Goal: Communication & Community: Answer question/provide support

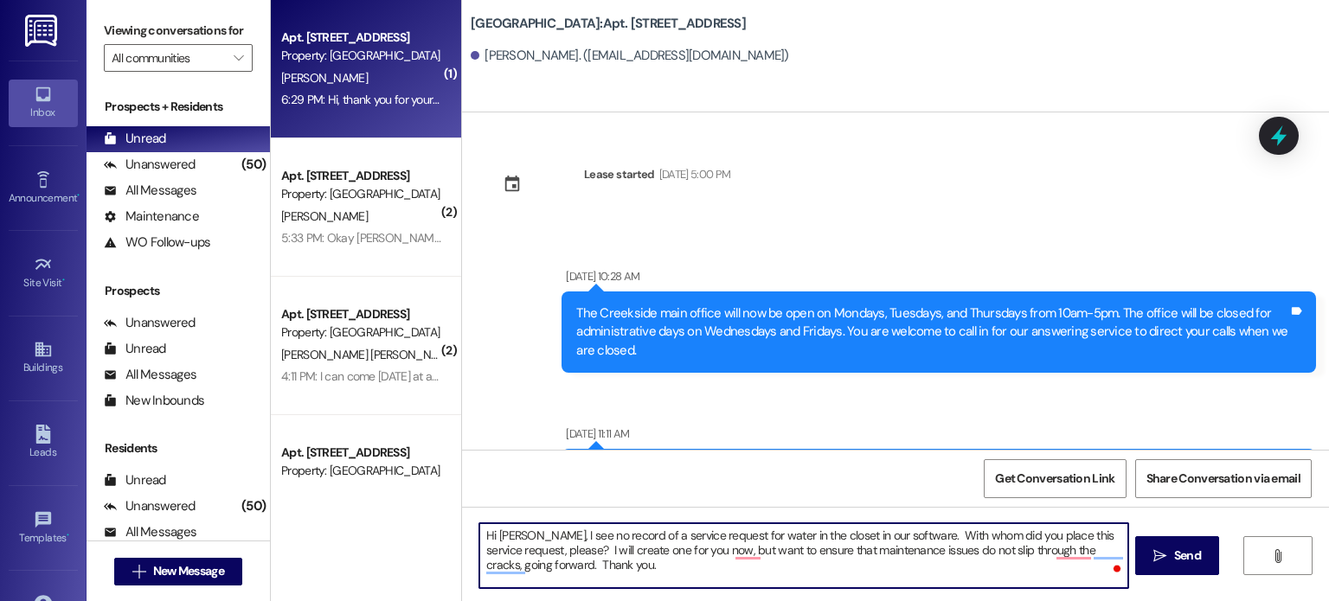
scroll to position [55756, 0]
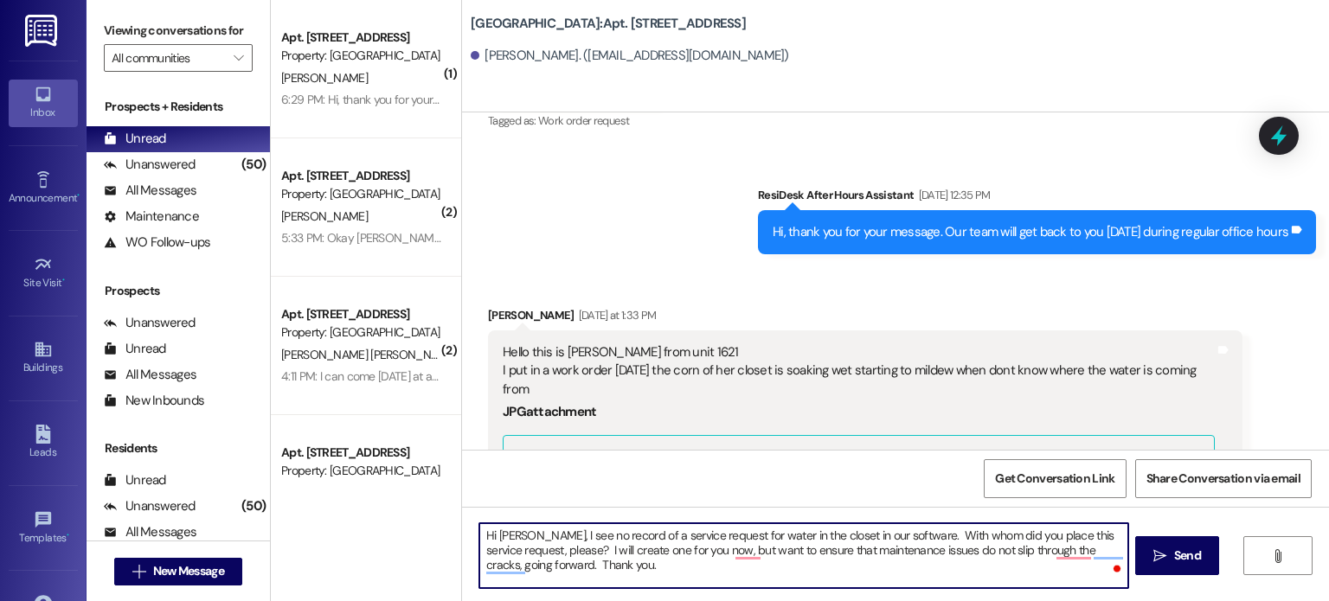
click at [567, 553] on textarea "Hi Tameka, I see no record of a service request for water in the closet in our …" at bounding box center [803, 555] width 648 height 65
click at [603, 549] on textarea "Hi Tameka, I see no record of a service request for water in the closet in our …" at bounding box center [803, 555] width 648 height 65
click at [598, 551] on textarea "Hi Tameka, I see no record of a service request for water in the closet in our …" at bounding box center [803, 555] width 648 height 65
drag, startPoint x: 670, startPoint y: 552, endPoint x: 687, endPoint y: 552, distance: 17.3
click at [687, 552] on textarea "Hi Tameka, I see no record of a service request for water in the closet in our …" at bounding box center [803, 555] width 648 height 65
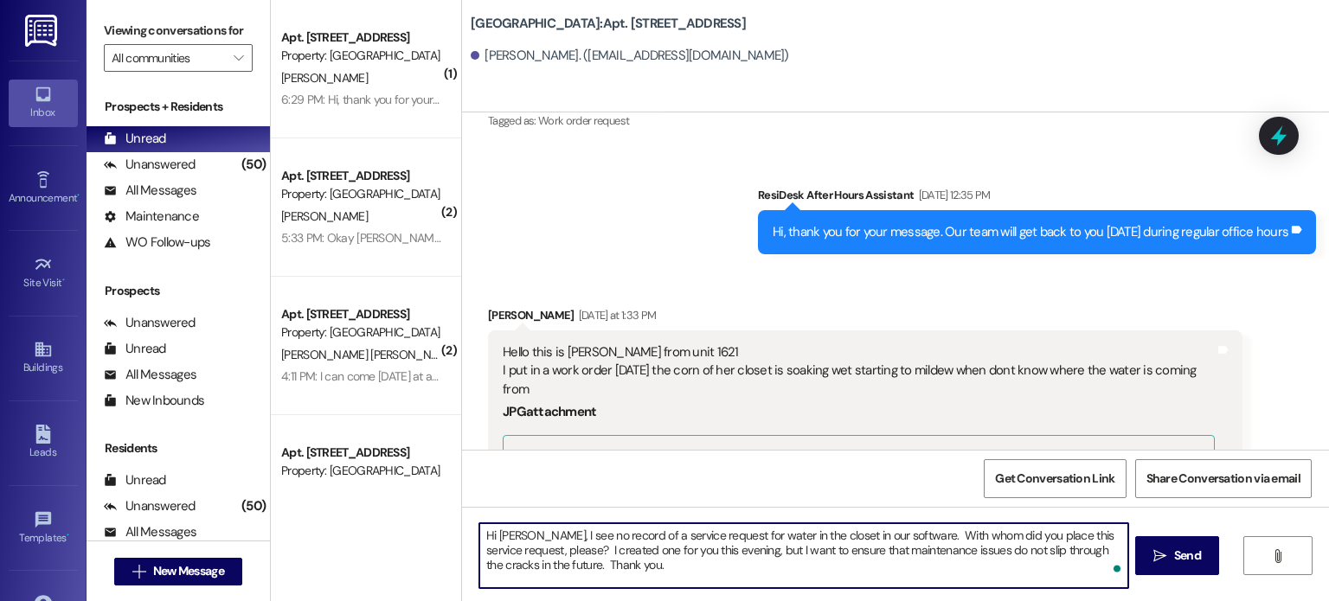
click at [613, 567] on textarea "Hi Tameka, I see no record of a service request for water in the closet in our …" at bounding box center [803, 555] width 648 height 65
click at [529, 535] on textarea "Hi Tameka, I see no record of a service request for water in the closet in our …" at bounding box center [803, 555] width 648 height 65
click at [610, 563] on textarea "Hi Tameka, I see no record of a service request for water in the closet in our …" at bounding box center [803, 555] width 648 height 65
type textarea "Hi Tameka, I see no record of a service request for water in the closet in our …"
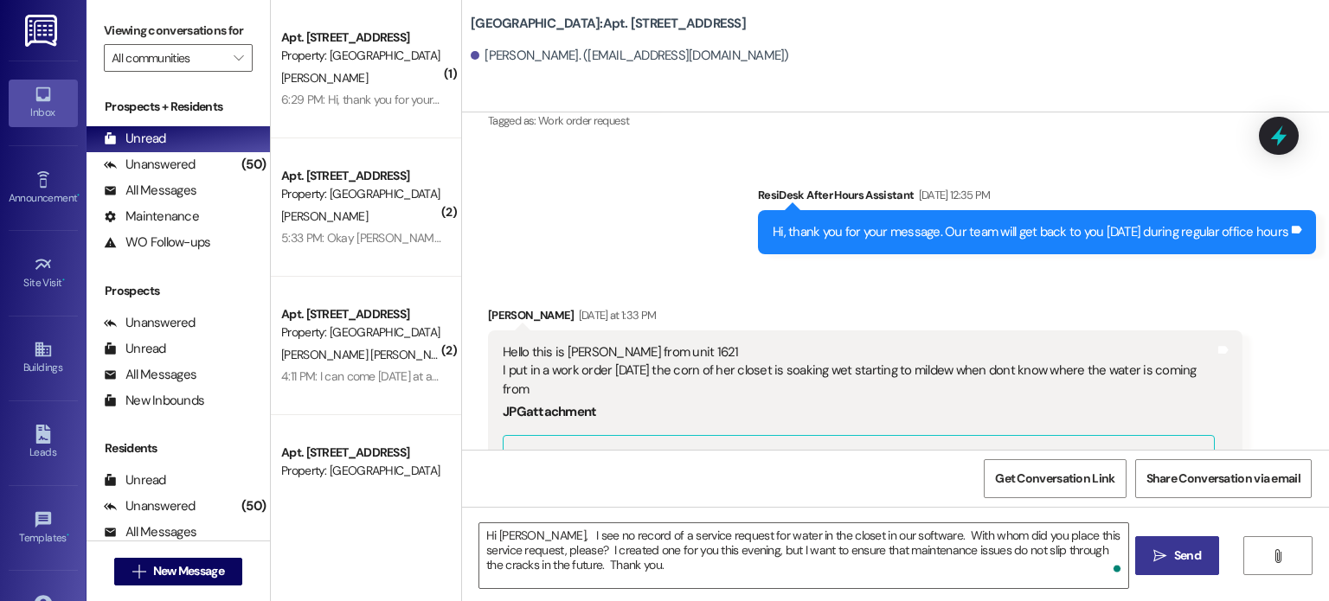
click at [1177, 551] on span "Send" at bounding box center [1187, 556] width 27 height 18
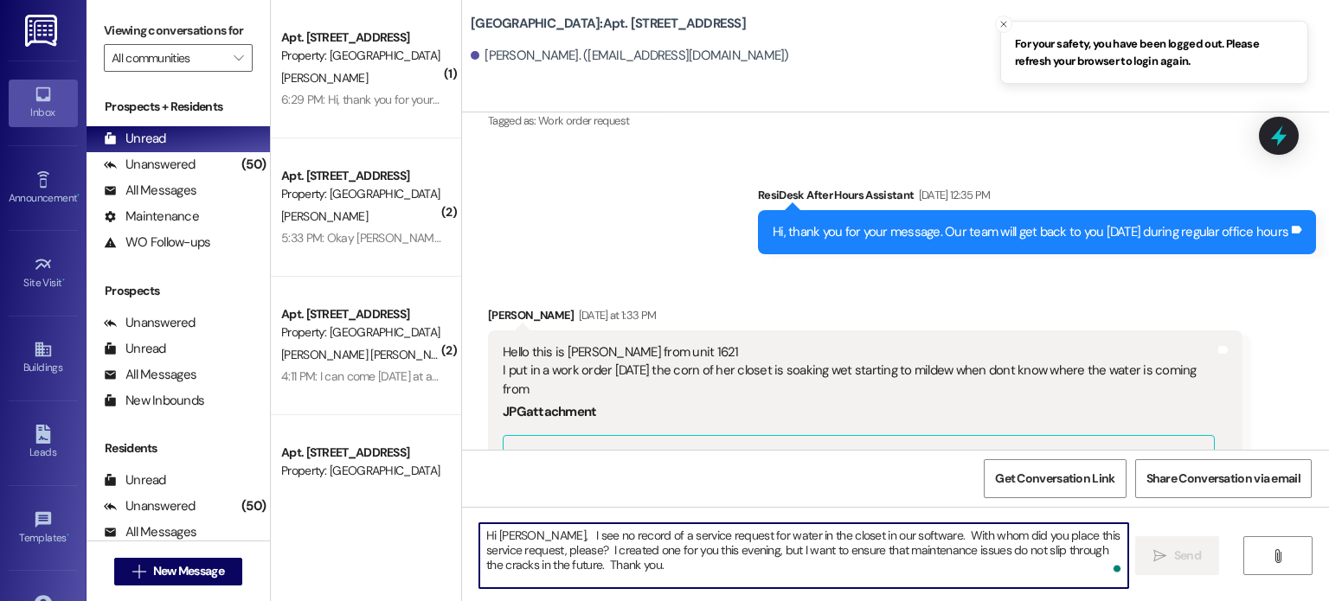
click at [514, 541] on textarea "Hi Tameka, I see no record of a service request for water in the closet in our …" at bounding box center [803, 555] width 648 height 65
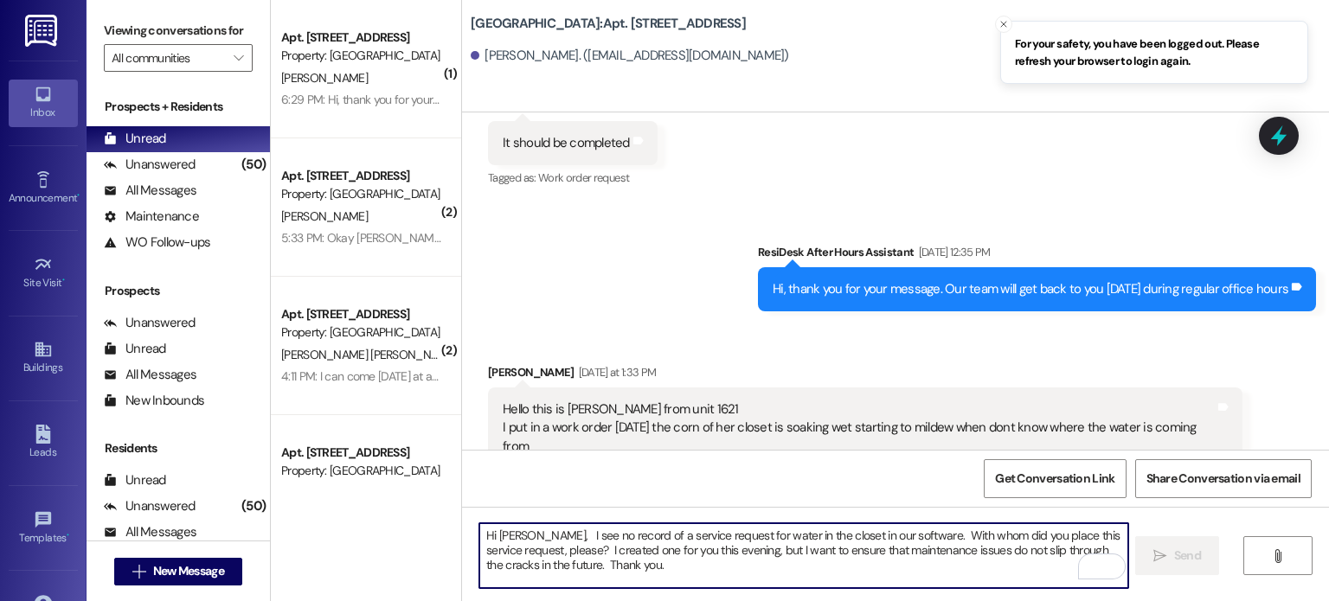
scroll to position [55670, 0]
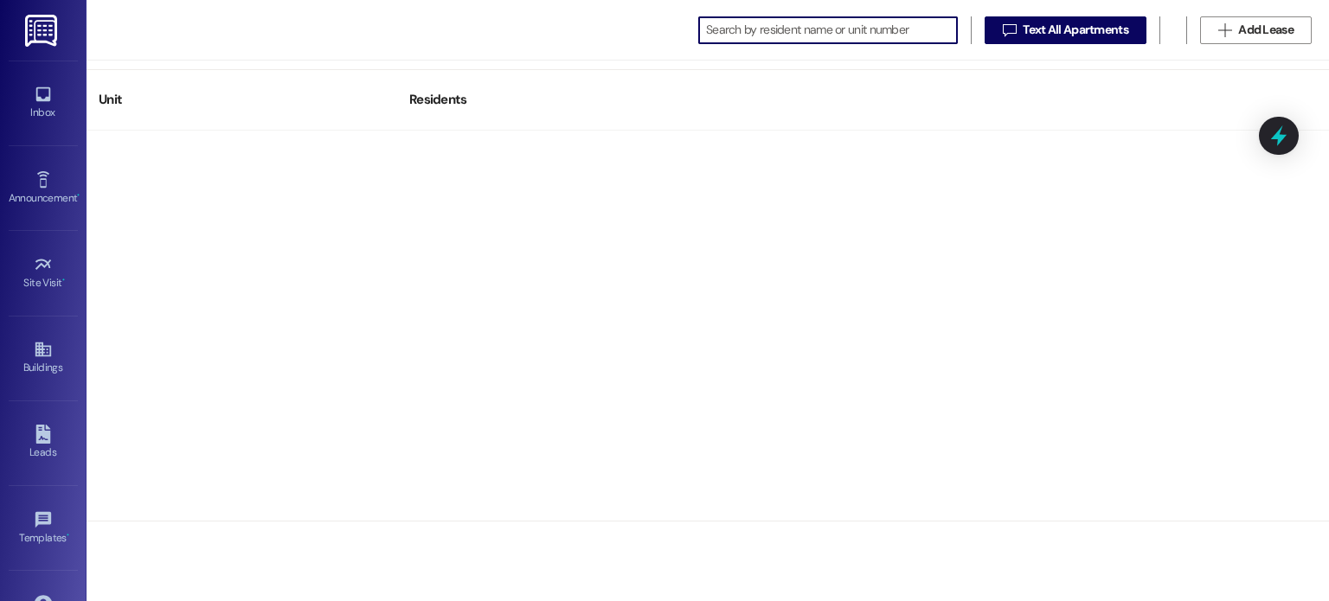
click at [734, 33] on input at bounding box center [831, 30] width 251 height 24
type input "tameka"
click at [41, 27] on img at bounding box center [42, 31] width 35 height 32
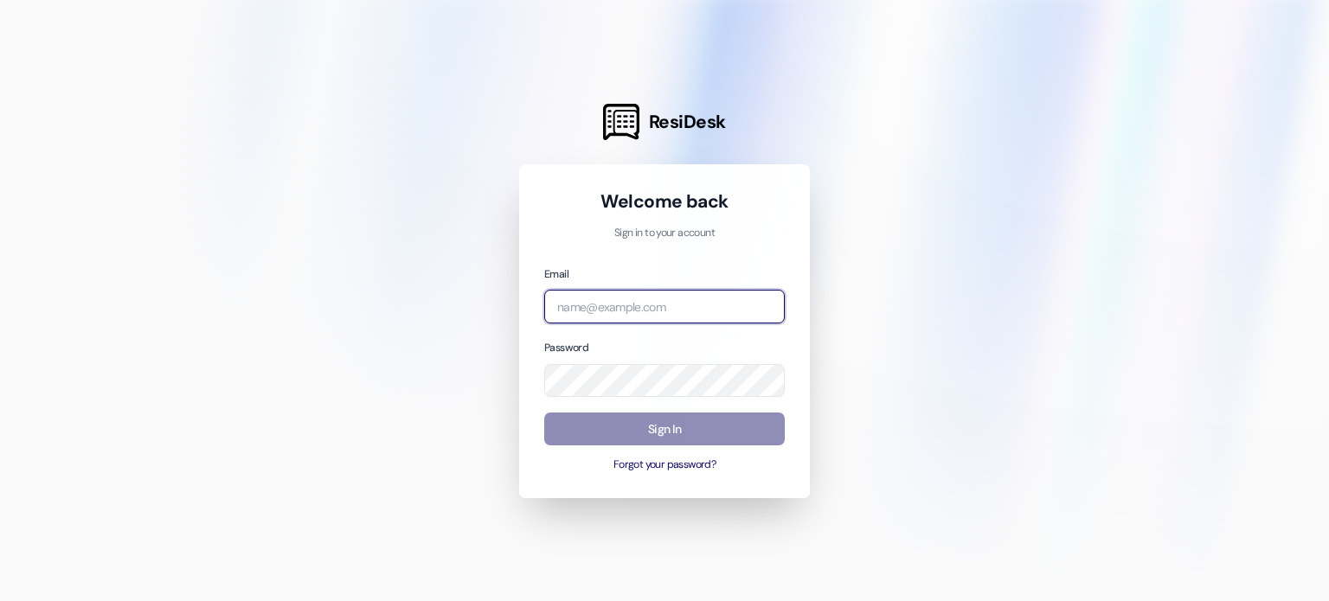
type input "[EMAIL_ADDRESS][DOMAIN_NAME]"
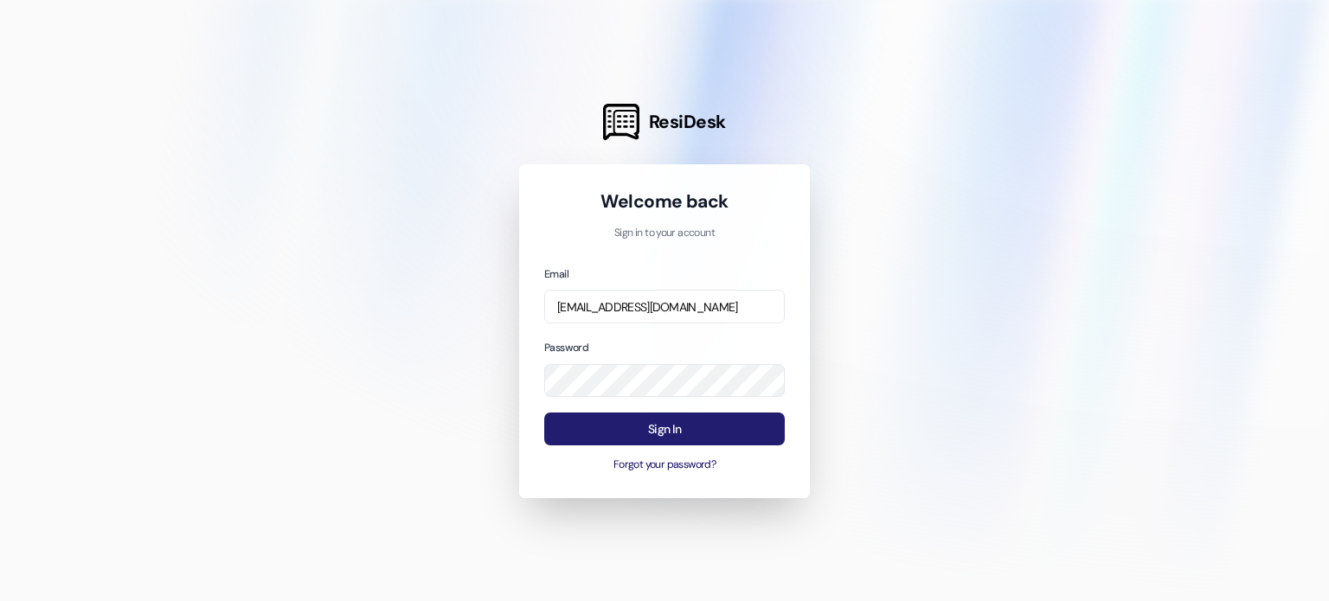
click at [643, 426] on button "Sign In" at bounding box center [664, 430] width 240 height 34
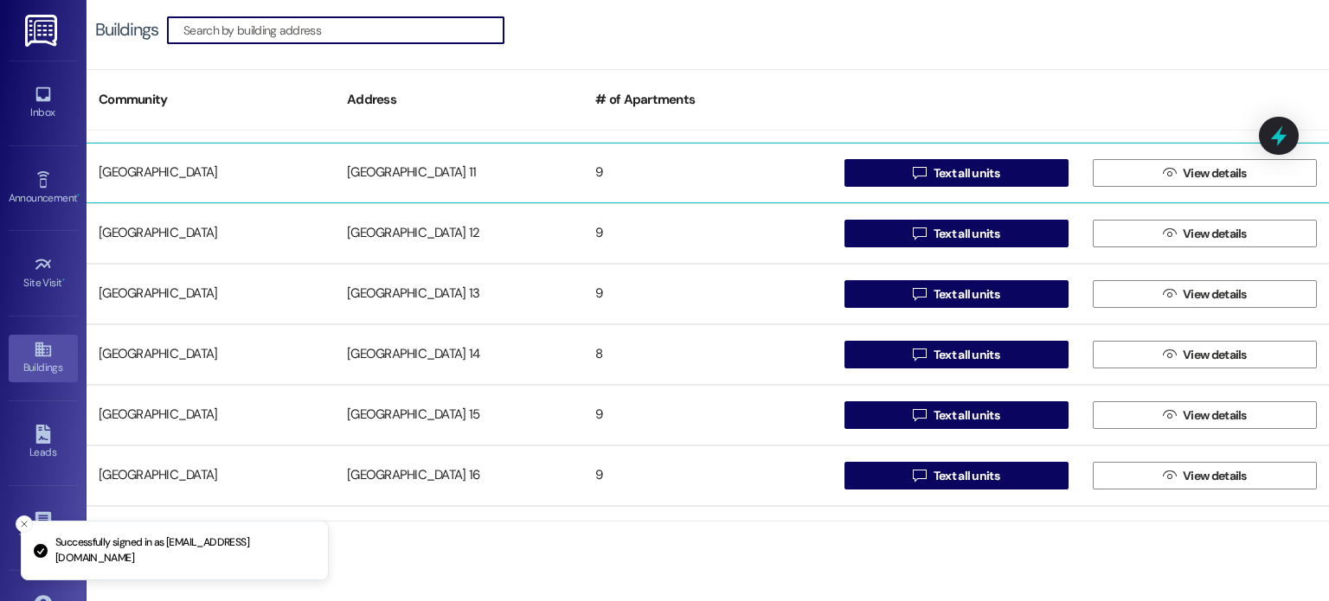
scroll to position [346, 0]
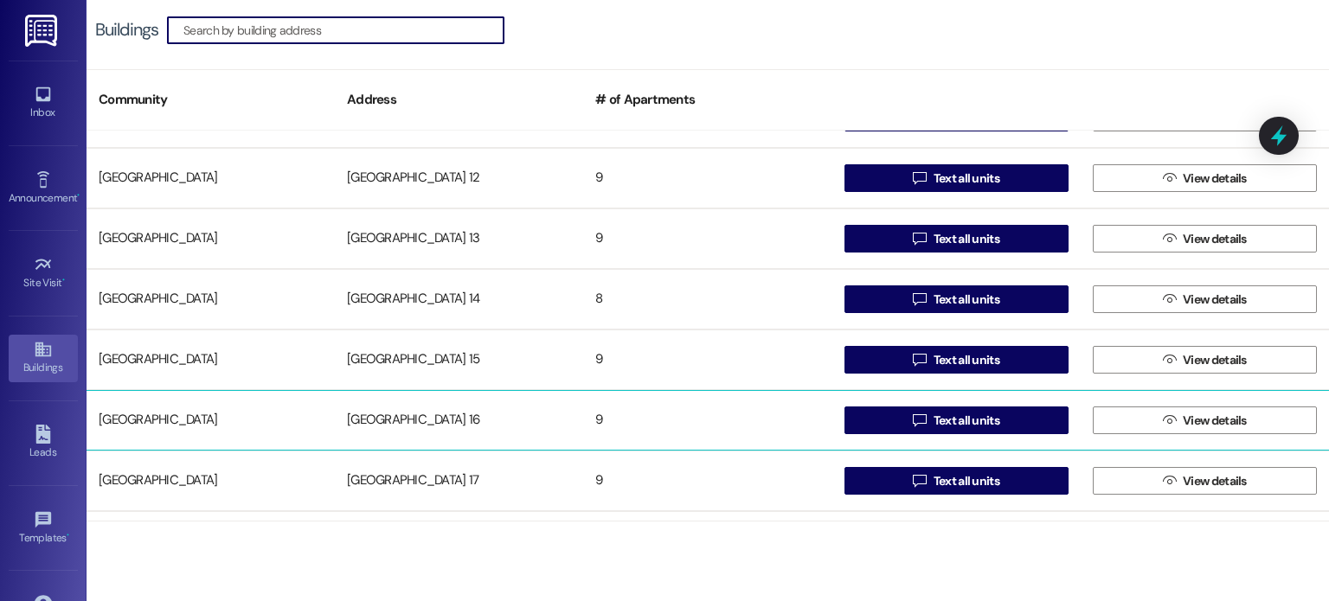
click at [426, 417] on div "[GEOGRAPHIC_DATA] 16" at bounding box center [459, 420] width 248 height 35
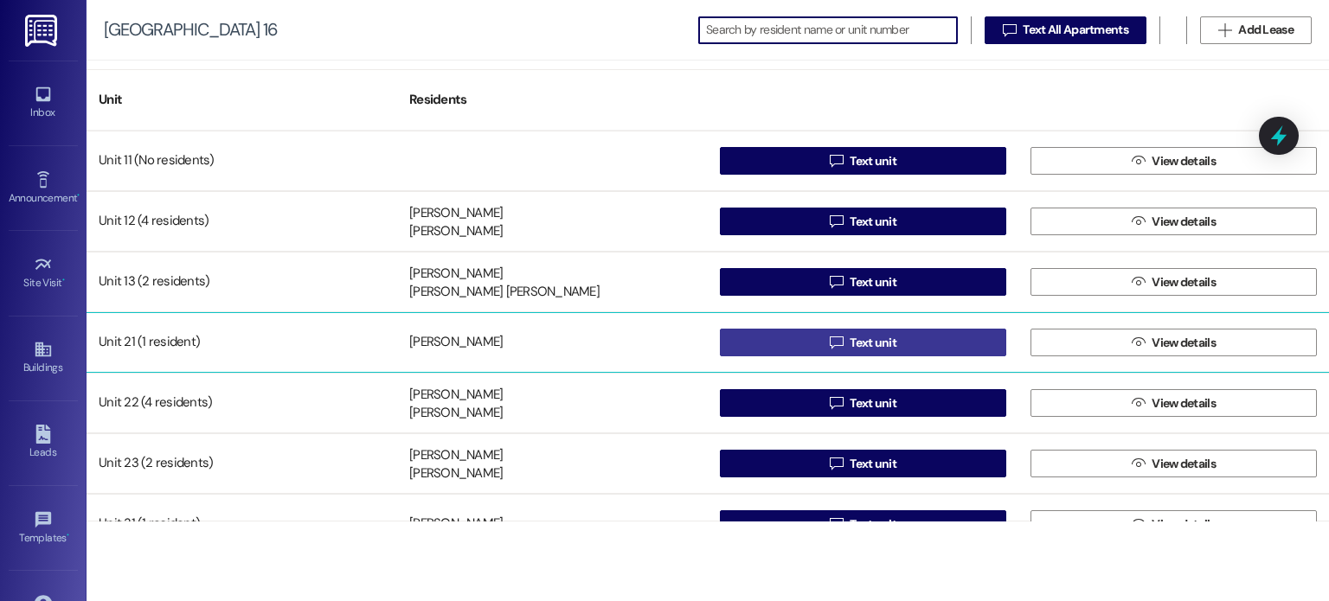
click at [846, 338] on span "Text unit" at bounding box center [873, 343] width 54 height 18
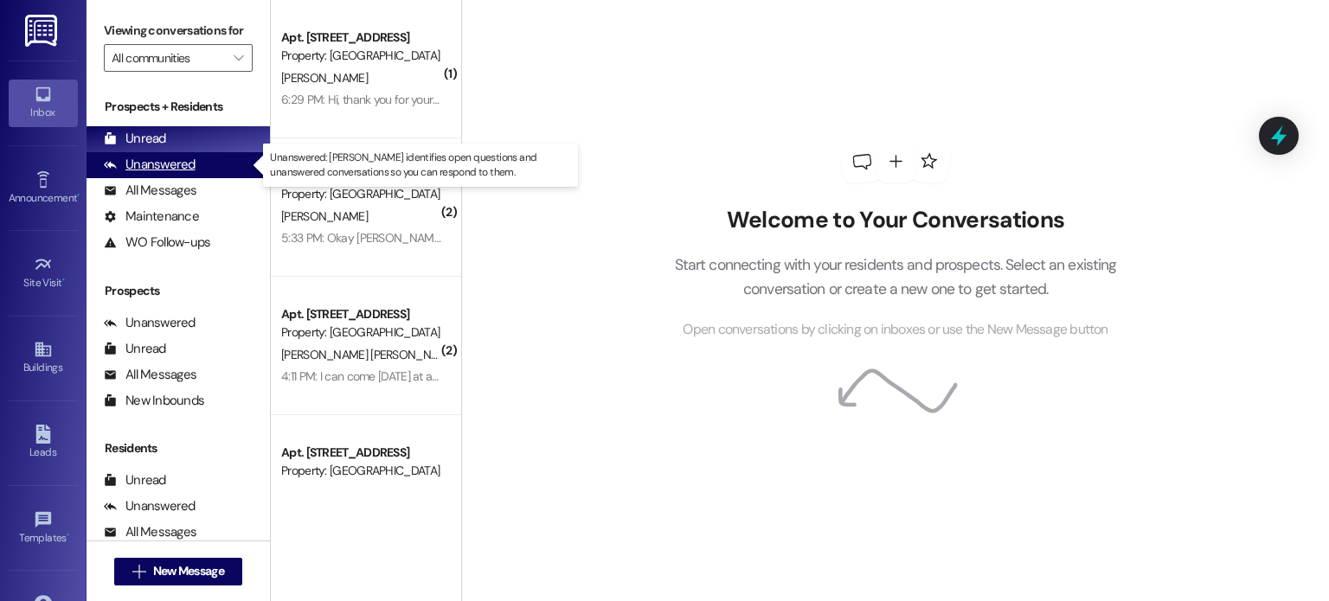
click at [170, 162] on div "Unanswered" at bounding box center [150, 165] width 92 height 18
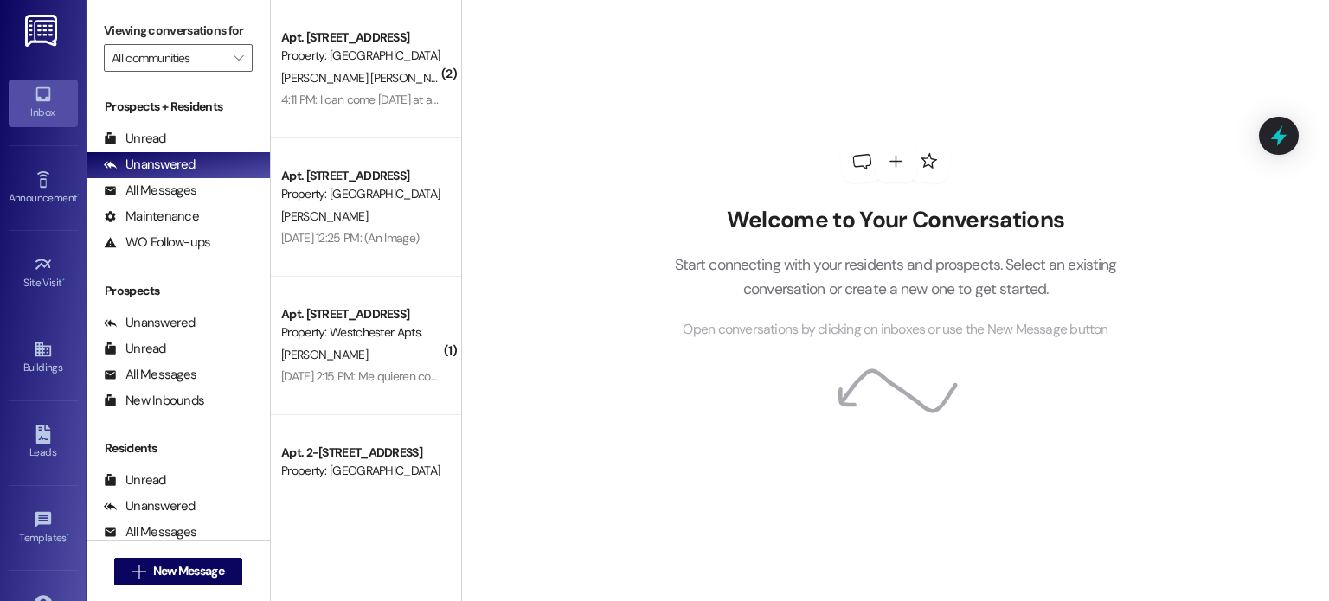
click at [41, 23] on img at bounding box center [42, 31] width 35 height 32
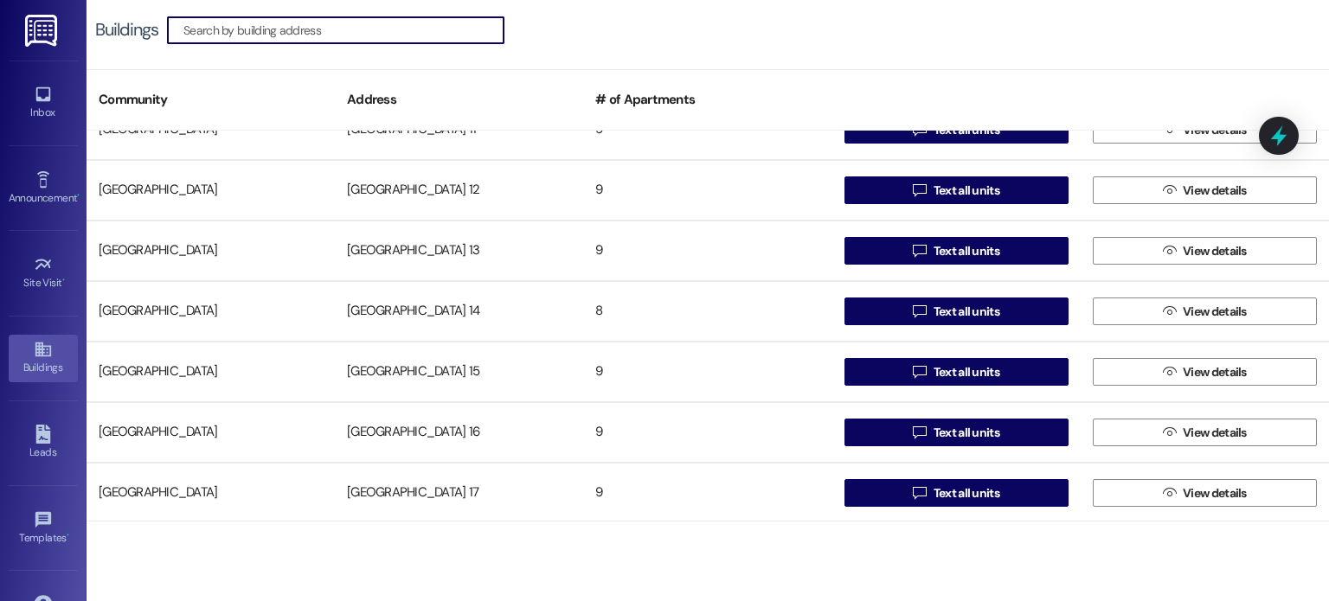
scroll to position [346, 0]
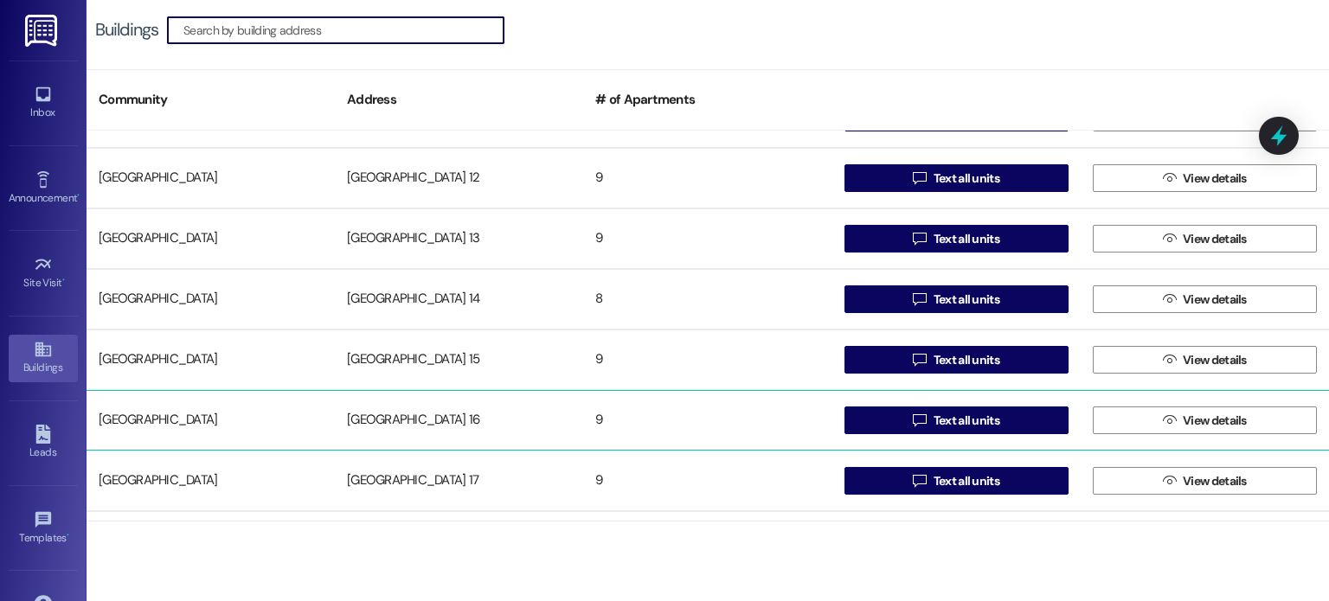
click at [422, 425] on div "[GEOGRAPHIC_DATA] 16" at bounding box center [459, 420] width 248 height 35
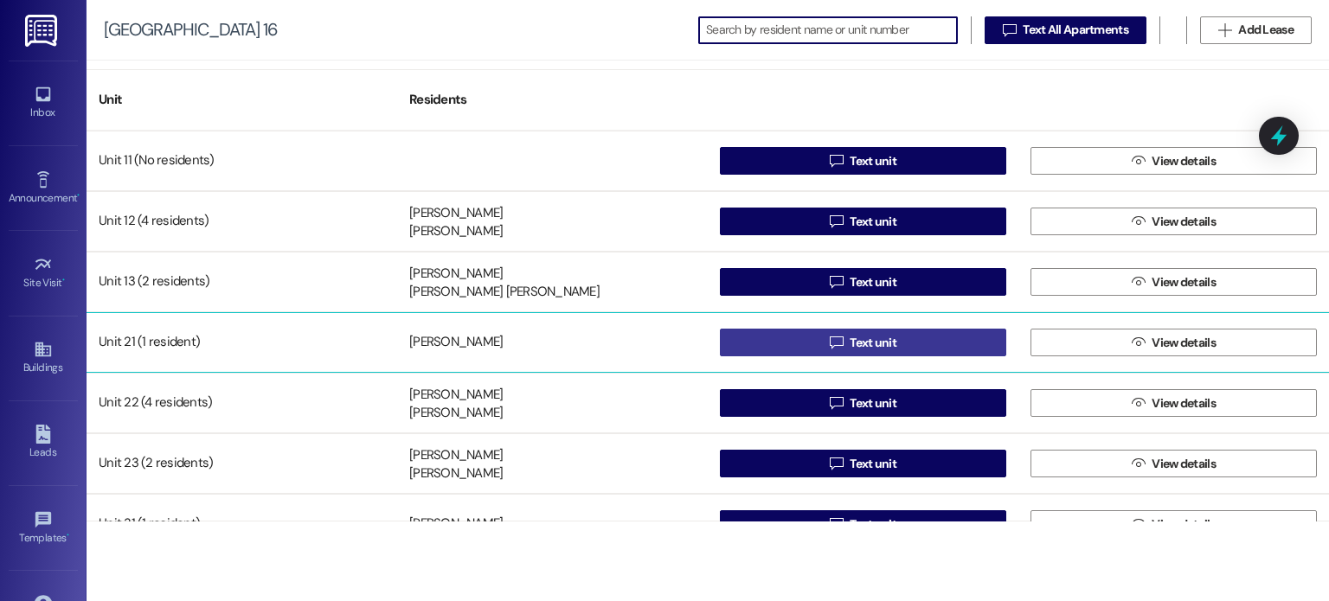
click at [849, 344] on span "Text unit" at bounding box center [872, 343] width 47 height 18
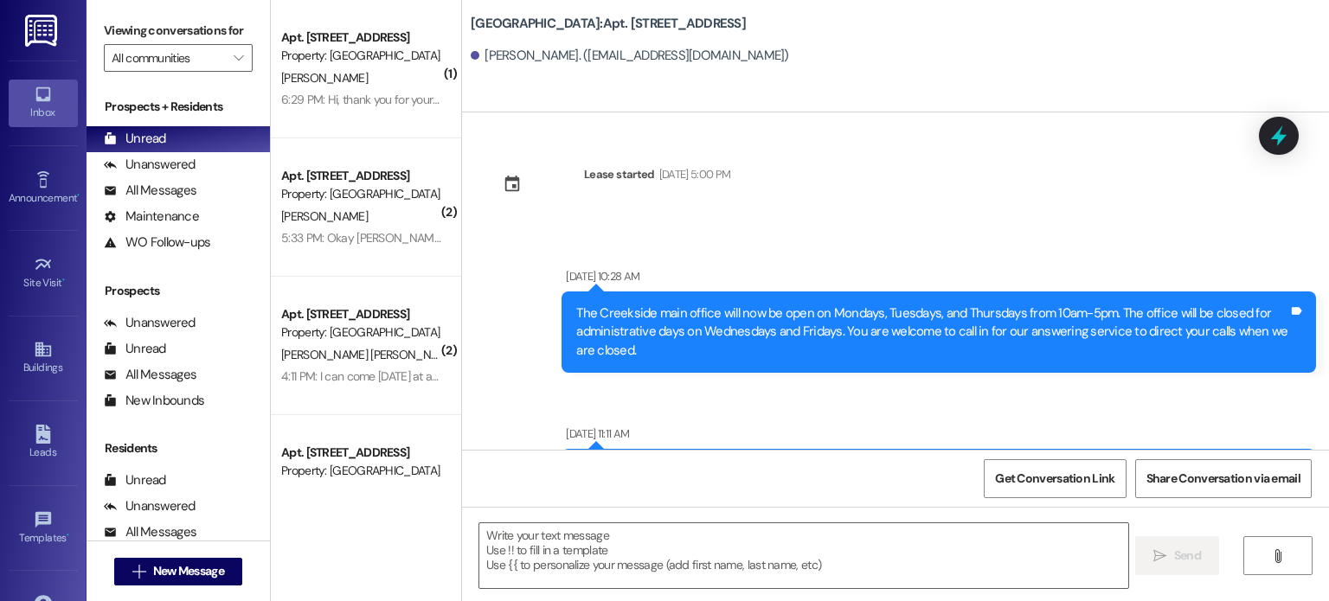
scroll to position [55929, 0]
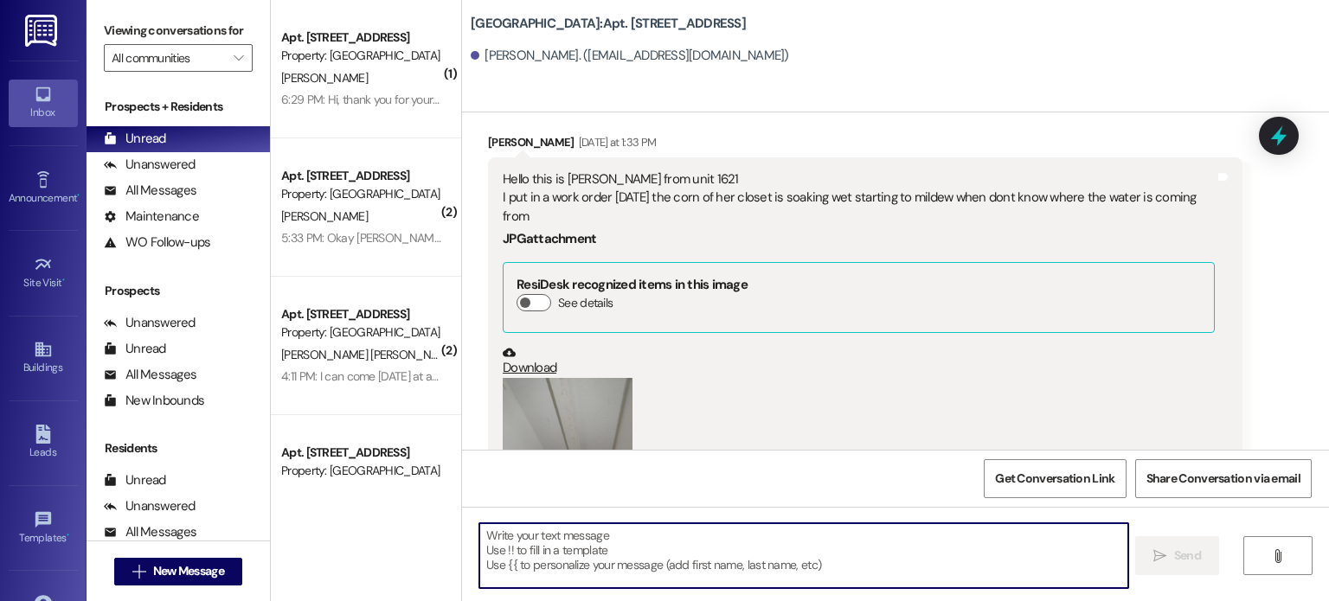
click at [542, 542] on textarea at bounding box center [803, 555] width 648 height 65
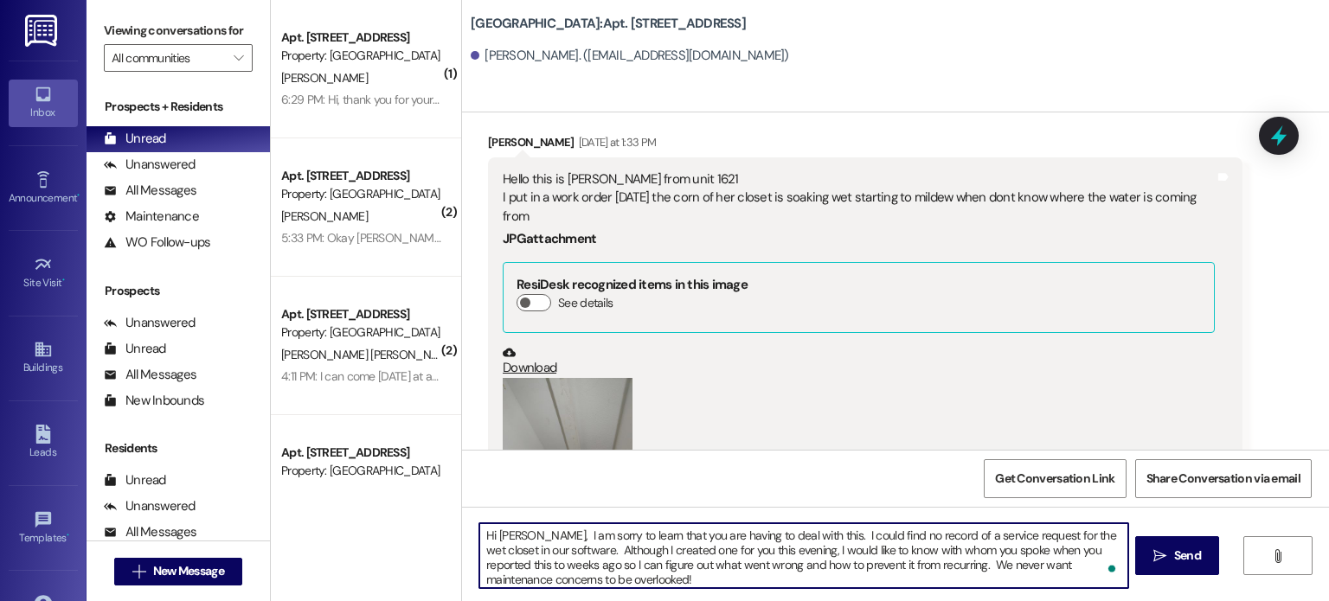
click at [810, 535] on textarea "Hi Tameka, I am sorry to learn that you are having to deal with this. I could f…" at bounding box center [803, 555] width 648 height 65
drag, startPoint x: 652, startPoint y: 549, endPoint x: 668, endPoint y: 547, distance: 15.8
click at [668, 547] on textarea "Hi Tameka, I am sorry to learn that you are having to deal with this. I could f…" at bounding box center [803, 555] width 648 height 65
click at [569, 563] on textarea "Hi Tameka, I am sorry to learn that you are having to deal with this. I could f…" at bounding box center [803, 555] width 648 height 65
click at [693, 581] on textarea "Hi Tameka, I am sorry to learn that you are having to deal with this. I could f…" at bounding box center [803, 555] width 648 height 65
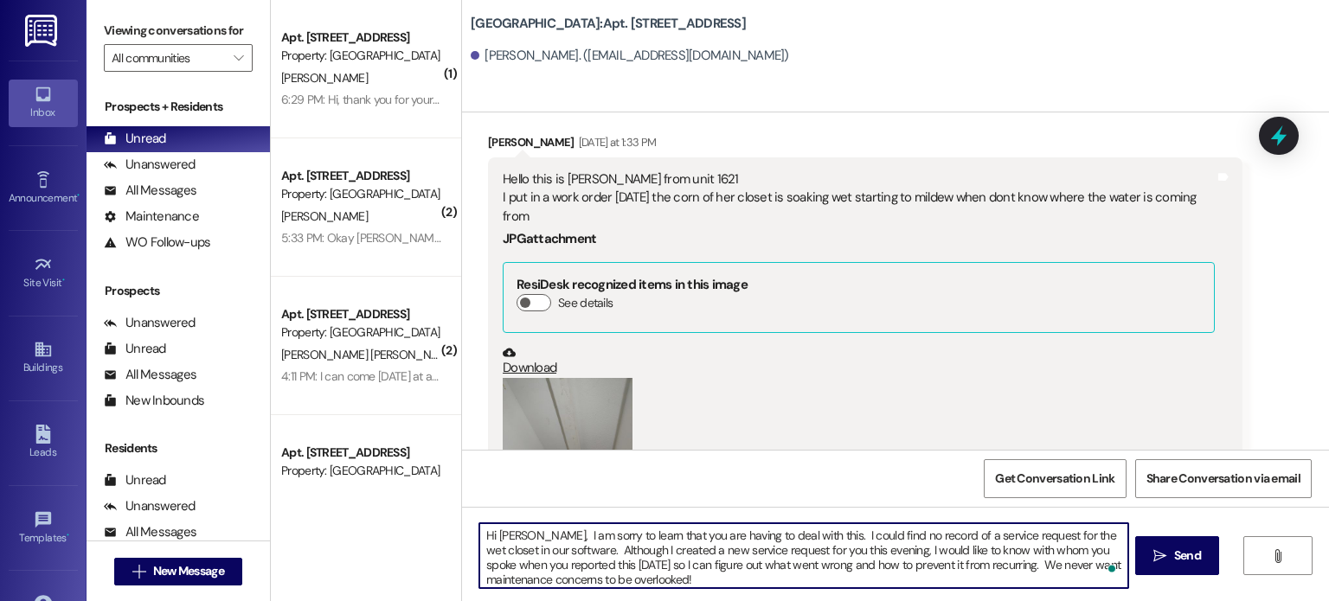
click at [696, 576] on textarea "Hi Tameka, I am sorry to learn that you are having to deal with this. I could f…" at bounding box center [803, 555] width 648 height 65
type textarea "Hi Tameka, I am sorry to learn that you are having to deal with this. I could f…"
click at [778, 566] on textarea "Hello again, I received your payment of $899 instead of the $1,000 payment to w…" at bounding box center [803, 555] width 648 height 65
click at [951, 566] on textarea "Hello again, I received your payment of $899 instead of the $1,000 payment to w…" at bounding box center [803, 555] width 648 height 65
click at [1036, 561] on textarea "Hello again, I received your payment of $899 instead of the $1,000 payment to w…" at bounding box center [803, 555] width 648 height 65
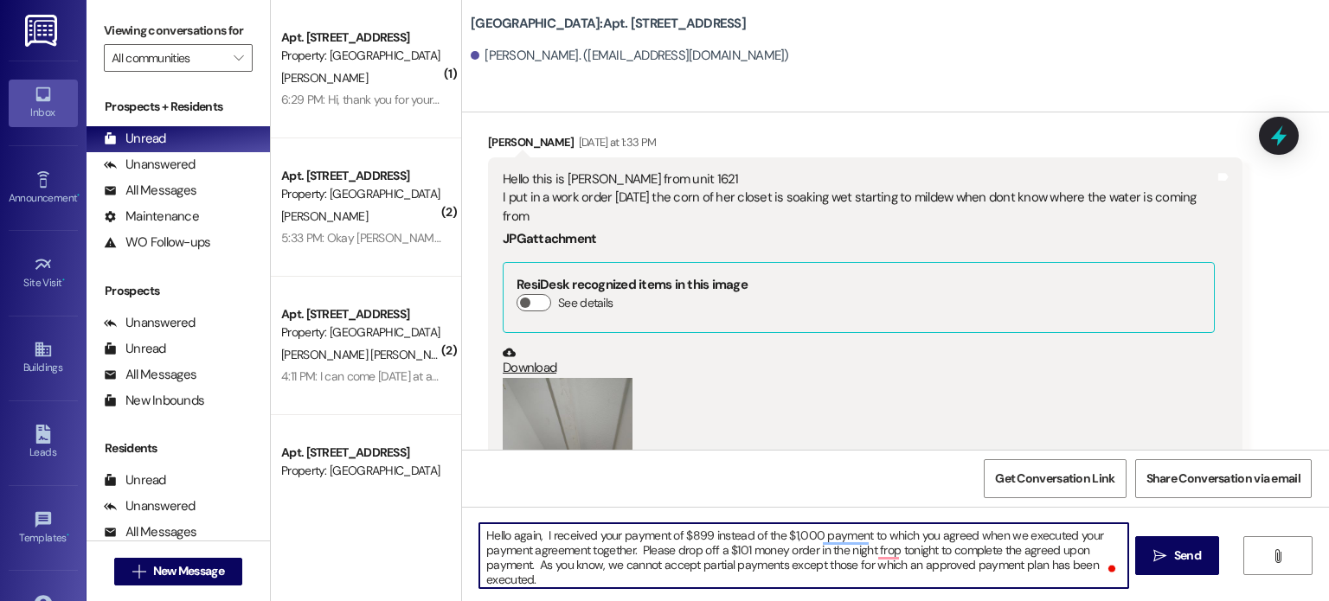
click at [844, 565] on textarea "Hello again, I received your payment of $899 instead of the $1,000 payment to w…" at bounding box center [803, 555] width 648 height 65
drag, startPoint x: 1034, startPoint y: 566, endPoint x: 1071, endPoint y: 577, distance: 38.9
click at [1071, 577] on textarea "Hello again, I received your payment of $899 instead of the $1,000 payment to w…" at bounding box center [803, 555] width 648 height 65
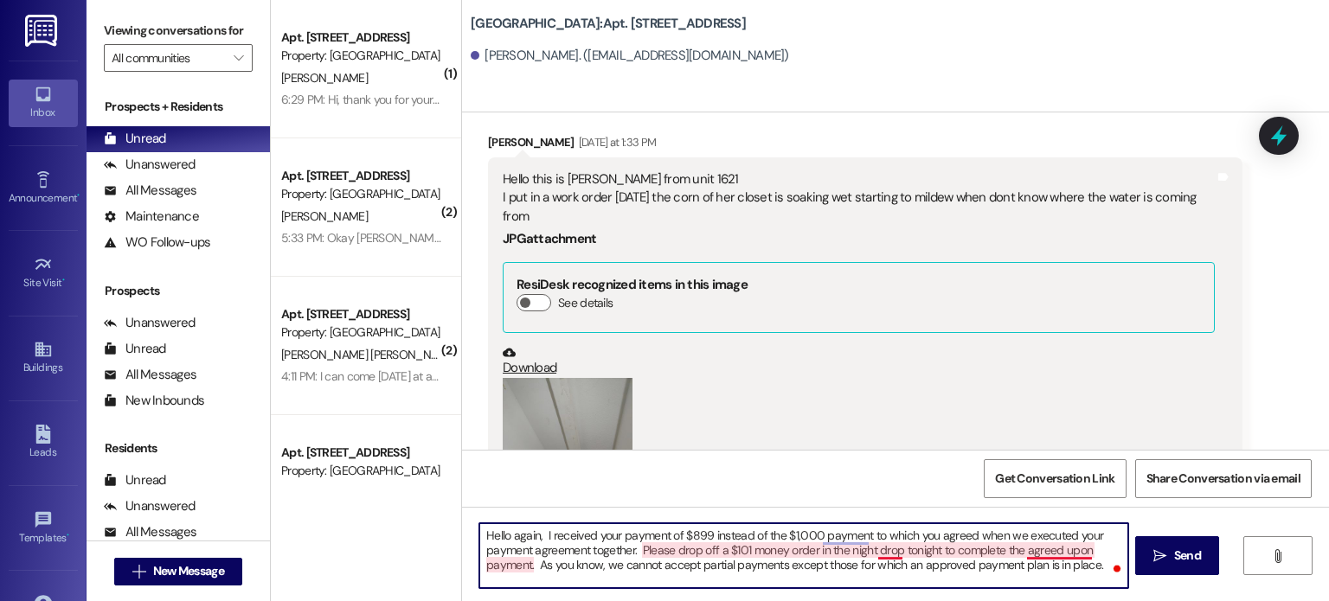
click at [1040, 548] on textarea "Hello again, I received your payment of $899 instead of the $1,000 payment to w…" at bounding box center [803, 555] width 648 height 65
click at [1043, 555] on textarea "Hello again, I received your payment of $899 instead of the $1,000 payment to w…" at bounding box center [803, 555] width 648 height 65
click at [1091, 560] on textarea "Hello again, I received your payment of $899 instead of the $1,000 payment to w…" at bounding box center [803, 555] width 648 height 65
click at [1066, 546] on textarea "Hello again, I received your payment of $899 instead of the $1,000 payment to w…" at bounding box center [803, 555] width 648 height 65
drag, startPoint x: 1066, startPoint y: 546, endPoint x: 1045, endPoint y: 554, distance: 22.2
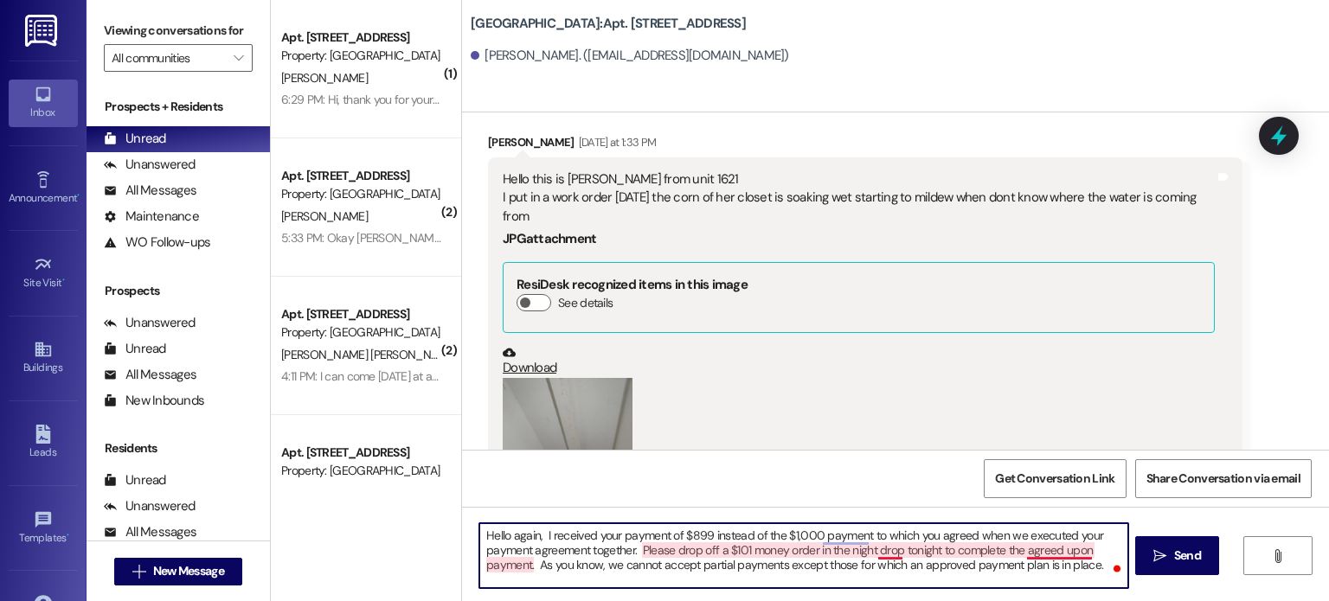
click at [1045, 554] on textarea "Hello again, I received your payment of $899 instead of the $1,000 payment to w…" at bounding box center [803, 555] width 648 height 65
click at [1093, 563] on textarea "Hello again, I received your payment of $899 instead of the $1,000 payment to w…" at bounding box center [803, 555] width 648 height 65
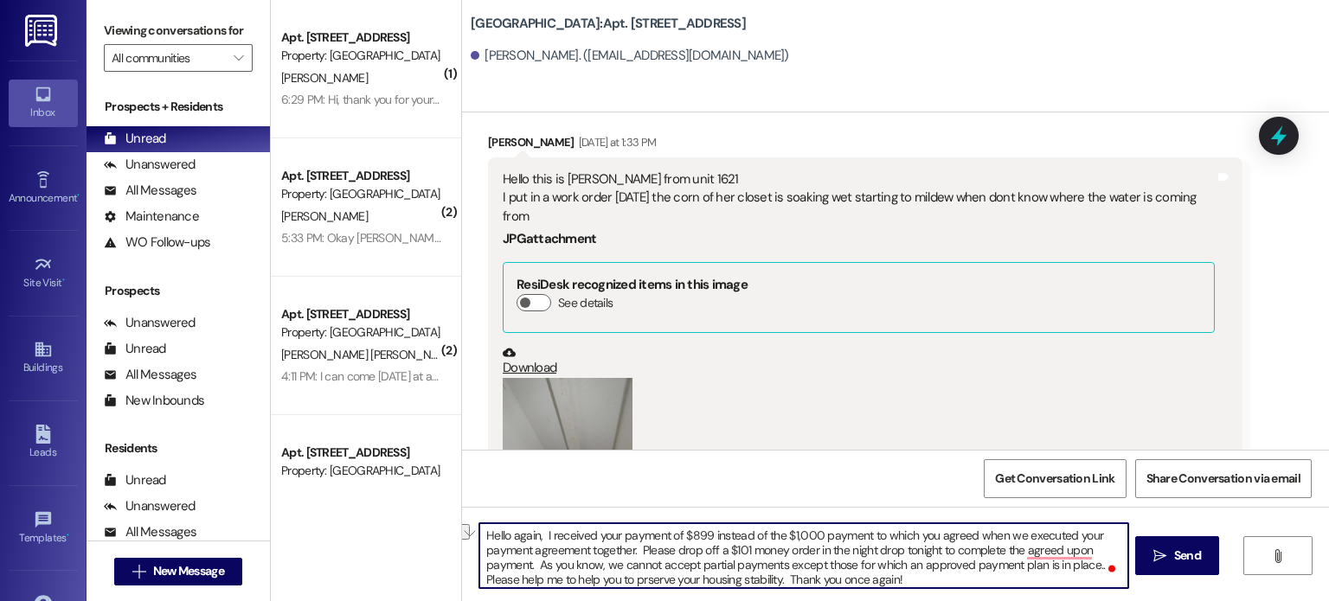
drag, startPoint x: 862, startPoint y: 537, endPoint x: 907, endPoint y: 539, distance: 45.9
click at [907, 539] on textarea "Hello again, I received your payment of $899 instead of the $1,000 payment to w…" at bounding box center [803, 555] width 648 height 65
click at [920, 535] on textarea "Hello again, I received your payment of $899 instead of the $1,000 payment you …" at bounding box center [803, 555] width 648 height 65
click at [636, 583] on textarea "Hello again, I received your payment of $899 instead of the $1,000 payment you …" at bounding box center [803, 555] width 648 height 65
drag, startPoint x: 917, startPoint y: 579, endPoint x: 457, endPoint y: 538, distance: 462.0
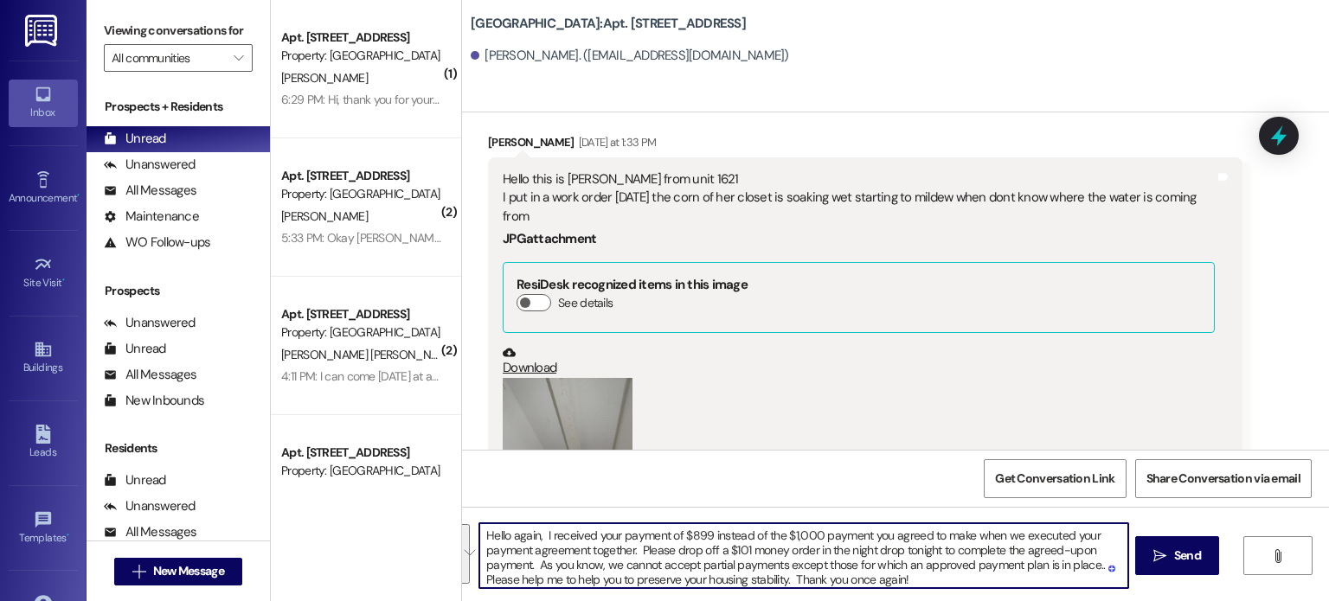
click at [462, 538] on div "Hello again, I received your payment of $899 instead of the $1,000 payment you …" at bounding box center [895, 572] width 867 height 130
type textarea "Hello again, I received your payment of $899 instead of the $1,000 payment you …"
click at [564, 378] on button "Zoom image" at bounding box center [568, 464] width 130 height 173
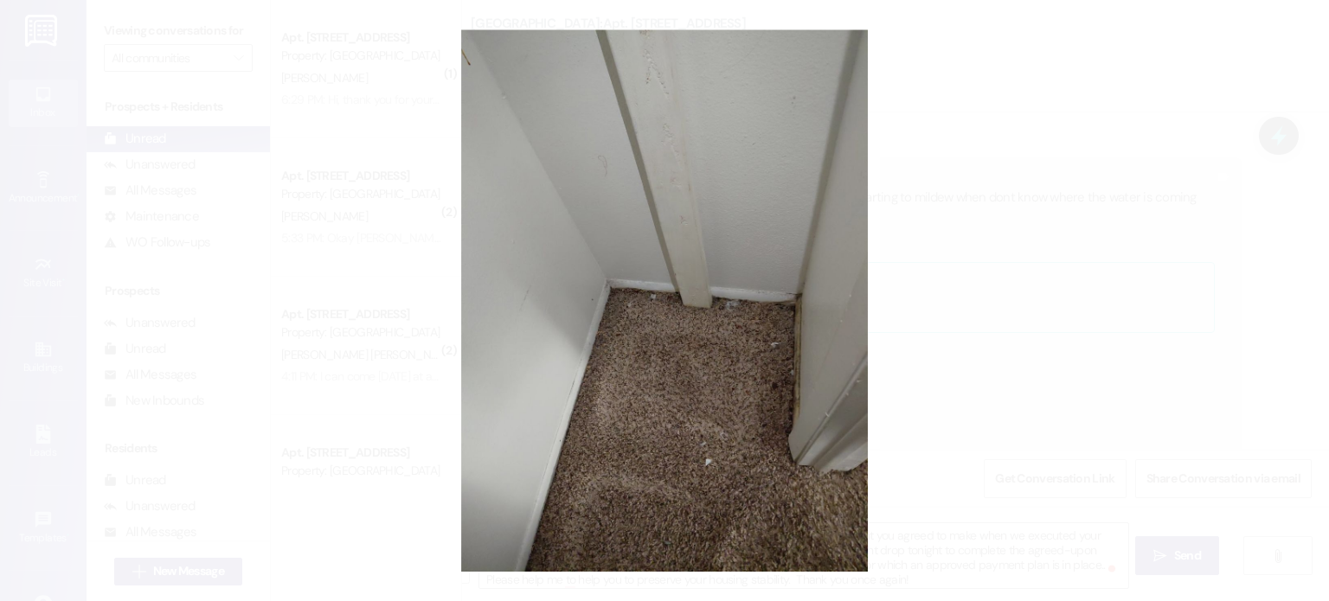
click at [997, 219] on button "Unzoom image" at bounding box center [664, 300] width 1329 height 601
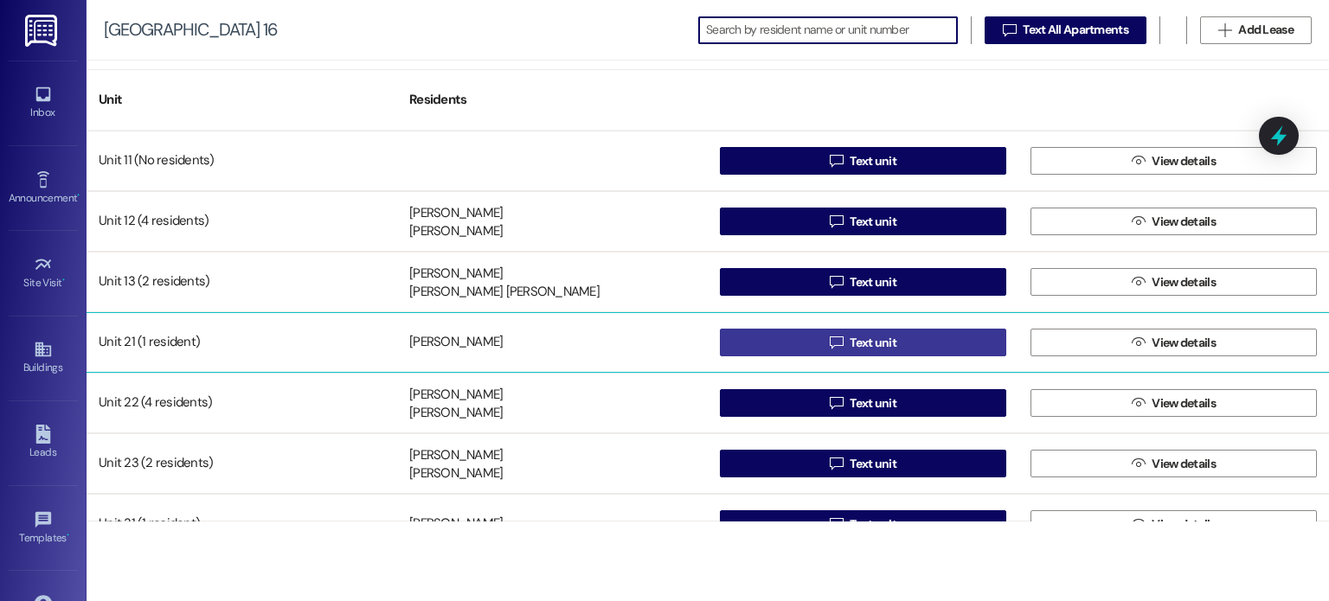
click at [794, 342] on button " Text unit" at bounding box center [863, 343] width 286 height 28
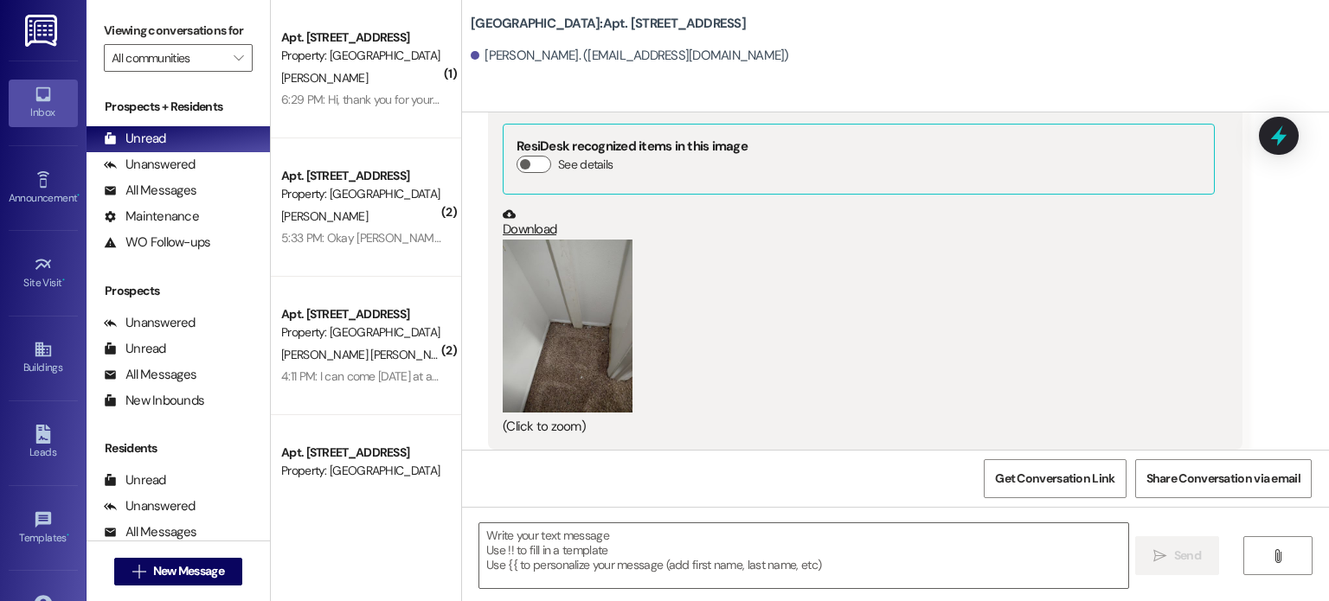
scroll to position [56131, 0]
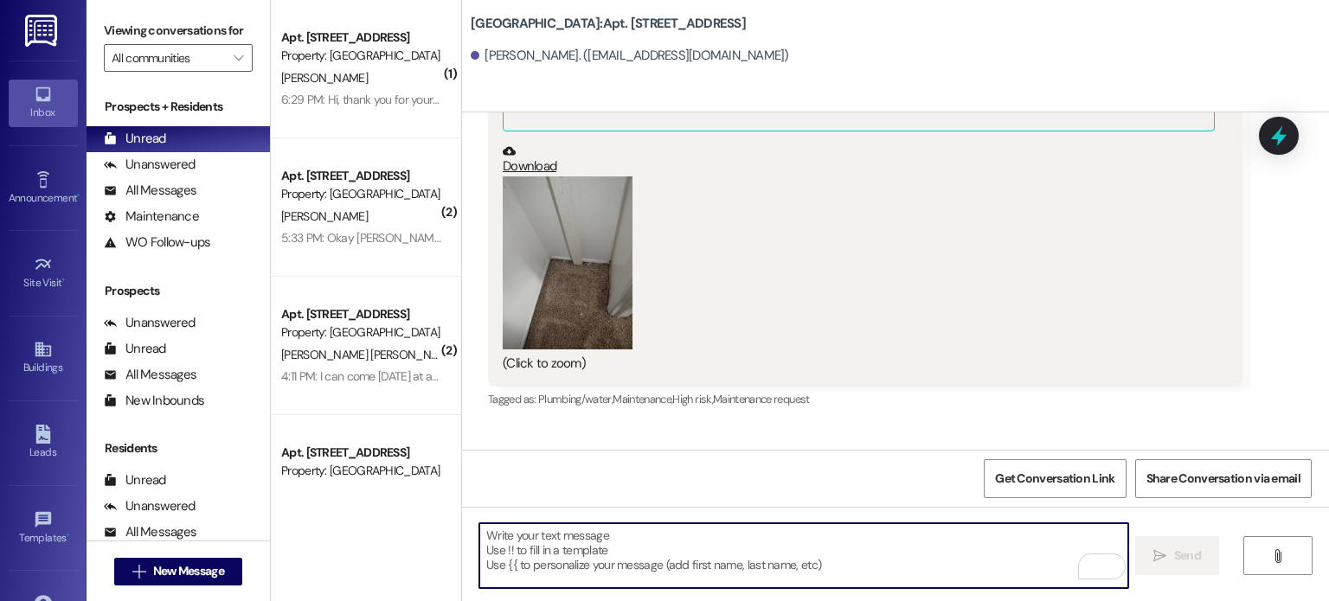
paste textarea "Hello again, I received your payment of $899 instead of the $1,000 payment you …"
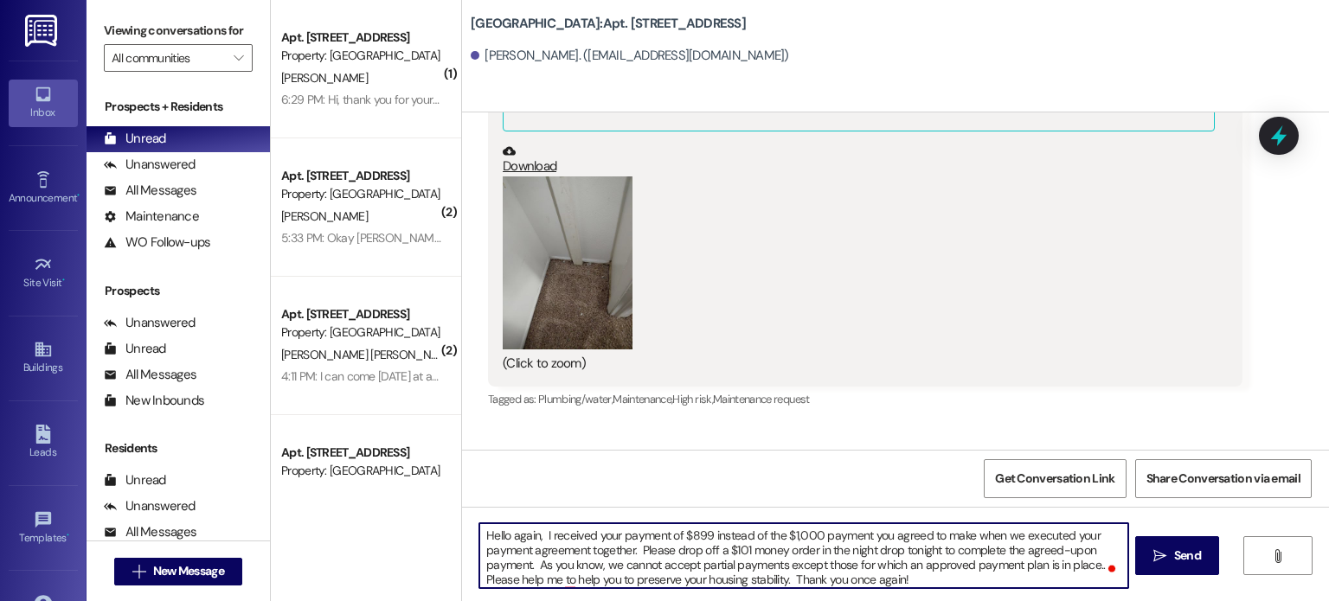
scroll to position [3, 0]
drag, startPoint x: 474, startPoint y: 535, endPoint x: 919, endPoint y: 583, distance: 447.3
click at [919, 583] on textarea "Hello again, I received your payment of $899 instead of the $1,000 payment you …" at bounding box center [803, 555] width 648 height 65
type textarea "Hello again, I received your payment of $899 instead of the $1,000 payment you …"
click at [1163, 549] on icon "" at bounding box center [1159, 556] width 13 height 14
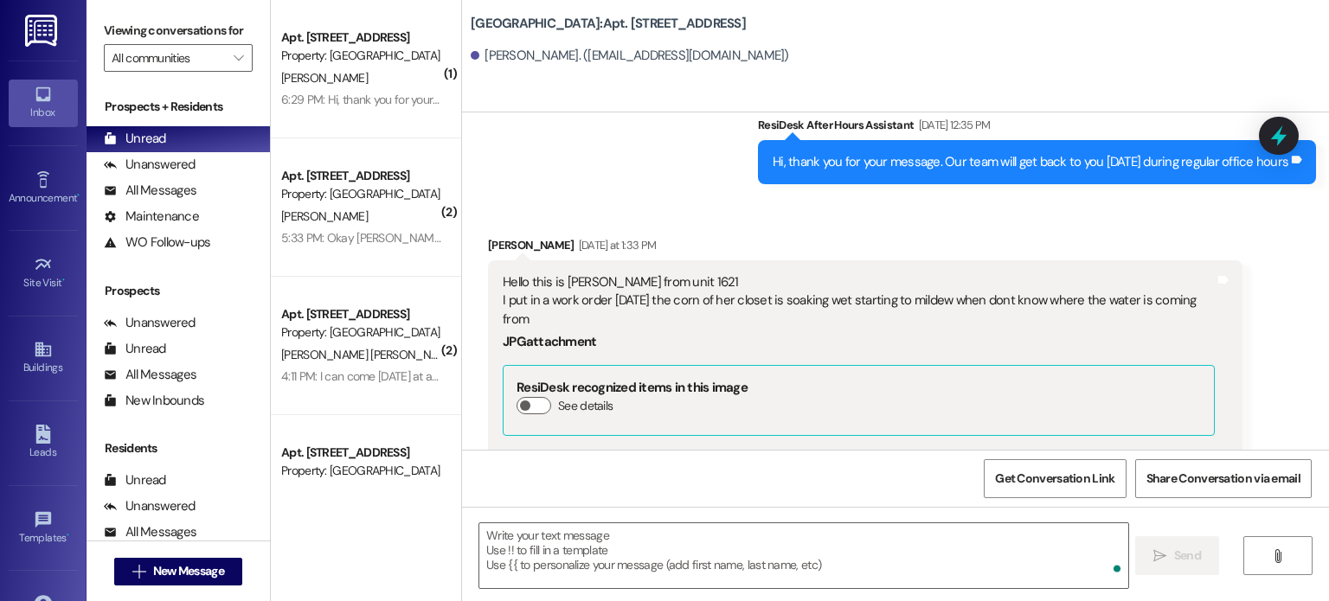
scroll to position [55808, 0]
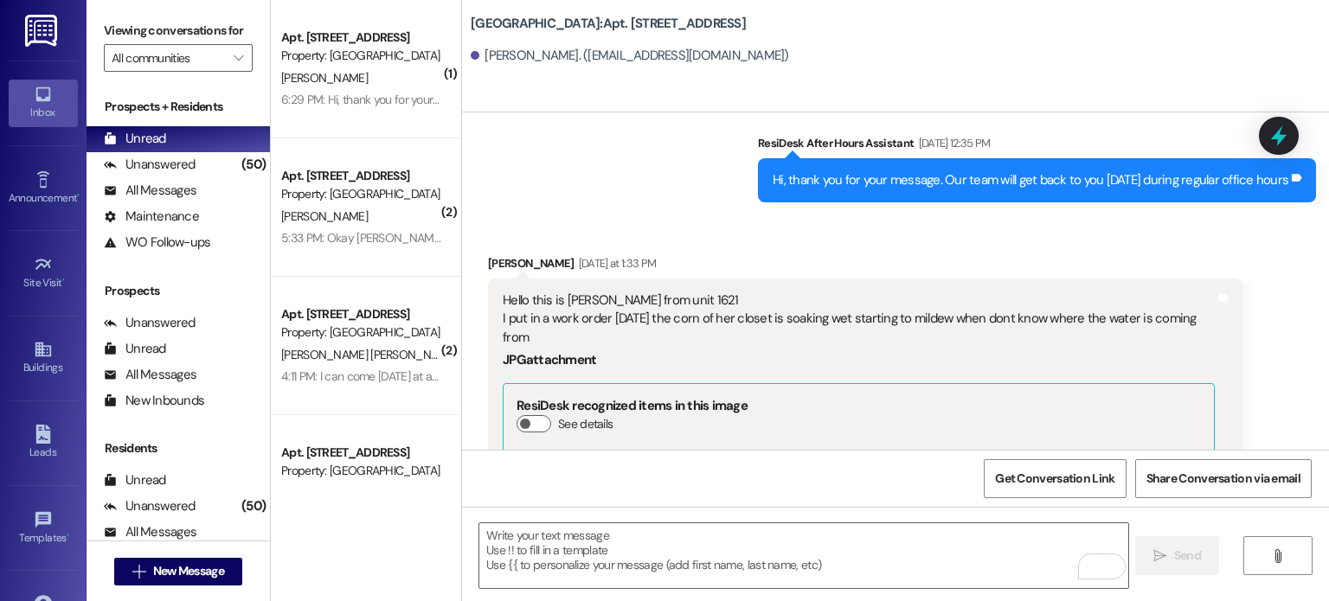
click at [38, 93] on icon at bounding box center [43, 94] width 19 height 19
click at [167, 54] on input "All communities" at bounding box center [168, 58] width 113 height 28
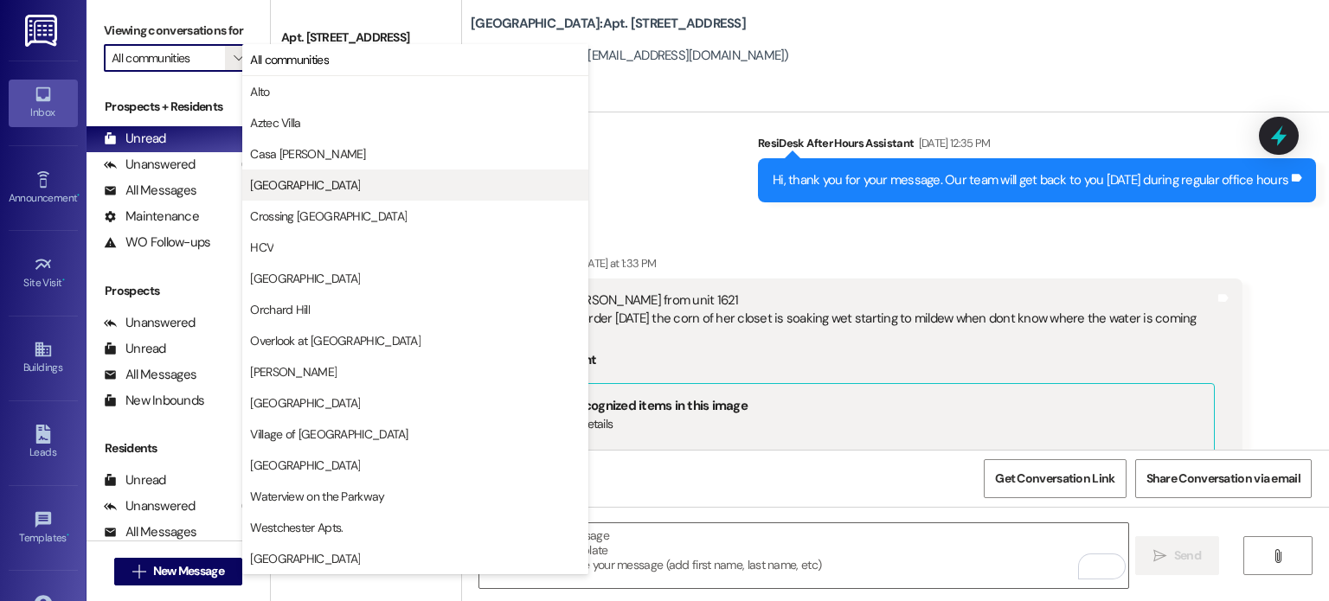
click at [290, 186] on span "Creekside Place" at bounding box center [305, 184] width 110 height 17
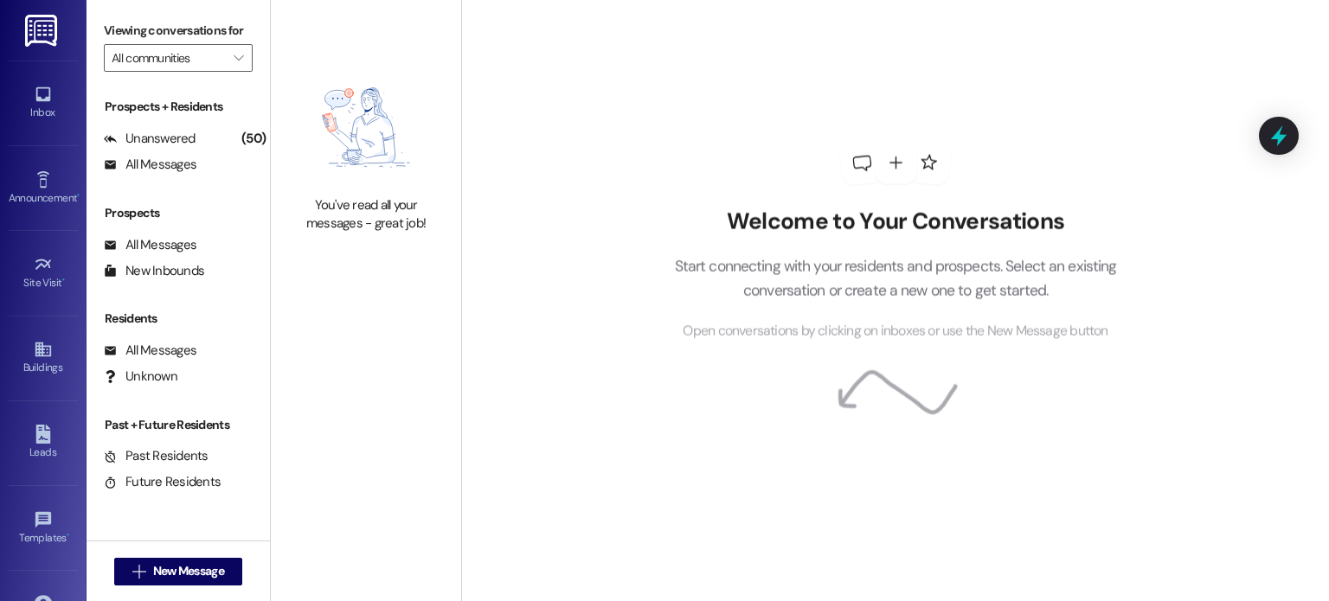
type input "Creekside Place"
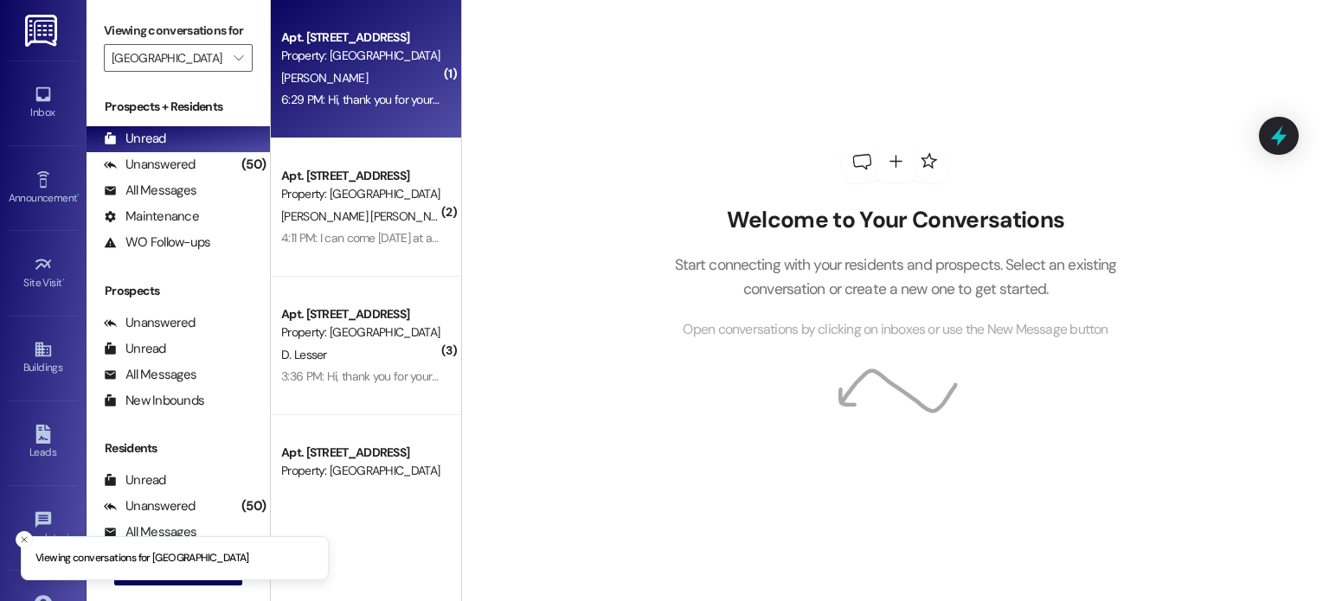
click at [331, 66] on div "Apt. 11, Creekside Place 8 Property: Creekside Place" at bounding box center [360, 47] width 163 height 41
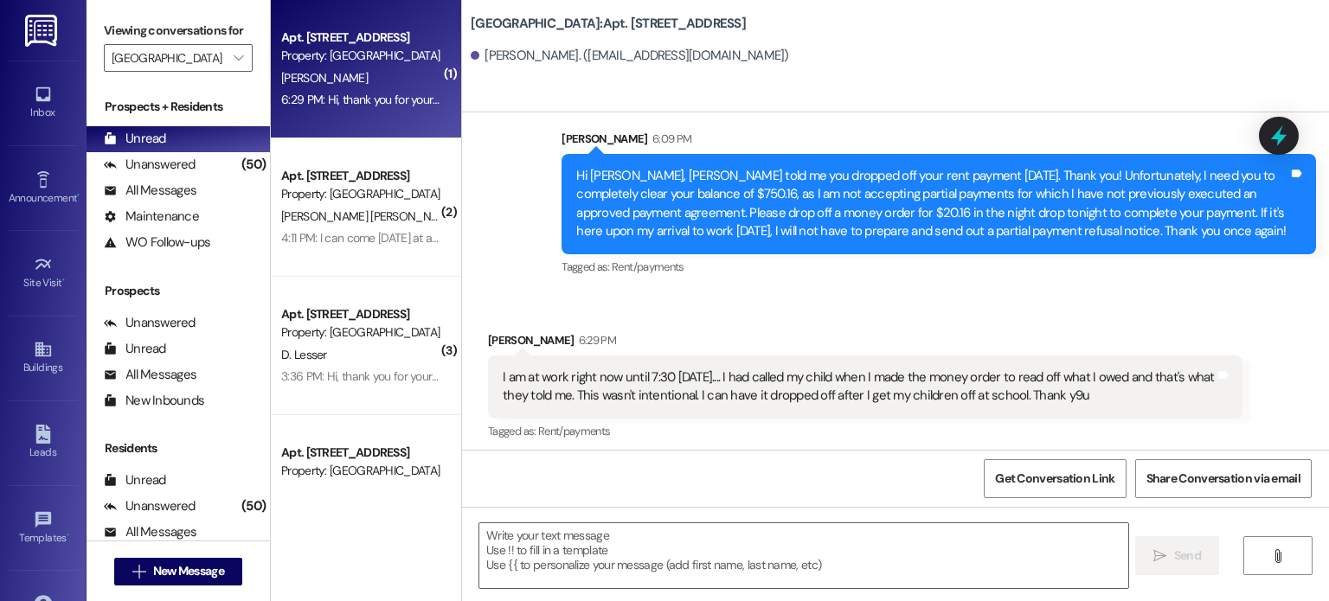
scroll to position [8016, 0]
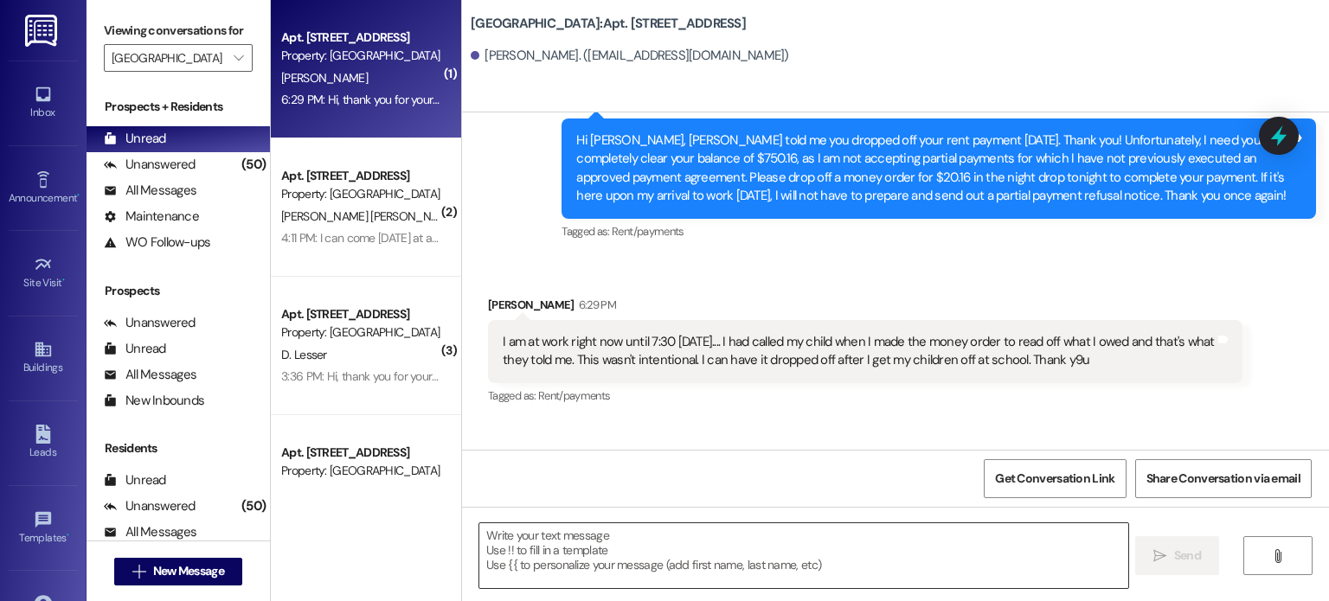
click at [568, 542] on textarea at bounding box center [803, 555] width 648 height 65
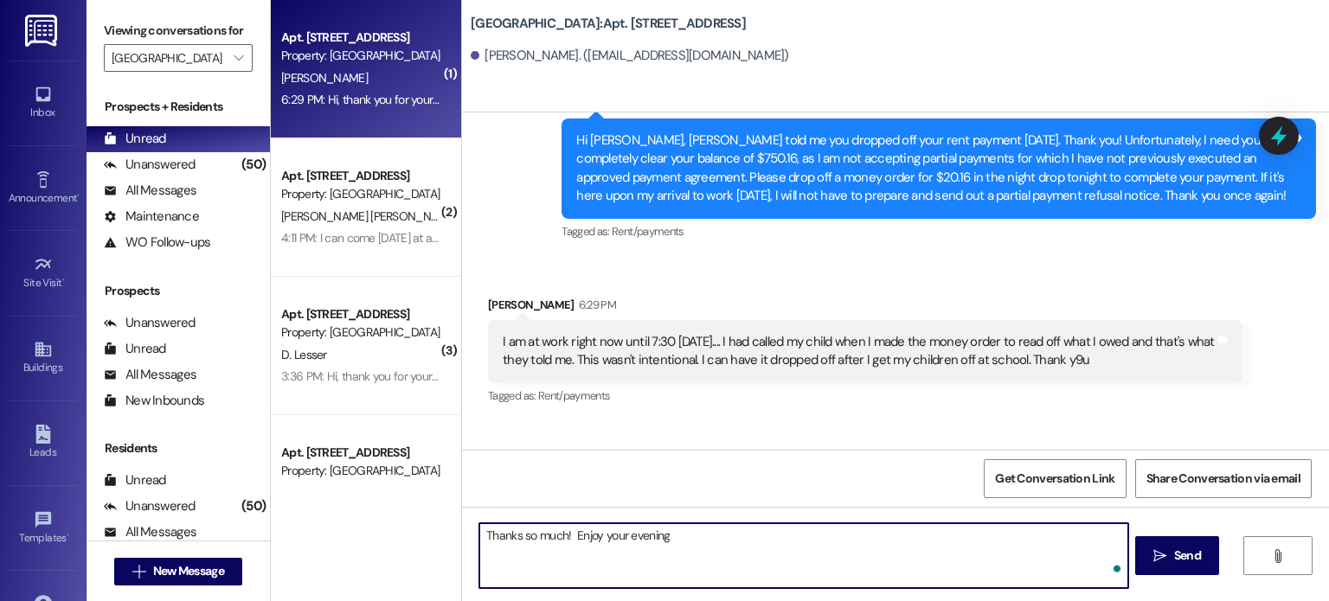
type textarea "Thanks so much! Enjoy your evening!"
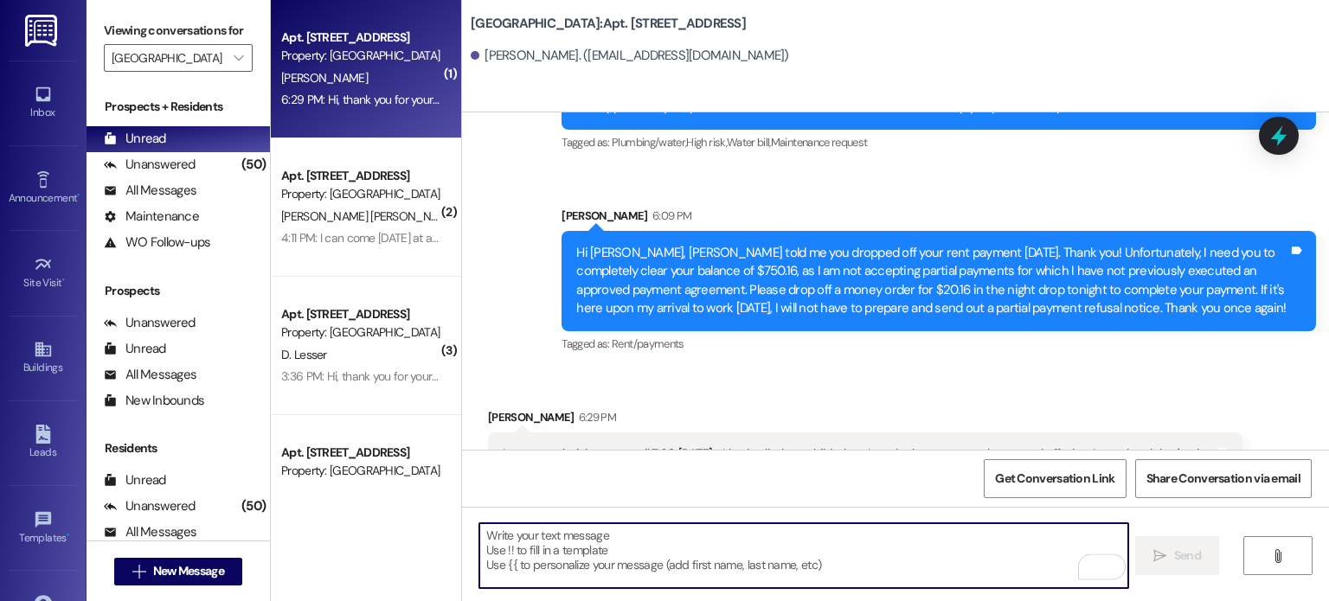
scroll to position [7894, 0]
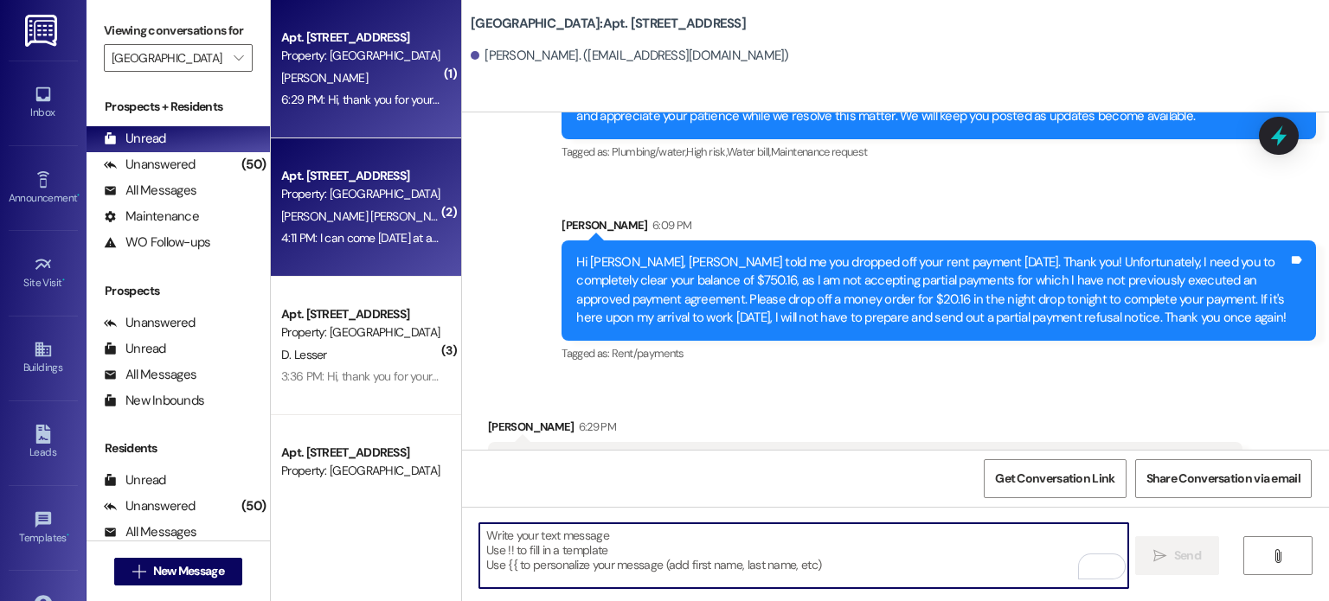
click at [381, 228] on div "4:11 PM: I can come on Wednesday at any time you want. I'm free. 4:11 PM: I can…" at bounding box center [360, 239] width 163 height 22
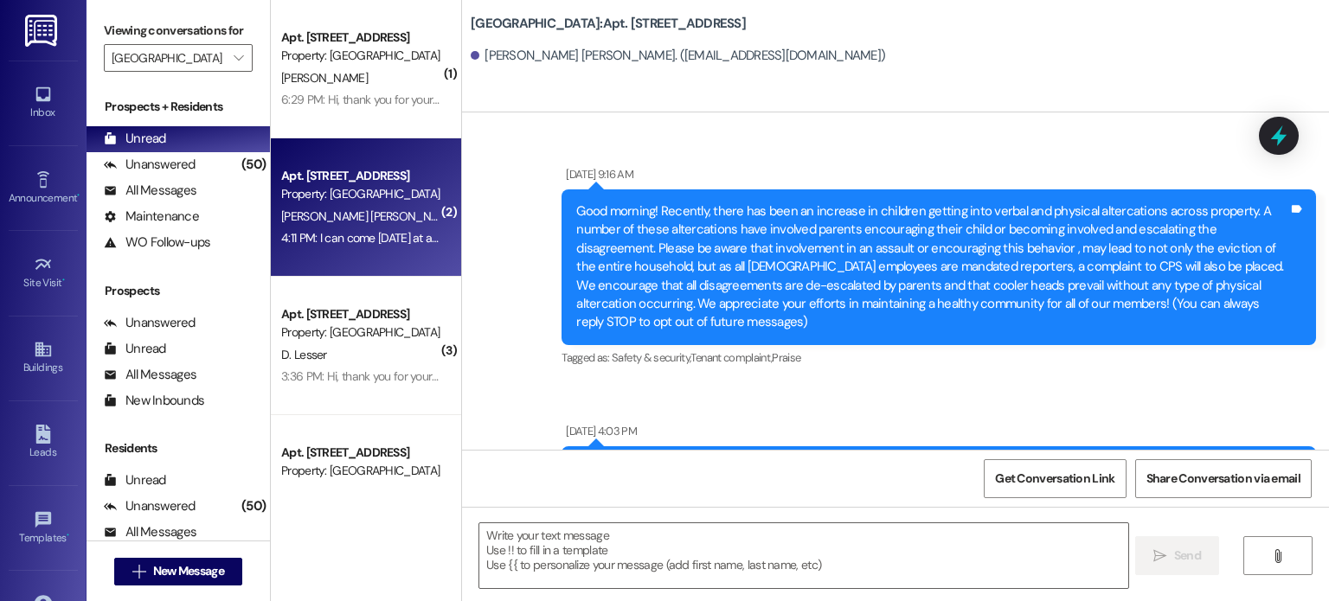
scroll to position [21506, 0]
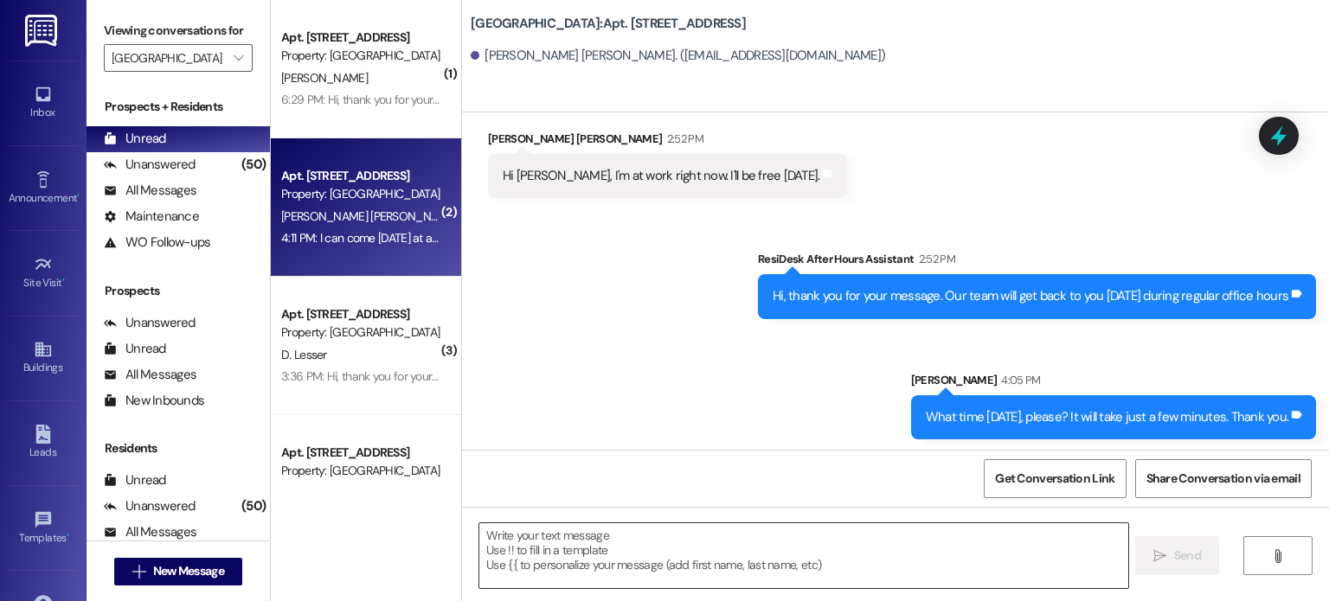
click at [594, 535] on textarea at bounding box center [803, 555] width 648 height 65
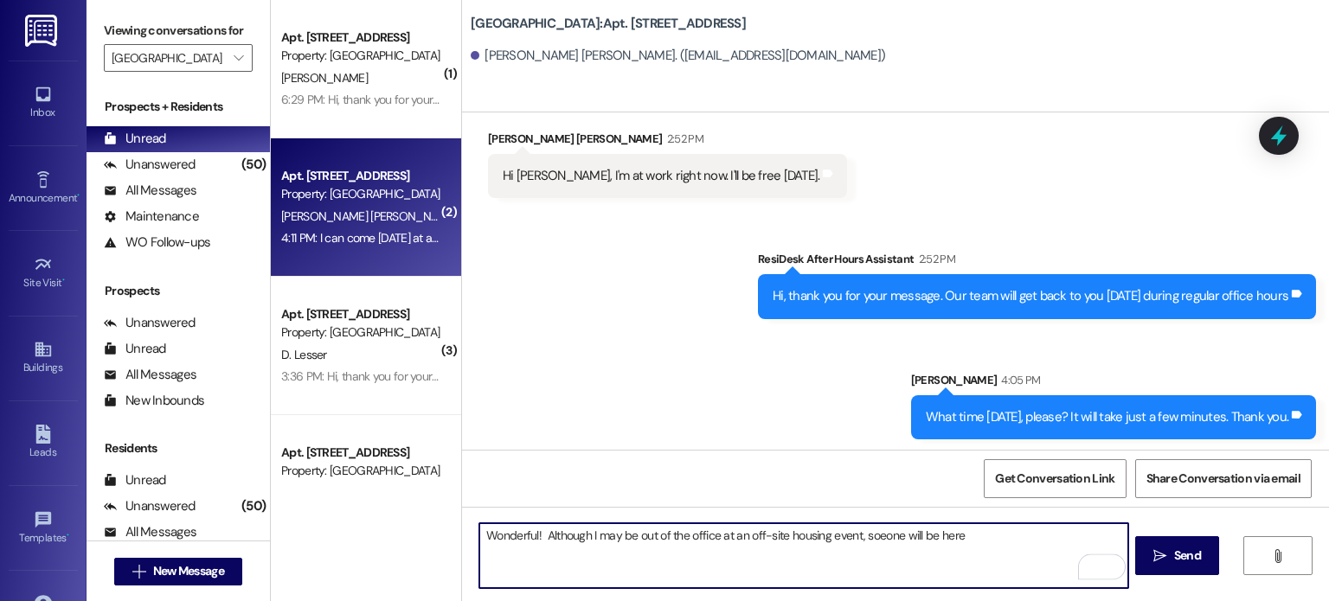
click at [865, 535] on textarea "Wonderful! Although I may be out of the office at an off-site housing event, so…" at bounding box center [803, 555] width 648 height 65
click at [990, 539] on textarea "Wonderful! Although I may be out of the office at an off-site housing event, so…" at bounding box center [803, 555] width 648 height 65
click at [1021, 539] on textarea "Wonderful! Although I may be out of the office at an off-site housing event, so…" at bounding box center [803, 555] width 648 height 65
click at [747, 551] on textarea "Wonderful! Although I may be out of the office at an off-site housing event, so…" at bounding box center [803, 555] width 648 height 65
click at [751, 551] on textarea "Wonderful! Although I may be out of the office at an off-site housing event, so…" at bounding box center [803, 555] width 648 height 65
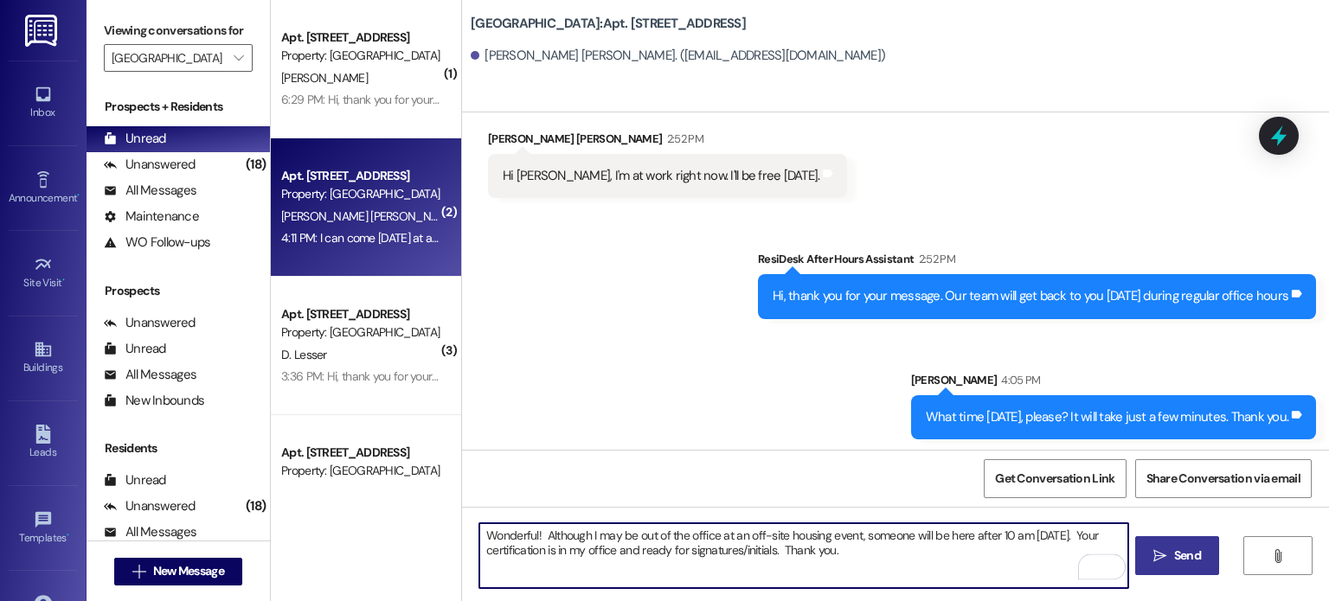
type textarea "Wonderful! Although I may be out of the office at an off-site housing event, so…"
click at [1160, 556] on icon "" at bounding box center [1159, 556] width 13 height 14
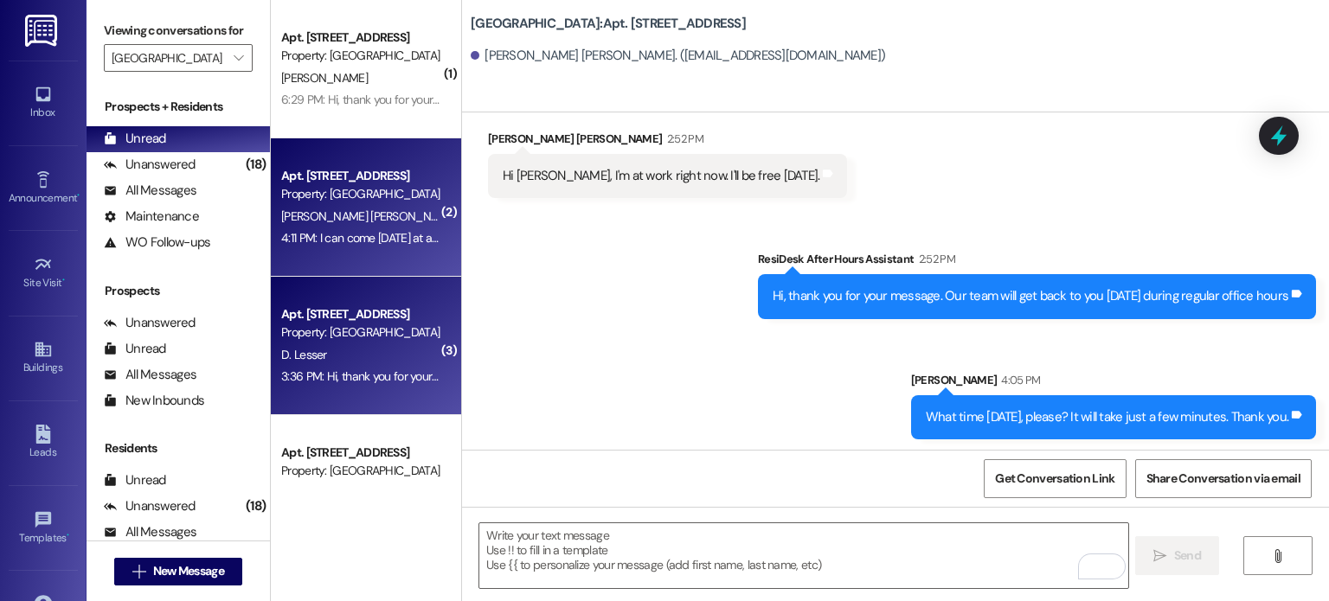
click at [352, 328] on div "Property: [GEOGRAPHIC_DATA]" at bounding box center [361, 333] width 160 height 18
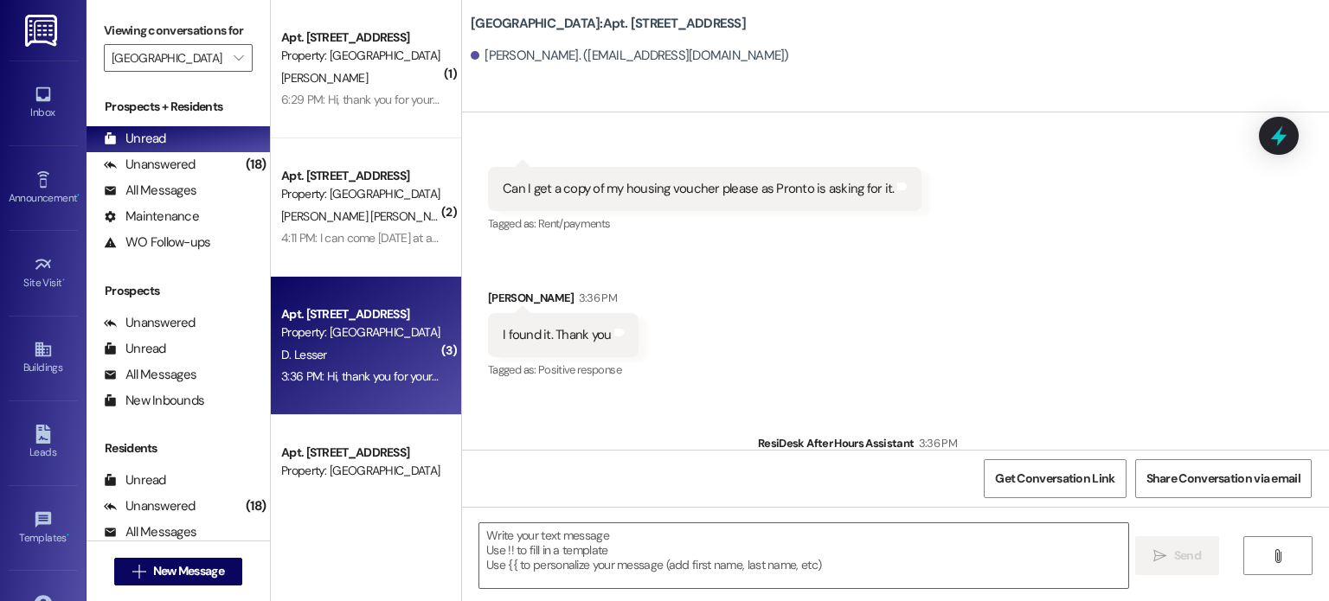
scroll to position [33988, 0]
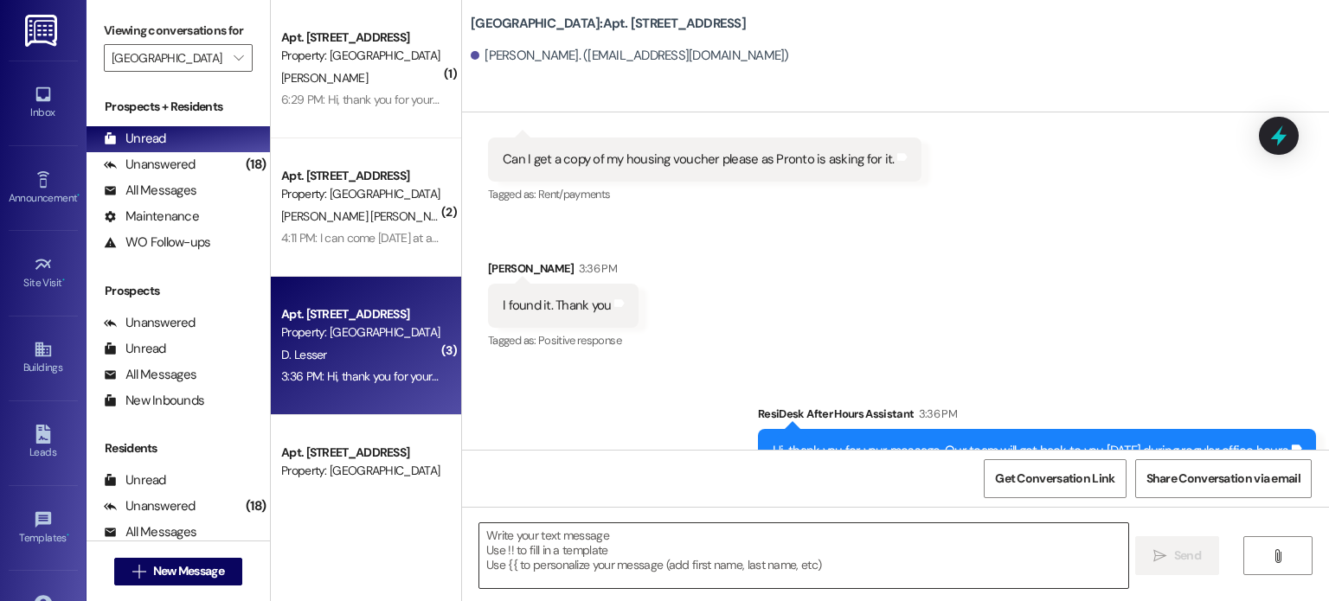
click at [581, 523] on textarea at bounding box center [803, 555] width 648 height 65
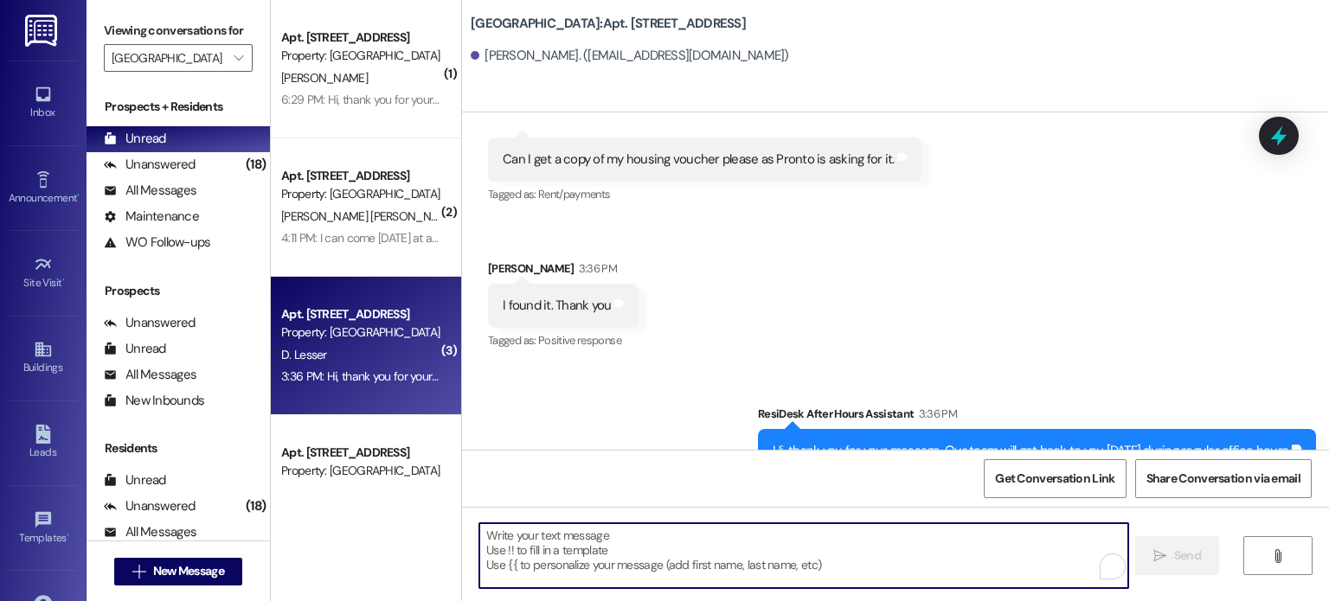
click at [578, 535] on textarea "To enrich screen reader interactions, please activate Accessibility in Grammarl…" at bounding box center [803, 555] width 648 height 65
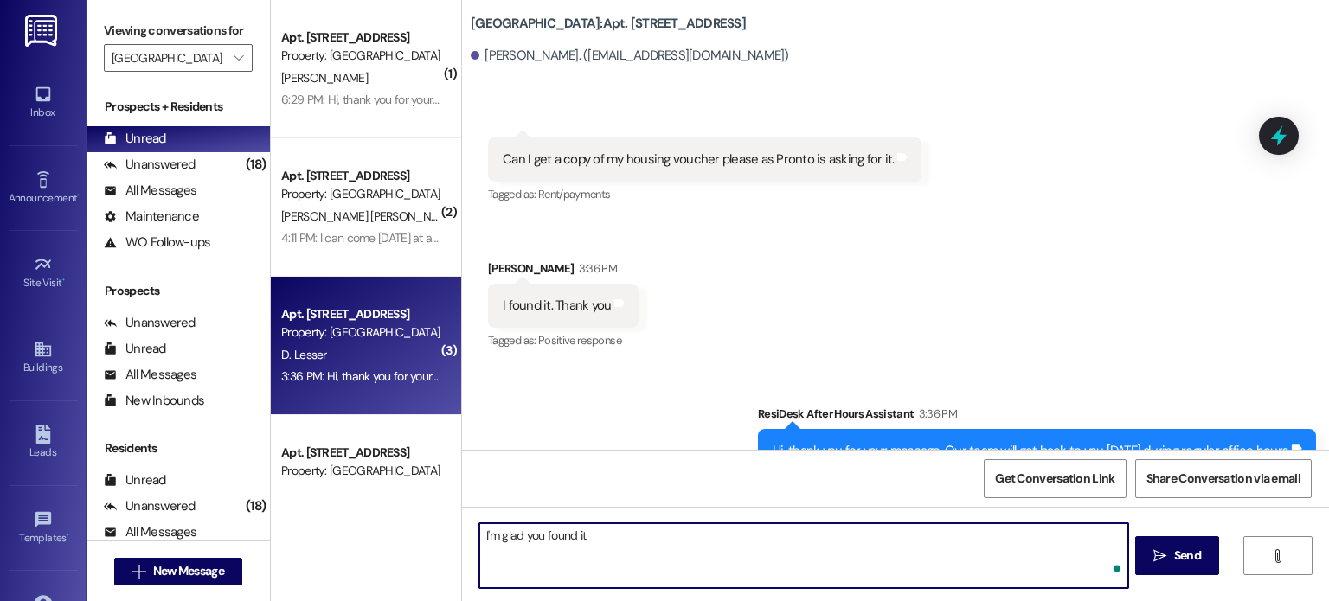
type textarea "I'm glad you found it!"
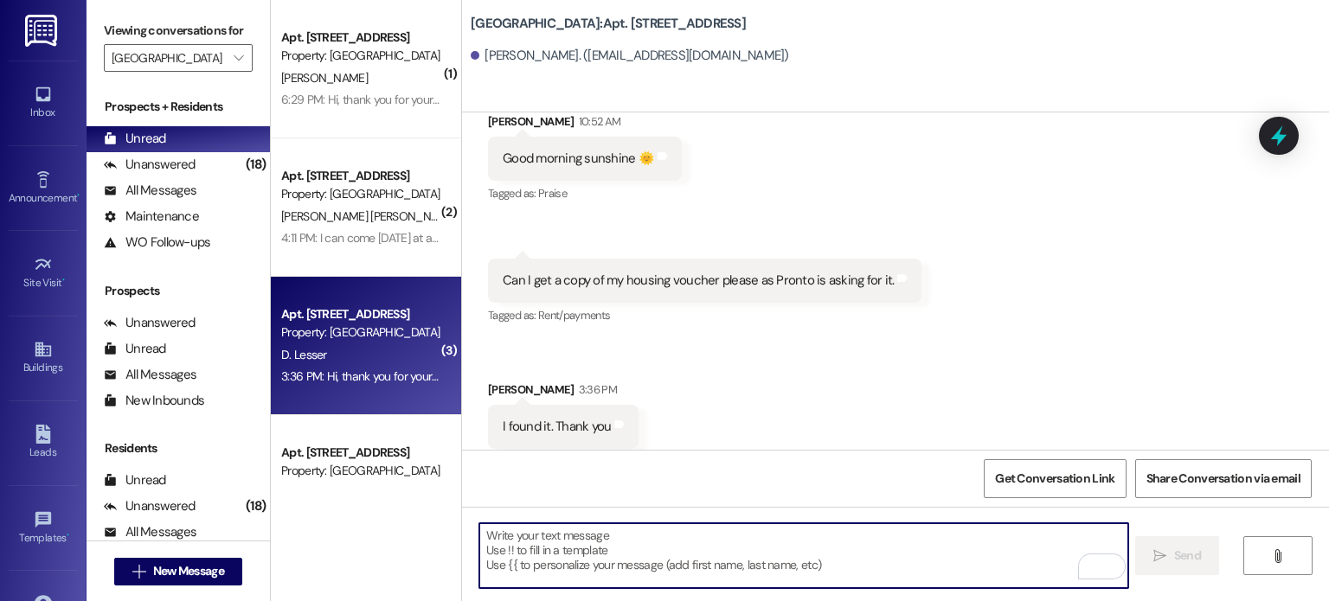
scroll to position [87, 0]
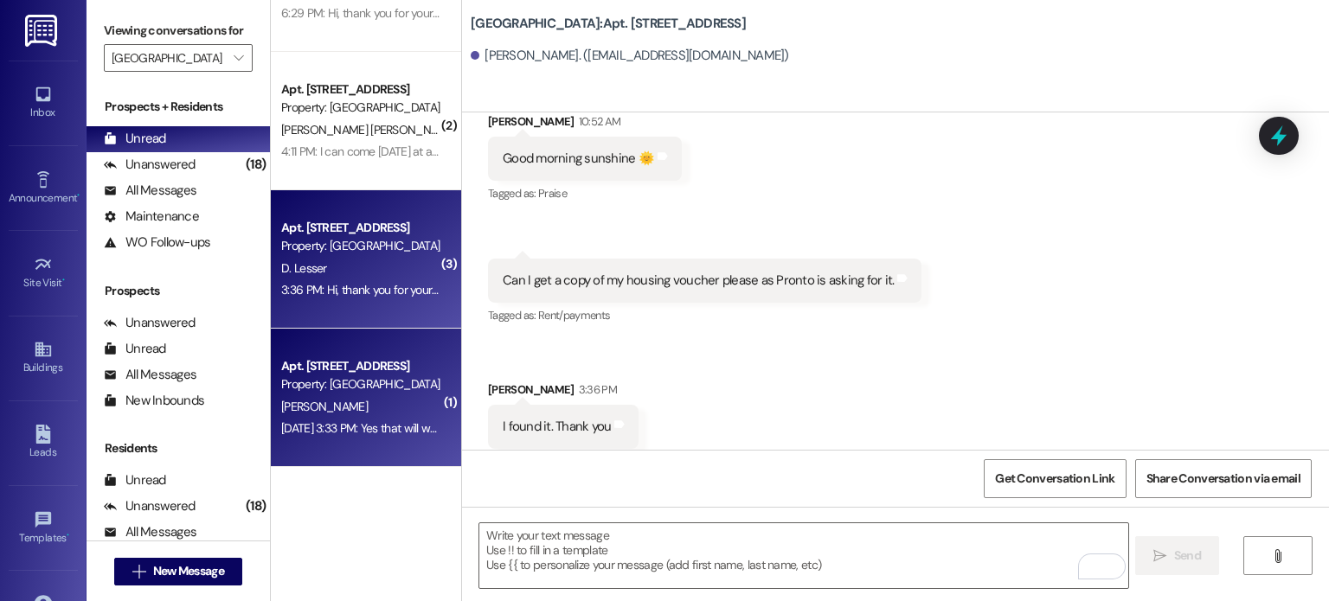
click at [353, 404] on div "B. Balmus" at bounding box center [360, 407] width 163 height 22
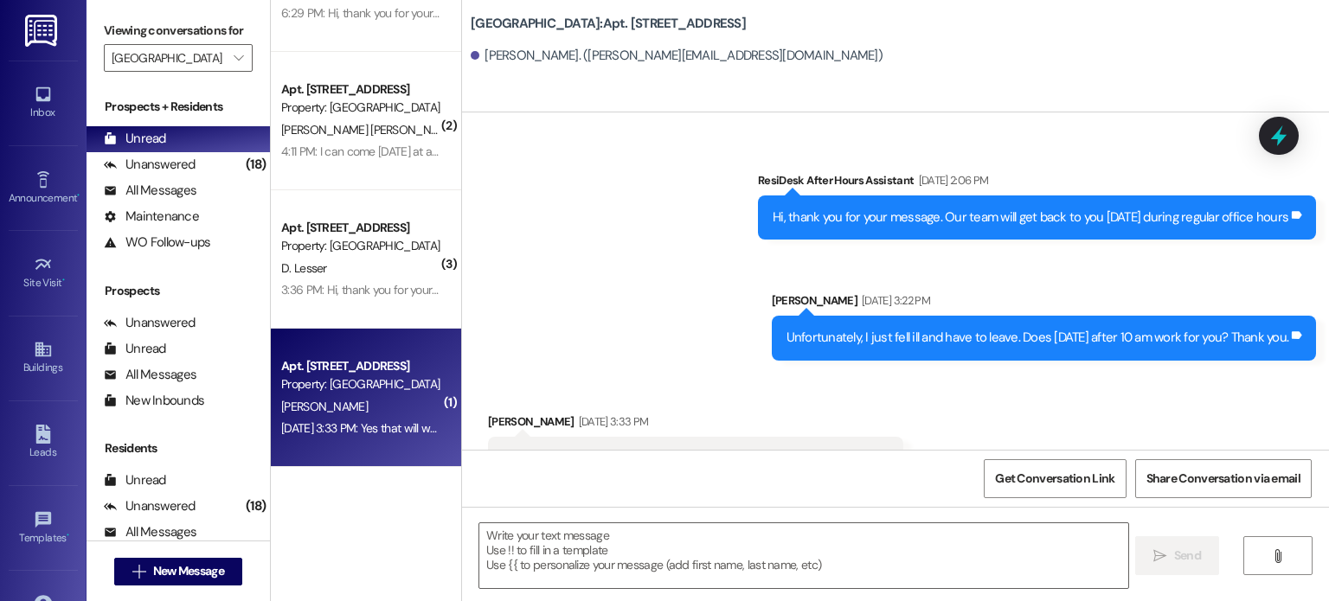
scroll to position [4242, 0]
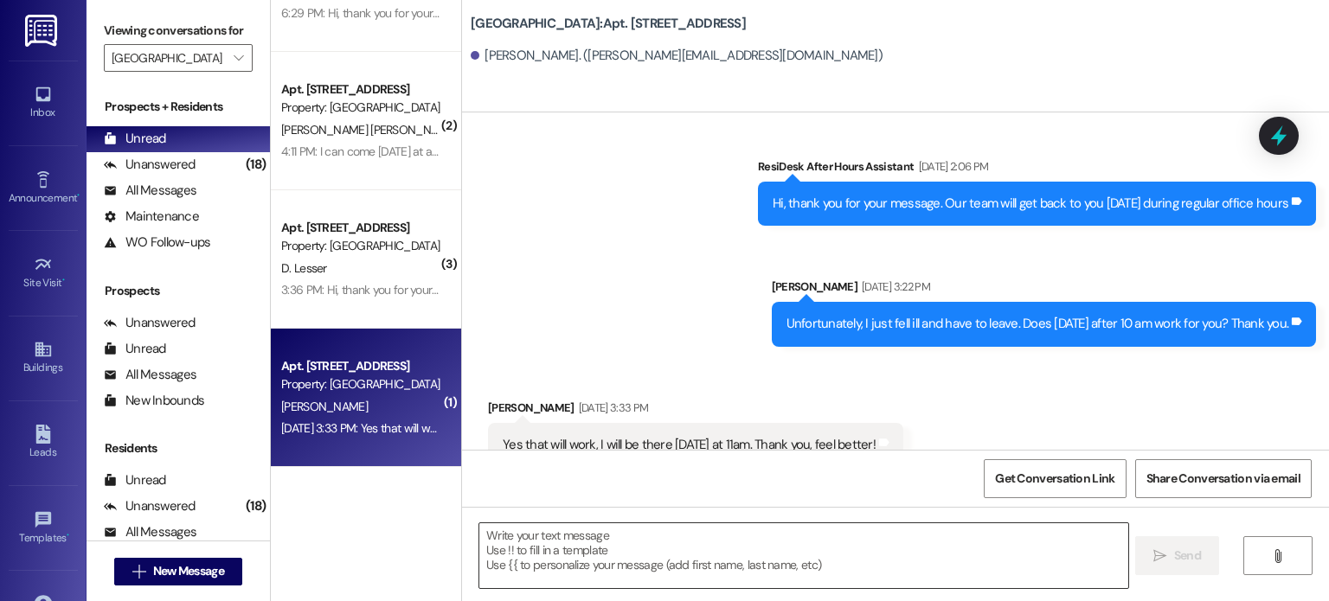
click at [576, 532] on textarea at bounding box center [803, 555] width 648 height 65
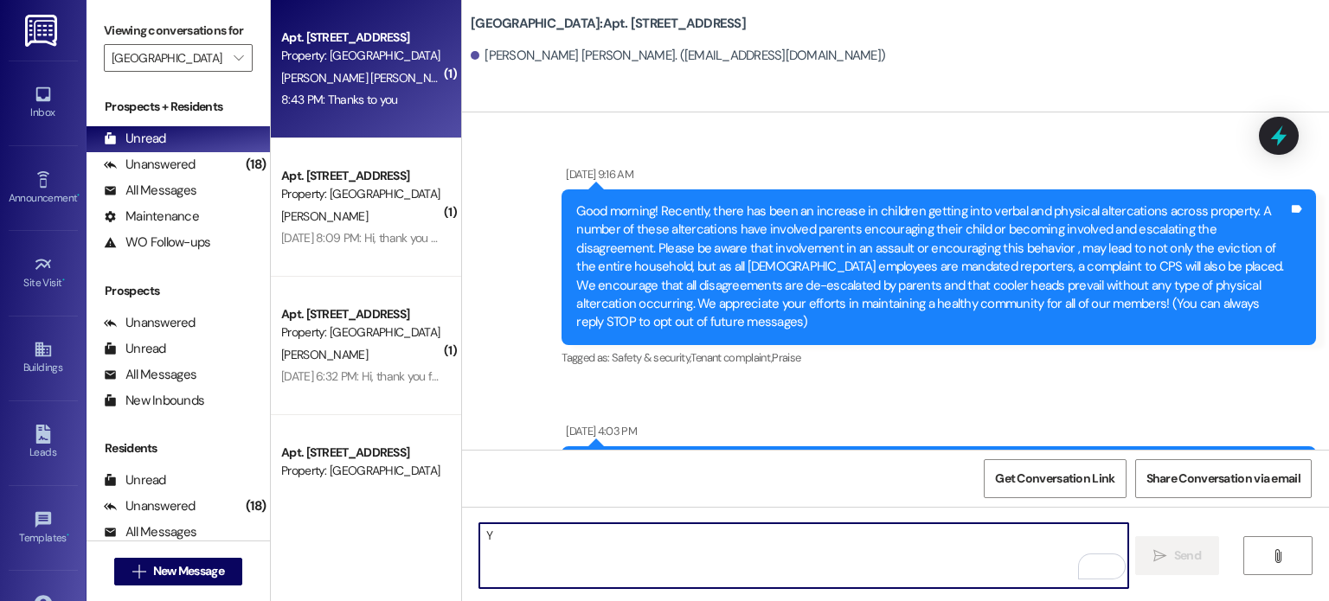
scroll to position [21791, 0]
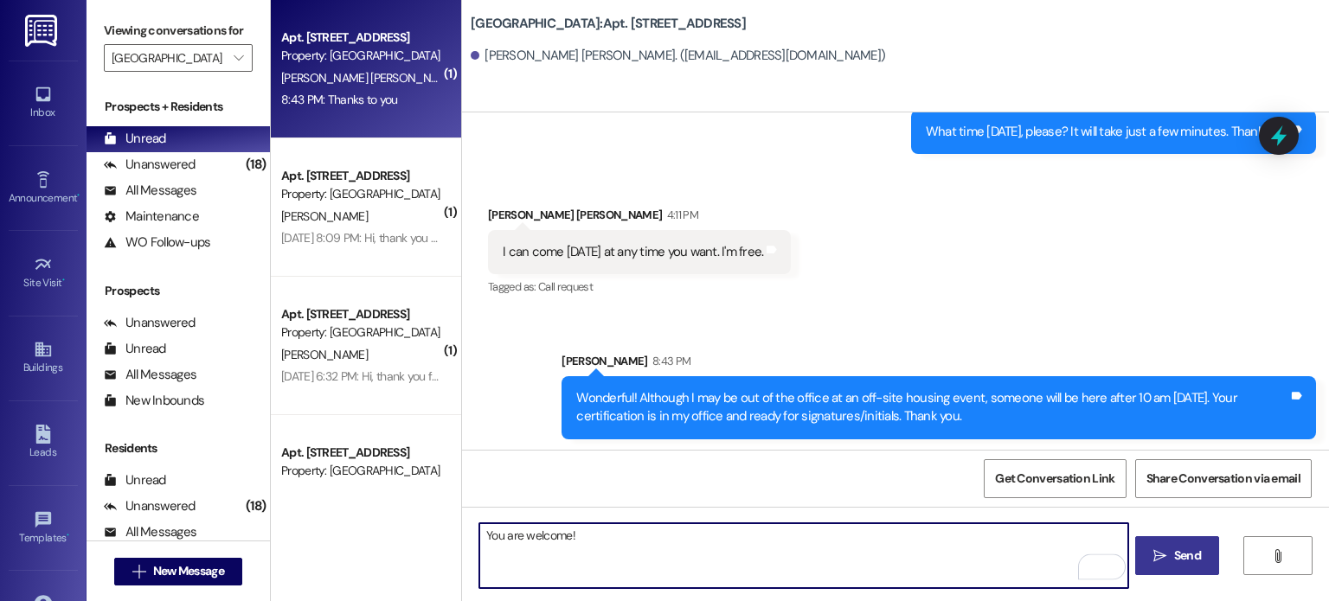
type textarea "You are welcome!"
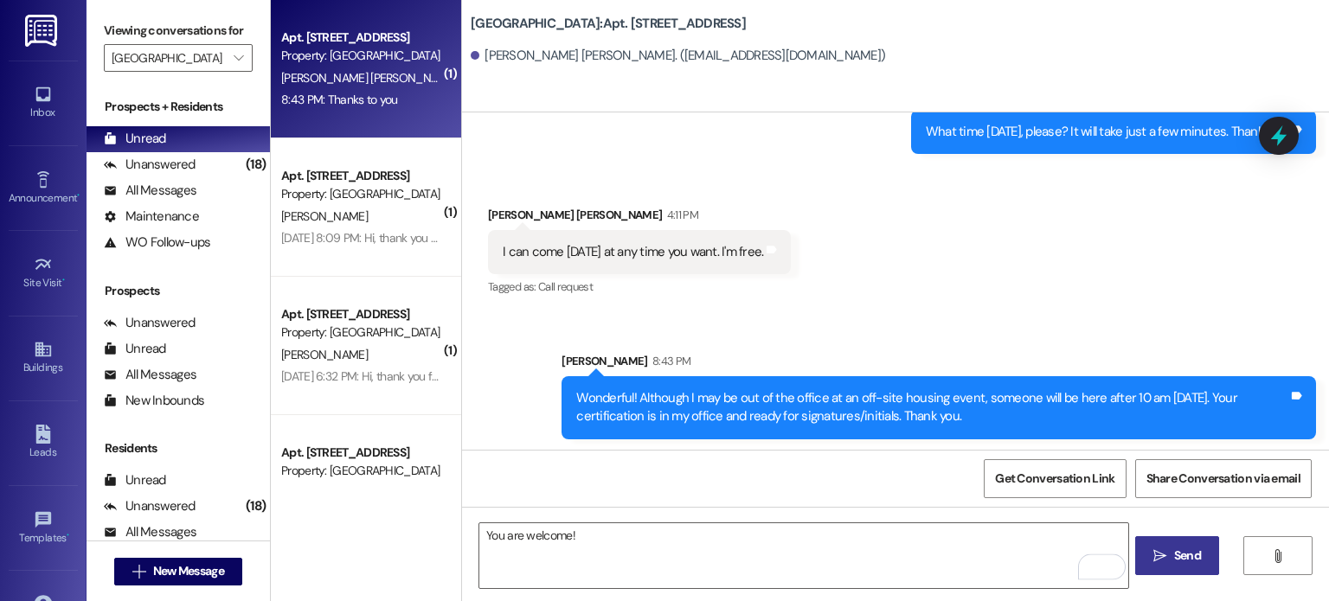
click at [1165, 553] on span " Send" at bounding box center [1177, 556] width 54 height 18
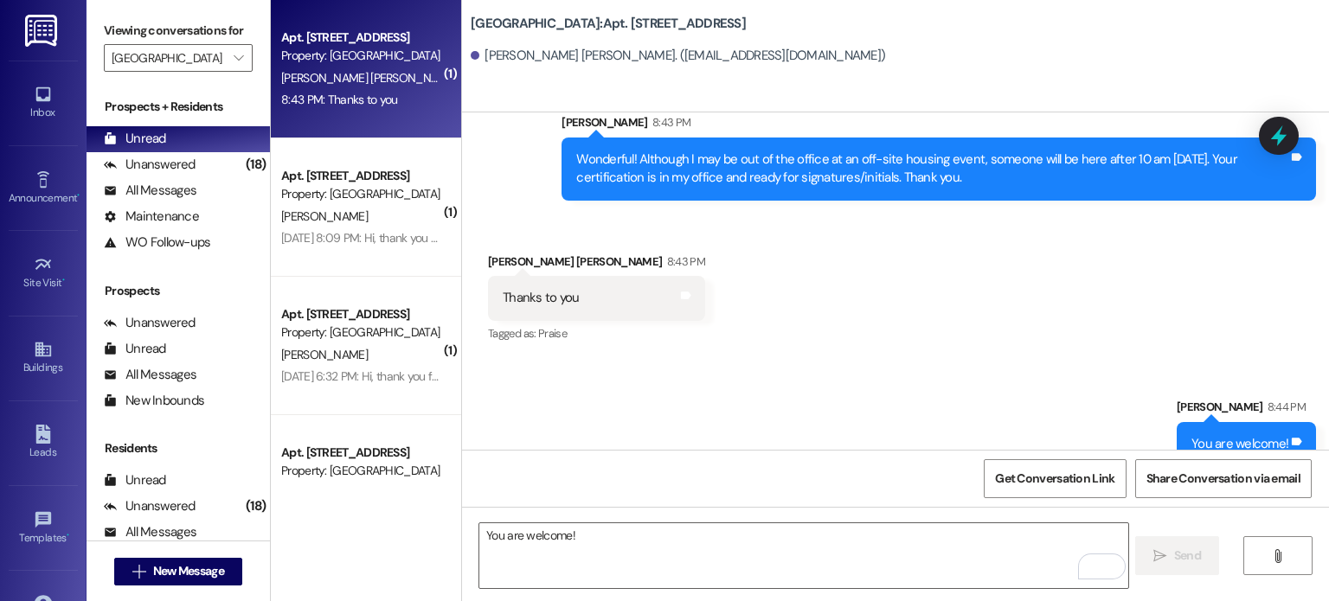
scroll to position [22032, 0]
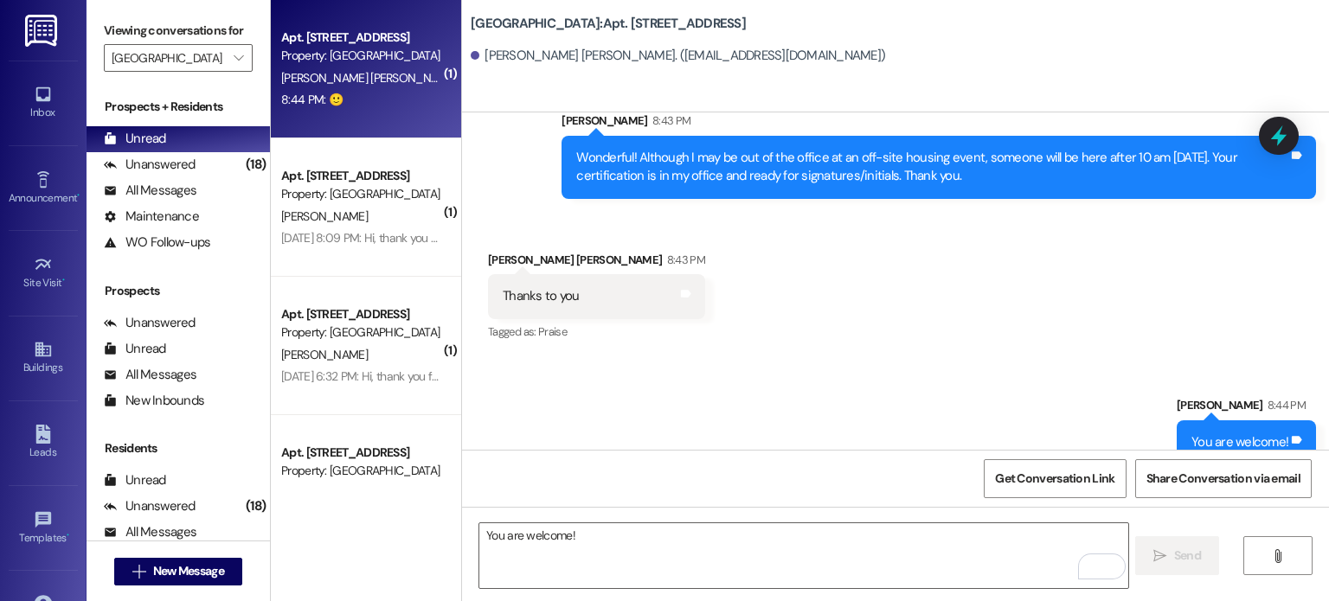
click at [359, 186] on div "Property: [GEOGRAPHIC_DATA]" at bounding box center [361, 194] width 160 height 18
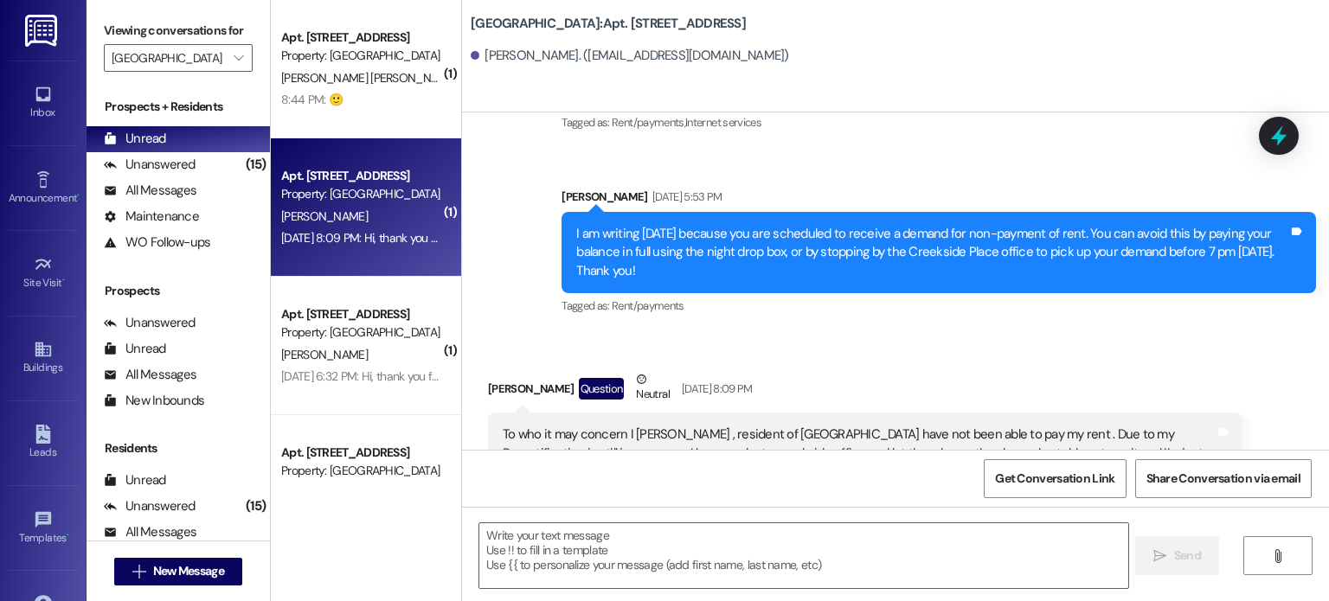
scroll to position [49530, 0]
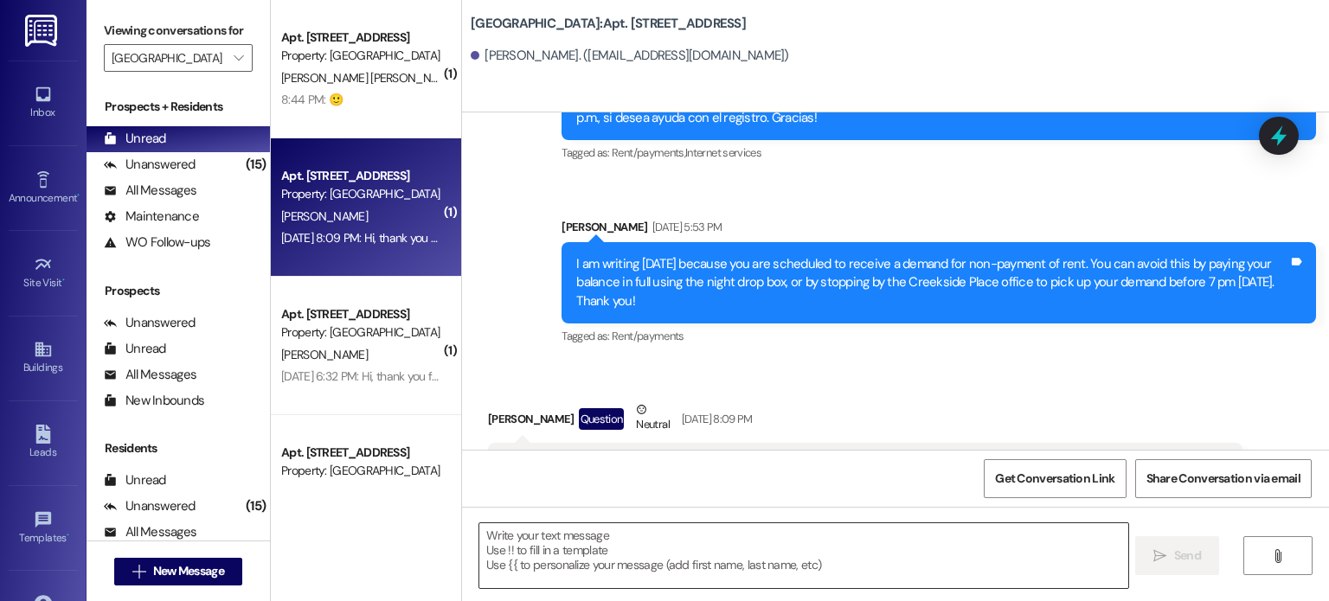
click at [611, 548] on textarea at bounding box center [803, 555] width 648 height 65
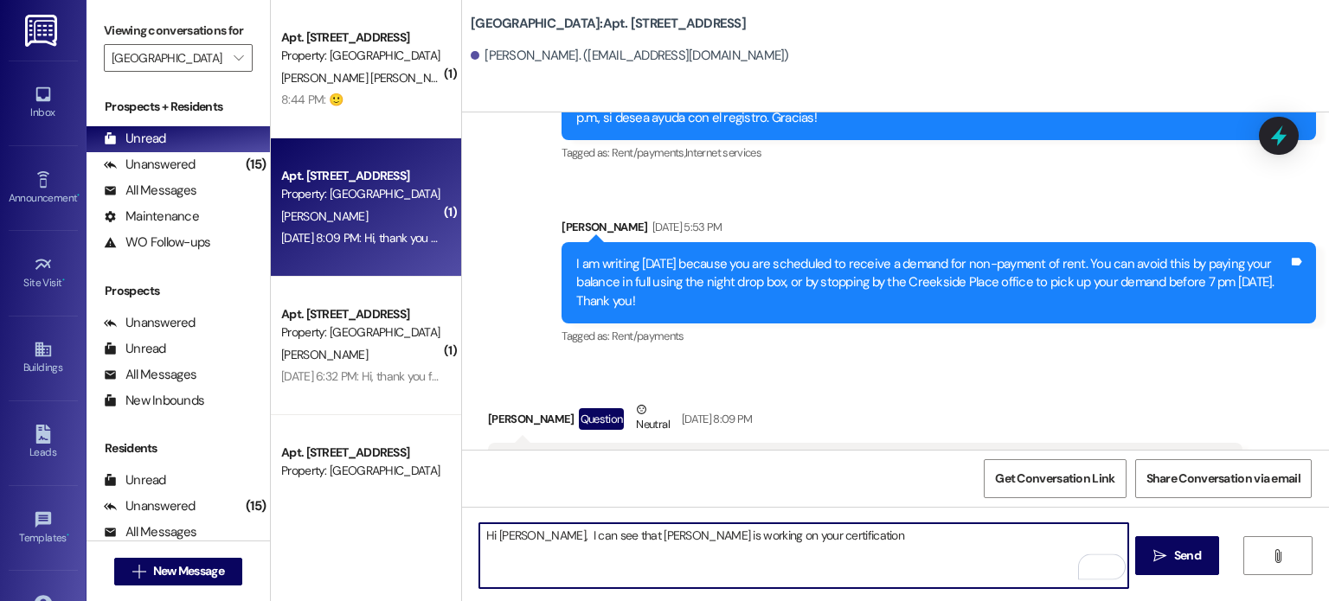
click at [567, 534] on textarea "Hi Sofia, I can see that Mark is working on your certification" at bounding box center [803, 555] width 648 height 65
click at [894, 540] on textarea "Hi Sofia, I can see from the notes in Pronto that Mark is working on your certi…" at bounding box center [803, 555] width 648 height 65
click at [893, 550] on textarea "Hi Sofia, I can see from the notes in Pronto that Mark is working on your certi…" at bounding box center [803, 555] width 648 height 65
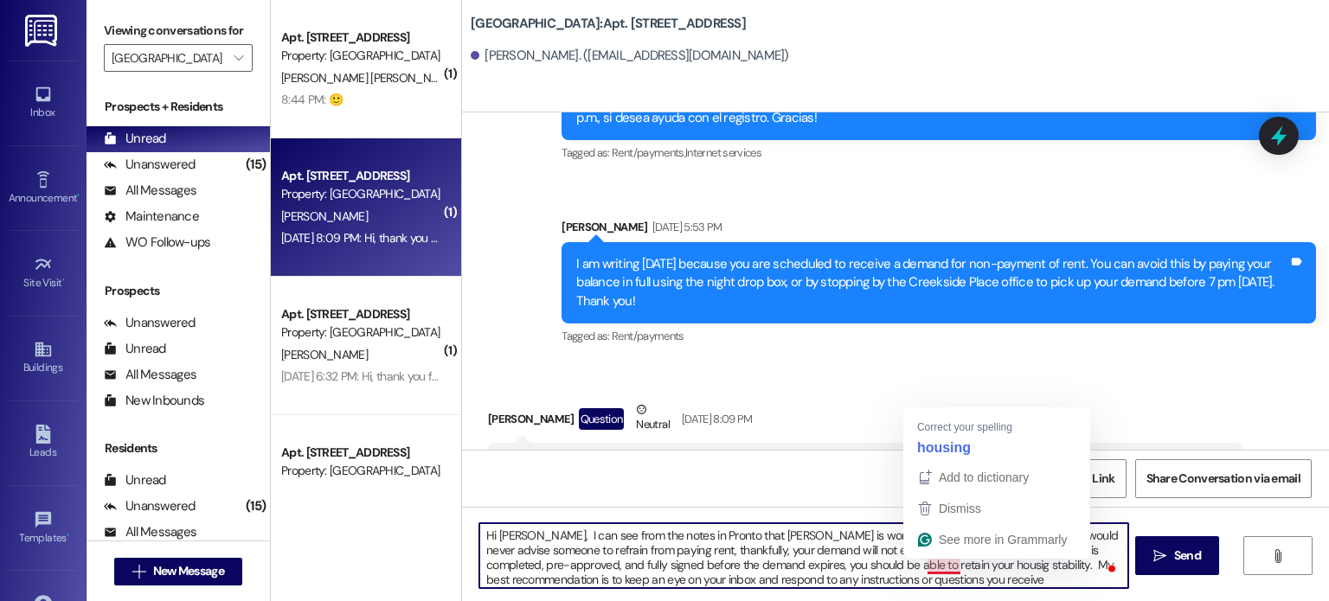
click at [946, 565] on textarea "Hi Sofia, I can see from the notes in Pronto that Mark is working on your certi…" at bounding box center [803, 555] width 648 height 65
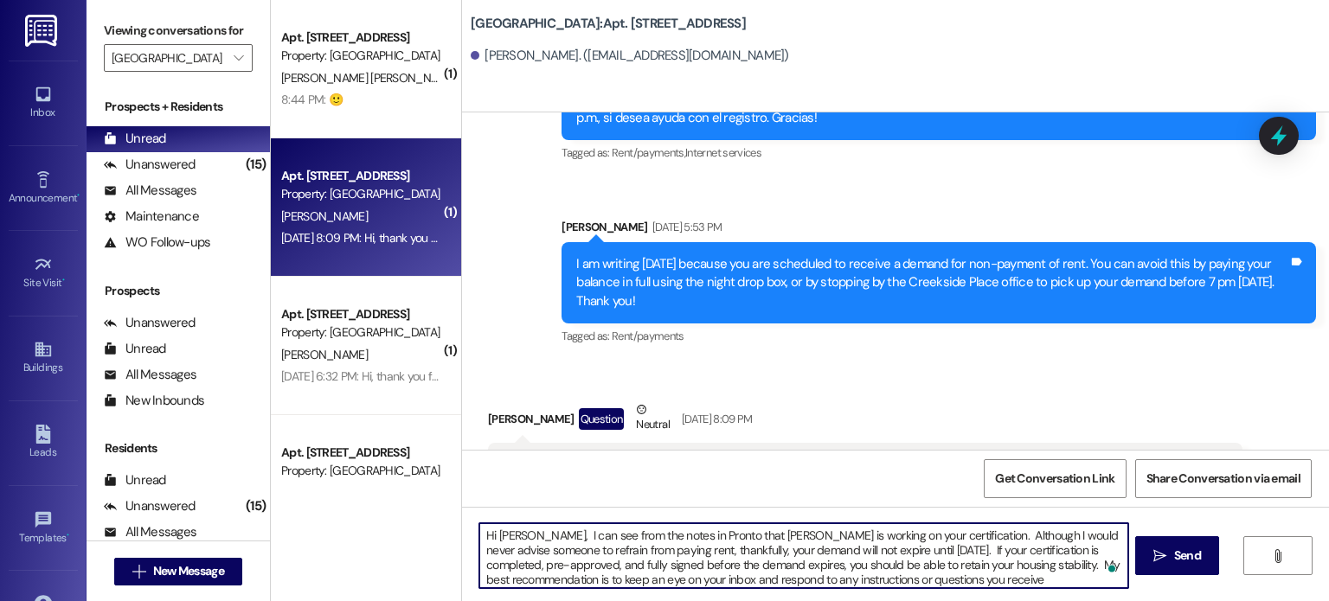
click at [790, 579] on textarea "Hi Sofia, I can see from the notes in Pronto that Mark is working on your certi…" at bounding box center [803, 555] width 648 height 65
click at [1082, 579] on textarea "Hi Sofia, I can see from the notes in Pronto that Mark is working on your certi…" at bounding box center [803, 555] width 648 height 65
click at [966, 580] on textarea "Hi Sofia, I can see from the notes in Pronto that Mark is working on your certi…" at bounding box center [803, 555] width 648 height 65
click at [1004, 581] on textarea "Hi Sofia, I can see from the notes in Pronto that Mark is working on your certi…" at bounding box center [803, 555] width 648 height 65
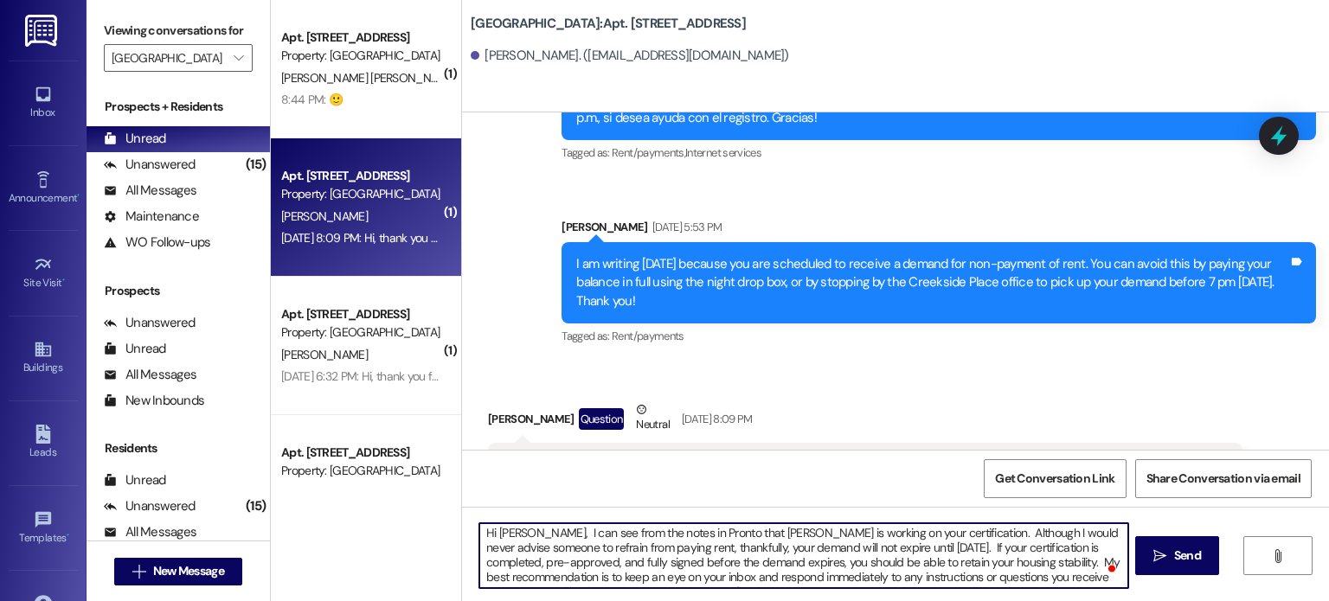
scroll to position [0, 0]
click at [758, 535] on textarea "Hi Sofia, I can see from the notes in Pronto that Mark is working on your certi…" at bounding box center [803, 555] width 648 height 65
click at [754, 536] on textarea "Hi Sofia, I can see from the notes in Pronto that Mark is working on your certi…" at bounding box center [803, 555] width 648 height 65
click at [1061, 536] on textarea "Hi Sofia, I can see from the notes in Pronto that Mark is actively working on y…" at bounding box center [803, 555] width 648 height 65
drag, startPoint x: 478, startPoint y: 552, endPoint x: 503, endPoint y: 549, distance: 26.1
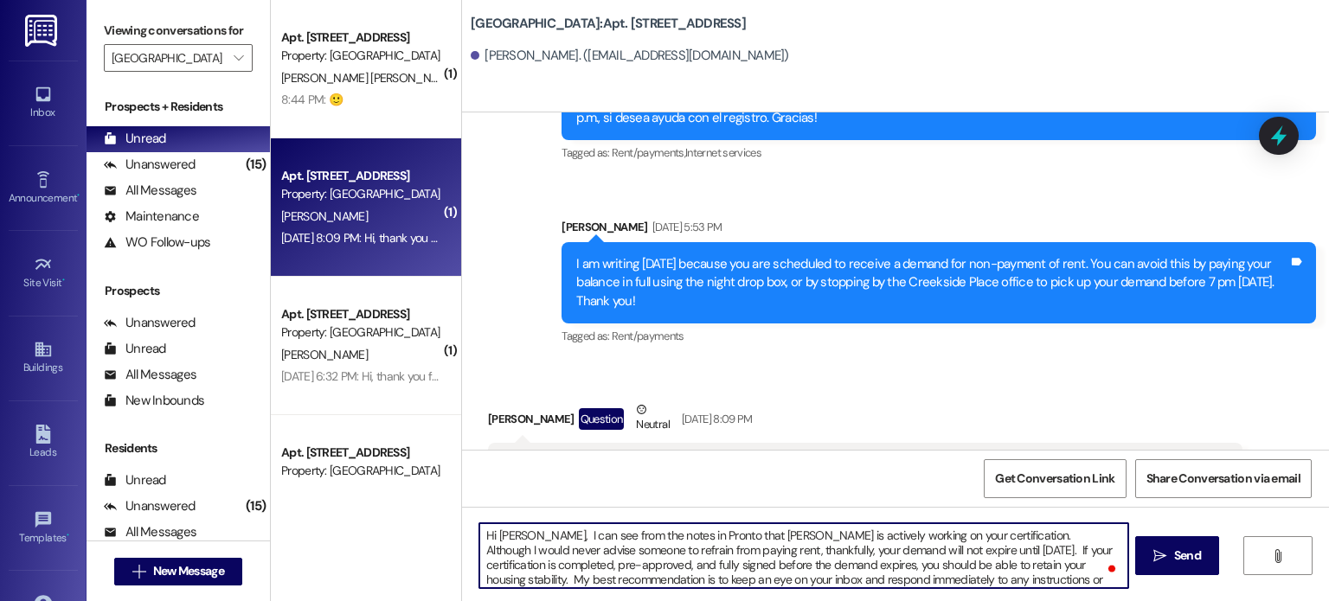
click at [503, 549] on textarea "Hi Sofia, I can see from the notes in Pronto that Mark is actively working on y…" at bounding box center [803, 555] width 648 height 65
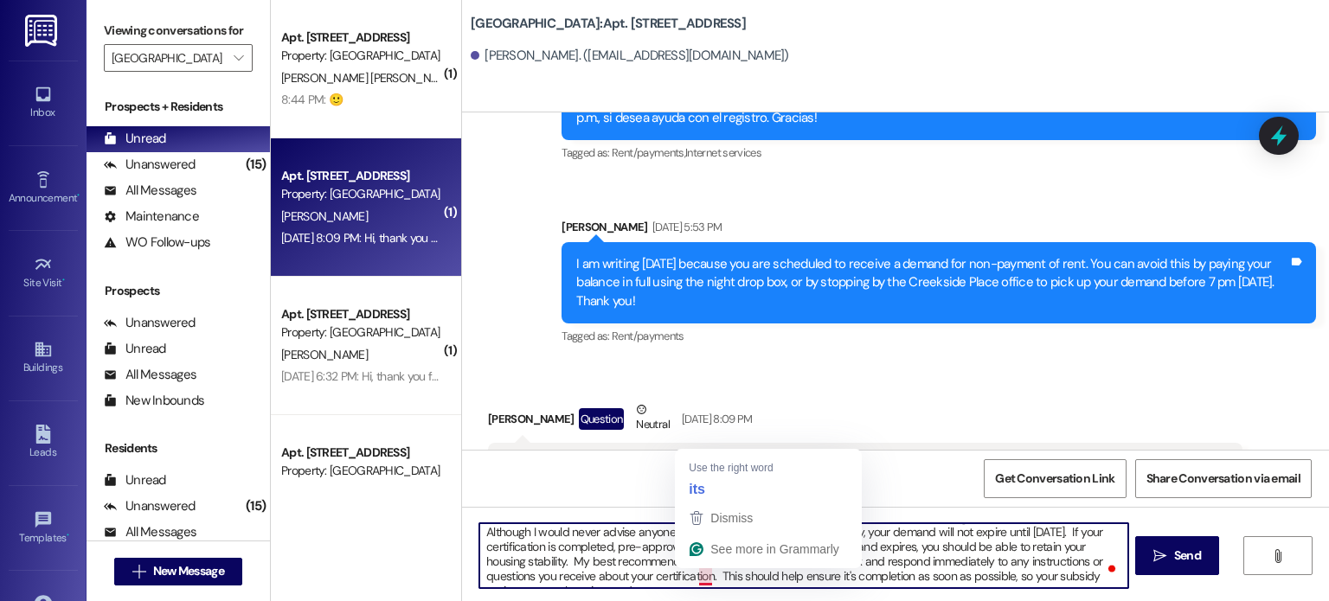
click at [692, 575] on textarea "Hi Sofia, I can see from the notes in Pronto that Mark is actively working on y…" at bounding box center [803, 555] width 648 height 65
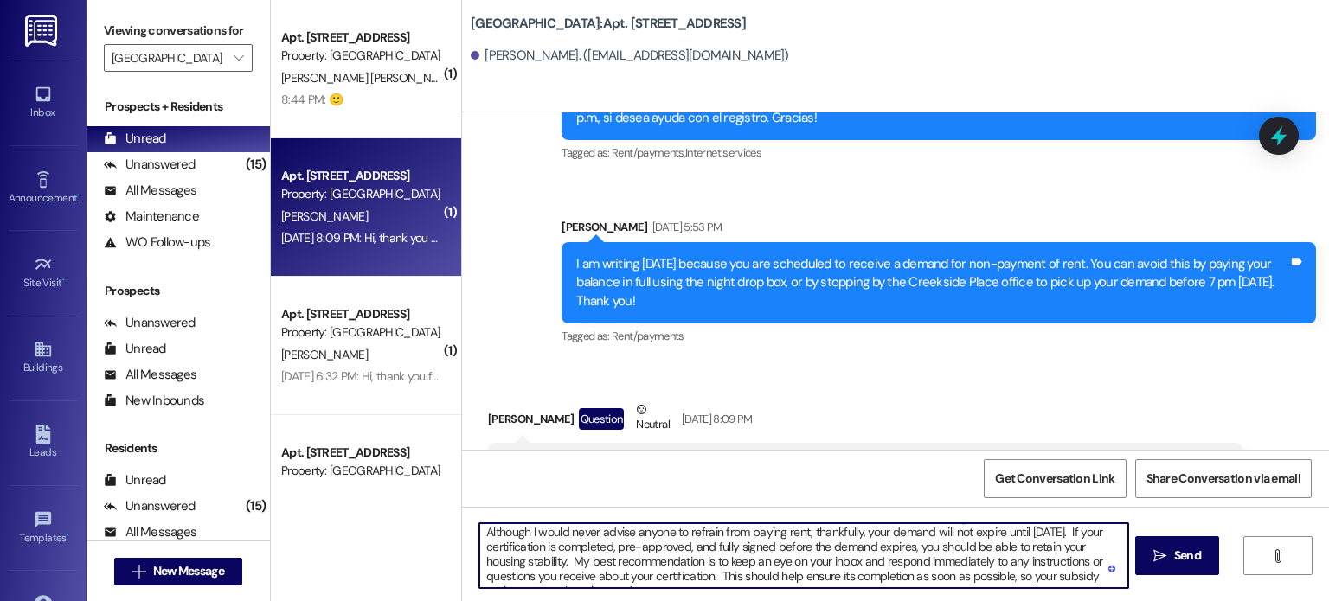
click at [1111, 574] on textarea "Hi Sofia, I can see from the notes in Pronto that Mark is actively working on y…" at bounding box center [803, 555] width 648 height 65
click at [1110, 579] on textarea "Hi Sofia, I can see from the notes in Pronto that Mark is actively working on y…" at bounding box center [803, 555] width 648 height 65
click at [692, 580] on textarea "Hi Sofia, I can see from the notes in Pronto that Mark is actively working on y…" at bounding box center [803, 555] width 648 height 65
click at [754, 580] on textarea "Hi Sofia, I can see from the notes in Pronto that Mark is actively working on y…" at bounding box center [803, 555] width 648 height 65
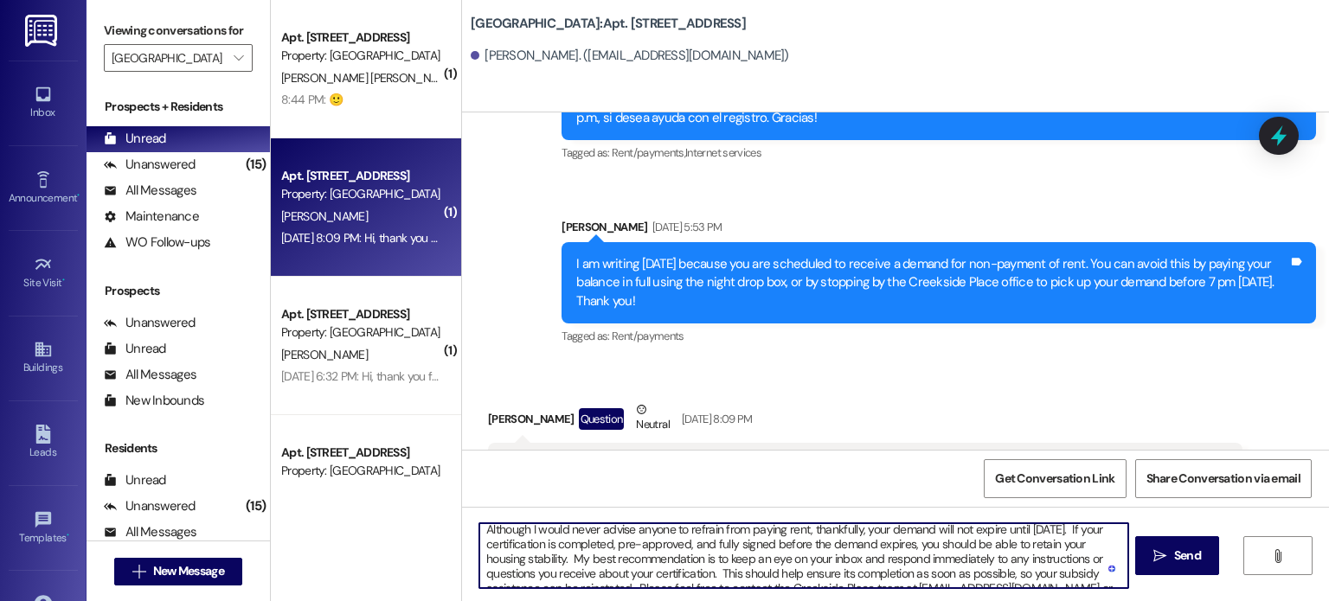
scroll to position [0, 0]
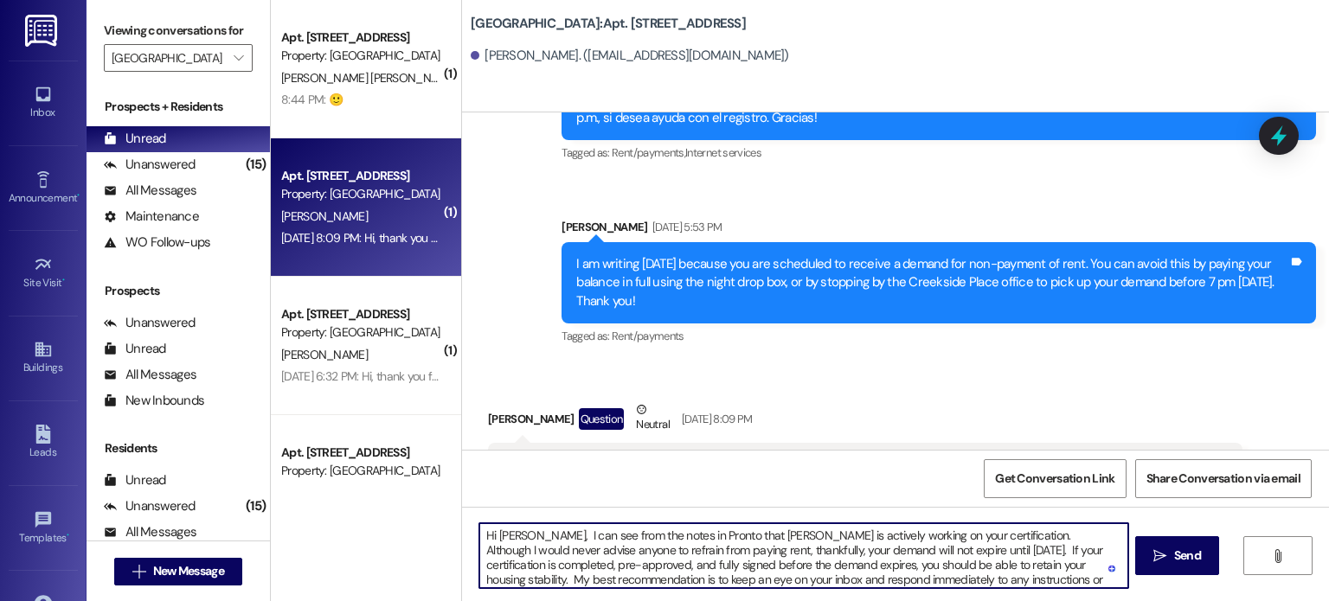
click at [947, 548] on textarea "Hi Sofia, I can see from the notes in Pronto that Mark is actively working on y…" at bounding box center [803, 555] width 648 height 65
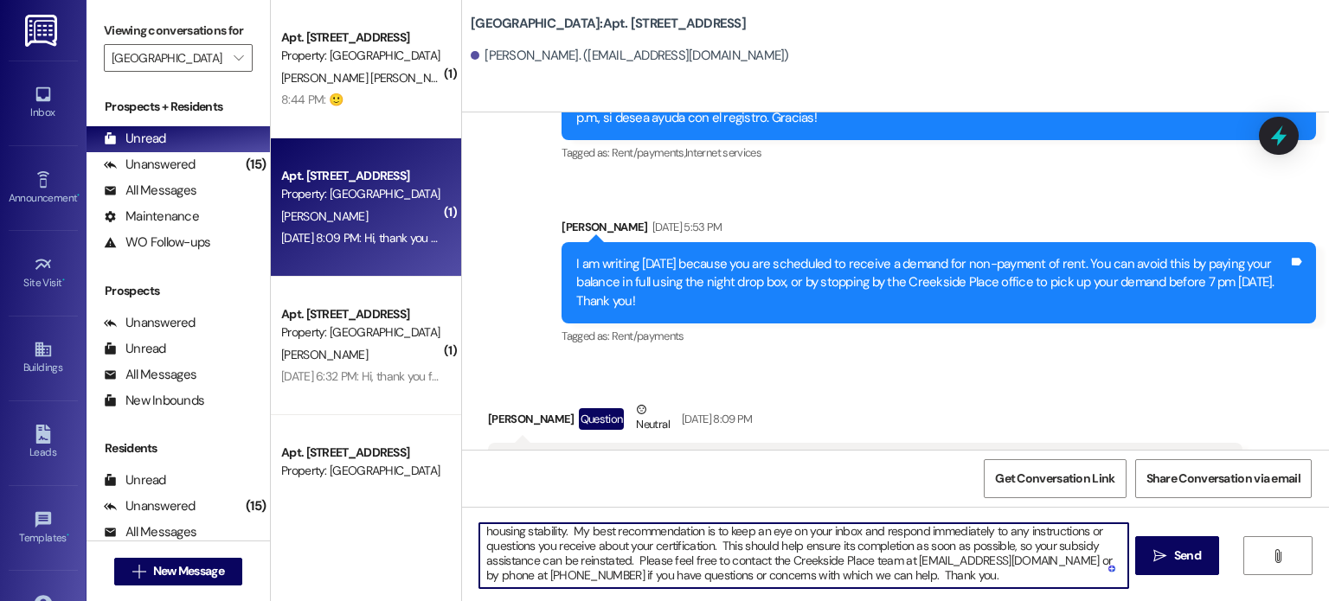
drag, startPoint x: 810, startPoint y: 546, endPoint x: 833, endPoint y: 545, distance: 23.4
click at [833, 545] on textarea "Hi Sofia, I can see from the notes in Pronto that Mark is actively working on y…" at bounding box center [803, 555] width 648 height 65
type textarea "Hi Sofia, I can see from the notes in Pronto that Mark is actively working on y…"
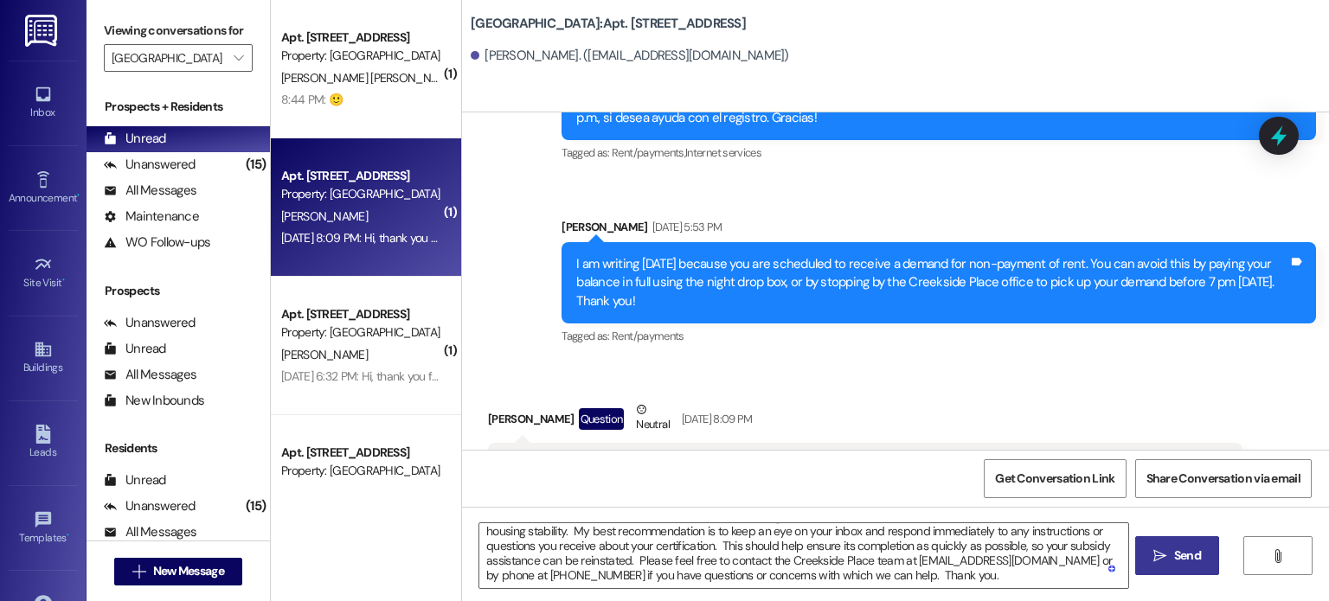
click at [1180, 552] on span "Send" at bounding box center [1187, 556] width 27 height 18
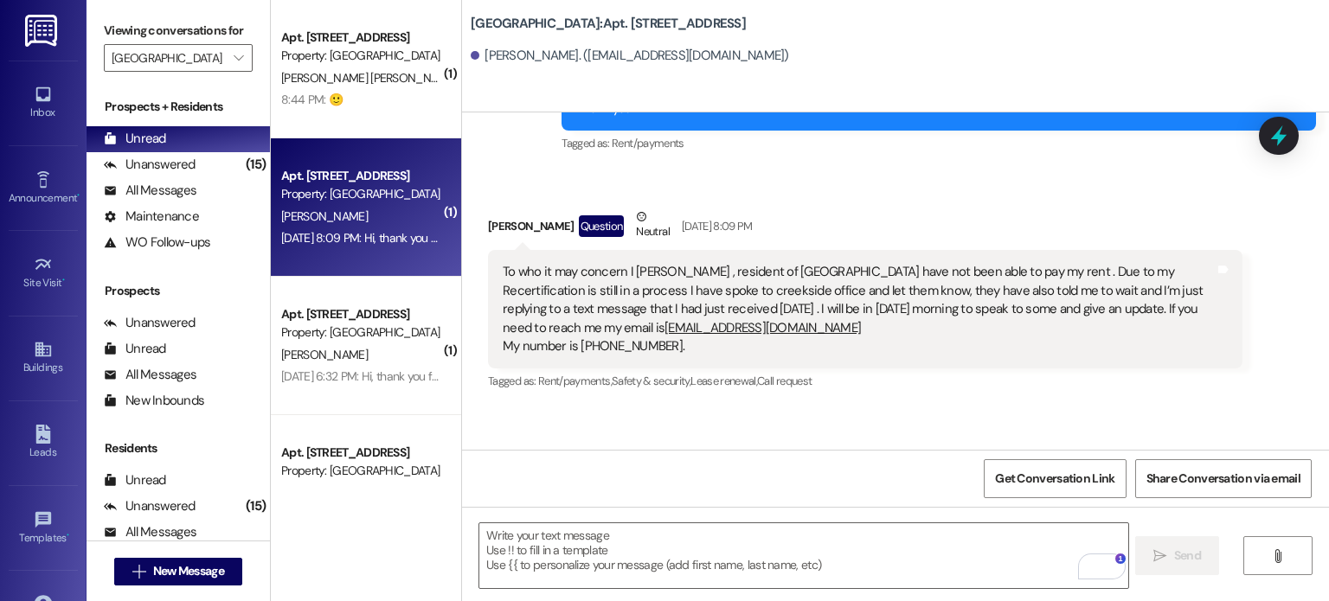
scroll to position [49842, 0]
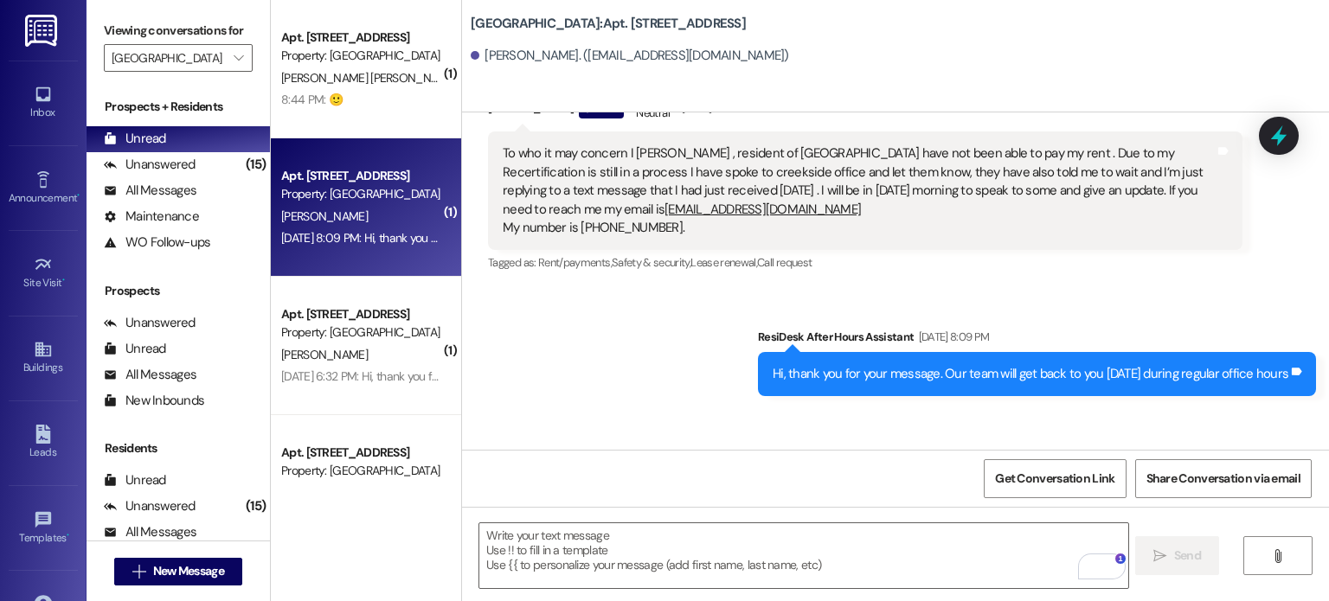
drag, startPoint x: 366, startPoint y: 348, endPoint x: 479, endPoint y: 368, distance: 115.1
click at [366, 348] on div "M. Bell" at bounding box center [360, 355] width 163 height 22
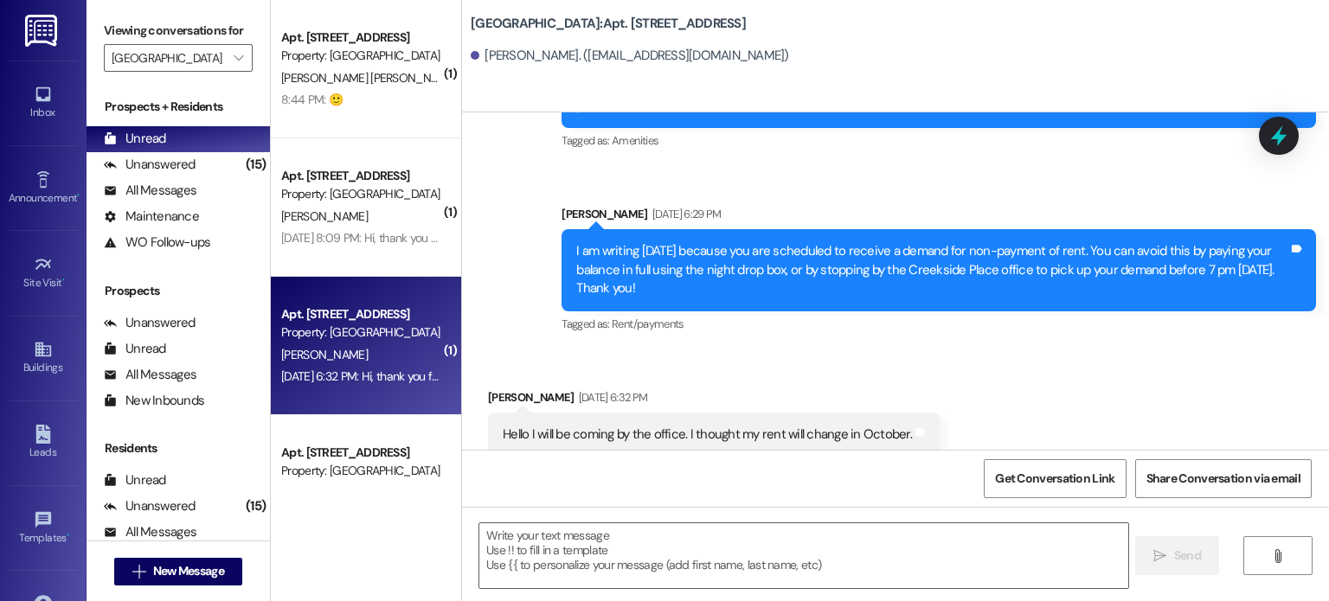
scroll to position [87, 0]
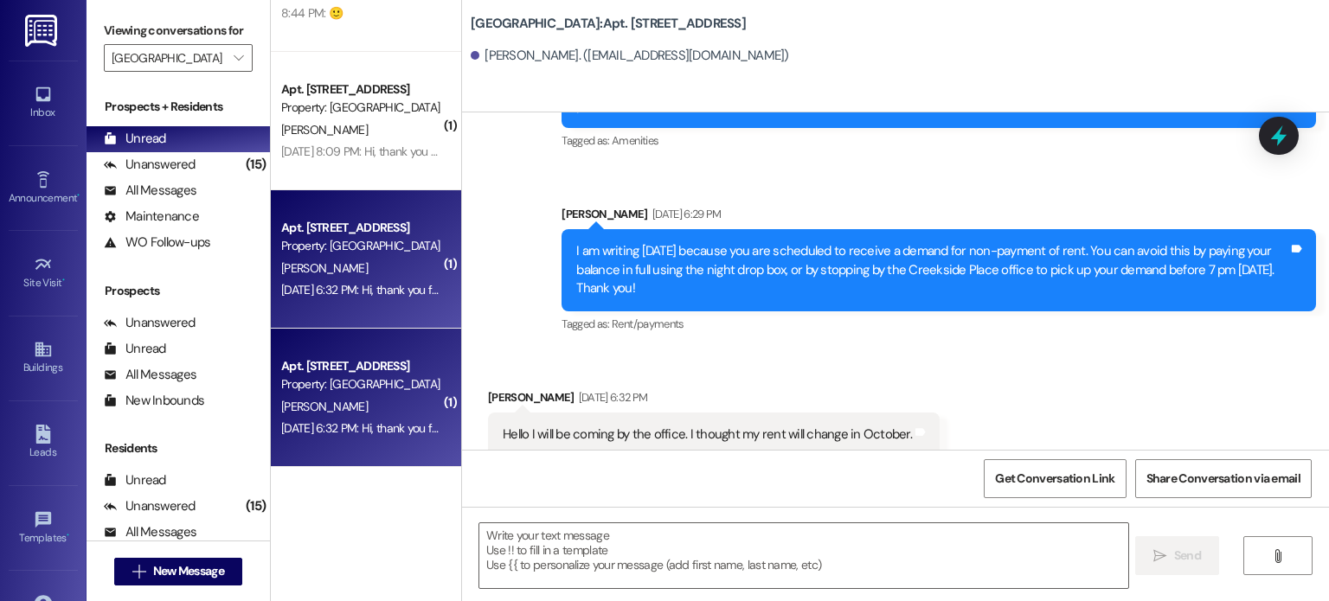
click at [346, 370] on div "Apt. [STREET_ADDRESS]" at bounding box center [361, 366] width 160 height 18
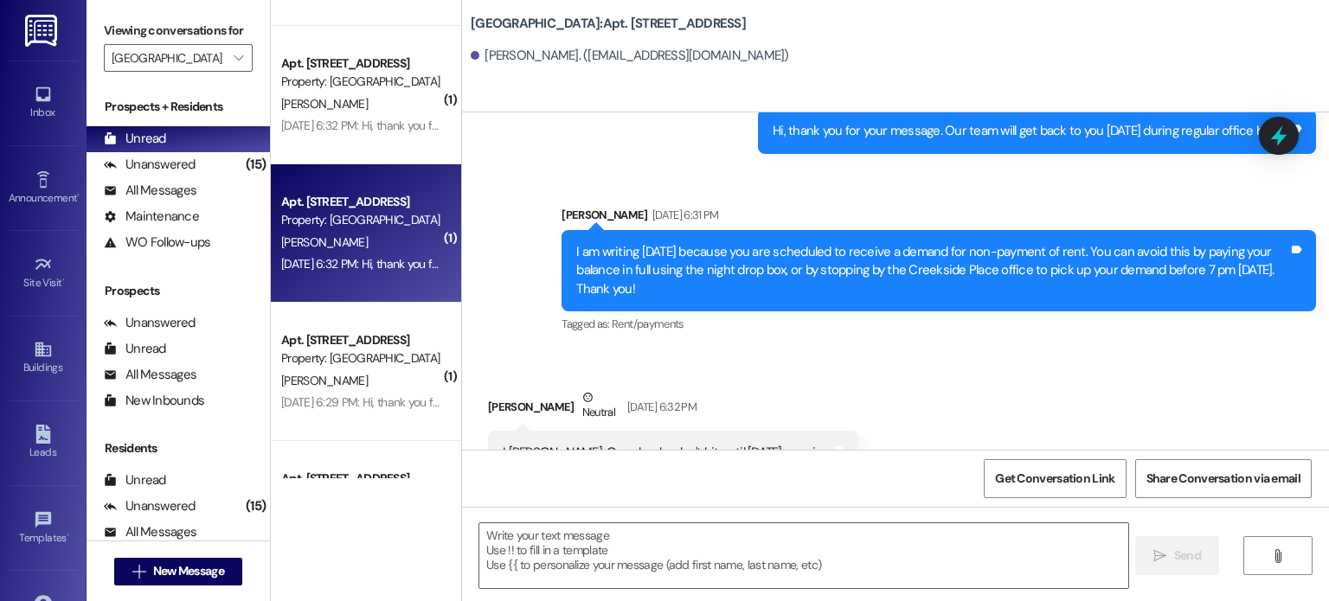
scroll to position [346, 0]
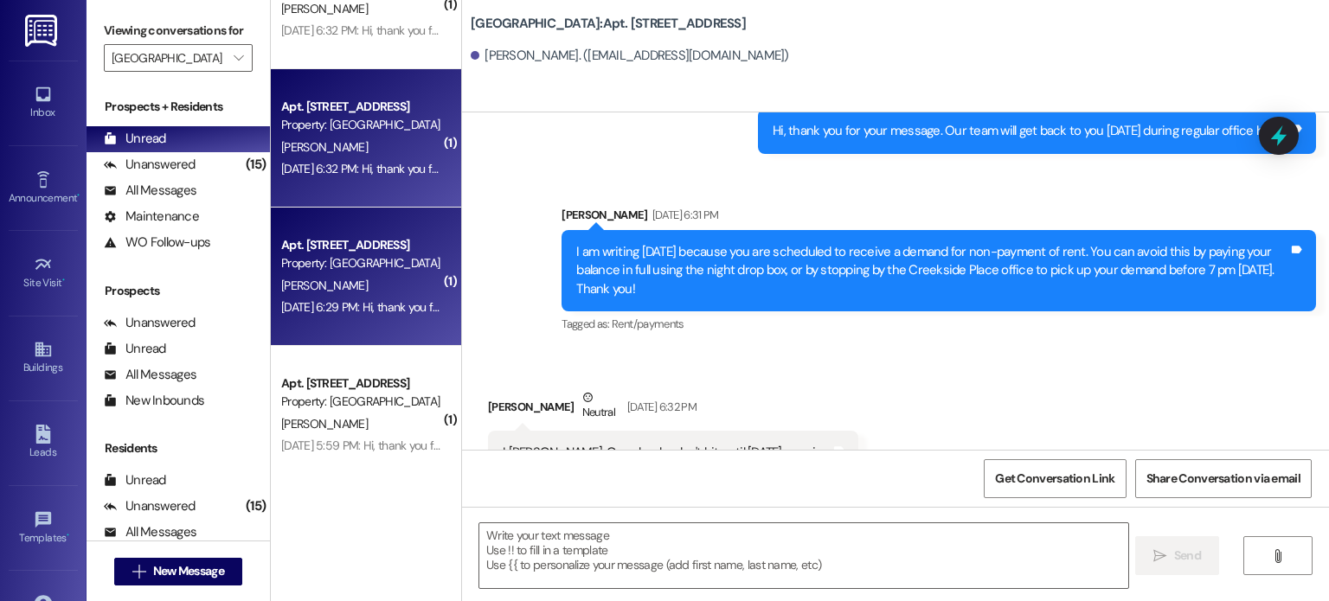
click at [362, 287] on span "[PERSON_NAME]" at bounding box center [324, 286] width 87 height 16
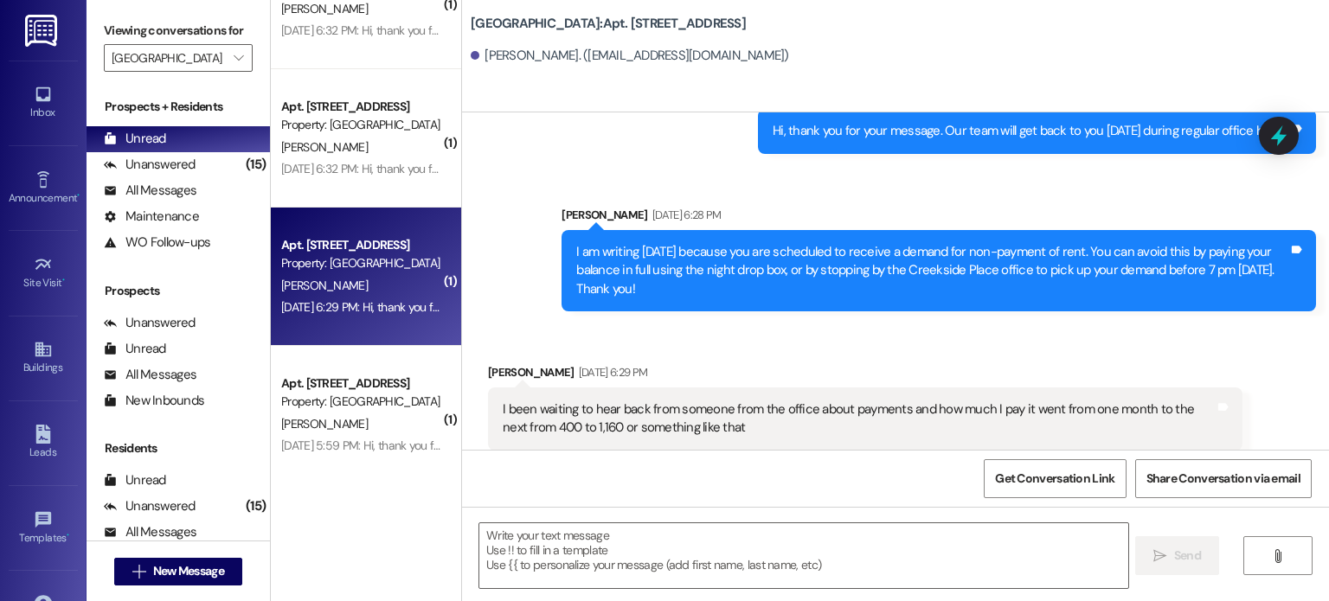
scroll to position [13896, 0]
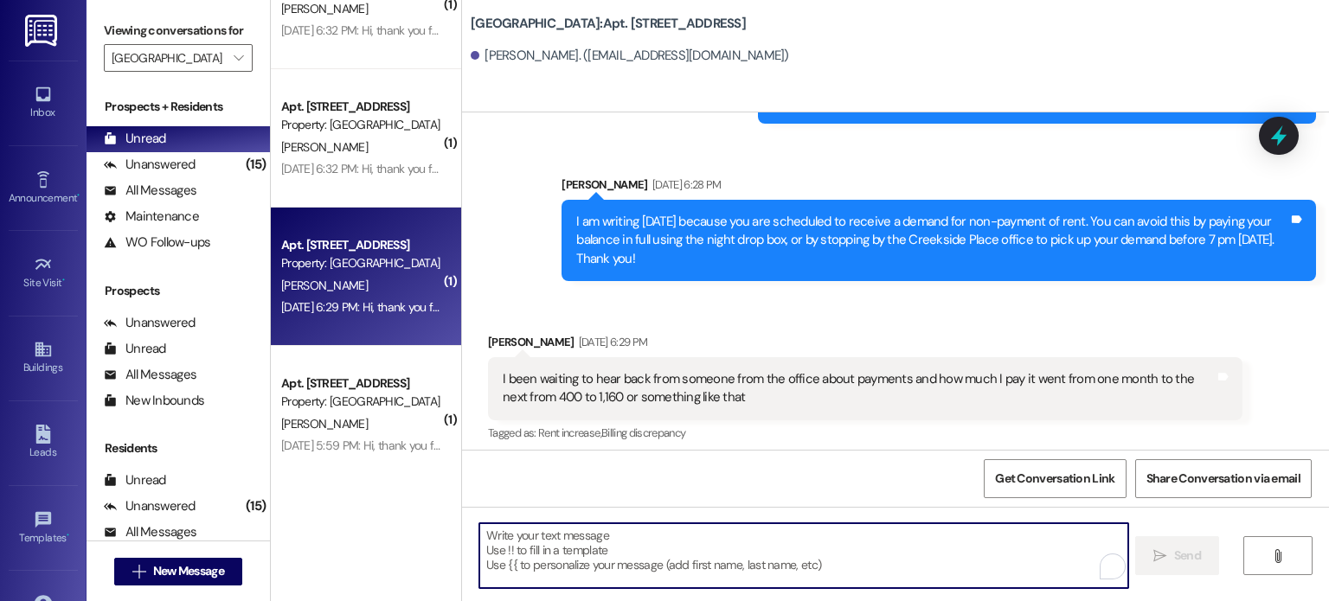
click at [574, 535] on textarea "To enrich screen reader interactions, please activate Accessibility in Grammarl…" at bounding box center [803, 555] width 648 height 65
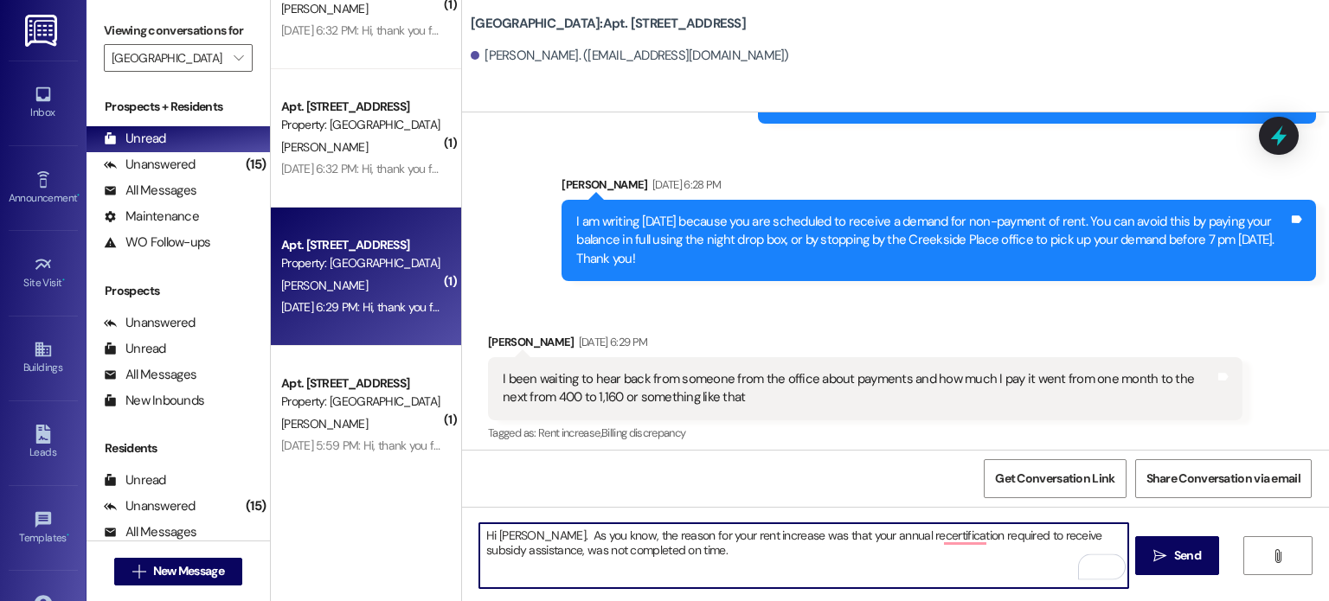
drag, startPoint x: 799, startPoint y: 535, endPoint x: 820, endPoint y: 535, distance: 20.8
click at [820, 535] on textarea "Hi Emily. As you know, the reason for your rent increase was that your annual r…" at bounding box center [803, 555] width 648 height 65
click at [820, 537] on textarea "Hi Emily. As you know, the reason for your rent increase was that your annual r…" at bounding box center [803, 555] width 648 height 65
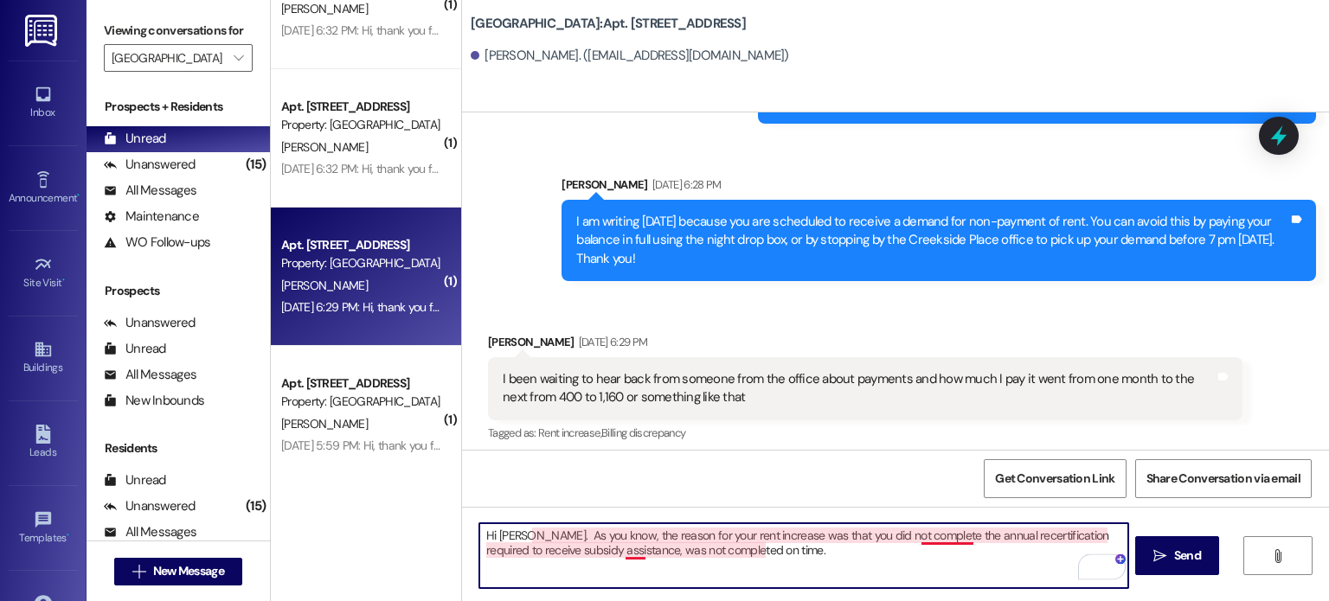
click at [619, 553] on textarea "Hi Emily. As you know, the reason for your rent increase was that you did not c…" at bounding box center [803, 555] width 648 height 65
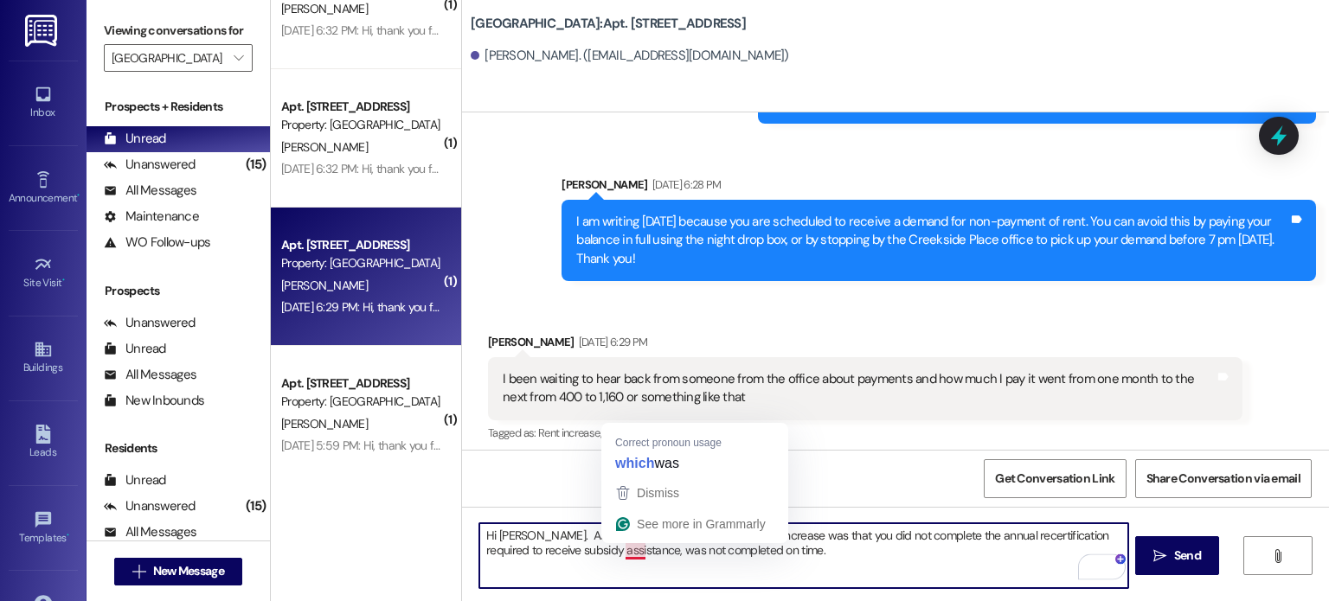
click at [642, 549] on textarea "Hi Emily. As you know, the reason for your rent increase was that you did not c…" at bounding box center [803, 555] width 648 height 65
drag, startPoint x: 714, startPoint y: 547, endPoint x: 619, endPoint y: 551, distance: 95.3
click at [619, 551] on textarea "Hi Emily. As you know, the reason for your rent increase was that you did not c…" at bounding box center [803, 555] width 648 height 65
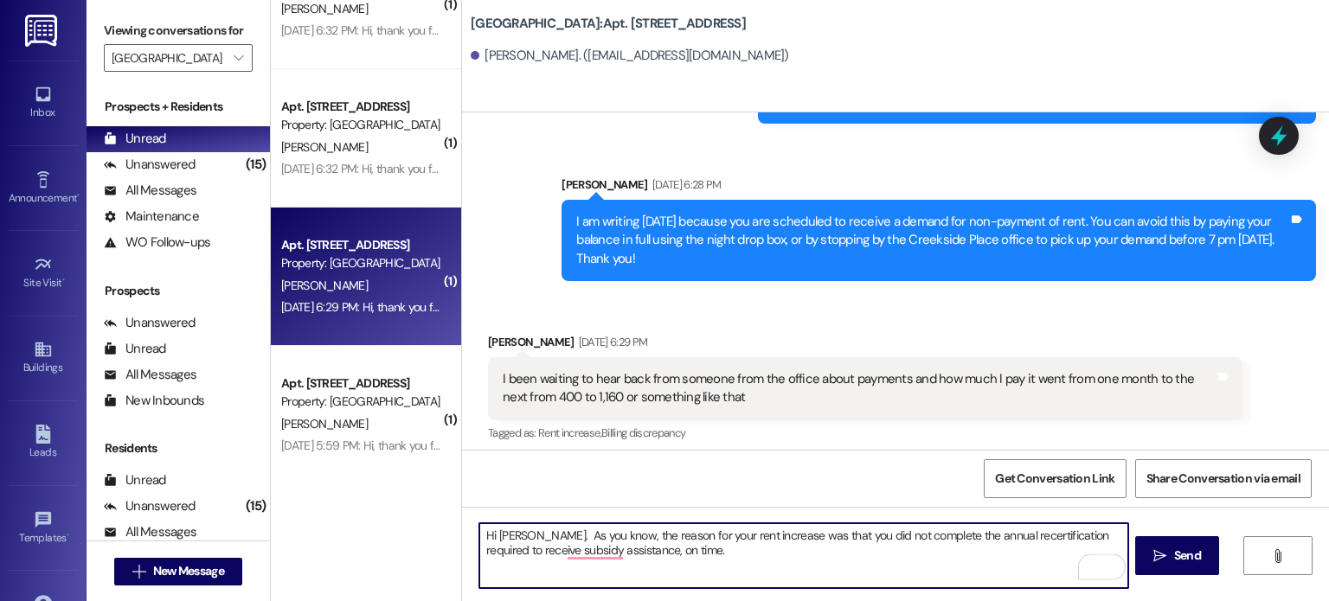
click at [680, 551] on textarea "Hi Emily. As you know, the reason for your rent increase was that you did not c…" at bounding box center [803, 555] width 648 height 65
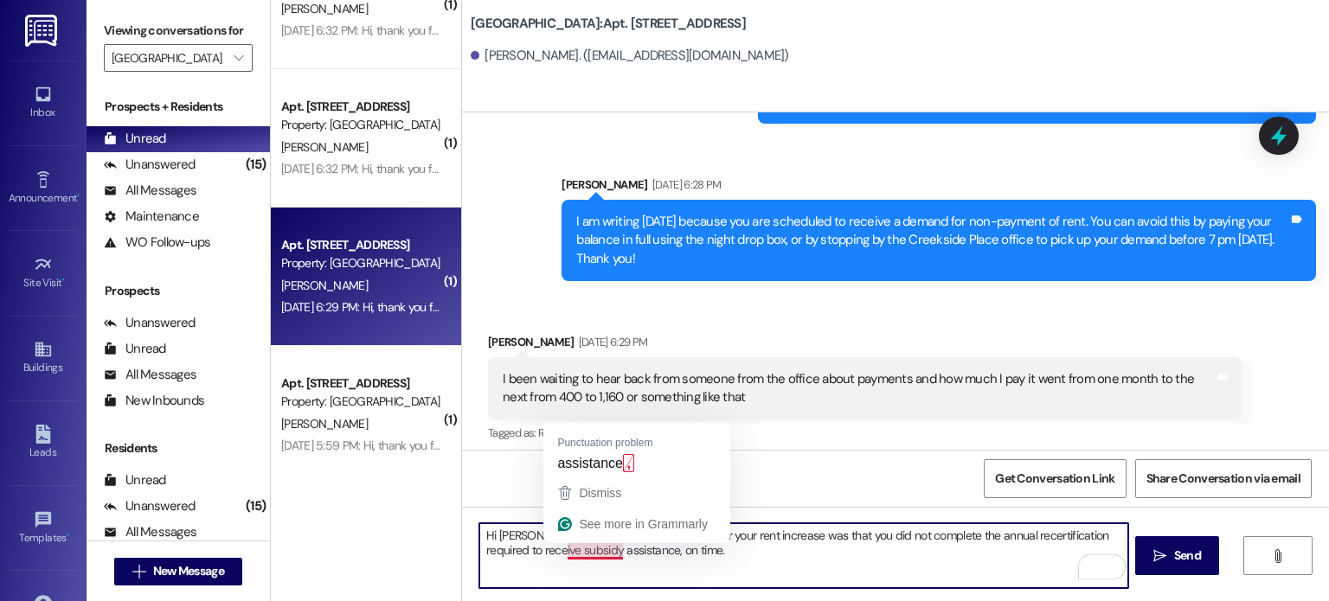
click at [588, 550] on textarea "Hi Emily. As you know, the reason for your rent increase was that you did not c…" at bounding box center [803, 555] width 648 height 65
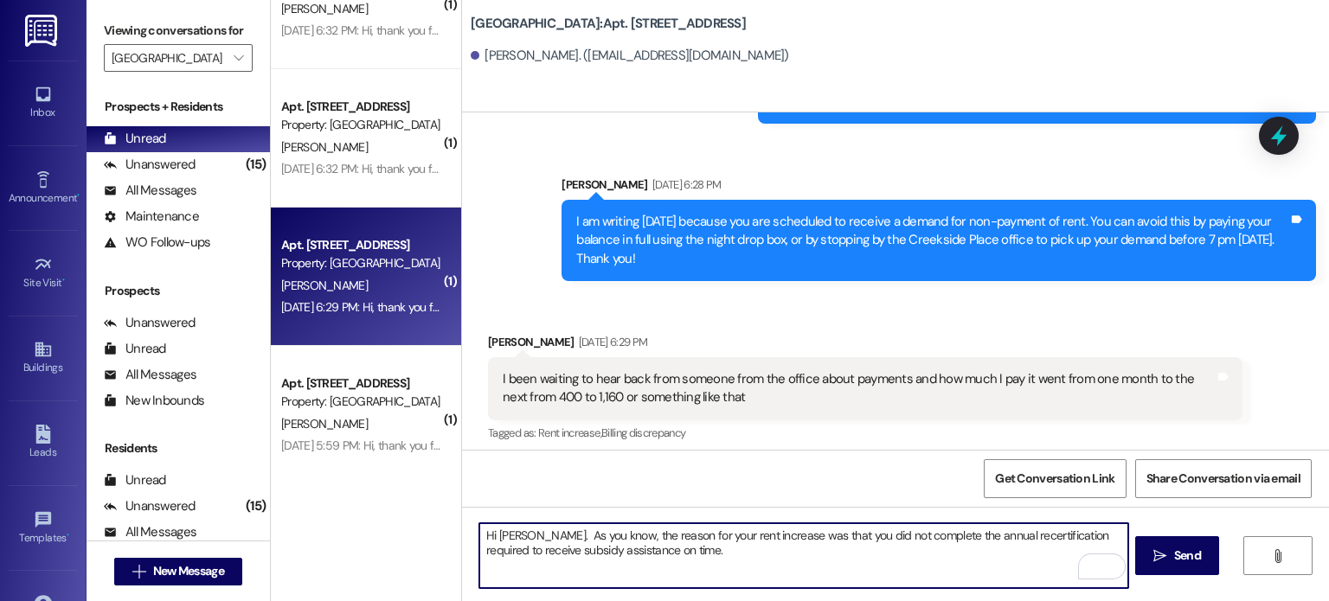
click at [479, 546] on textarea "Hi Emily. As you know, the reason for your rent increase was that you did not c…" at bounding box center [803, 555] width 648 height 65
drag, startPoint x: 715, startPoint y: 552, endPoint x: 670, endPoint y: 555, distance: 45.1
click at [670, 555] on textarea "Hi Emily. As you know, the reason for your rent increase was that you did not c…" at bounding box center [803, 555] width 648 height 65
click at [512, 563] on textarea "Hi Emily. As you know, the reason for your rent increase was that you did not c…" at bounding box center [803, 555] width 648 height 65
click at [653, 563] on textarea "Hi Emily. As you know, the reason for your rent increase was that you did not c…" at bounding box center [803, 555] width 648 height 65
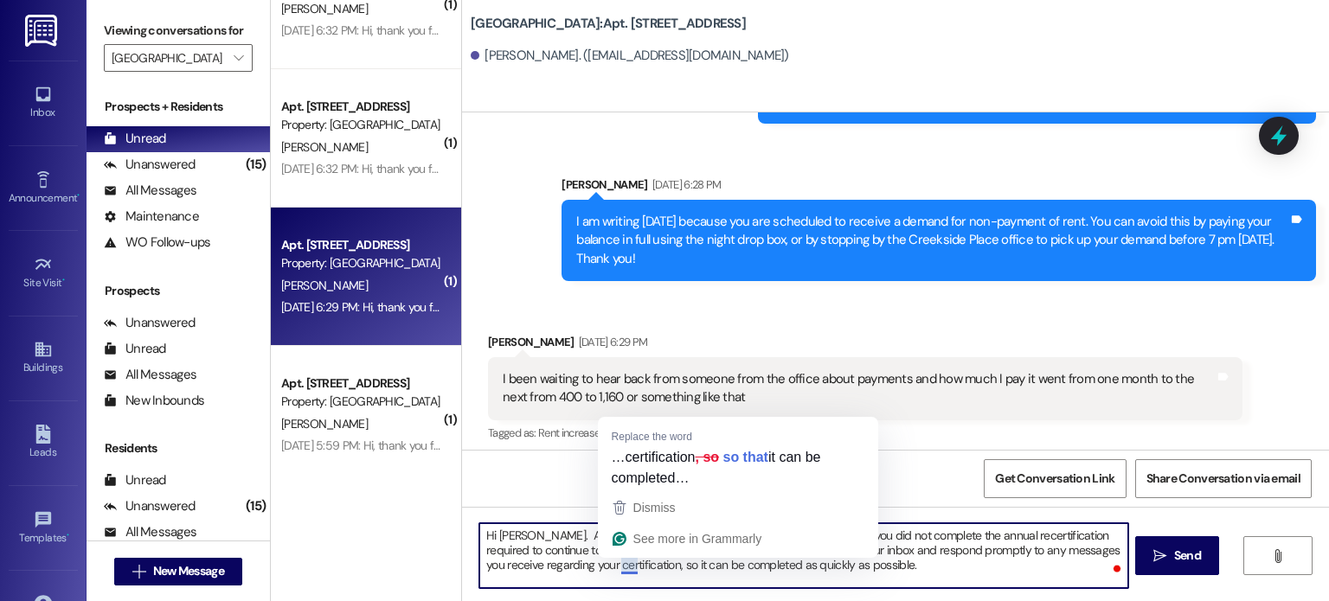
click at [624, 564] on textarea "Hi Emily. As you know, the reason for your rent increase was that you did not c…" at bounding box center [803, 555] width 648 height 65
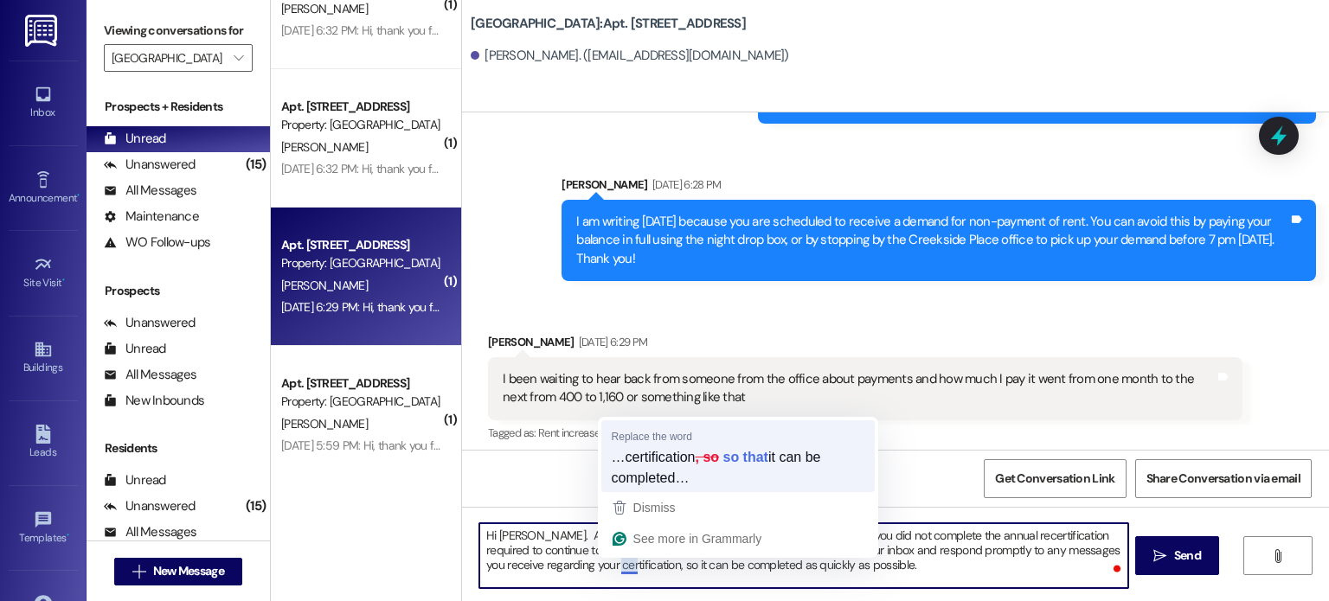
type textarea "Hi Emily. As you know, the reason for your rent increase was that you did not c…"
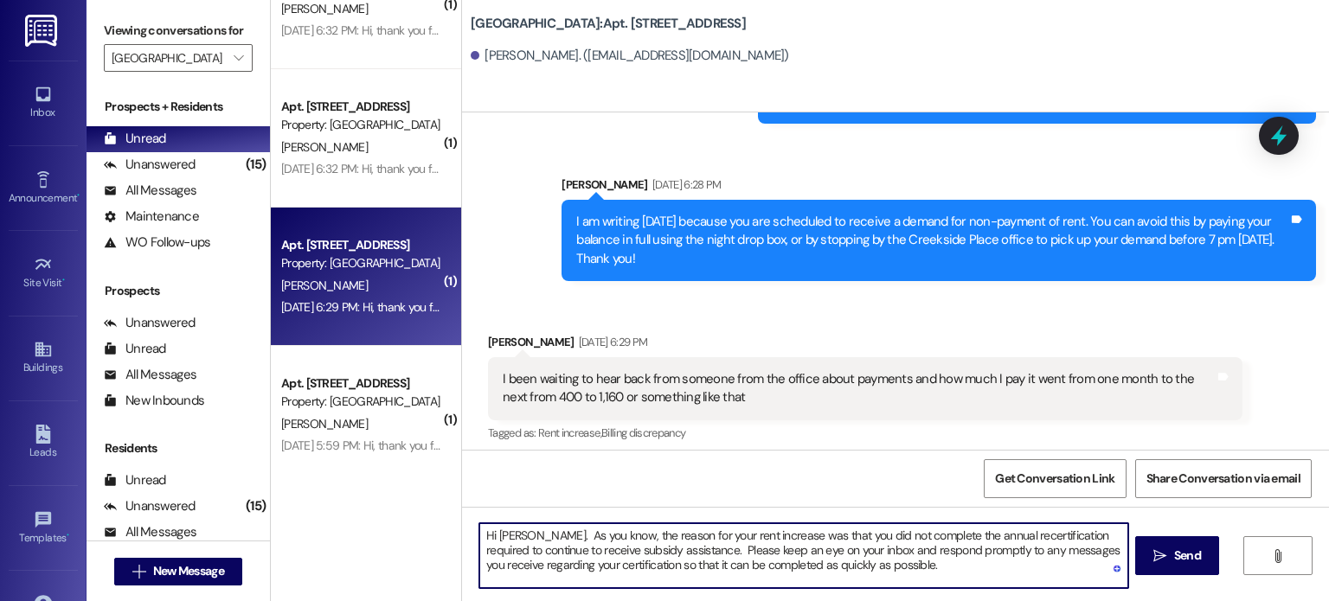
click at [865, 564] on textarea "Hi Emily. As you know, the reason for your rent increase was that you did not c…" at bounding box center [803, 555] width 648 height 65
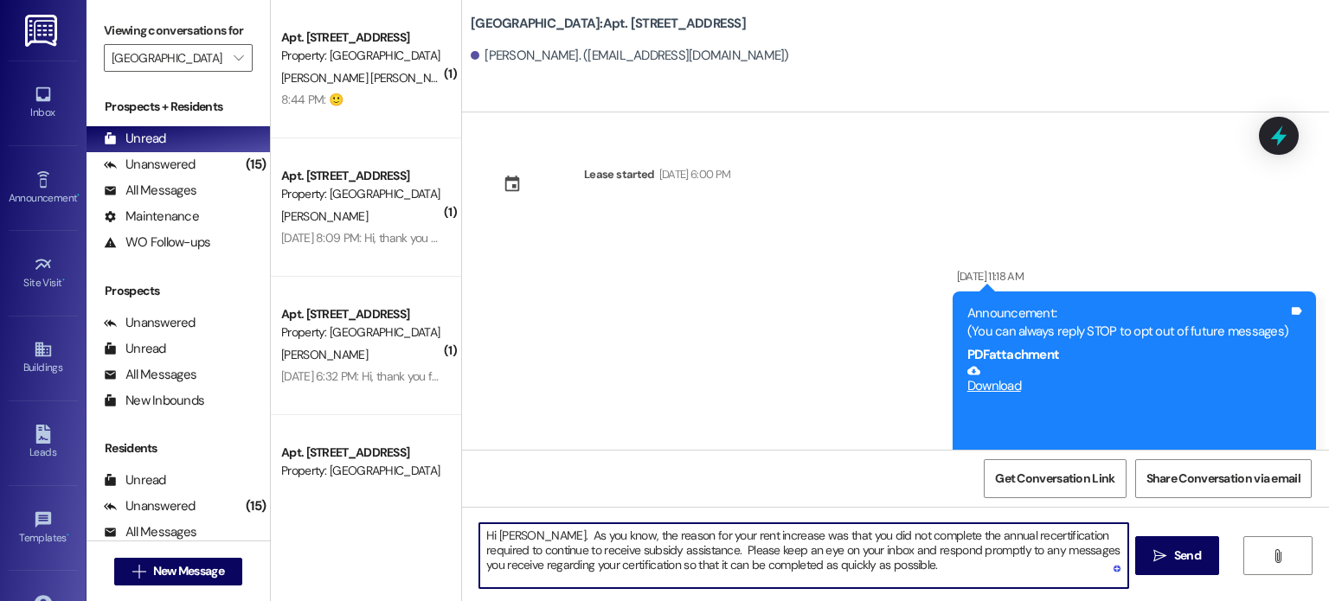
scroll to position [13896, 0]
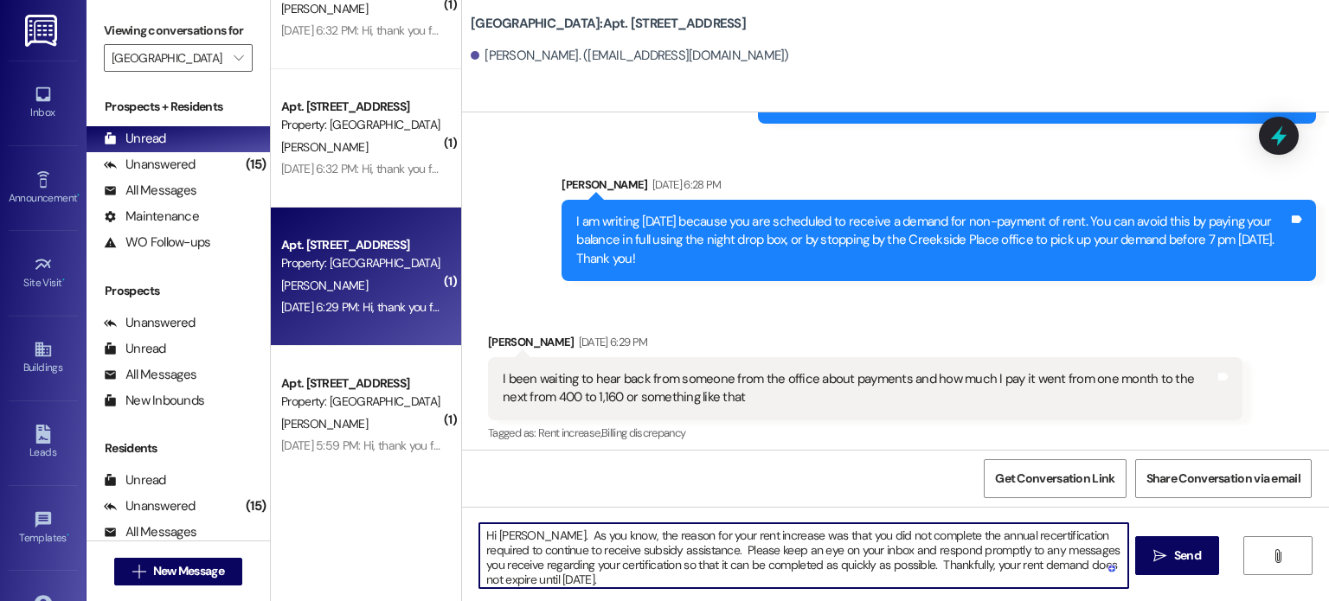
click at [865, 566] on textarea "Hi [PERSON_NAME]. As you know, the reason for your rent increase was that you d…" at bounding box center [803, 555] width 648 height 65
click at [862, 566] on textarea "Hi [PERSON_NAME]. As you know, the reason for your rent increase was that you d…" at bounding box center [803, 555] width 648 height 65
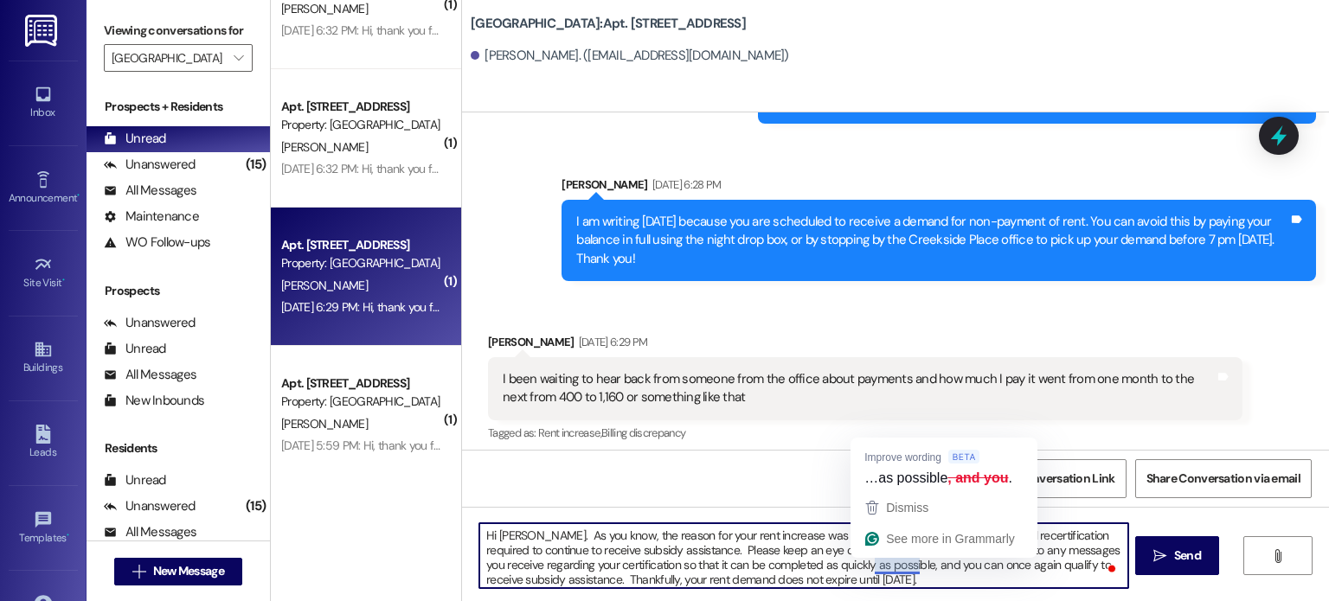
click at [900, 561] on textarea "Hi [PERSON_NAME]. As you know, the reason for your rent increase was that you d…" at bounding box center [803, 555] width 648 height 65
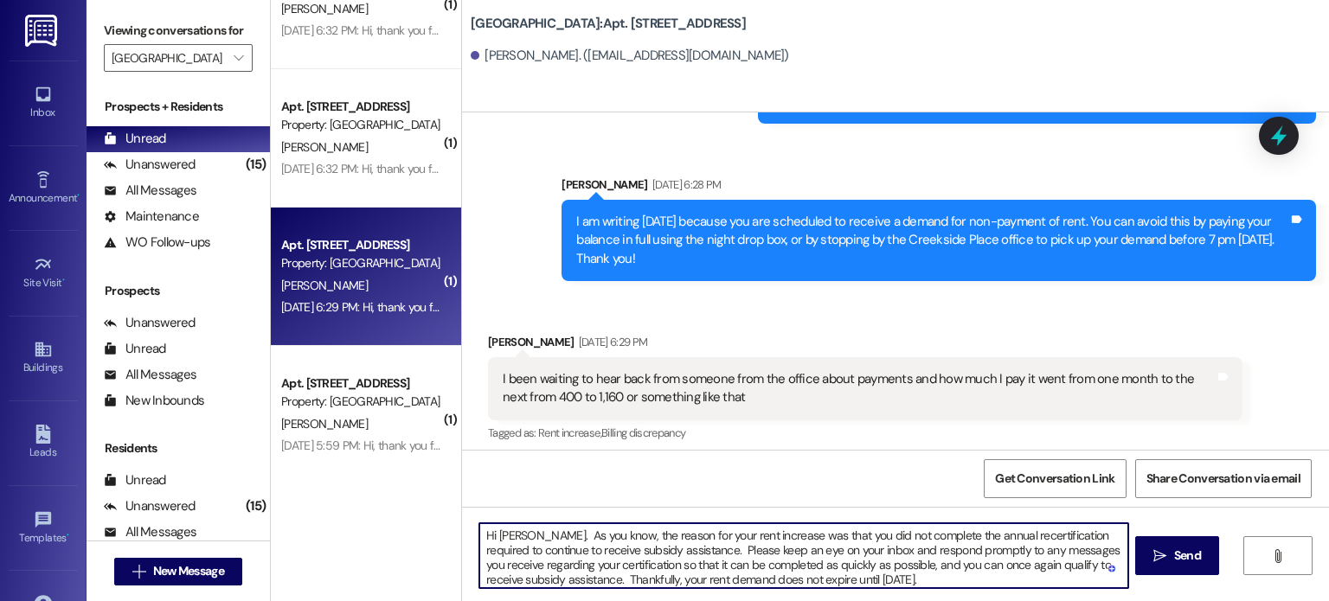
click at [985, 567] on textarea "Hi [PERSON_NAME]. As you know, the reason for your rent increase was that you d…" at bounding box center [803, 555] width 648 height 65
click at [785, 561] on textarea "Hi [PERSON_NAME]. As you know, the reason for your rent increase was that you d…" at bounding box center [803, 555] width 648 height 65
click at [743, 556] on textarea "Hi [PERSON_NAME]. As you know, the reason for your rent increase was that you d…" at bounding box center [803, 555] width 648 height 65
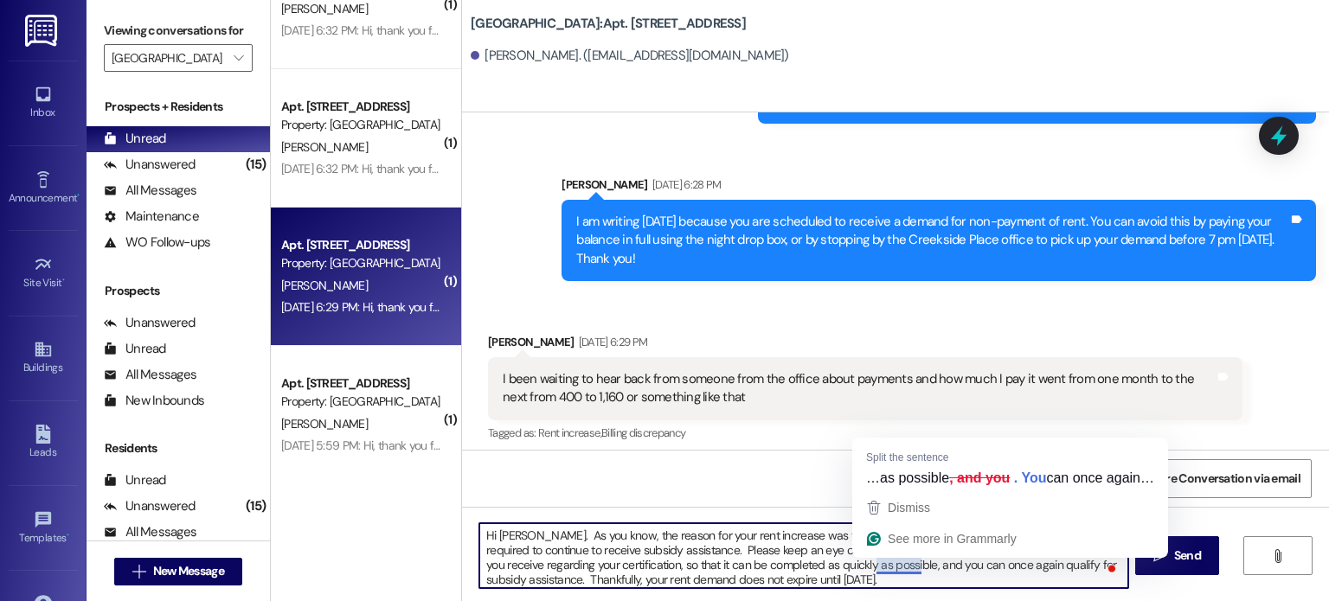
click at [908, 566] on textarea "Hi [PERSON_NAME]. As you know, the reason for your rent increase was that you d…" at bounding box center [803, 555] width 648 height 65
click at [910, 565] on textarea "Hi [PERSON_NAME]. As you know, the reason for your rent increase was that you d…" at bounding box center [803, 555] width 648 height 65
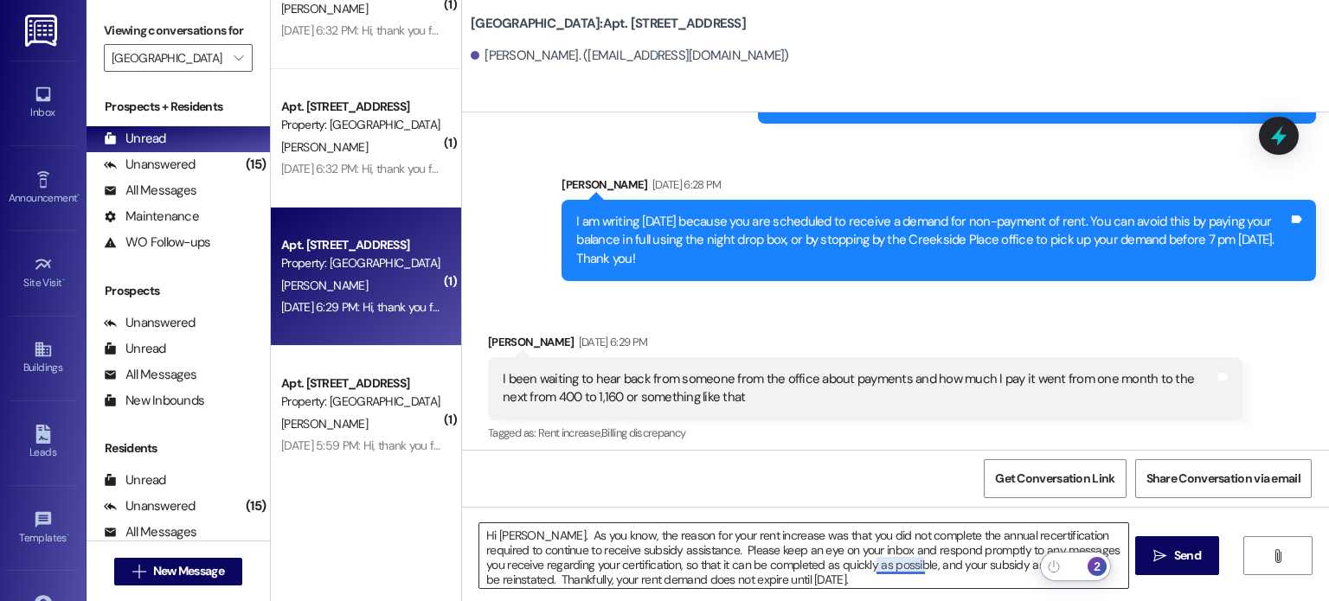
click at [894, 567] on textarea "Hi [PERSON_NAME]. As you know, the reason for your rent increase was that you d…" at bounding box center [803, 555] width 648 height 65
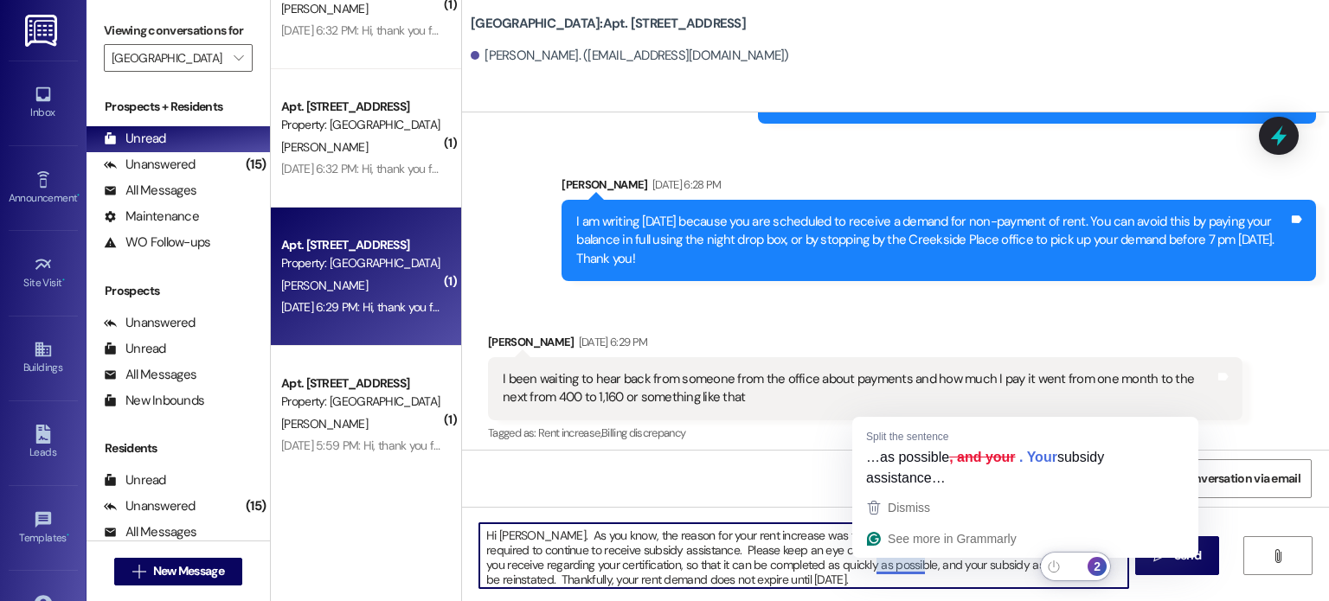
drag, startPoint x: 872, startPoint y: 566, endPoint x: 889, endPoint y: 567, distance: 17.4
click at [889, 567] on textarea "Hi [PERSON_NAME]. As you know, the reason for your rent increase was that you d…" at bounding box center [803, 555] width 648 height 65
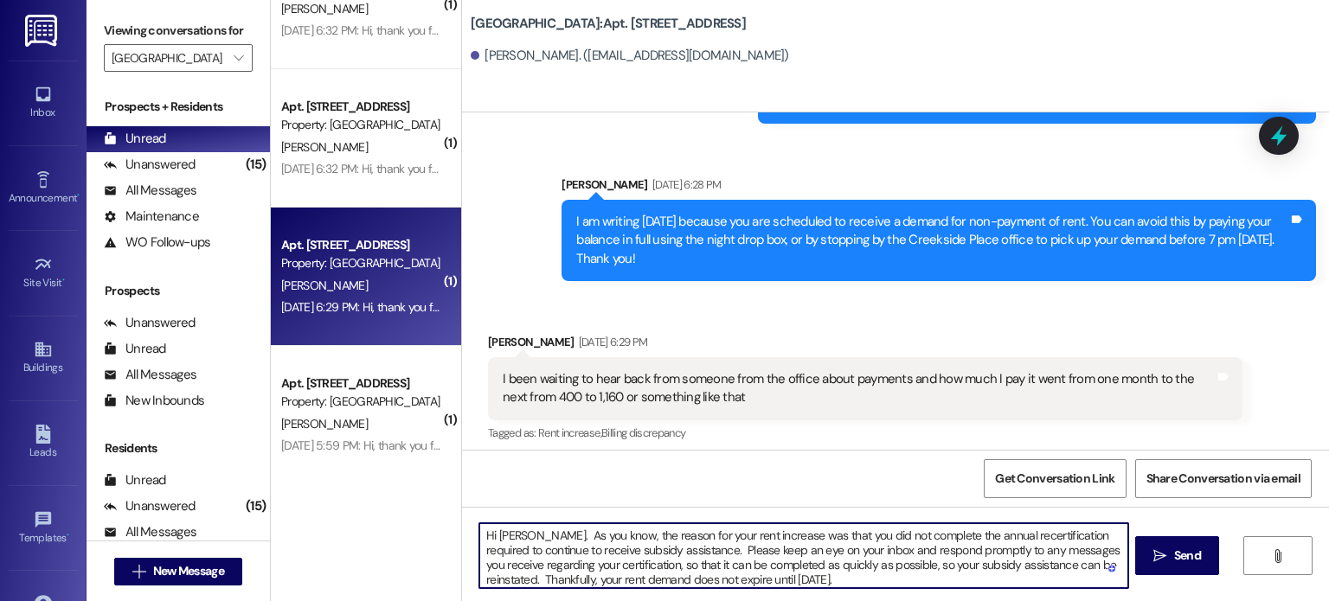
click at [1082, 566] on textarea "Hi [PERSON_NAME]. As you know, the reason for your rent increase was that you d…" at bounding box center [803, 555] width 648 height 65
drag, startPoint x: 798, startPoint y: 575, endPoint x: 474, endPoint y: 576, distance: 323.5
click at [474, 575] on div "Hi [PERSON_NAME]. As you know, the reason for your rent increase was that you d…" at bounding box center [895, 572] width 867 height 130
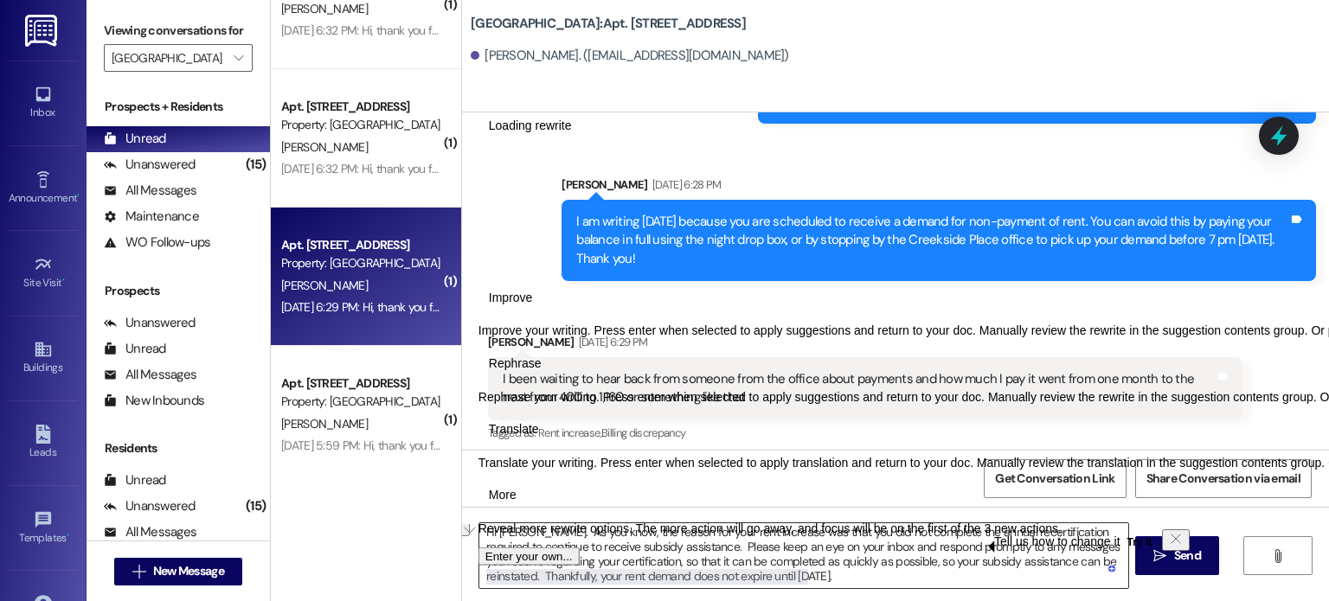
click at [837, 582] on textarea "Hi [PERSON_NAME]. As you know, the reason for your rent increase was that you d…" at bounding box center [803, 555] width 648 height 65
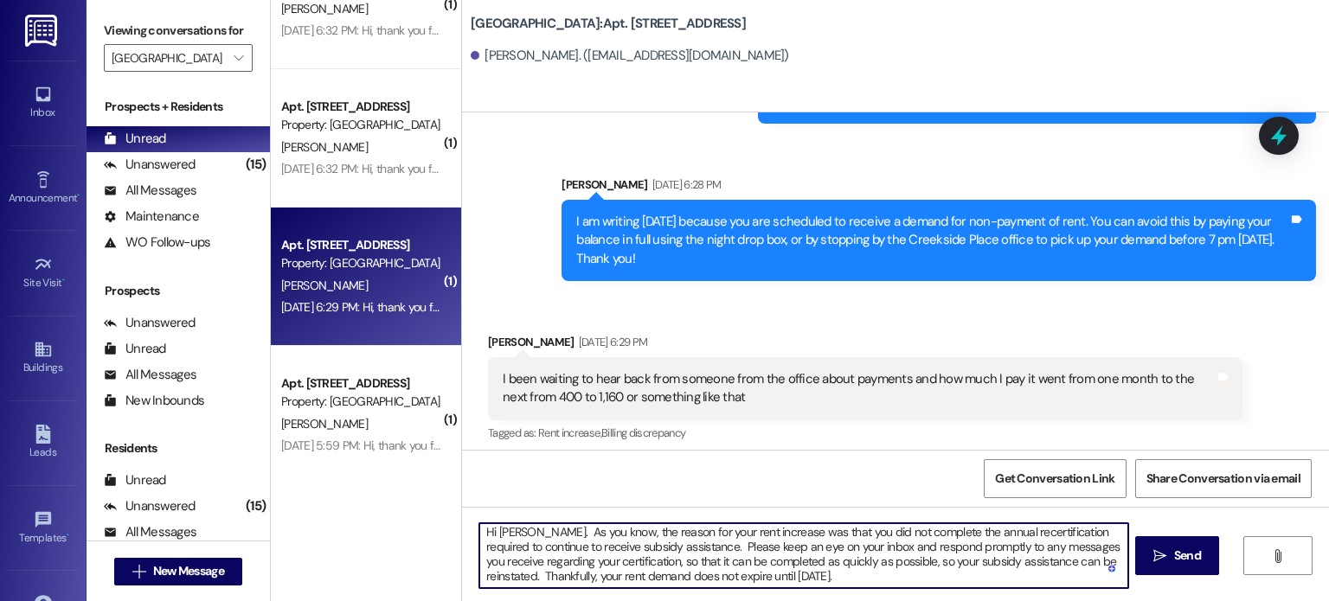
click at [824, 565] on textarea "Hi [PERSON_NAME]. As you know, the reason for your rent increase was that you d…" at bounding box center [803, 555] width 648 height 65
click at [799, 574] on textarea "Hi [PERSON_NAME]. As you know, the reason for your rent increase was that you d…" at bounding box center [803, 555] width 648 height 65
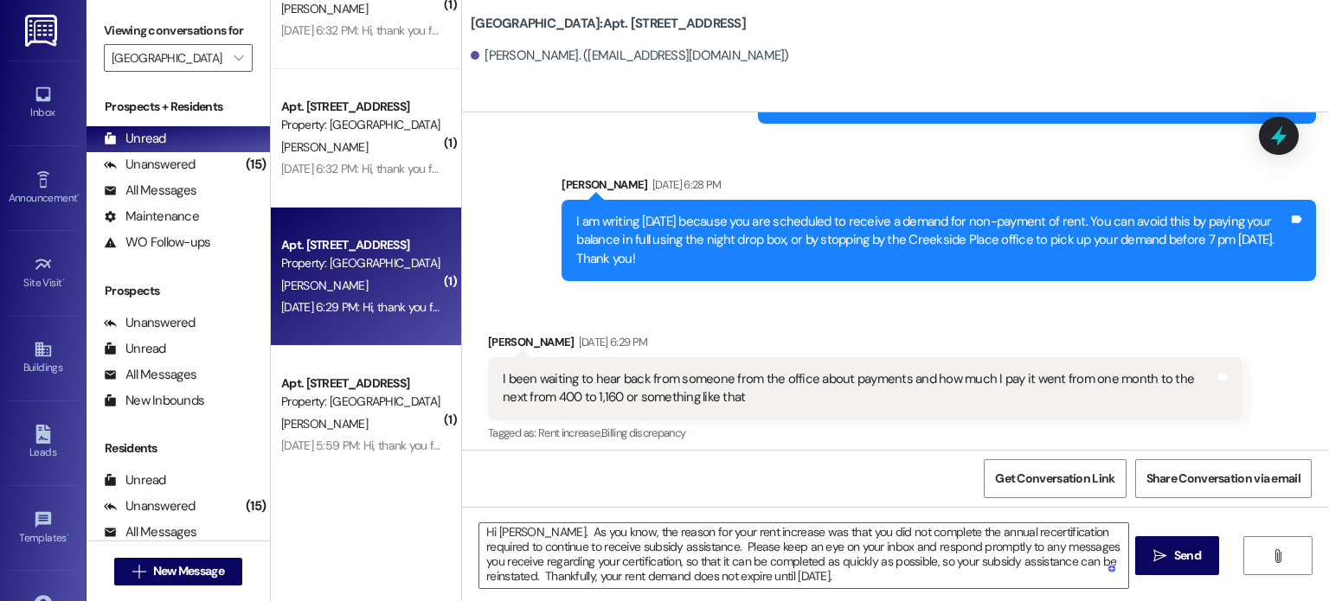
click at [1106, 558] on span at bounding box center [1113, 569] width 16 height 22
click at [479, 572] on textarea "Hi [PERSON_NAME]. As you know, the reason for your rent increase was that you d…" at bounding box center [803, 555] width 648 height 65
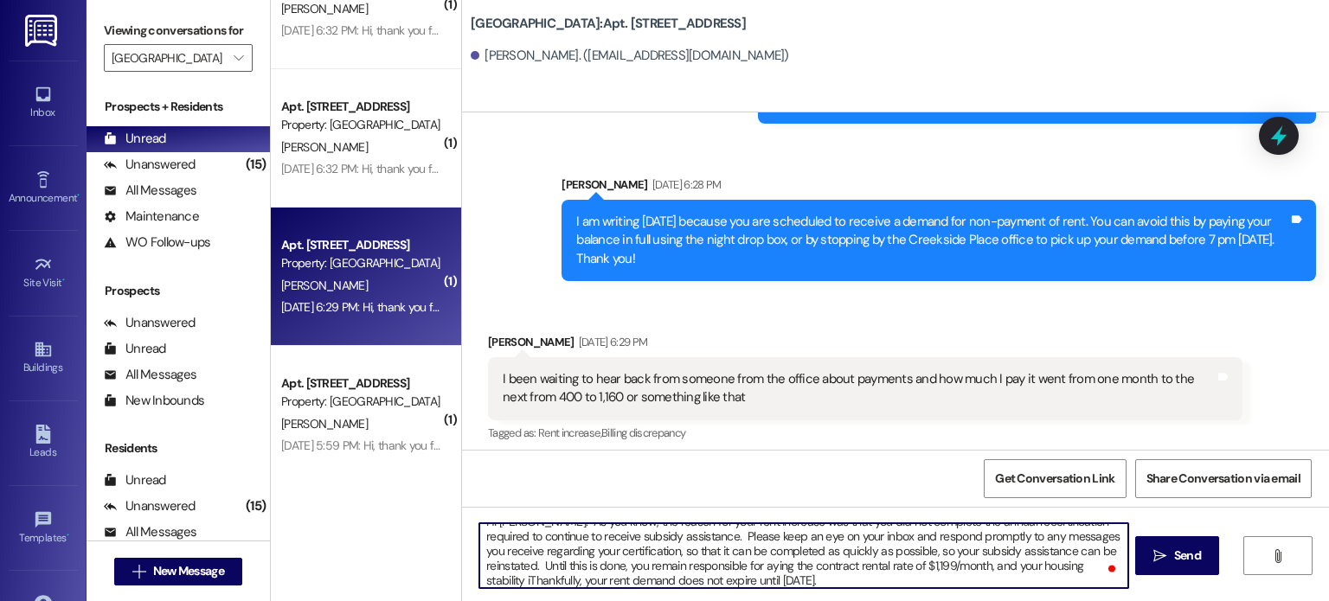
scroll to position [14, 0]
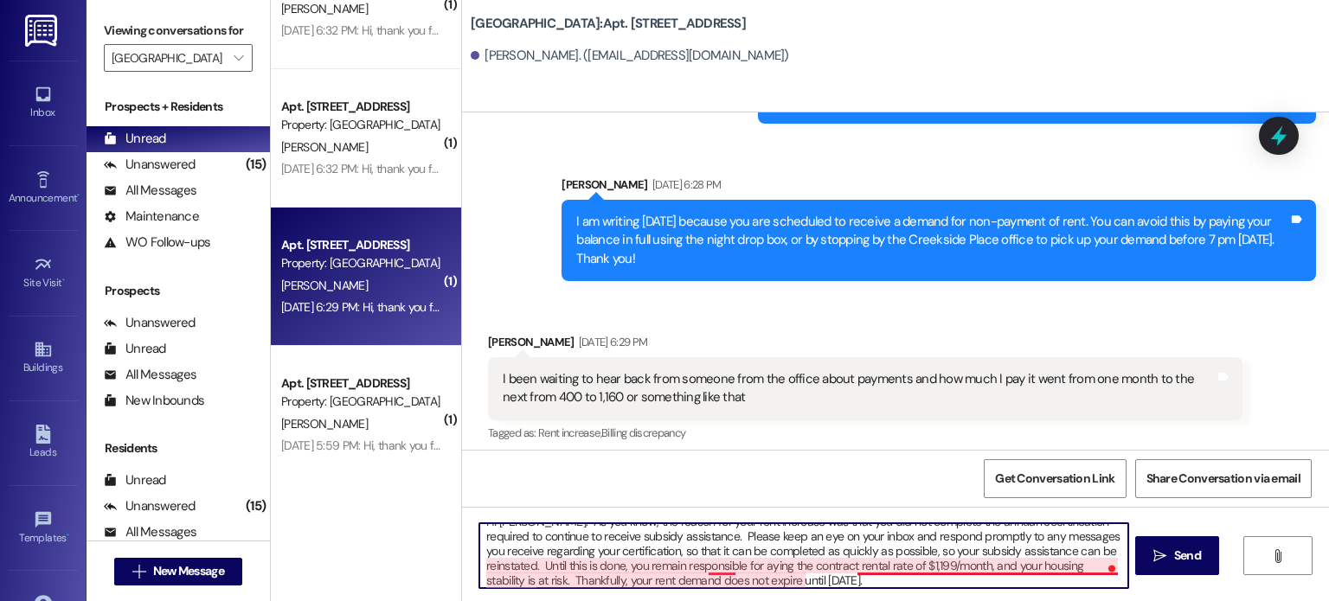
click at [703, 568] on textarea "Hi [PERSON_NAME]. As you know, the reason for your rent increase was that you d…" at bounding box center [803, 555] width 648 height 65
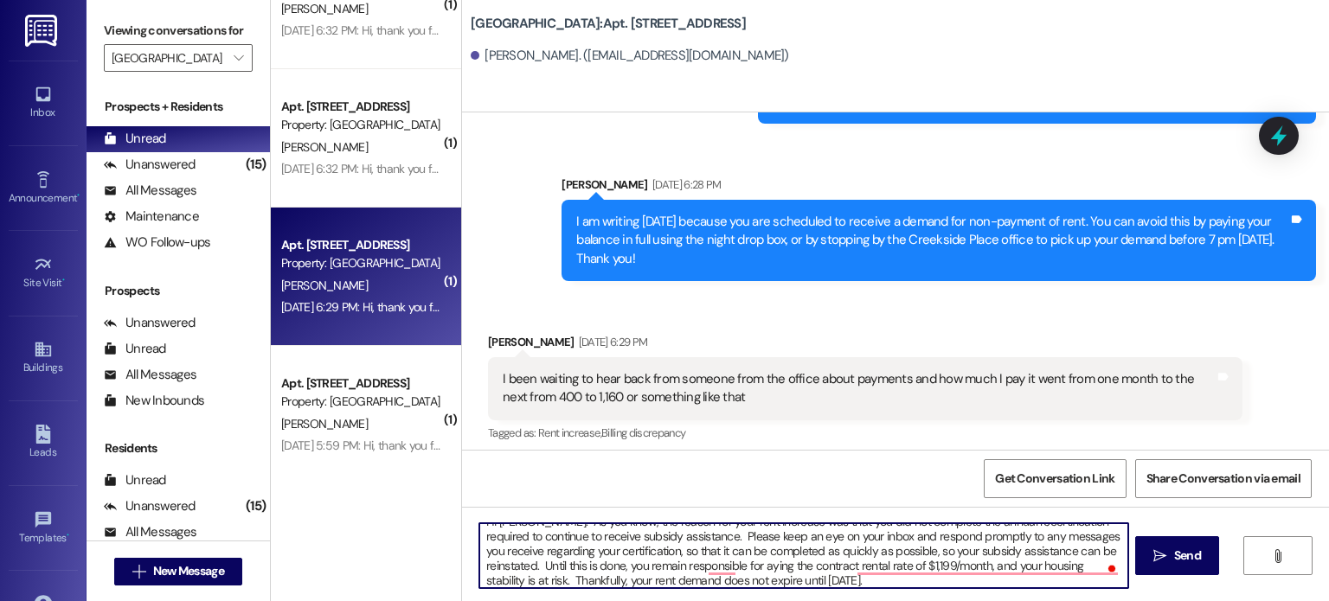
click at [696, 567] on textarea "Hi [PERSON_NAME]. As you know, the reason for your rent increase was that you d…" at bounding box center [803, 555] width 648 height 65
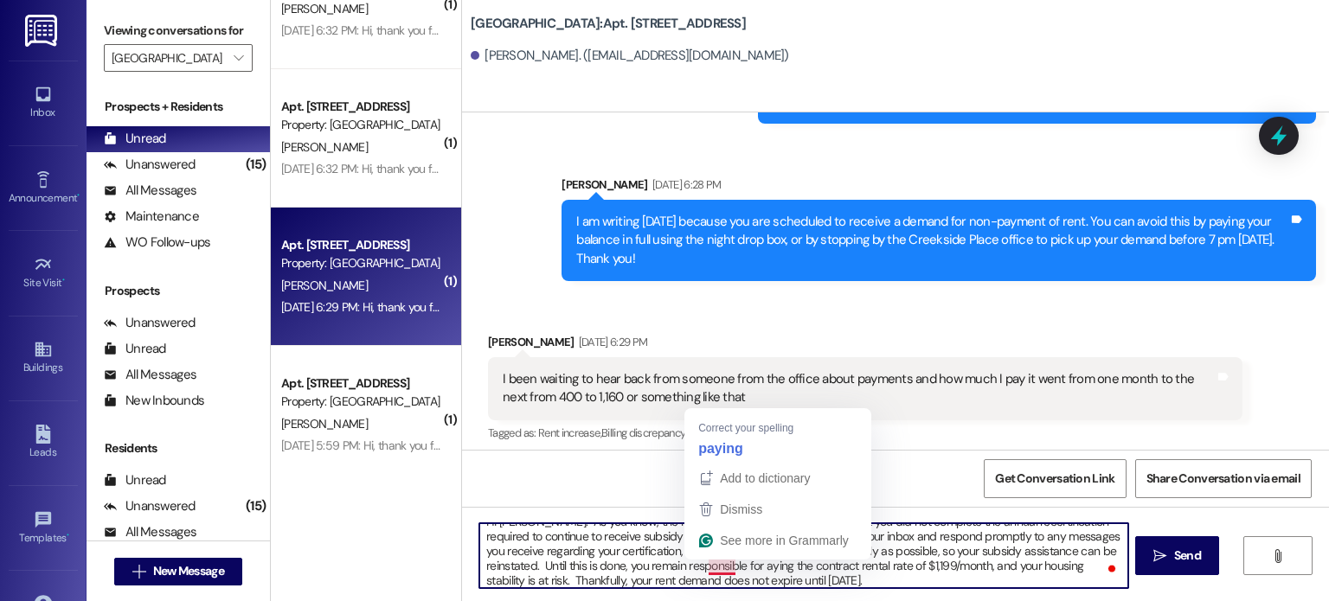
click at [700, 565] on textarea "Hi [PERSON_NAME]. As you know, the reason for your rent increase was that you d…" at bounding box center [803, 555] width 648 height 65
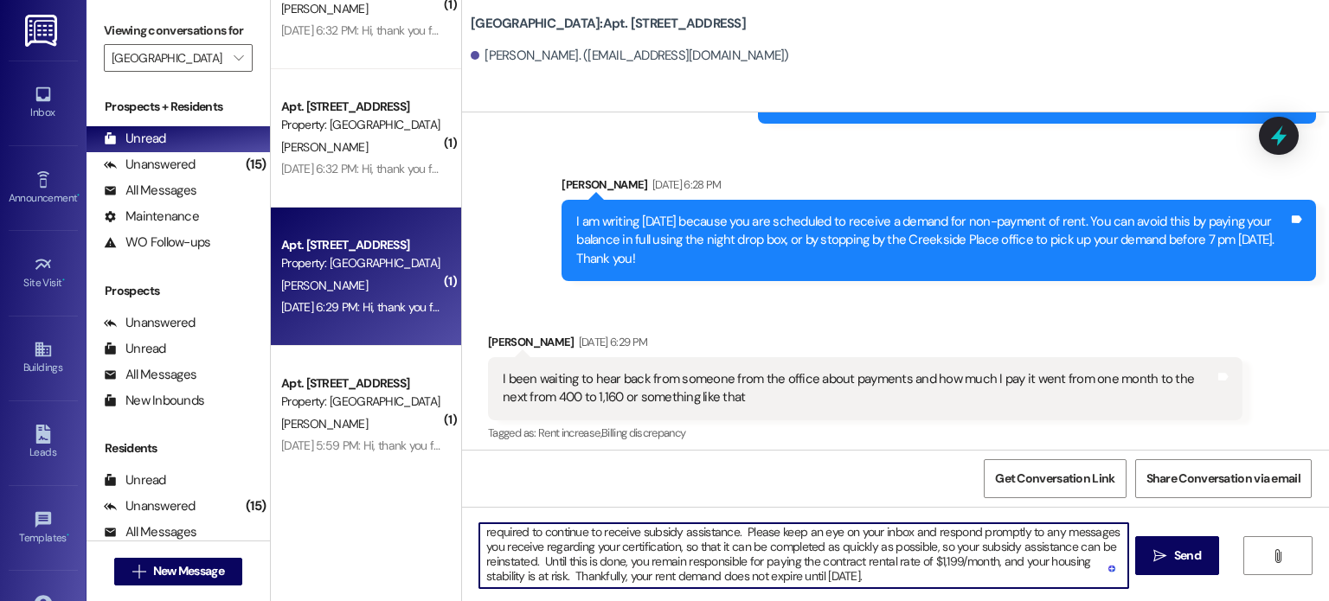
scroll to position [18, 0]
click at [803, 573] on textarea "Hi [PERSON_NAME]. As you know, the reason for your rent increase was that you d…" at bounding box center [803, 555] width 648 height 65
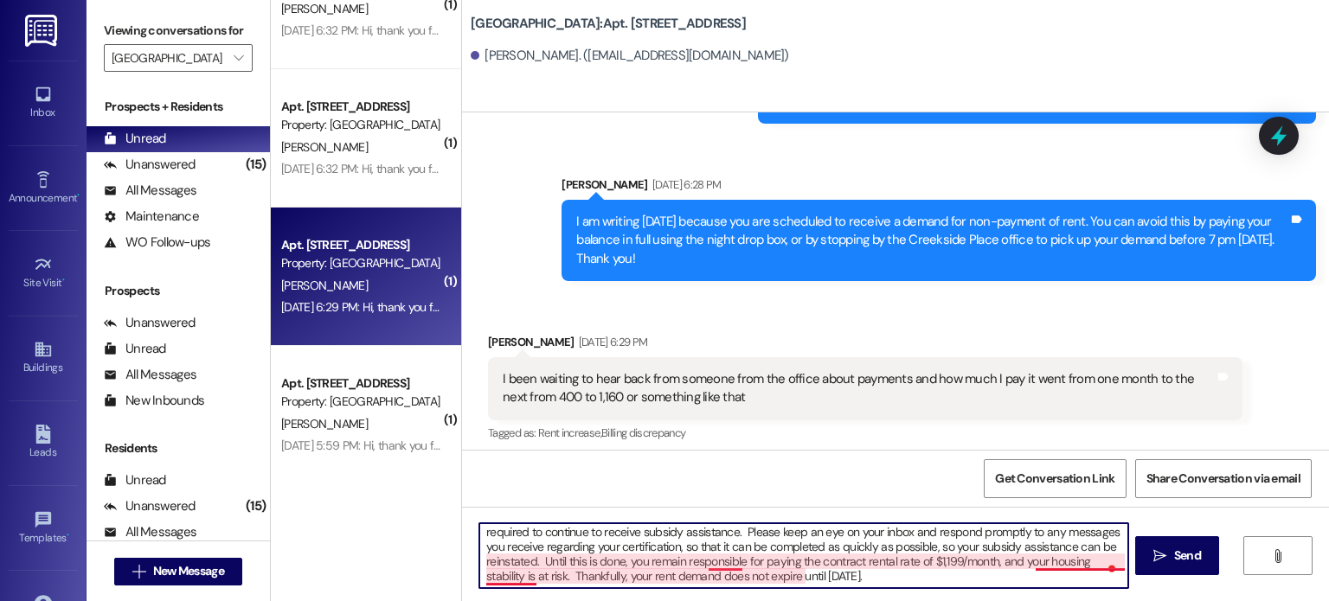
click at [720, 560] on textarea "Hi Emily. As you know, the reason for your rent increase was that you did not c…" at bounding box center [803, 555] width 648 height 65
drag, startPoint x: 720, startPoint y: 560, endPoint x: 716, endPoint y: 574, distance: 14.3
click at [716, 574] on textarea "Hi Emily. As you know, the reason for your rent increase was that you did not c…" at bounding box center [803, 555] width 648 height 65
click at [1076, 561] on textarea "Hi Emily. As you know, the reason for your rent increase was that you did not c…" at bounding box center [803, 555] width 648 height 65
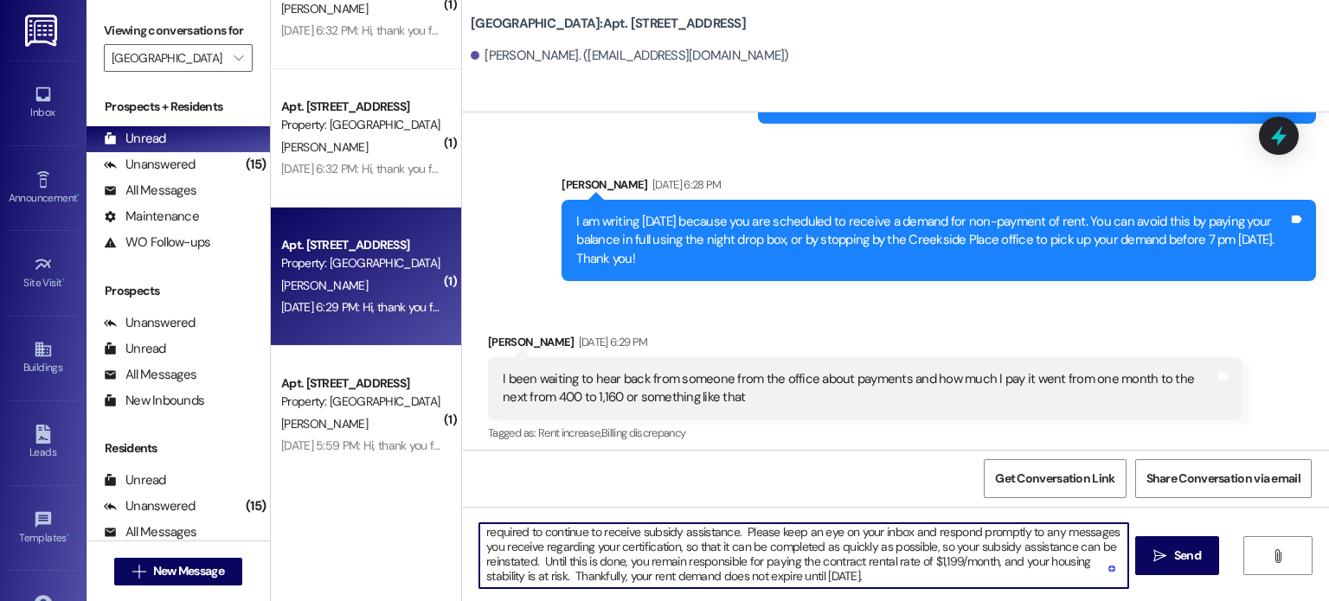
click at [824, 572] on textarea "Hi Emily. As you know, the reason for your rent increase was that you did not c…" at bounding box center [803, 555] width 648 height 65
click at [819, 576] on textarea "Hi Emily. As you know, the reason for your rent increase was that you did not c…" at bounding box center [803, 555] width 648 height 65
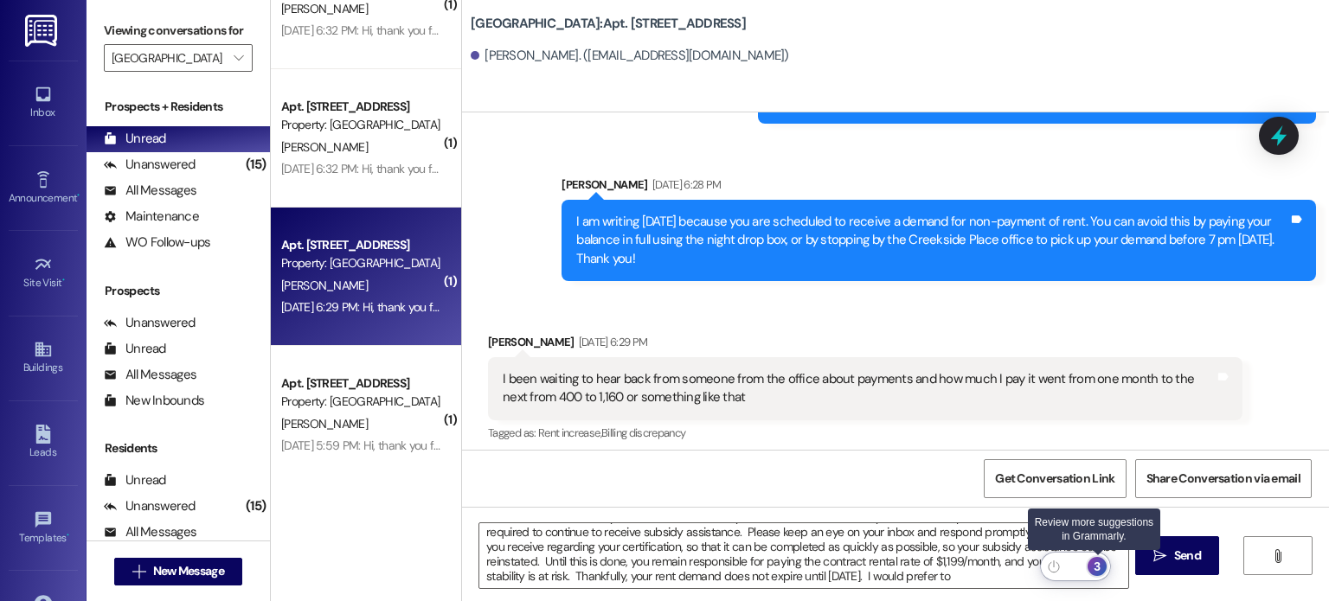
click at [1106, 560] on div "3" at bounding box center [1096, 566] width 19 height 19
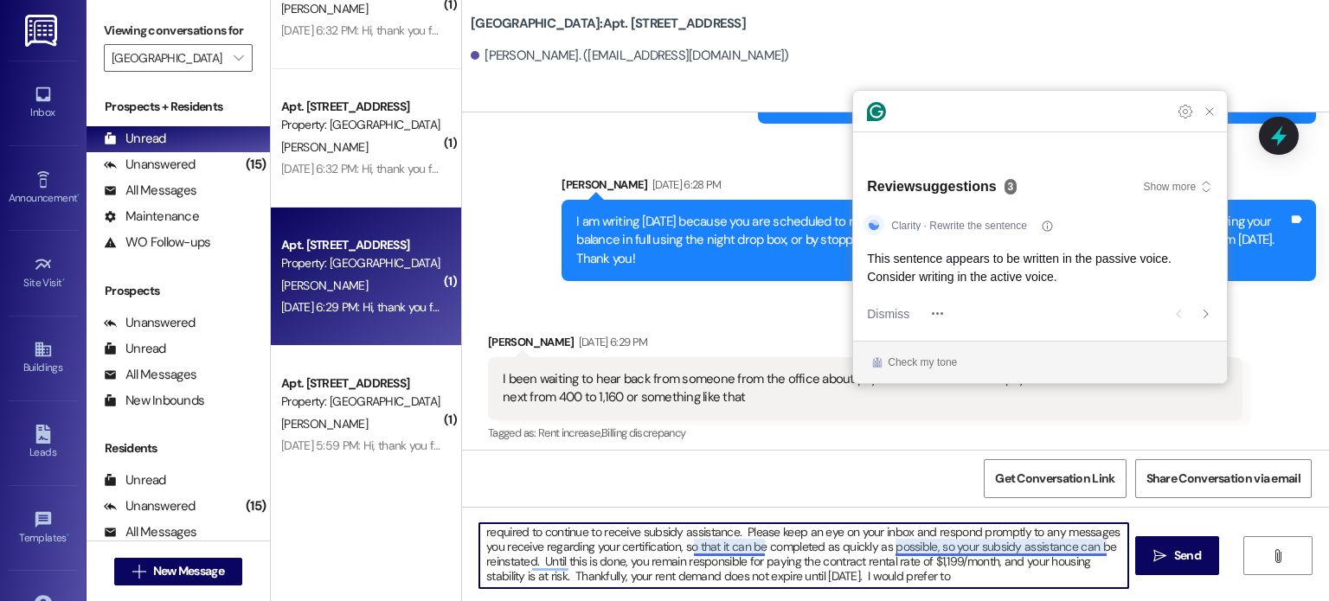
click at [1059, 549] on textarea "Hi Emily. As you know, the reason for your rent increase was that you did not c…" at bounding box center [803, 555] width 648 height 65
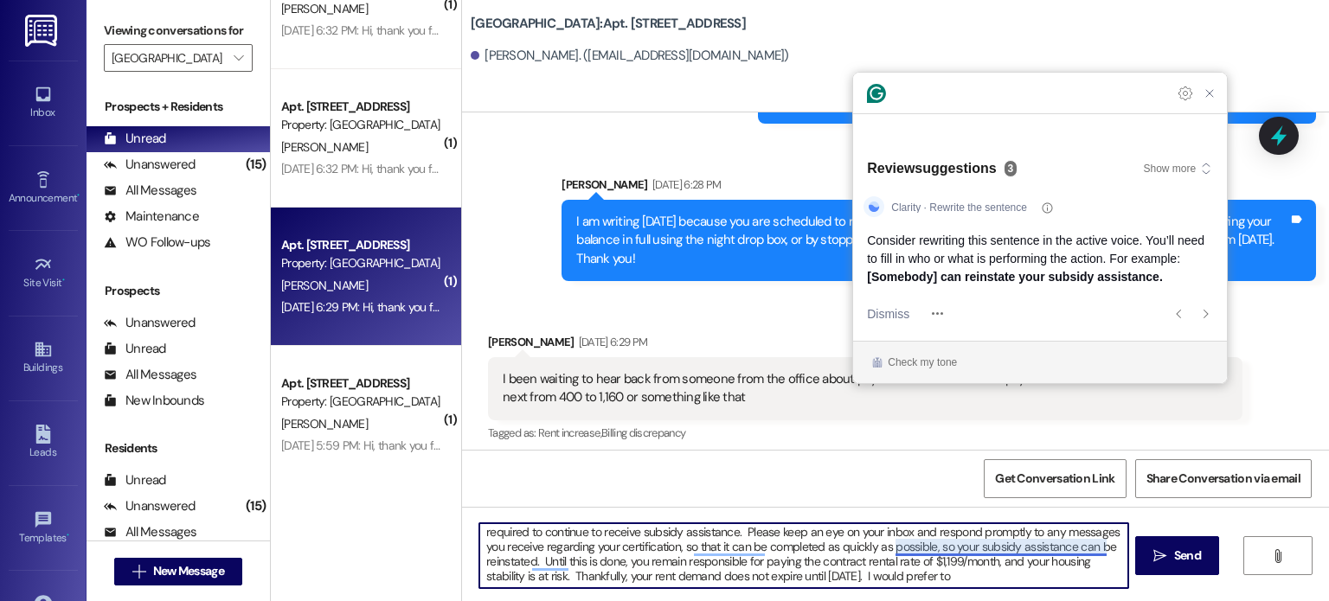
click at [1104, 561] on textarea "Hi Emily. As you know, the reason for your rent increase was that you did not c…" at bounding box center [803, 555] width 648 height 65
drag, startPoint x: 938, startPoint y: 562, endPoint x: 958, endPoint y: 562, distance: 20.8
click at [958, 562] on textarea "Hi Emily. As you know, the reason for your rent increase was that you did not c…" at bounding box center [803, 555] width 648 height 65
click at [997, 574] on textarea "Hi Emily. As you know, the reason for your rent increase was that you did not c…" at bounding box center [803, 555] width 648 height 65
drag, startPoint x: 882, startPoint y: 573, endPoint x: 799, endPoint y: 574, distance: 83.1
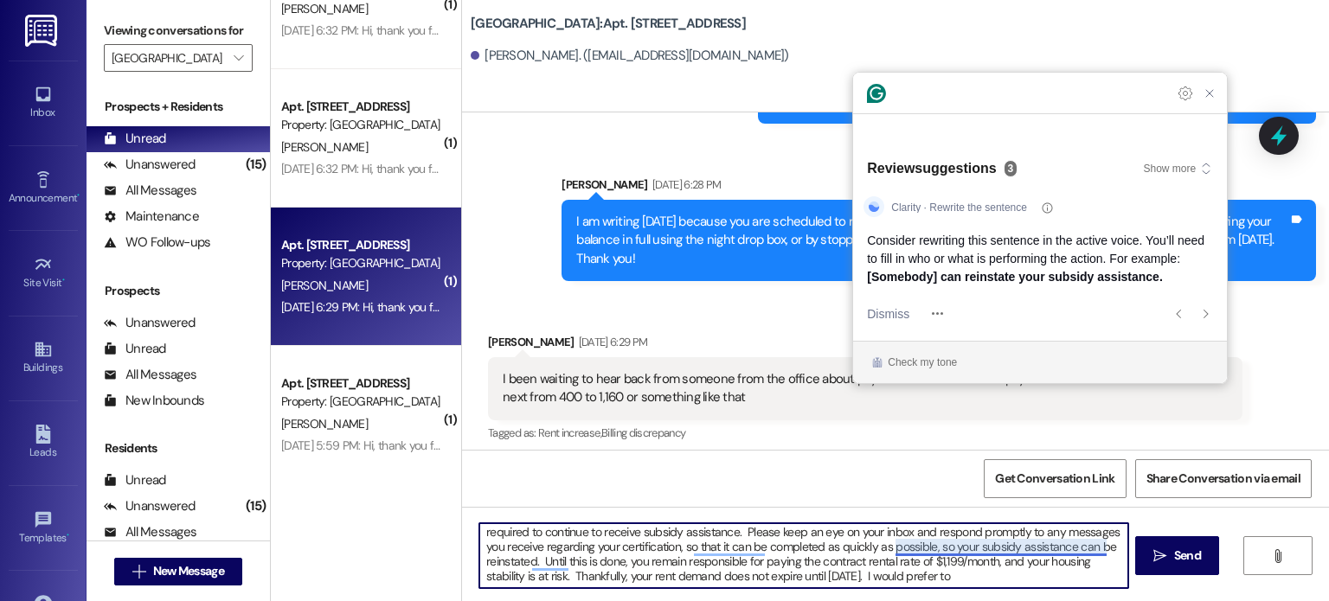
click at [799, 574] on textarea "Hi Emily. As you know, the reason for your rent increase was that you did not c…" at bounding box center [803, 555] width 648 height 65
click at [988, 574] on textarea "Hi Emily. As you know, the reason for your rent increase was that you did not c…" at bounding box center [803, 555] width 648 height 65
click at [984, 575] on textarea "Hi Emily. As you know, the reason for your rent increase was that you did not c…" at bounding box center [803, 555] width 648 height 65
click at [984, 574] on textarea "Hi Emily. As you know, the reason for your rent increase was that you did not c…" at bounding box center [803, 555] width 648 height 65
click at [995, 570] on textarea "Hi Emily. As you know, the reason for your rent increase was that you did not c…" at bounding box center [803, 555] width 648 height 65
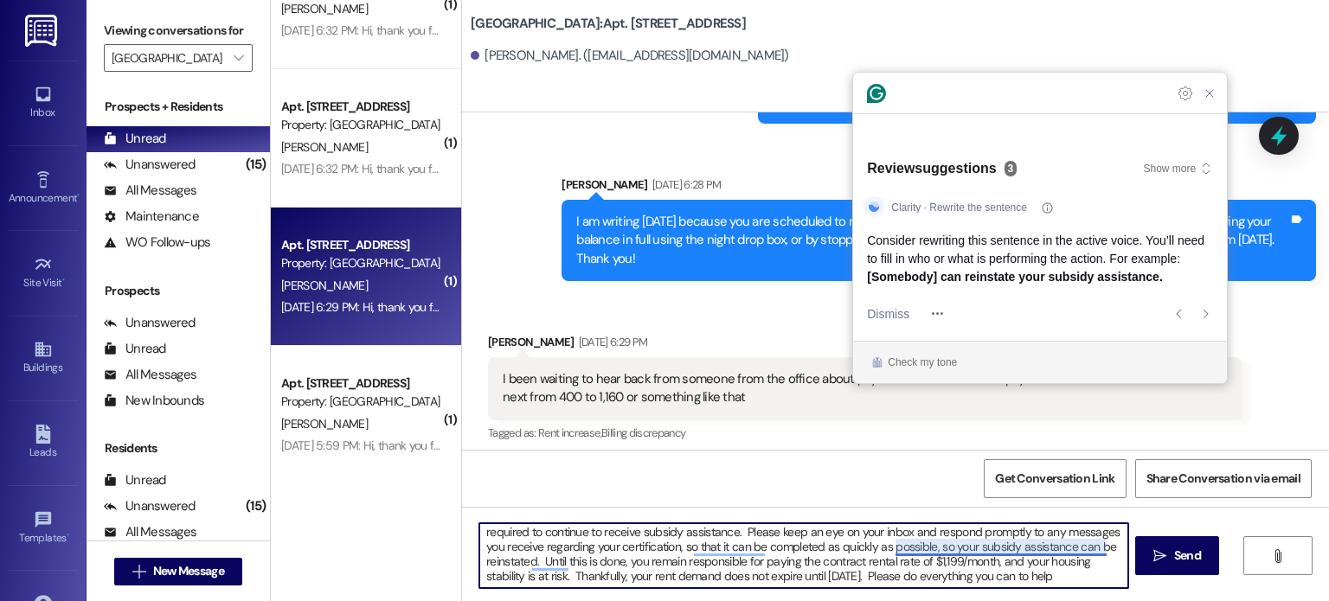
drag, startPoint x: 987, startPoint y: 572, endPoint x: 963, endPoint y: 576, distance: 24.6
click at [963, 576] on textarea "Hi Emily. As you know, the reason for your rent increase was that you did not c…" at bounding box center [803, 555] width 648 height 65
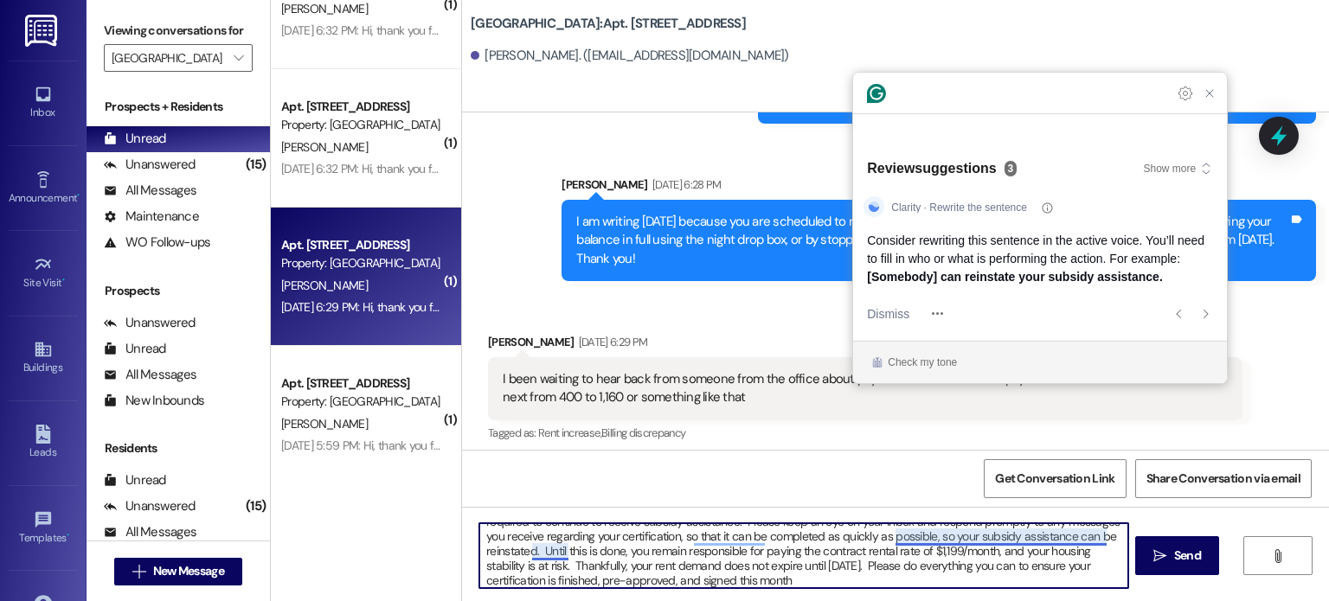
drag, startPoint x: 502, startPoint y: 551, endPoint x: 559, endPoint y: 551, distance: 57.1
click at [559, 551] on textarea "Hi Emily. As you know, the reason for your rent increase was that you did not c…" at bounding box center [803, 555] width 648 height 65
click at [782, 579] on textarea "Hi Emily. As you know, the reason for your rent increase was that you did not c…" at bounding box center [803, 555] width 648 height 65
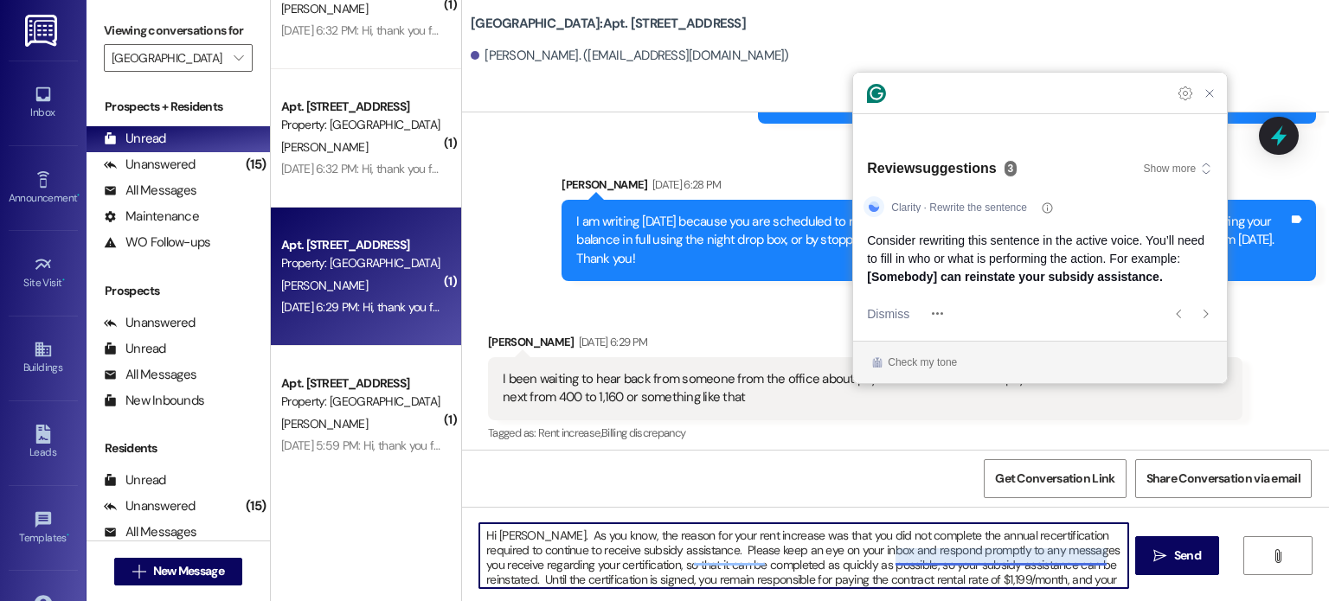
scroll to position [0, 0]
click at [715, 561] on textarea "Hi Emily. As you know, the reason for your rent increase was that you did not c…" at bounding box center [803, 555] width 648 height 65
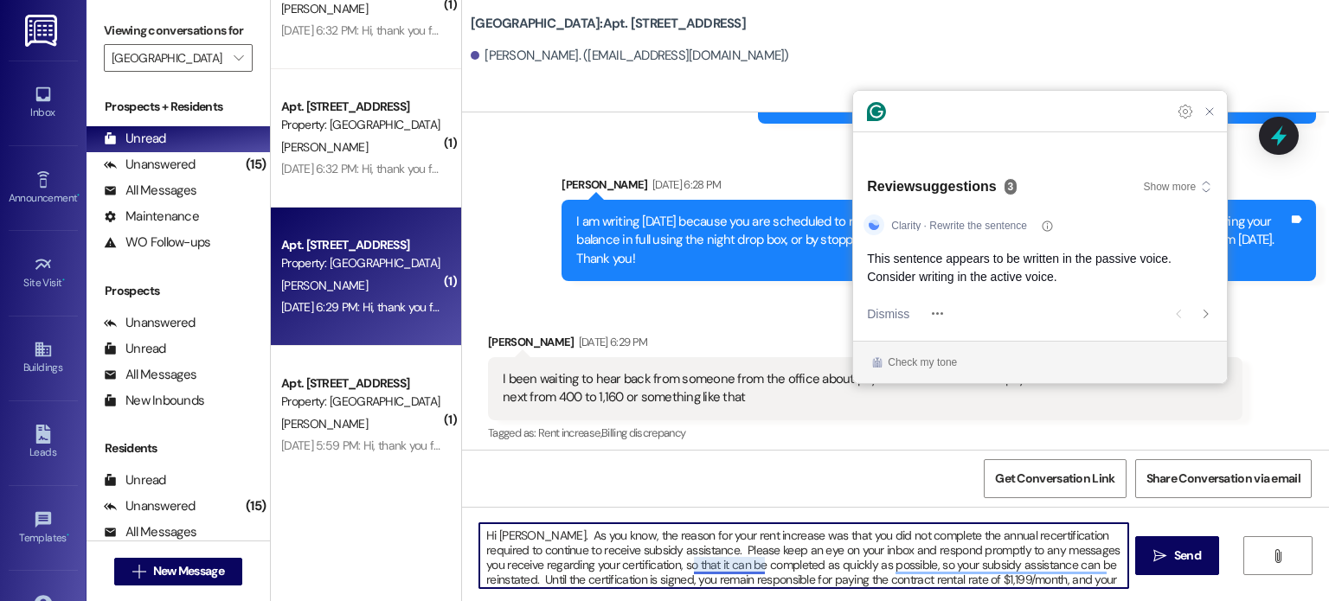
drag, startPoint x: 615, startPoint y: 566, endPoint x: 755, endPoint y: 563, distance: 140.2
click at [755, 563] on textarea "Hi Emily. As you know, the reason for your rent increase was that you did not c…" at bounding box center [803, 555] width 648 height 65
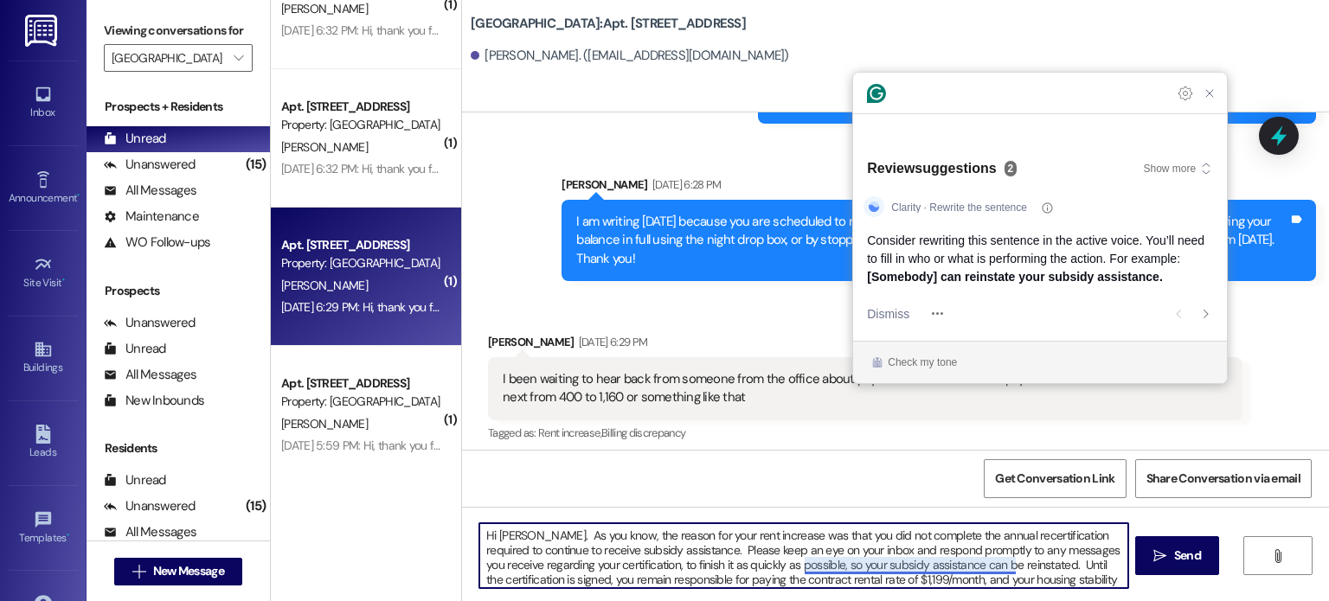
scroll to position [34, 0]
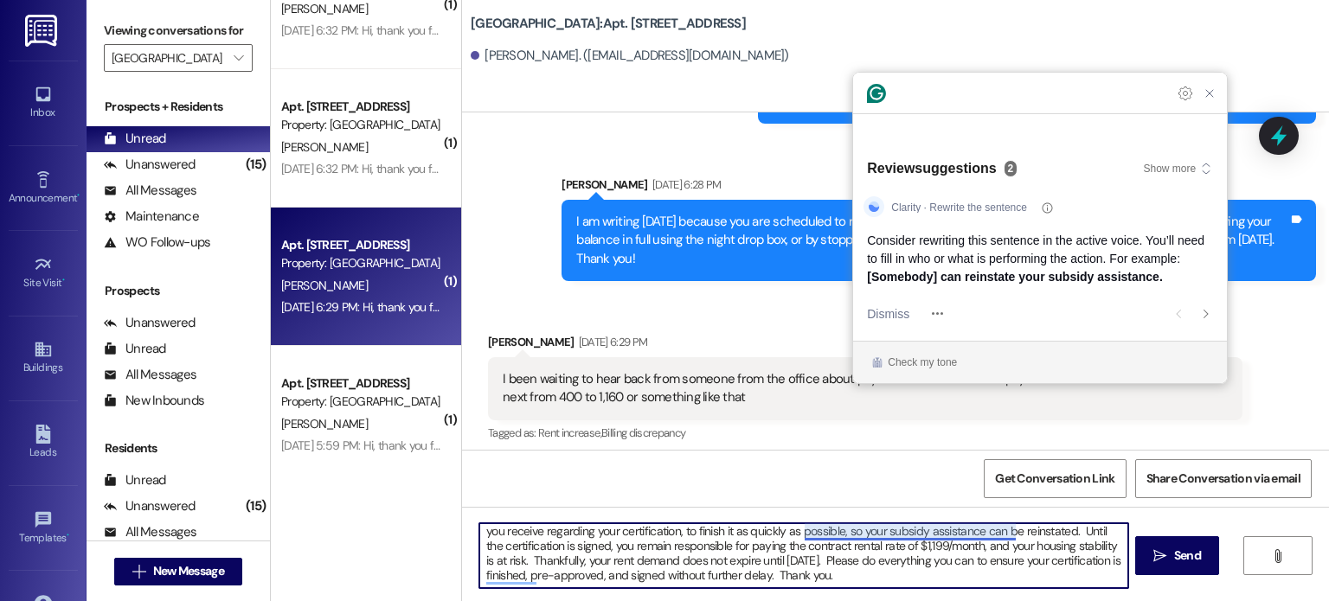
click at [955, 546] on textarea "Hi Emily. As you know, the reason for your rent increase was that you did not c…" at bounding box center [803, 555] width 648 height 65
click at [557, 567] on textarea "Hi Emily. As you know, the reason for your rent increase was that you did not c…" at bounding box center [803, 555] width 648 height 65
click at [696, 556] on textarea "Hi Emily. As you know, the reason for your rent increase was that you did not c…" at bounding box center [803, 555] width 648 height 65
click at [572, 576] on textarea "Hi Emily. As you know, the reason for your rent increase was that you did not c…" at bounding box center [803, 555] width 648 height 65
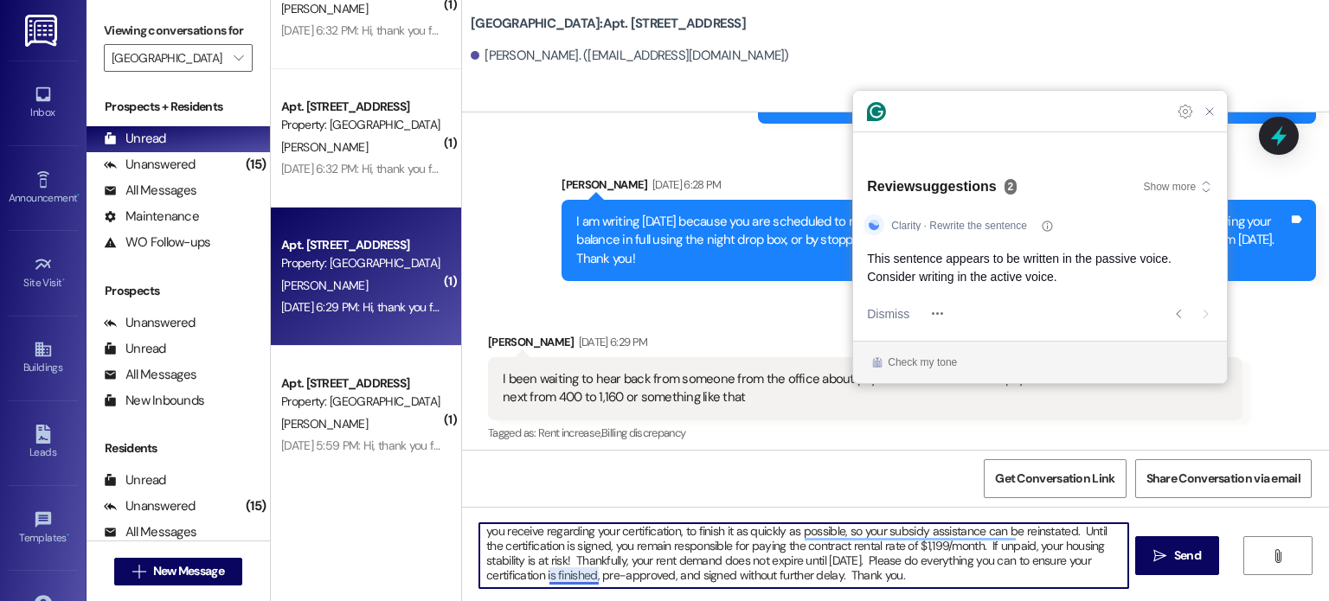
click at [548, 577] on textarea "Hi Emily. As you know, the reason for your rent increase was that you did not c…" at bounding box center [803, 555] width 648 height 65
drag, startPoint x: 548, startPoint y: 574, endPoint x: 574, endPoint y: 580, distance: 27.3
click at [574, 580] on textarea "Hi Emily. As you know, the reason for your rent increase was that you did not c…" at bounding box center [803, 555] width 648 height 65
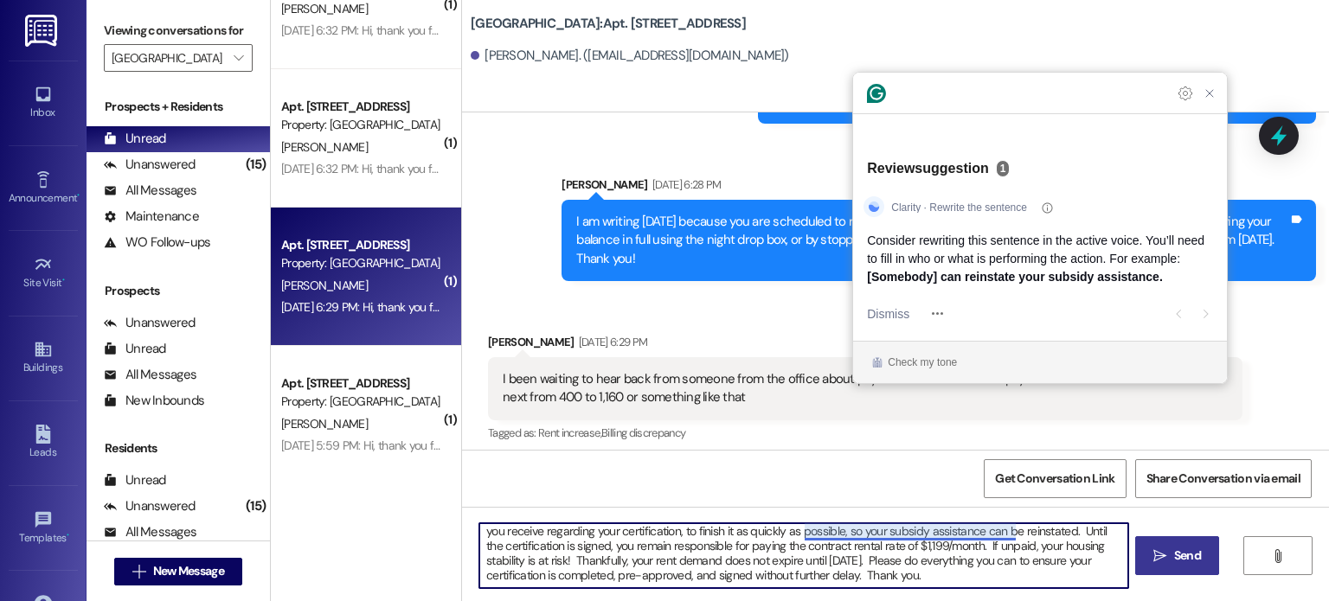
type textarea "Hi [PERSON_NAME]. As you know, the reason for your rent increase was that you d…"
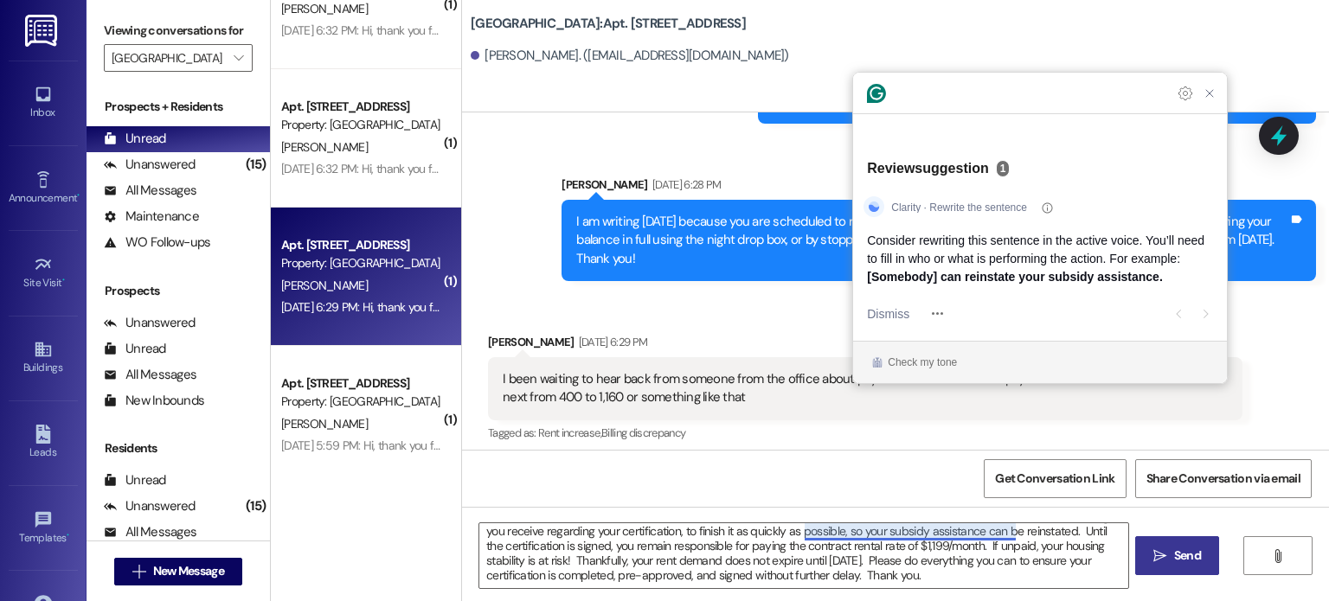
click at [1159, 554] on icon "" at bounding box center [1159, 556] width 13 height 14
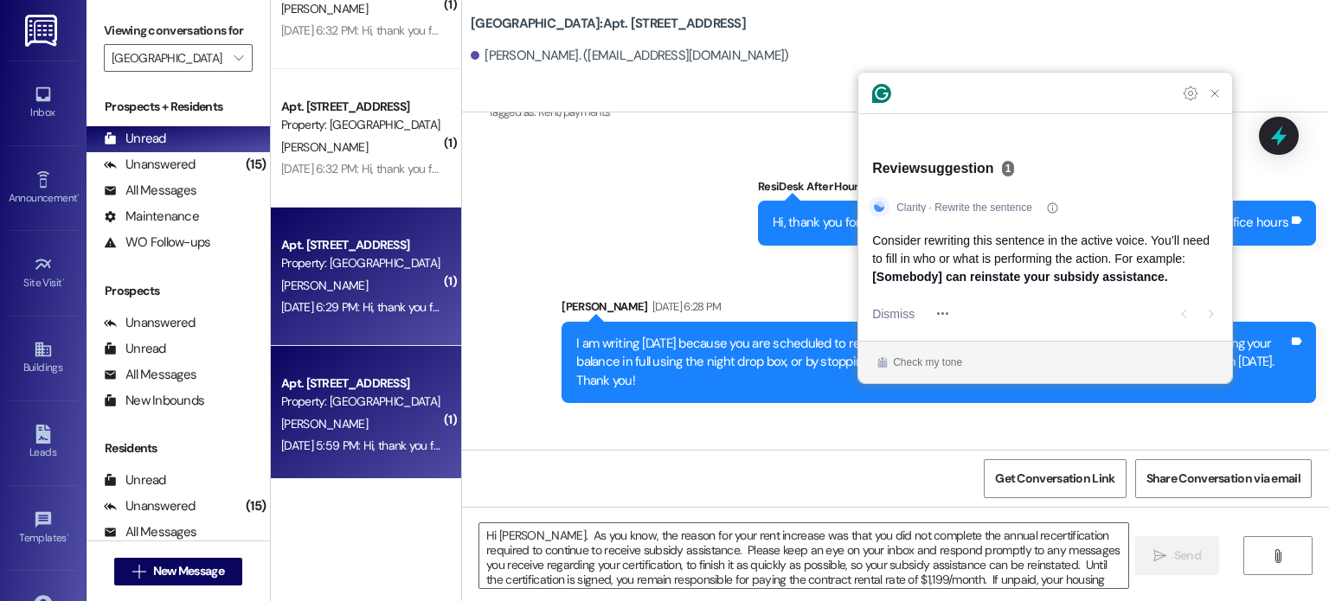
scroll to position [433, 0]
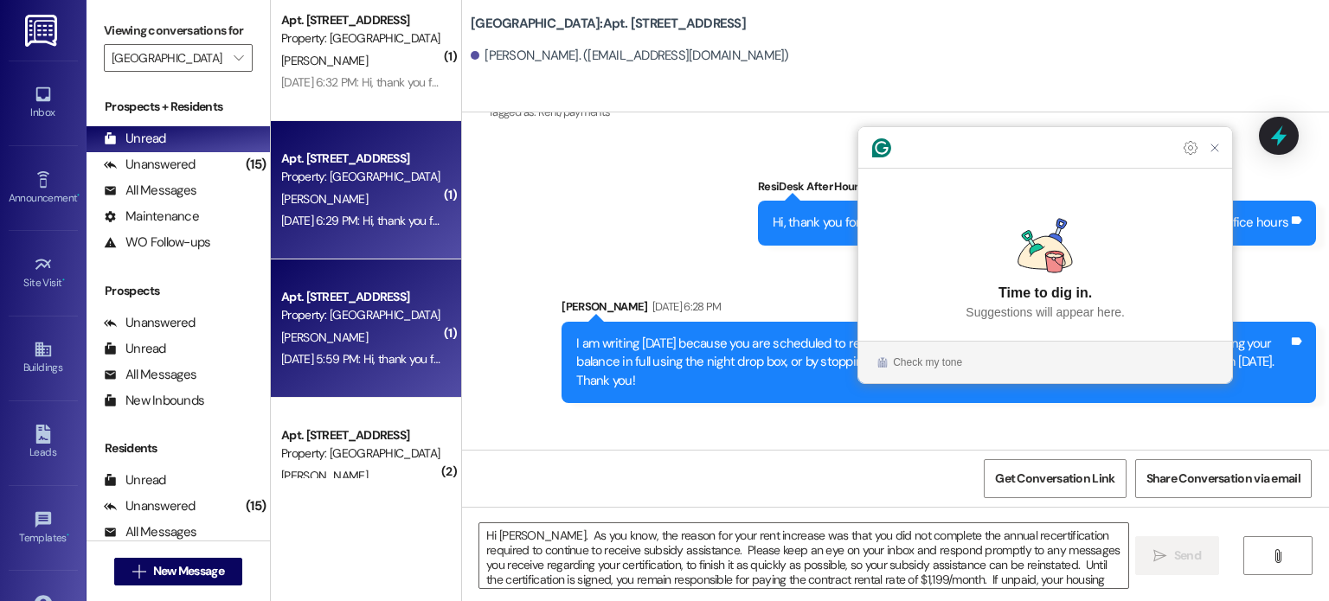
click at [359, 351] on div "Sep 09, 2025 at 5:59 PM: Hi, thank you for your message. Our team will get back…" at bounding box center [559, 359] width 557 height 16
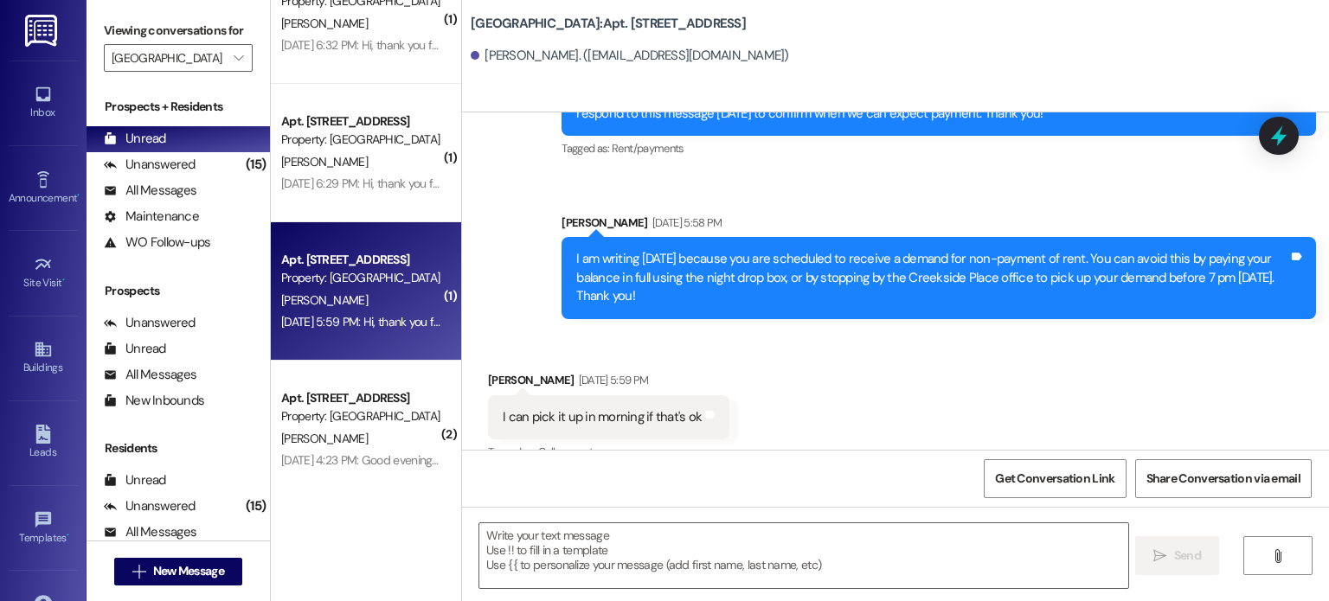
scroll to position [490, 0]
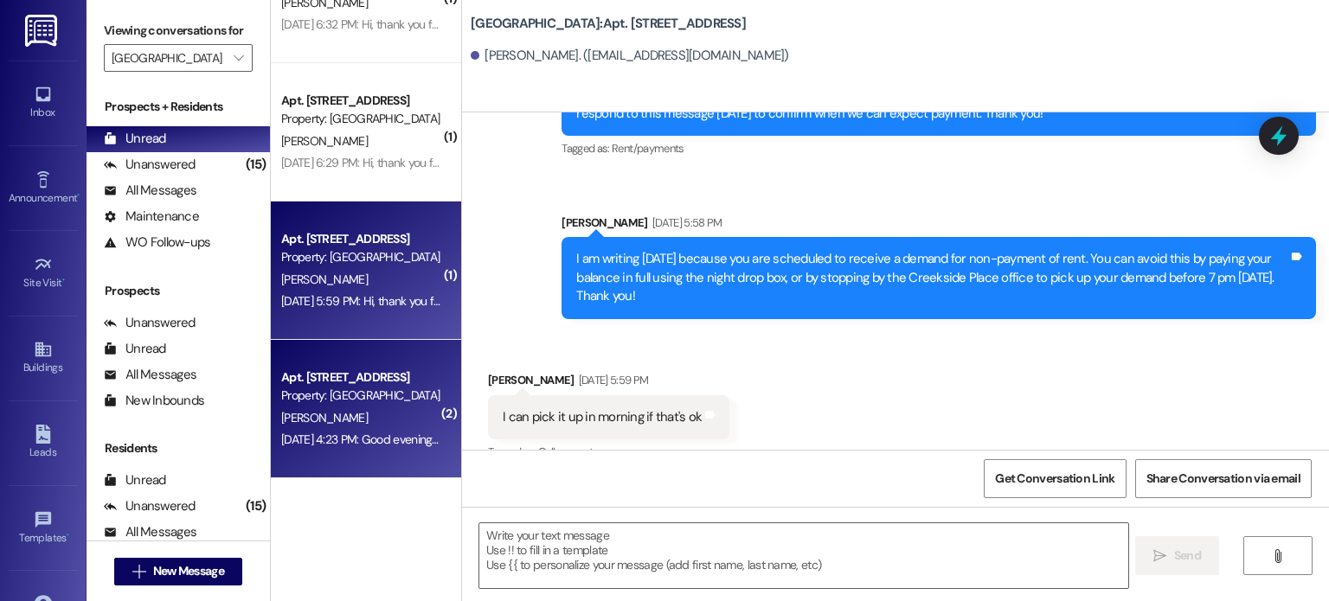
click at [358, 407] on div "V. Cruz" at bounding box center [360, 418] width 163 height 22
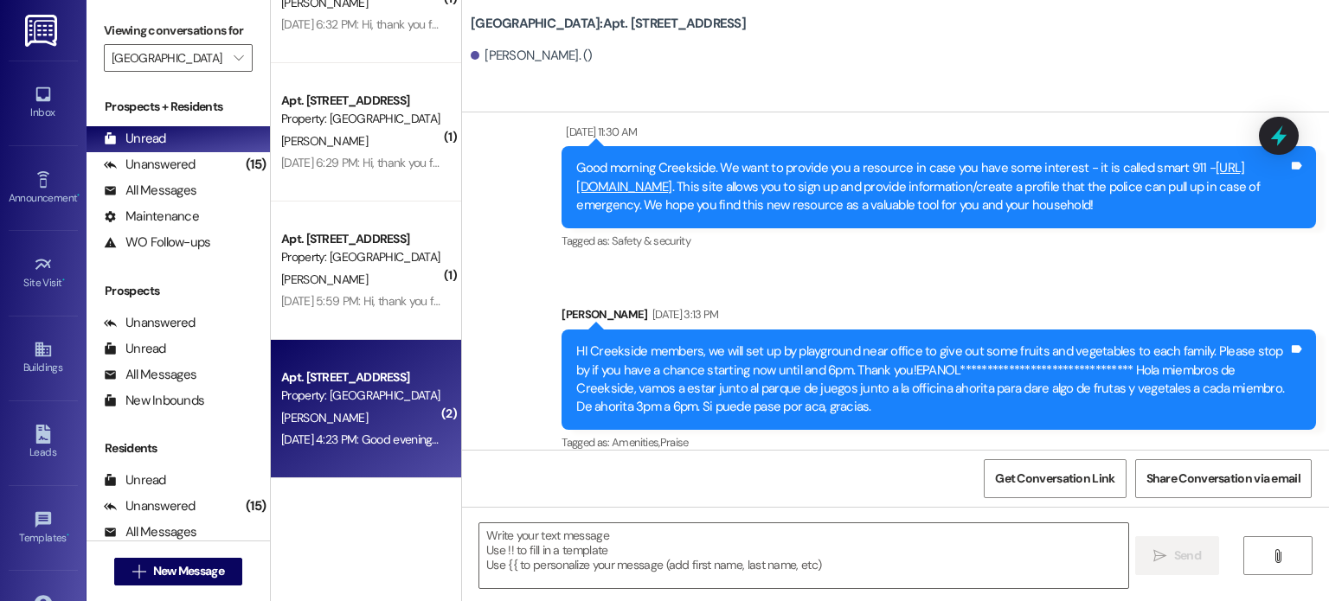
scroll to position [33422, 0]
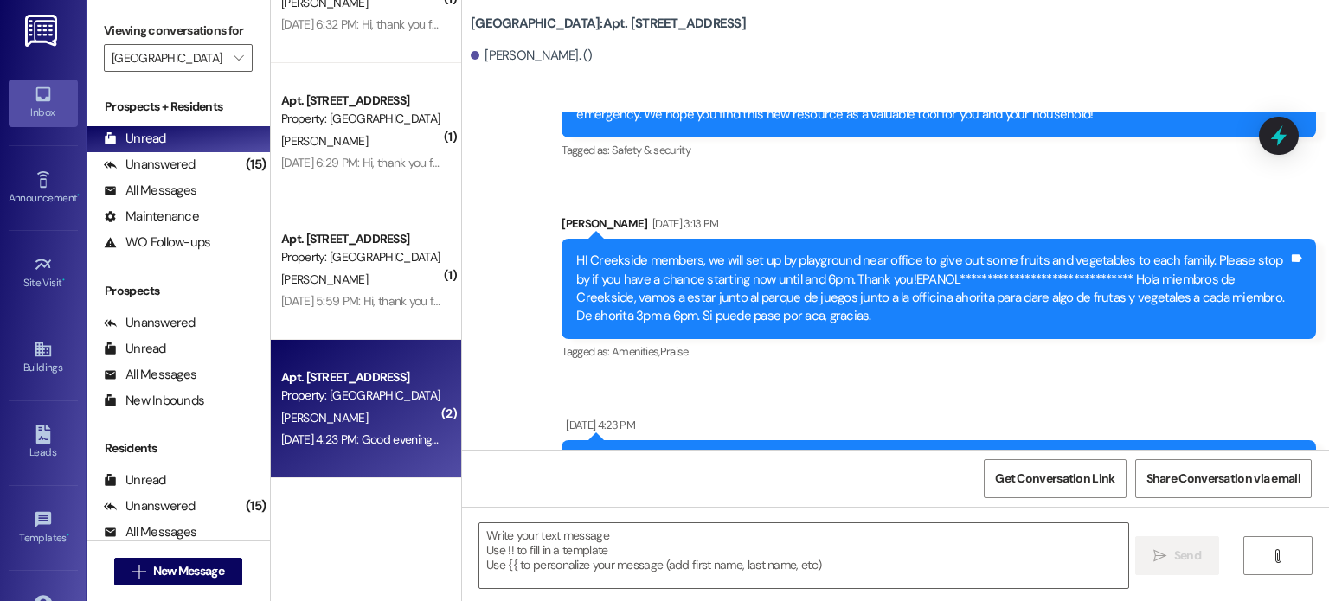
click at [45, 93] on icon at bounding box center [43, 94] width 19 height 19
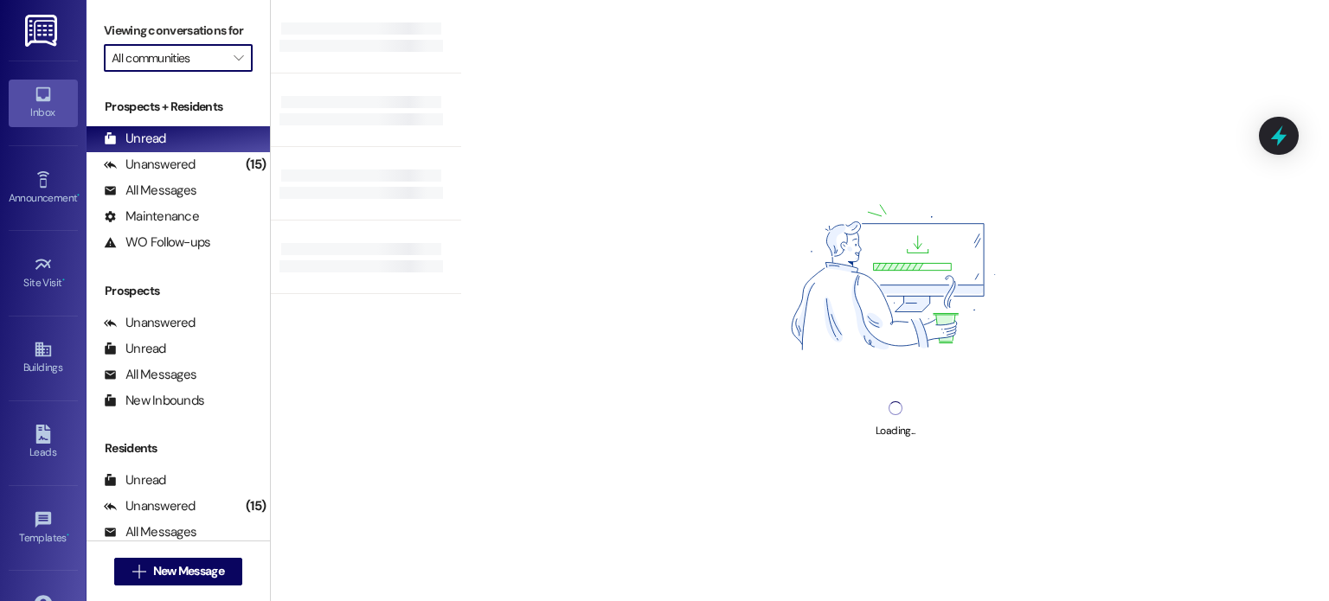
click at [151, 51] on input "All communities" at bounding box center [168, 58] width 113 height 28
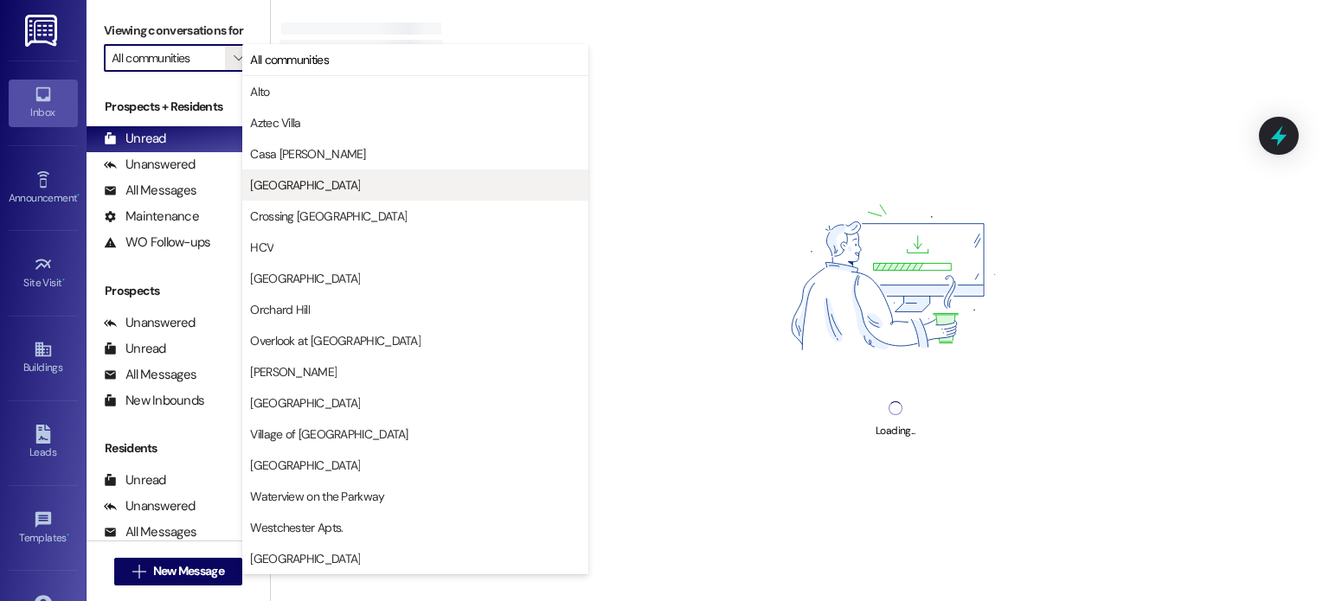
click at [281, 185] on span "Creekside Place" at bounding box center [305, 184] width 110 height 17
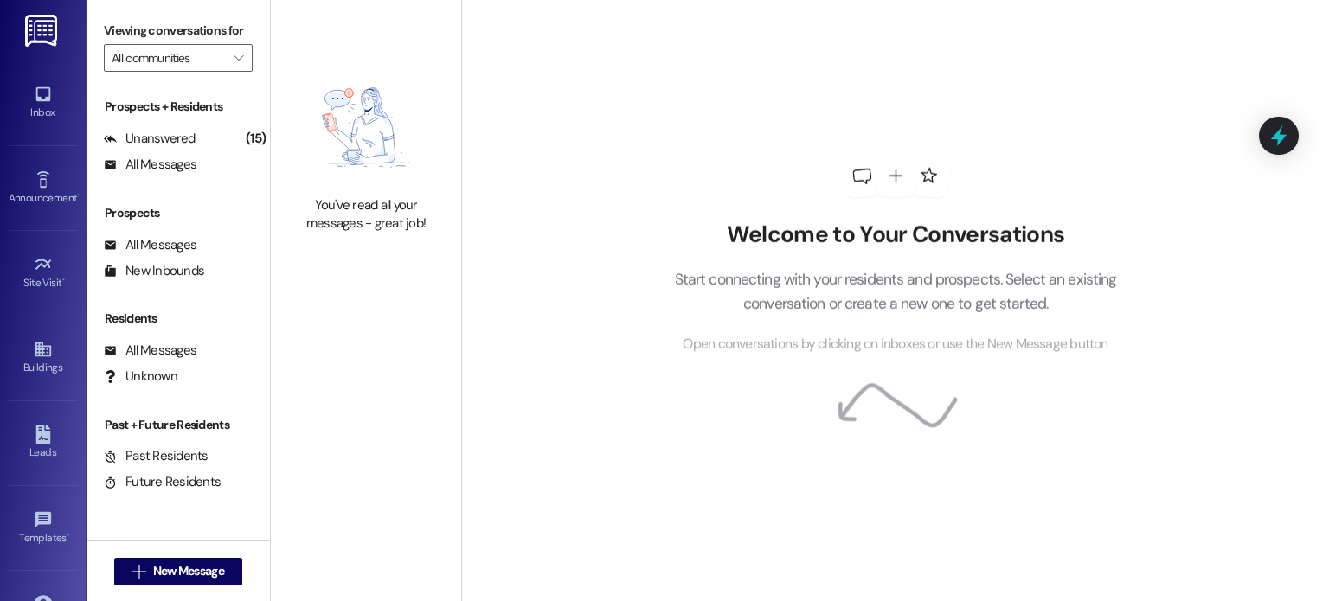
type input "Creekside Place"
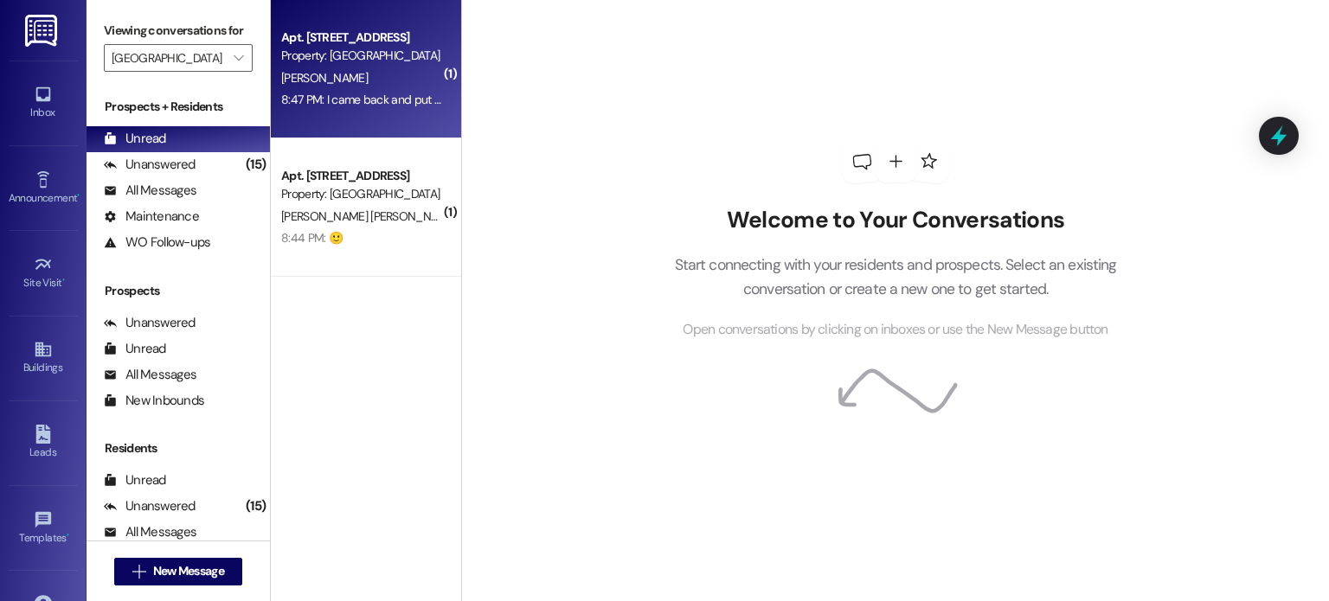
click at [389, 44] on div "Apt. 11, Creekside Place 8" at bounding box center [361, 38] width 160 height 18
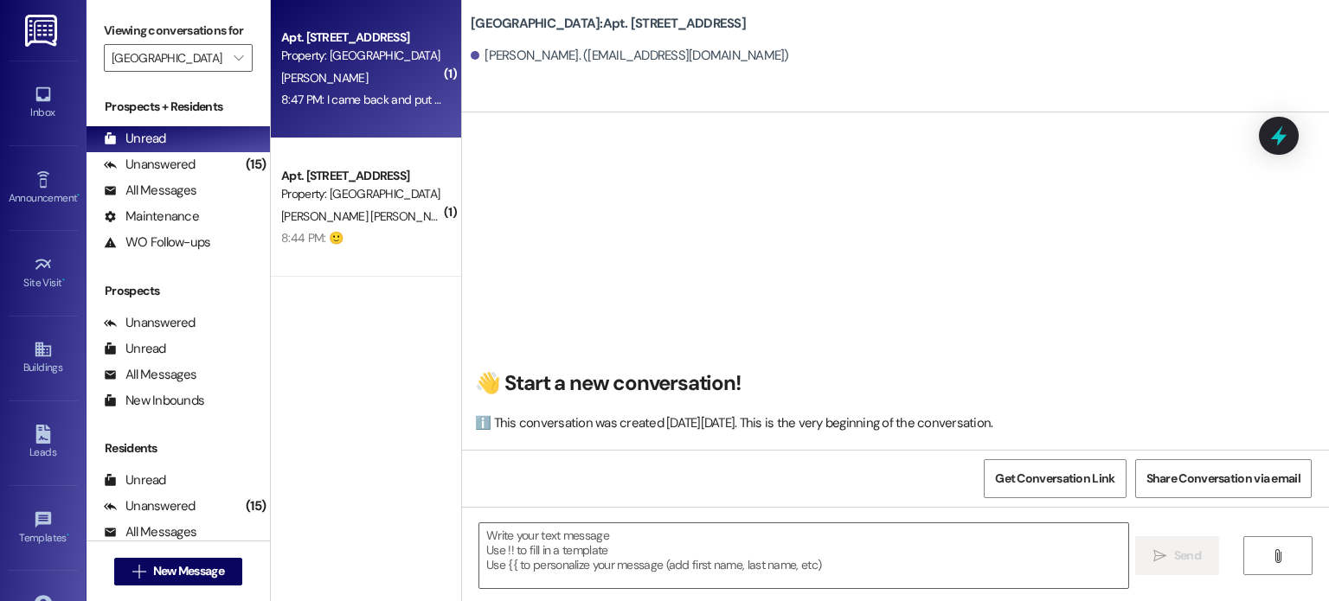
scroll to position [8281, 0]
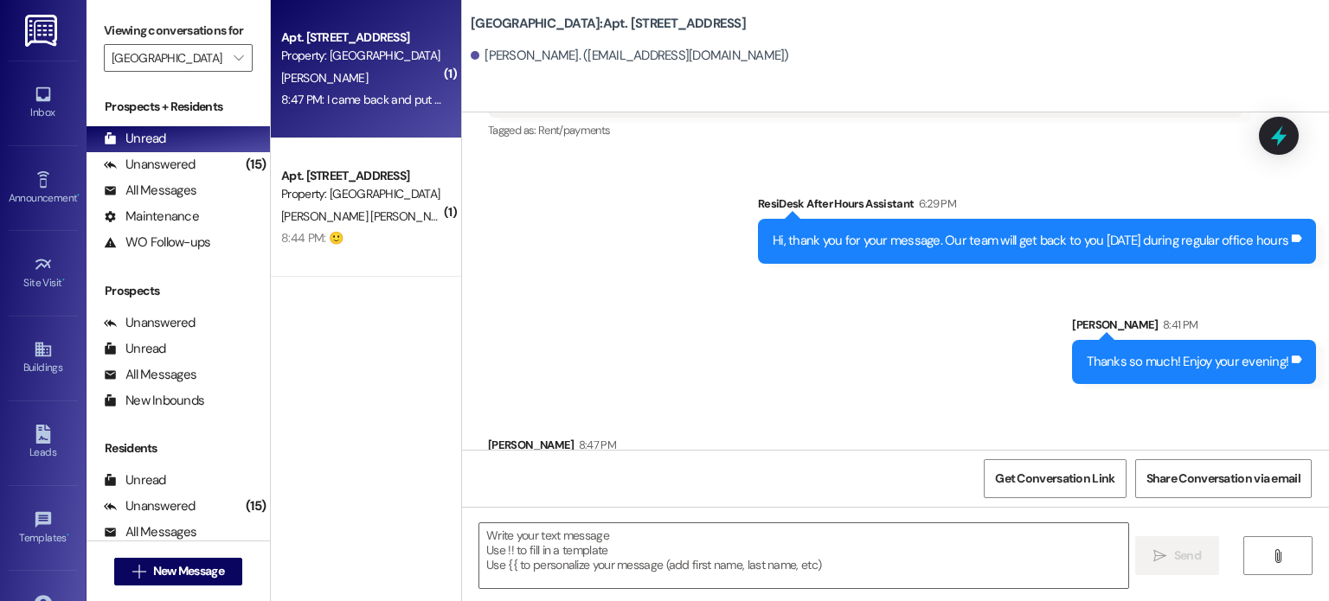
click at [647, 518] on div " Send " at bounding box center [895, 572] width 867 height 130
click at [632, 535] on textarea at bounding box center [803, 555] width 648 height 65
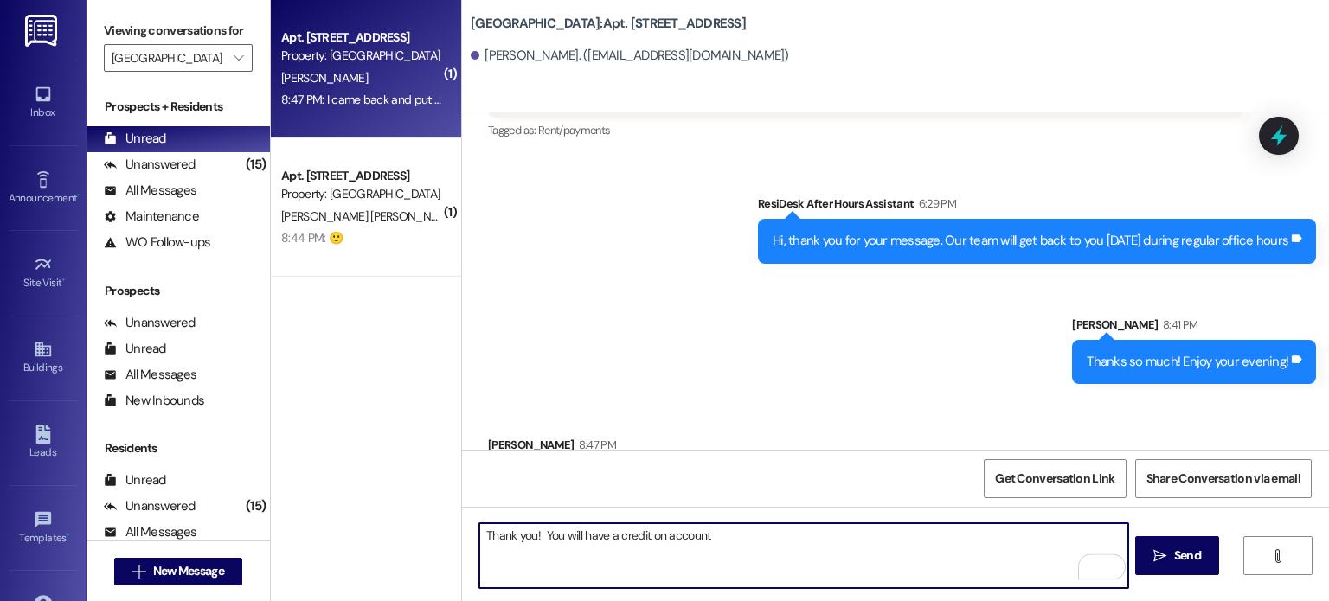
click at [717, 535] on textarea "Thank you! You will have a credit on account" at bounding box center [803, 555] width 648 height 65
click at [719, 531] on textarea "Thank you! You will have a credit on account of" at bounding box center [803, 555] width 648 height 65
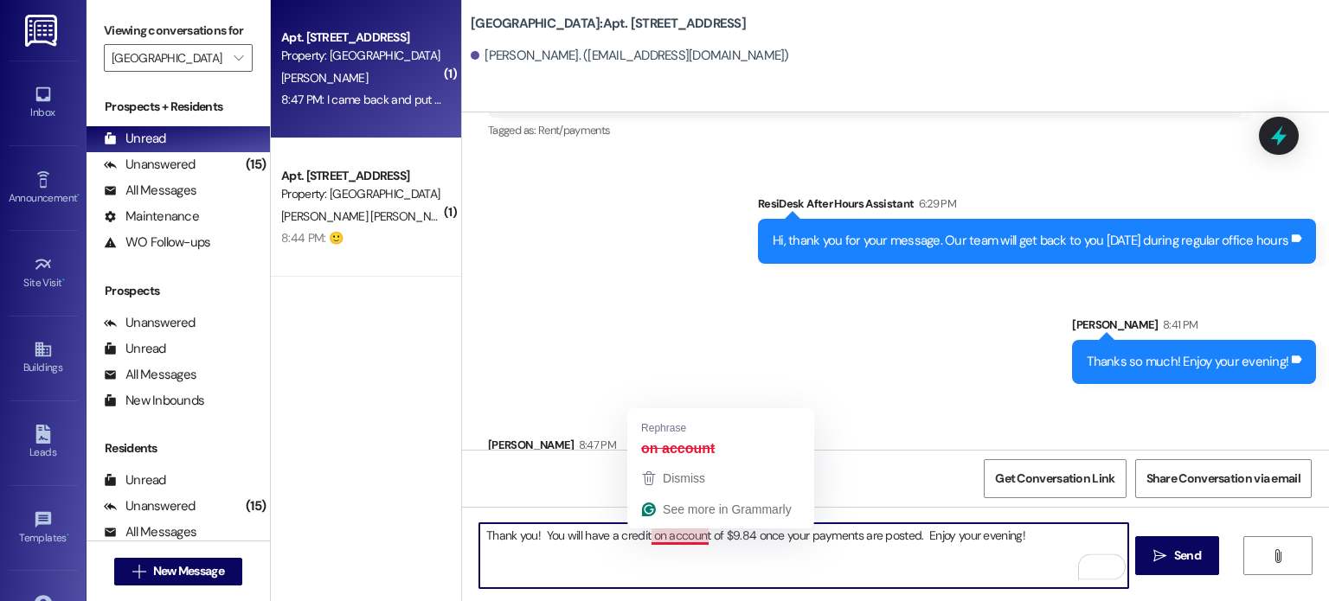
click at [675, 538] on textarea "Thank you! You will have a credit on account of $9.84 once your payments are po…" at bounding box center [803, 555] width 648 height 65
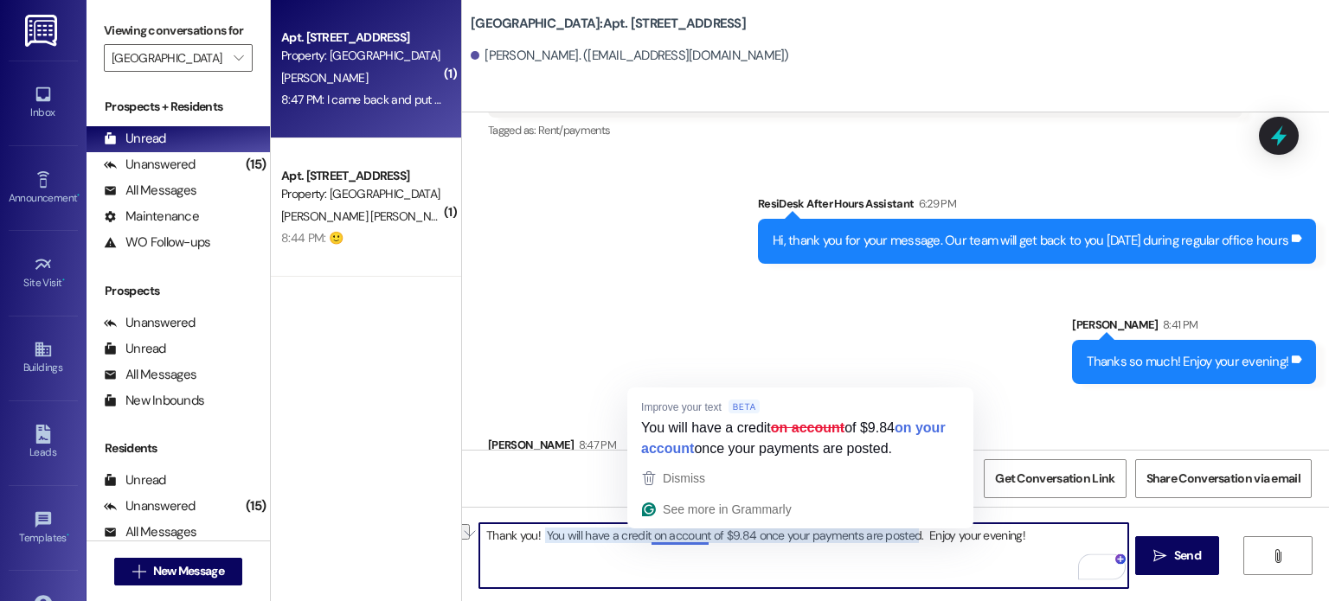
drag, startPoint x: 642, startPoint y: 538, endPoint x: 696, endPoint y: 535, distance: 54.6
click at [696, 535] on textarea "Thank you! You will have a credit on account of $9.84 once your payments are po…" at bounding box center [803, 555] width 648 height 65
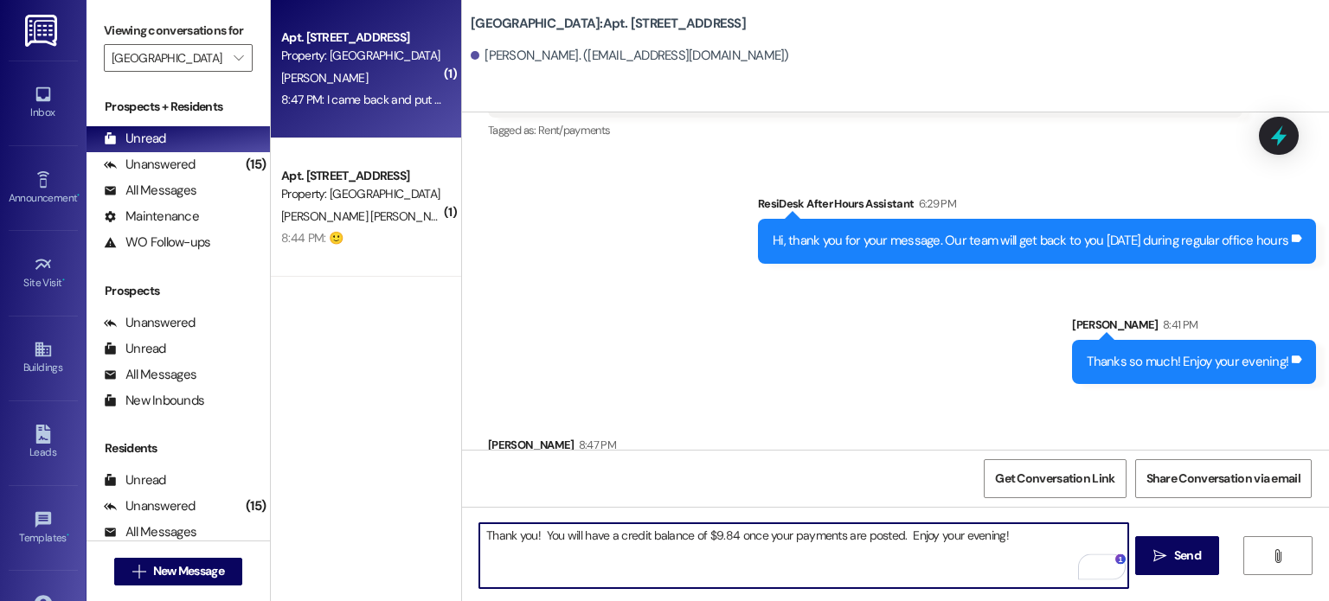
drag, startPoint x: 725, startPoint y: 535, endPoint x: 696, endPoint y: 536, distance: 29.5
click at [696, 536] on textarea "Thank you! You will have a credit balance of $9.84 once your payments are poste…" at bounding box center [803, 555] width 648 height 65
type textarea "Thank you! You will have a credit balance of $9.84 once your payments are poste…"
click at [1170, 554] on span "Send" at bounding box center [1187, 556] width 34 height 18
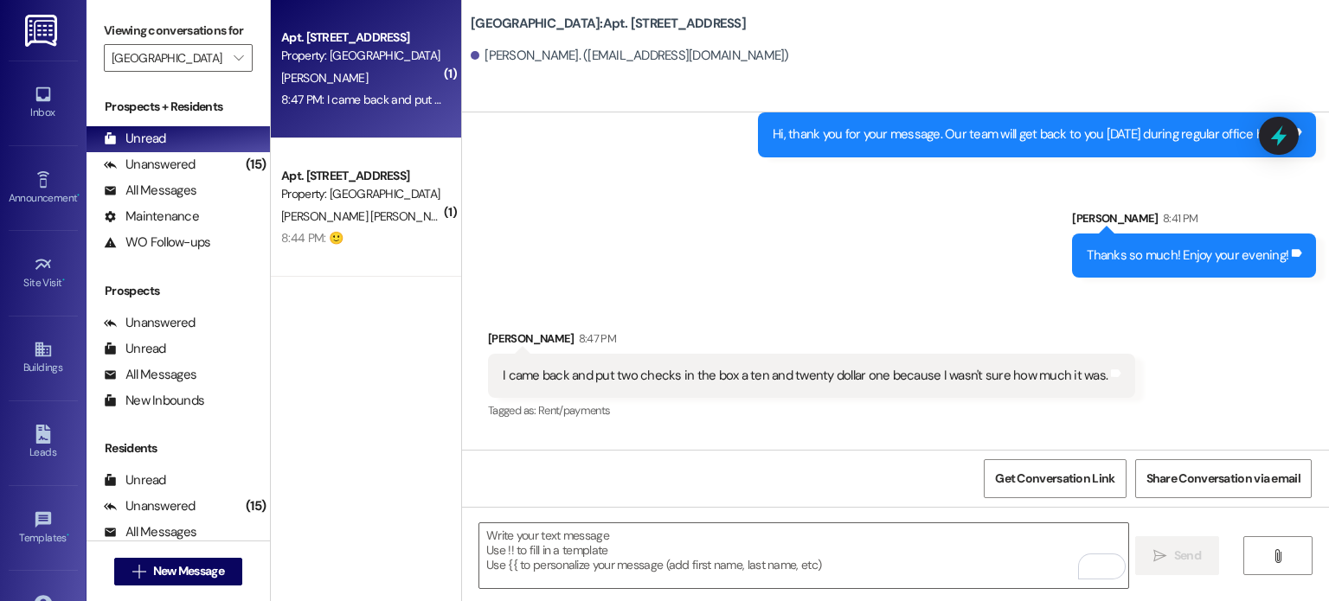
scroll to position [8402, 0]
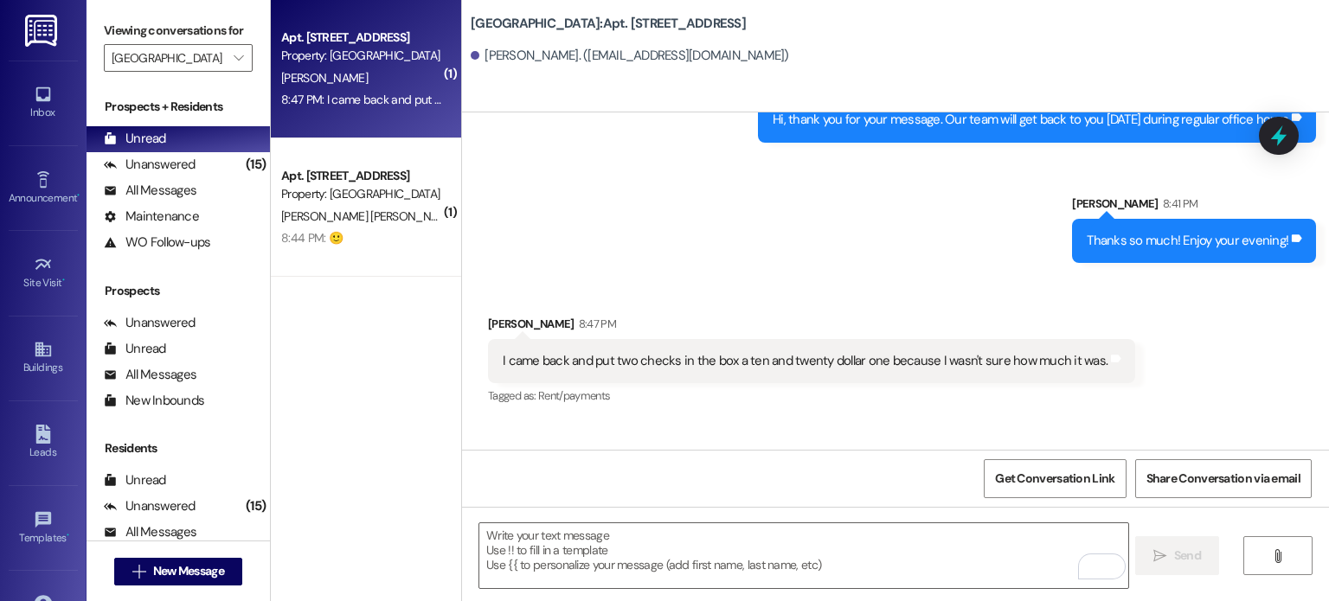
click at [35, 27] on img at bounding box center [42, 31] width 35 height 32
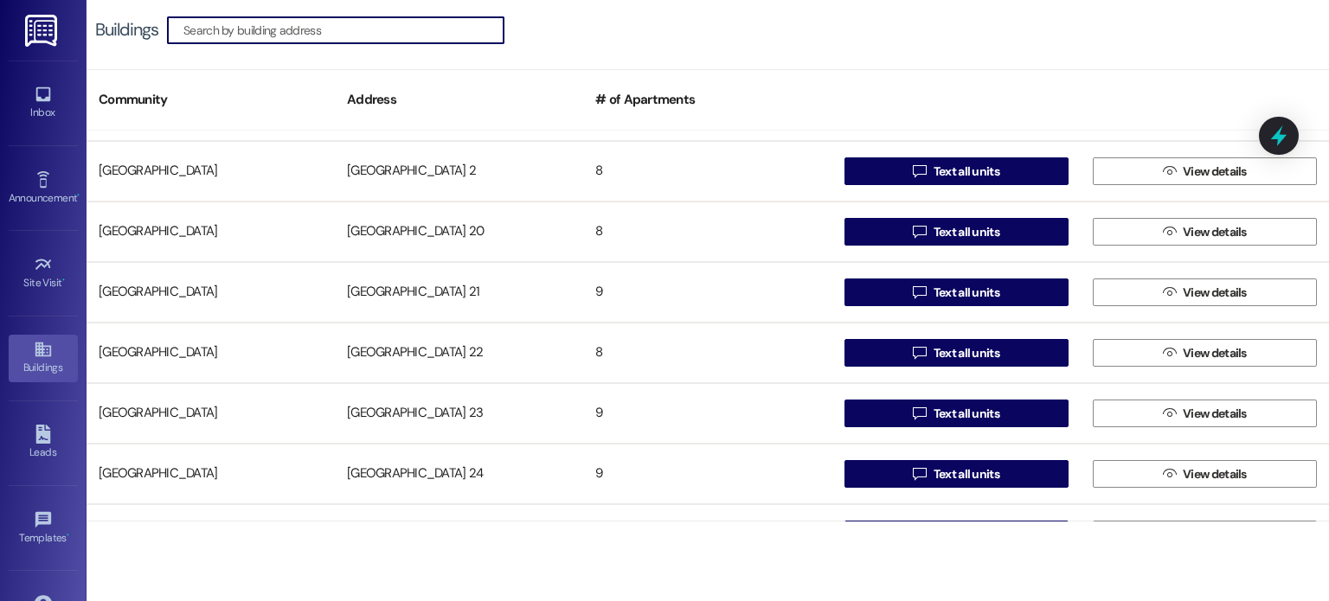
scroll to position [865, 0]
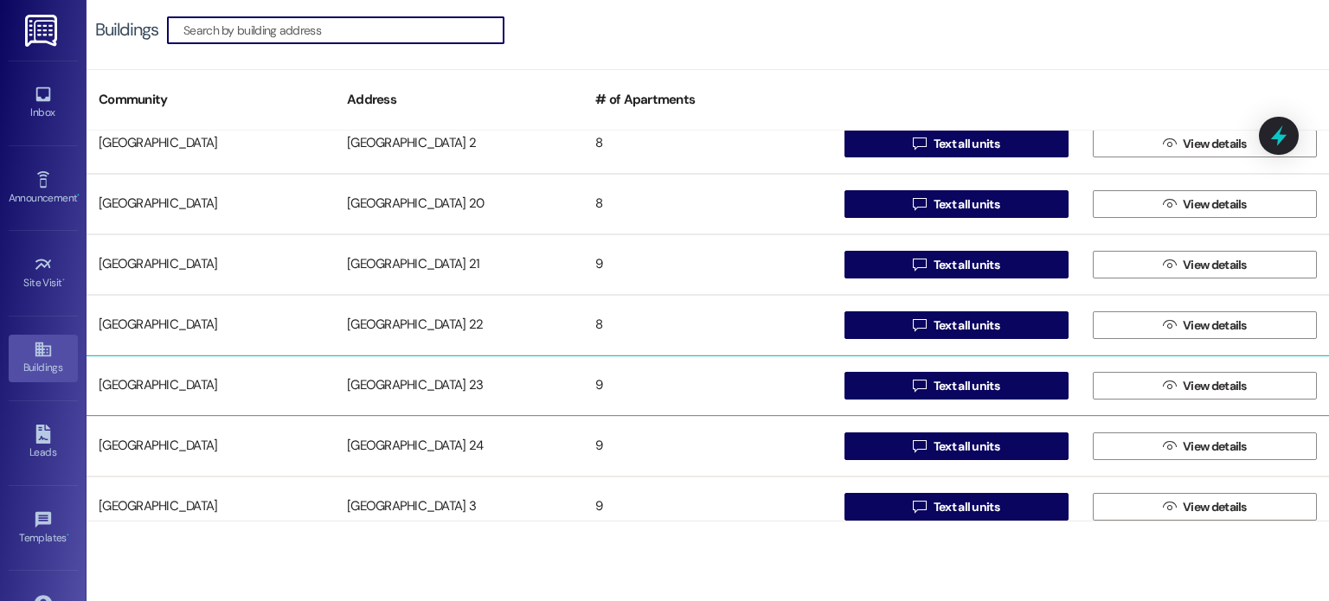
click at [431, 381] on div "Creekside Place 23" at bounding box center [459, 386] width 248 height 35
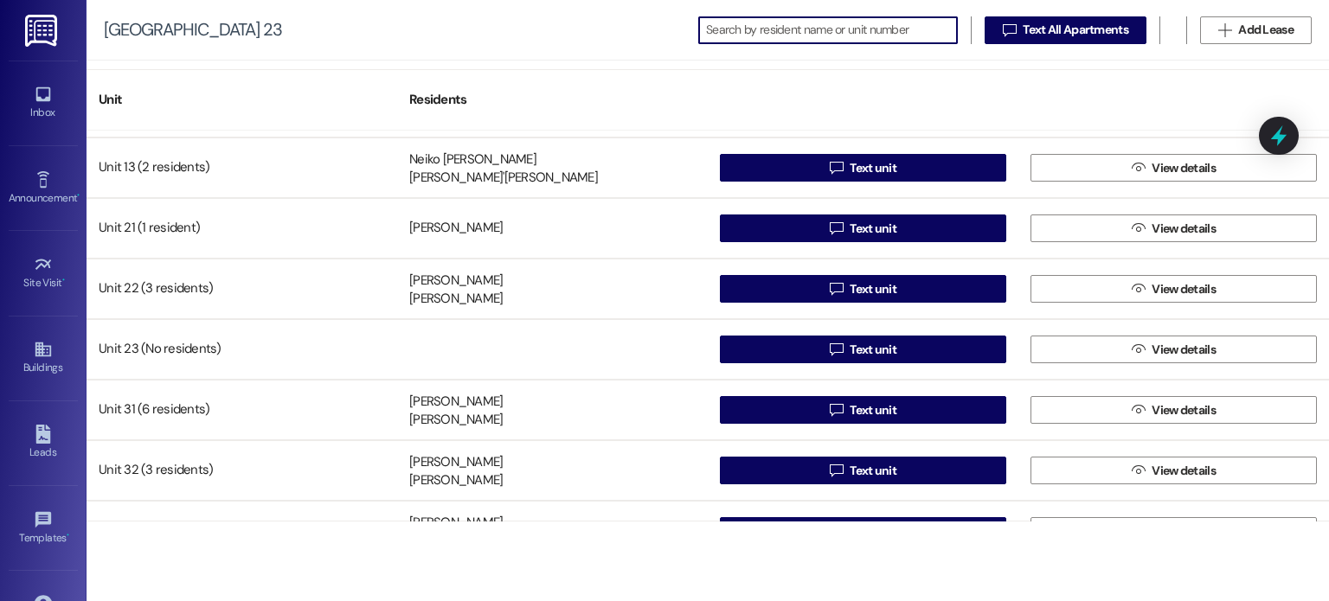
scroll to position [154, 0]
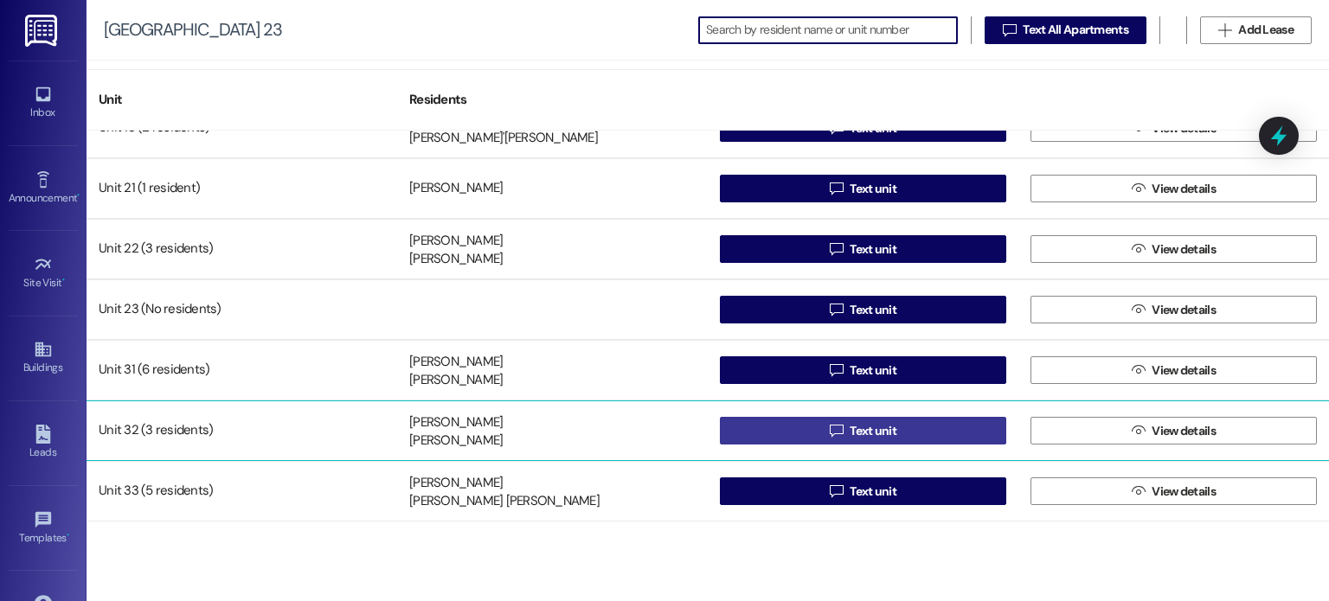
click at [780, 429] on button " Text unit" at bounding box center [863, 431] width 286 height 28
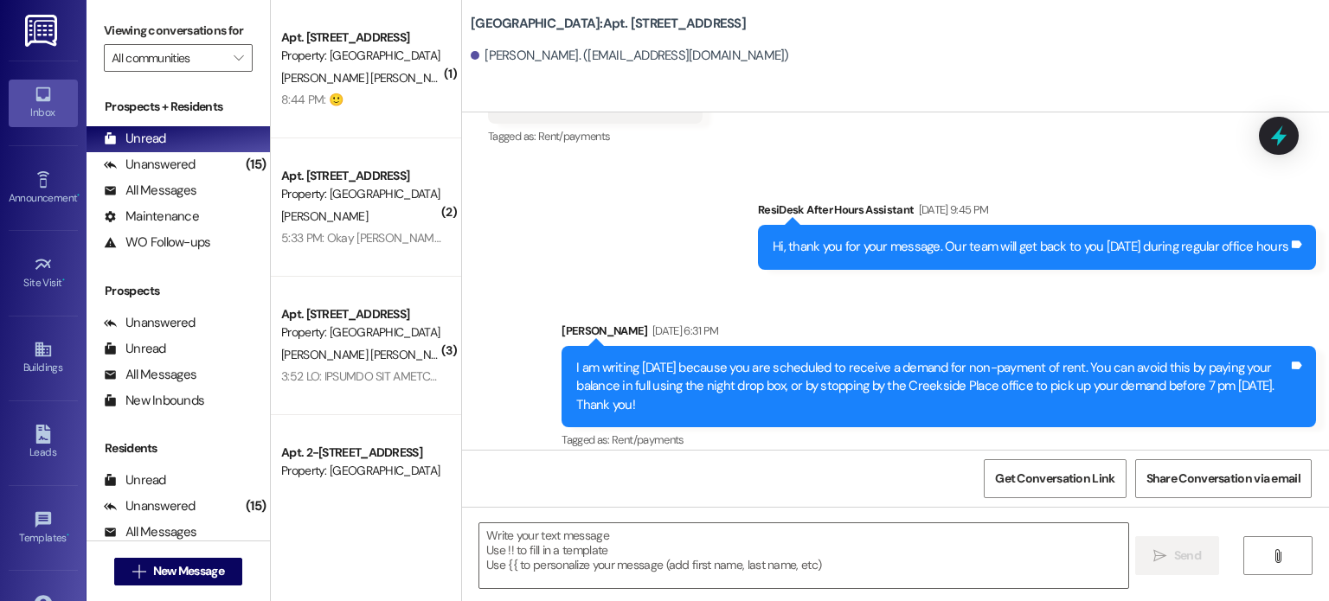
scroll to position [18928, 0]
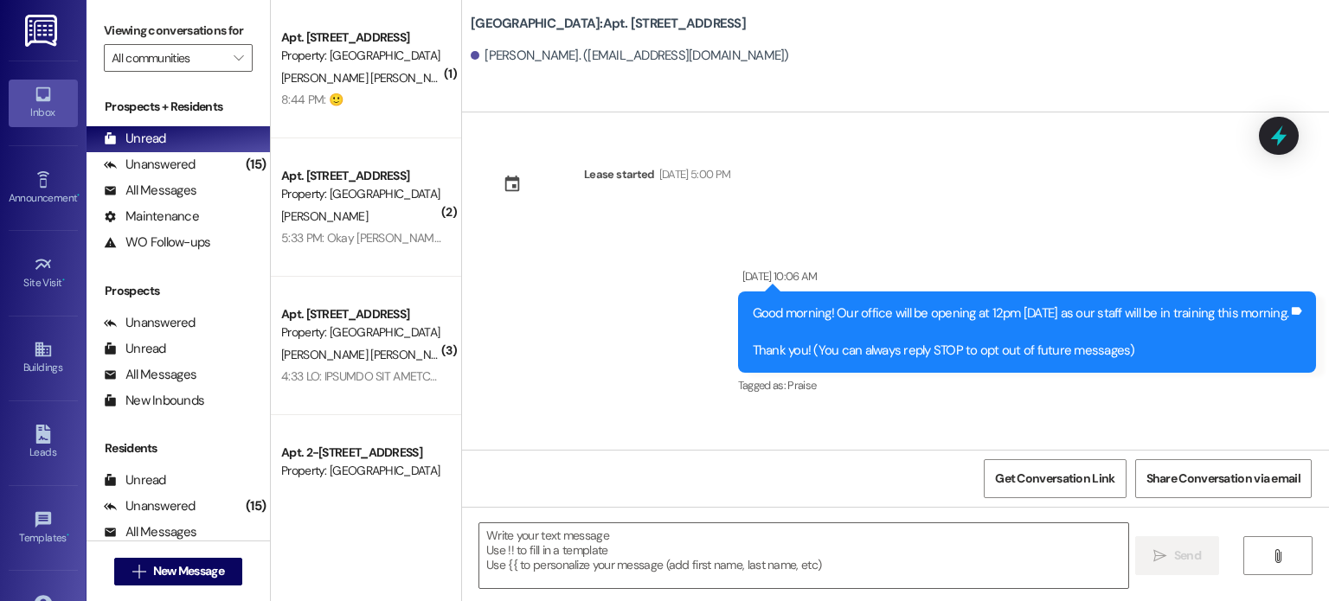
scroll to position [18928, 0]
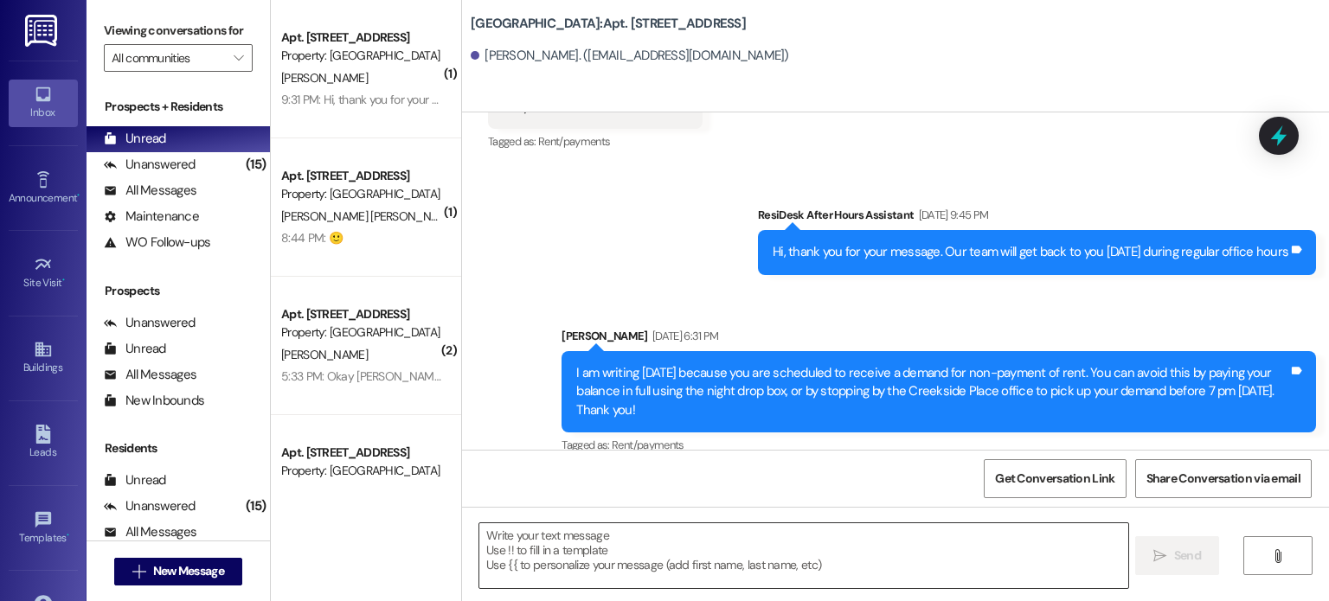
click at [495, 553] on textarea at bounding box center [803, 555] width 648 height 65
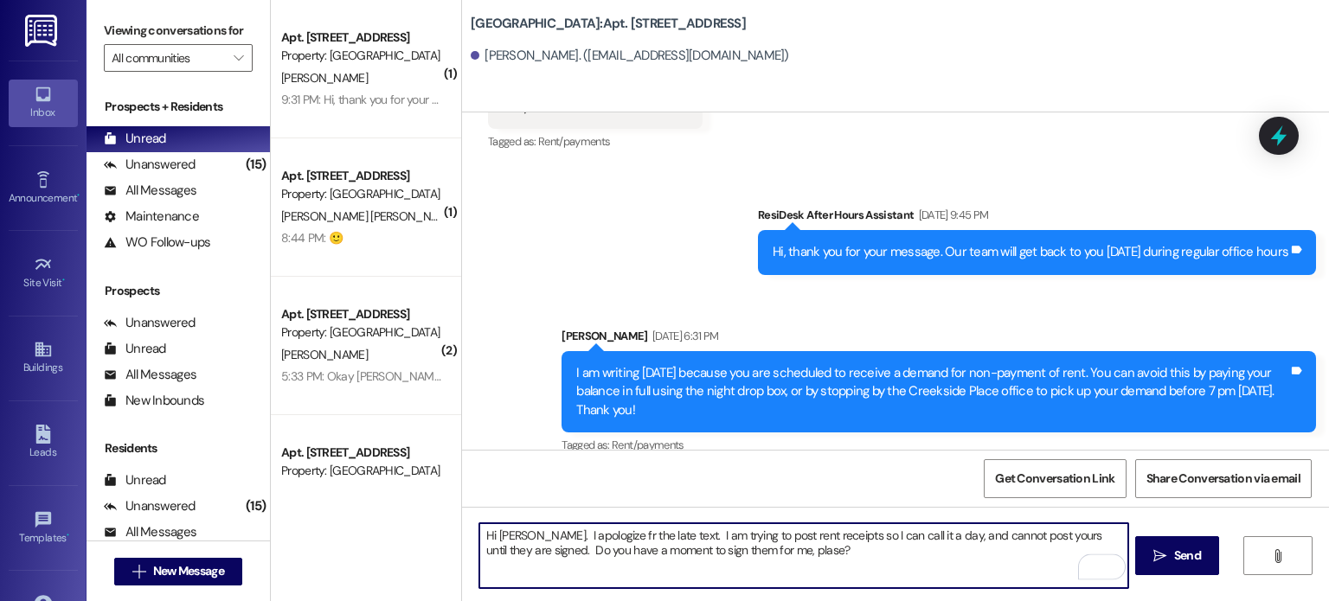
click at [749, 551] on textarea "Hi [PERSON_NAME]. I apologize fr the late text. I am trying to post rent receip…" at bounding box center [803, 555] width 648 height 65
click at [592, 535] on textarea "Hi [PERSON_NAME]. I apologize fr the late text. I am trying to post rent receip…" at bounding box center [803, 555] width 648 height 65
click at [874, 536] on textarea "Hi [PERSON_NAME]. I apologize for the late text. I am trying to post rent recei…" at bounding box center [803, 555] width 648 height 65
click at [962, 536] on textarea "Hi [PERSON_NAME]. I apologize for the late text. I am trying to post rent recei…" at bounding box center [803, 555] width 648 height 65
click at [747, 550] on textarea "Hi [PERSON_NAME]. I apologize for the late text. I am trying to post rent recei…" at bounding box center [803, 555] width 648 height 65
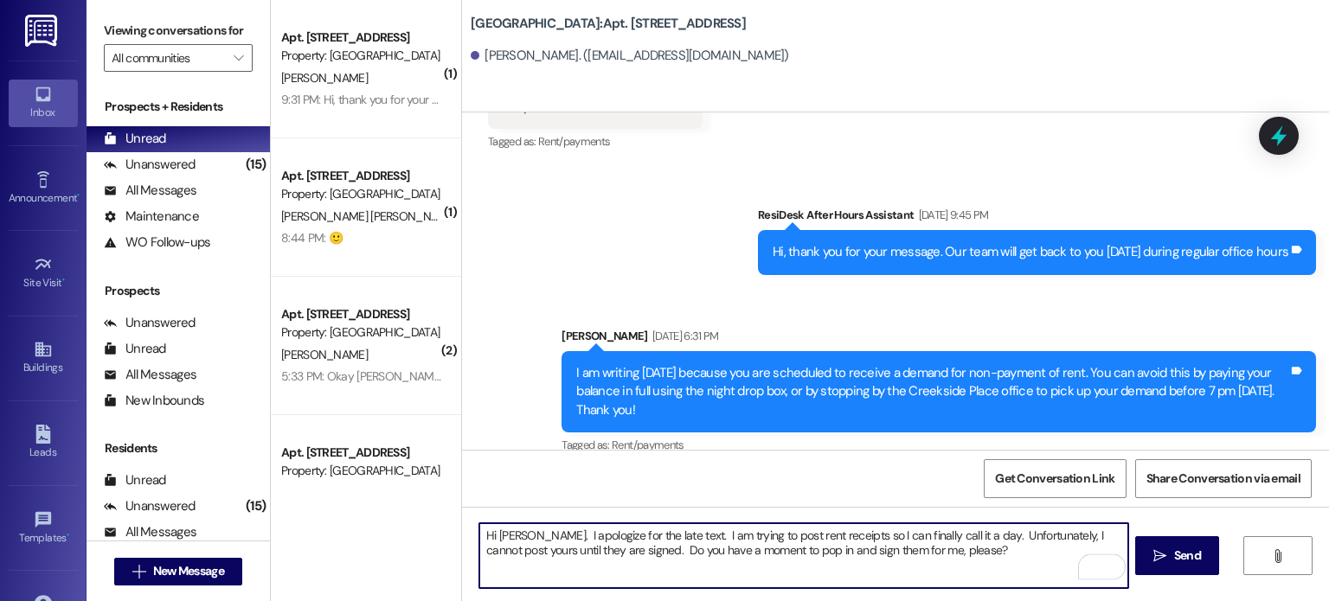
click at [943, 549] on textarea "Hi [PERSON_NAME]. I apologize for the late text. I am trying to post rent recei…" at bounding box center [803, 555] width 648 height 65
type textarea "Hi [PERSON_NAME]. I apologize for the late text. I am trying to post rent recei…"
click at [1182, 550] on span "Send" at bounding box center [1187, 556] width 27 height 18
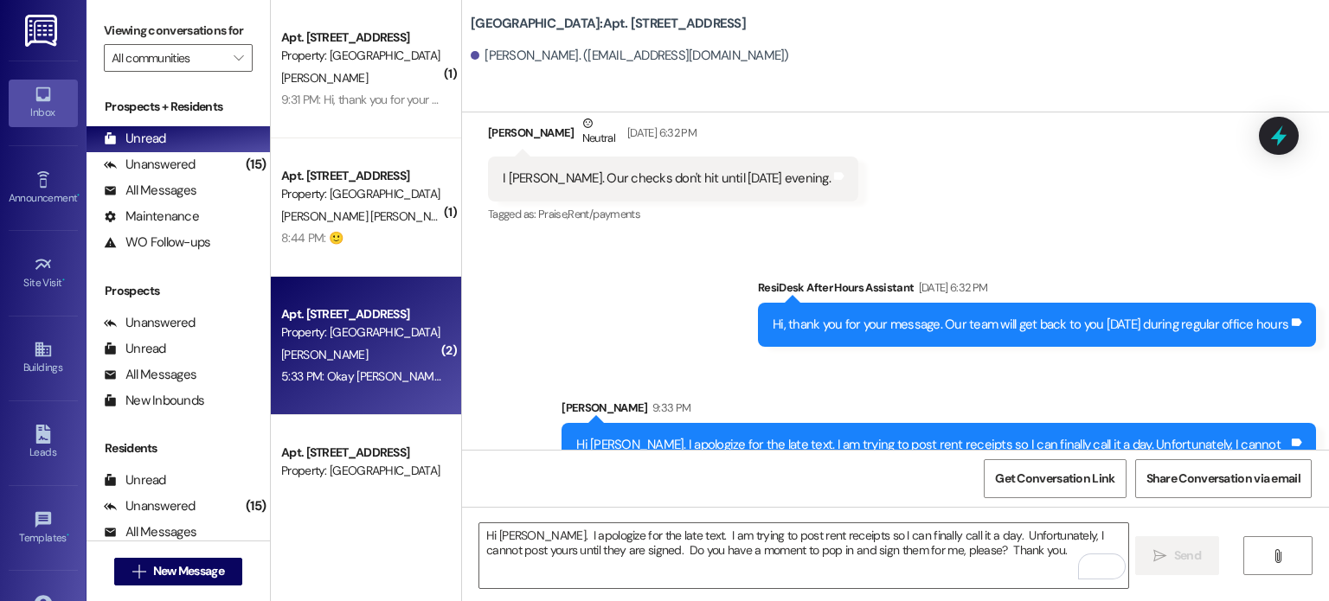
scroll to position [19326, 0]
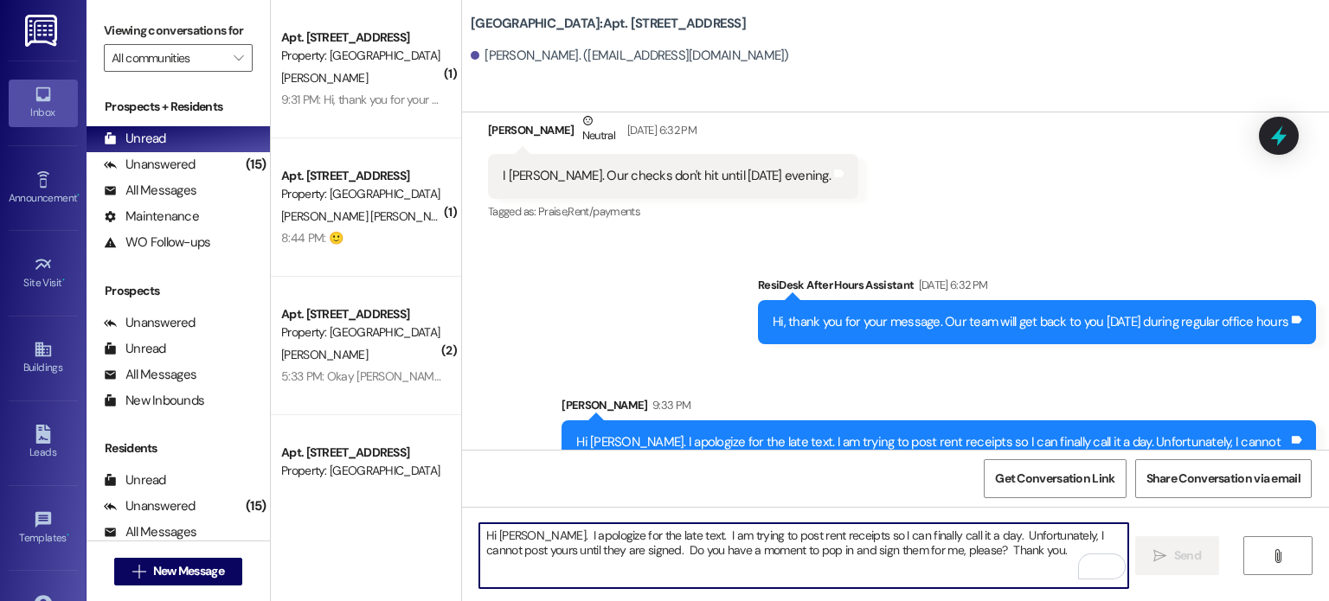
click at [654, 542] on textarea "Hi [PERSON_NAME]. I apologize for the late text. I am trying to post rent recei…" at bounding box center [803, 555] width 648 height 65
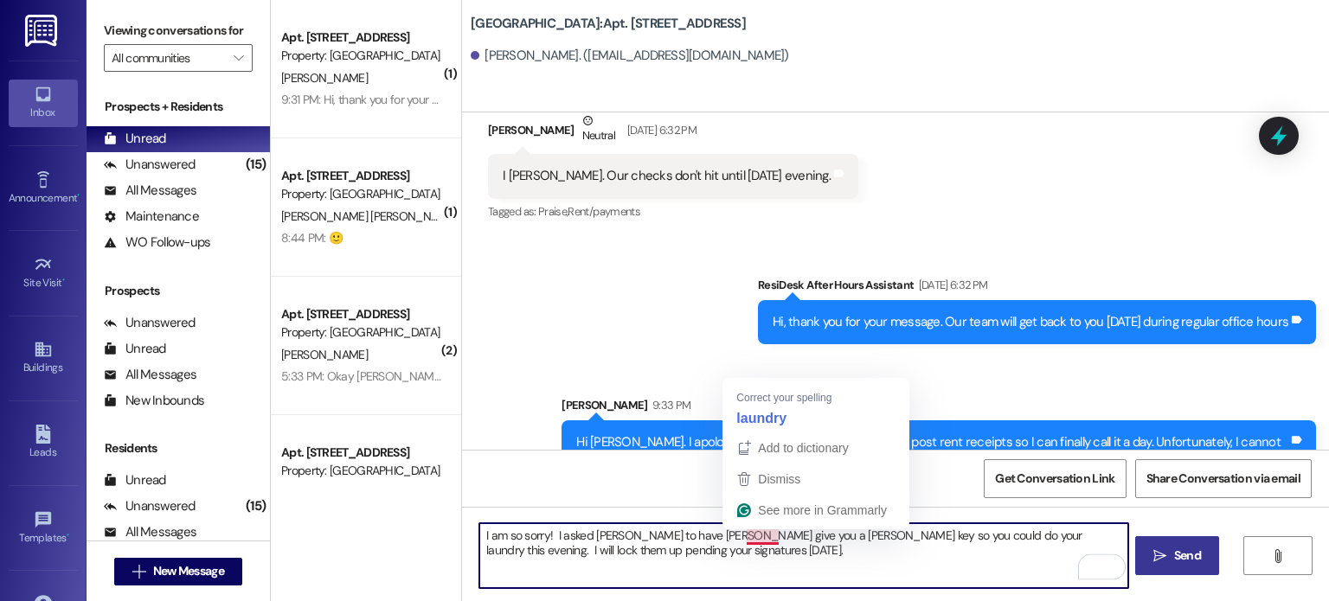
click at [740, 535] on textarea "I am so sorry! I asked [PERSON_NAME] to have [PERSON_NAME] give you a [PERSON_N…" at bounding box center [803, 555] width 648 height 65
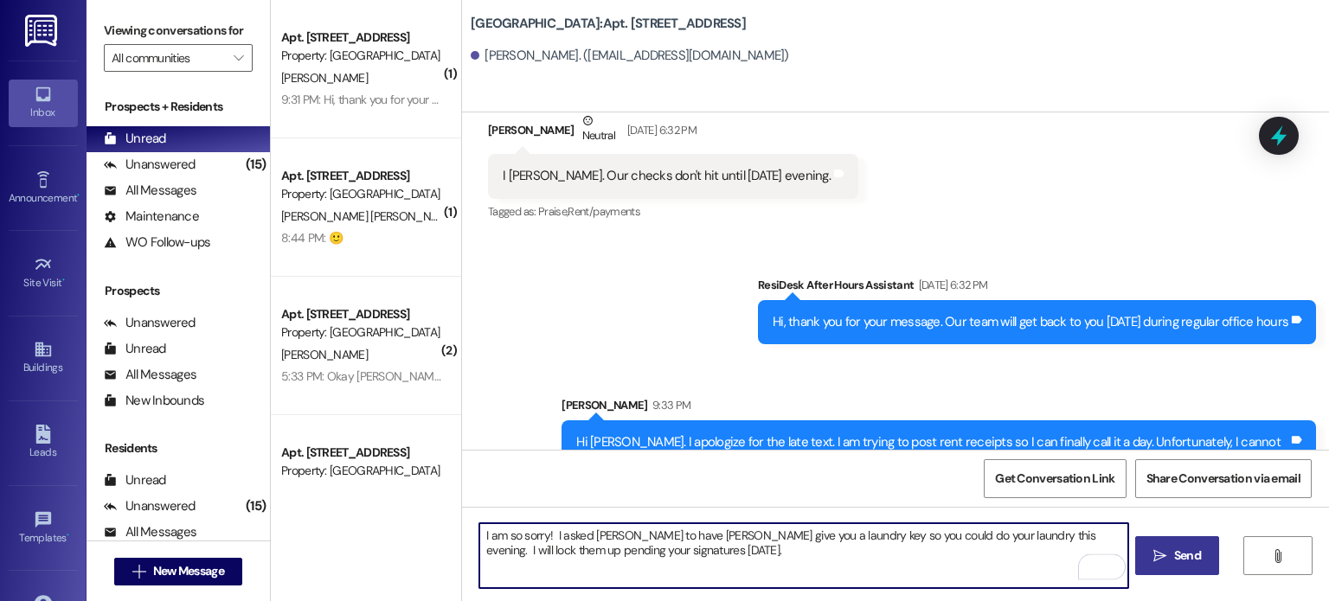
drag, startPoint x: 1056, startPoint y: 537, endPoint x: 1082, endPoint y: 535, distance: 26.0
click at [1082, 535] on textarea "I am so sorry! I asked [PERSON_NAME] to have [PERSON_NAME] give you a laundry k…" at bounding box center [803, 555] width 648 height 65
click at [526, 549] on textarea "I am so sorry! I asked [PERSON_NAME] to have [PERSON_NAME] give you a laundry k…" at bounding box center [803, 555] width 648 height 65
type textarea "I am so sorry! I asked [PERSON_NAME] to have [PERSON_NAME] give you a laundry k…"
click at [1156, 553] on icon "" at bounding box center [1159, 556] width 13 height 14
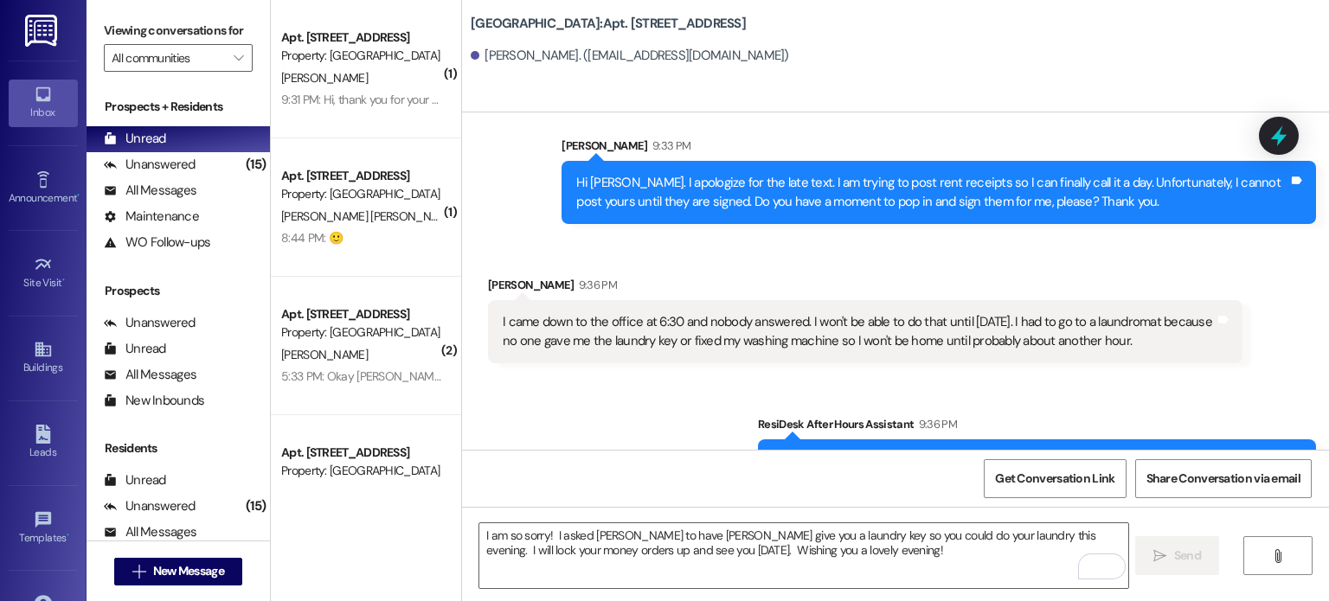
scroll to position [19586, 0]
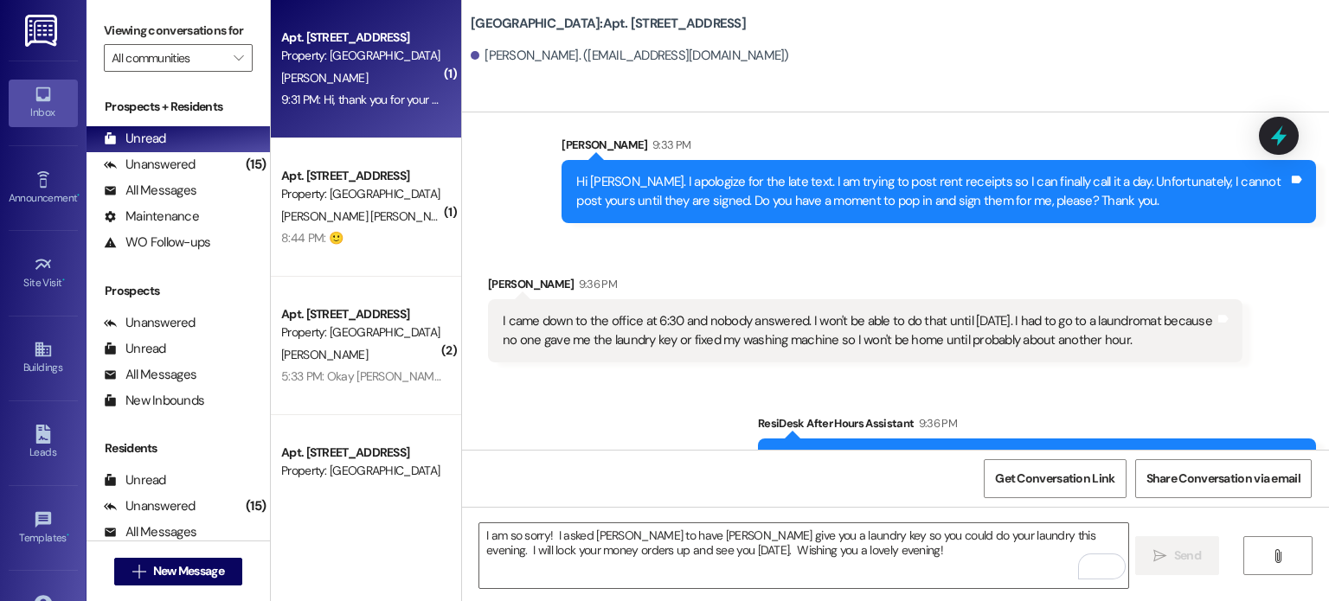
click at [294, 50] on div "Property: [GEOGRAPHIC_DATA]" at bounding box center [361, 56] width 160 height 18
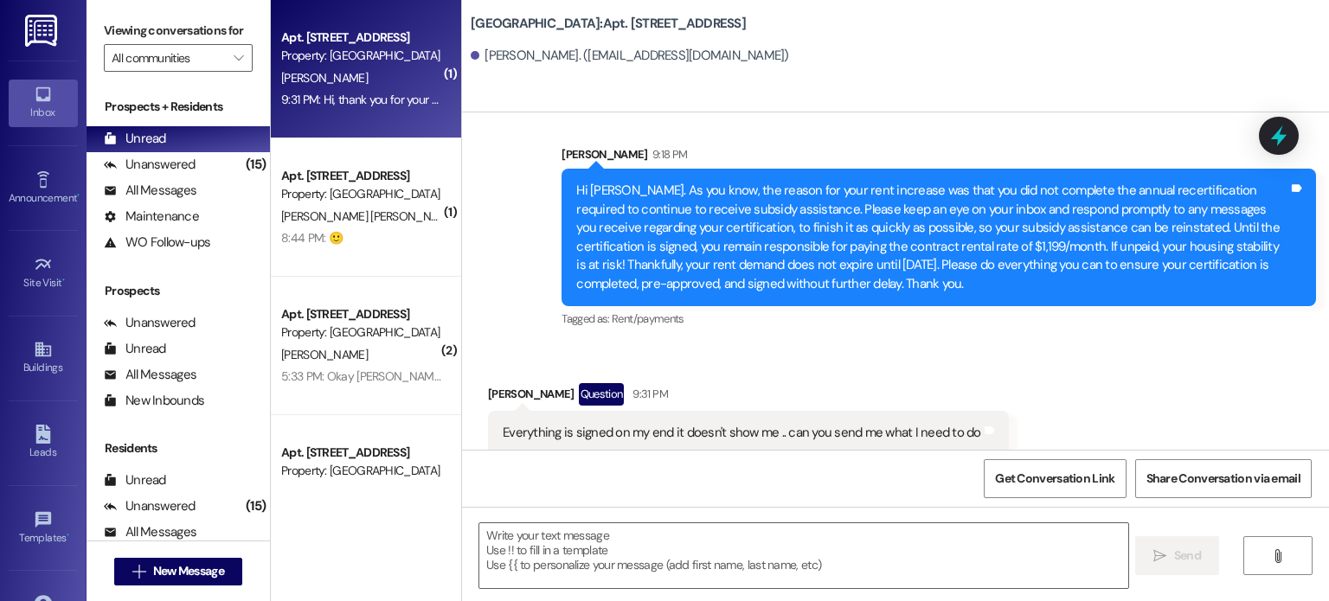
scroll to position [14404, 0]
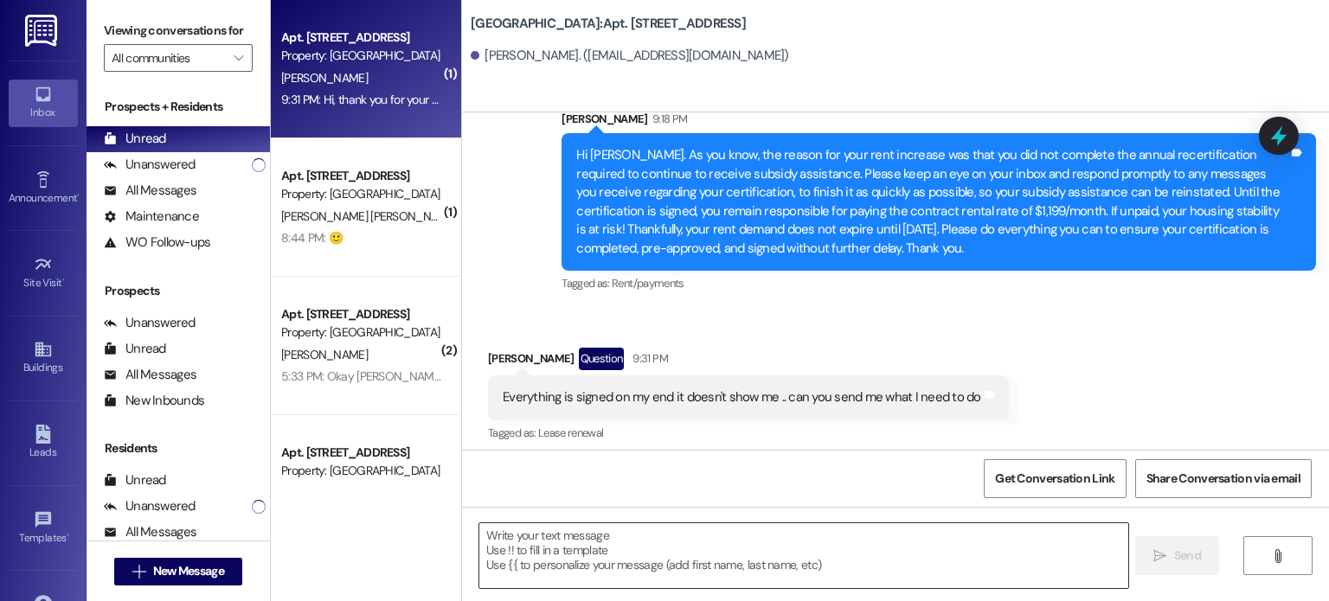
click at [508, 546] on textarea at bounding box center [803, 555] width 648 height 65
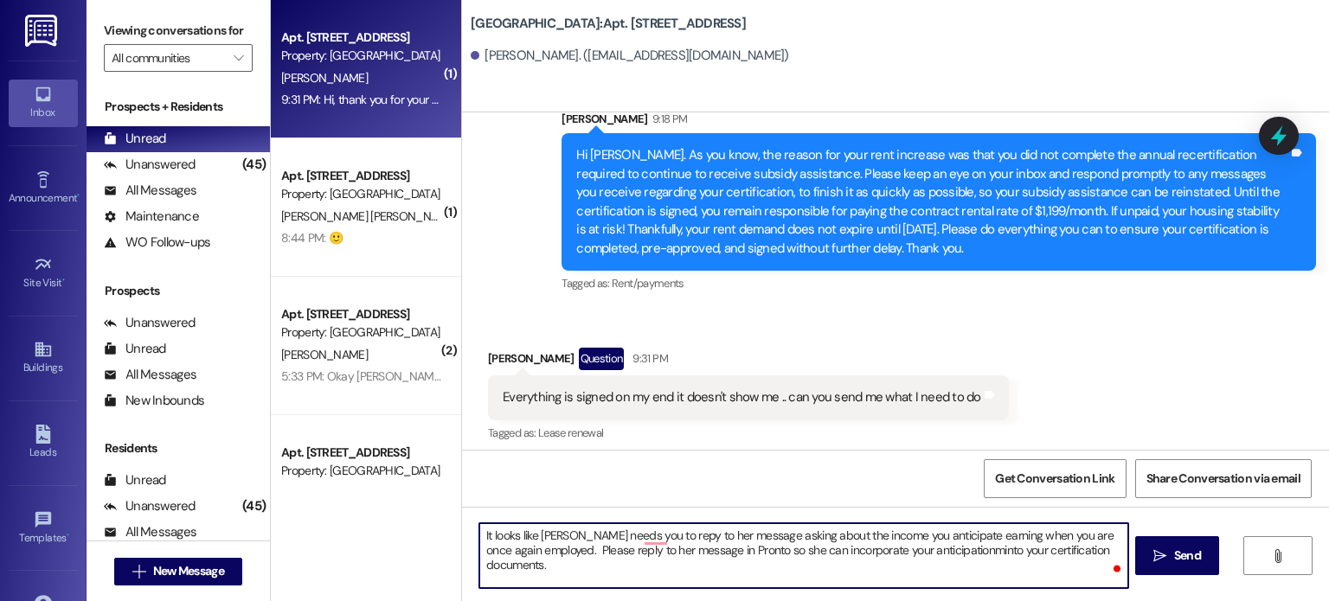
click at [649, 528] on textarea "It looks like [PERSON_NAME] needs you to repy to her message asking about the i…" at bounding box center [803, 555] width 648 height 65
click at [927, 549] on textarea "It looks like [PERSON_NAME] needs you to reply to her message asking about the …" at bounding box center [803, 555] width 648 height 65
click at [928, 548] on textarea "It looks like [PERSON_NAME] needs you to reply to her message asking about the …" at bounding box center [803, 555] width 648 height 65
drag, startPoint x: 867, startPoint y: 549, endPoint x: 937, endPoint y: 546, distance: 70.2
click at [937, 546] on textarea "It looks like [PERSON_NAME] needs you to reply to her message asking about the …" at bounding box center [803, 555] width 648 height 65
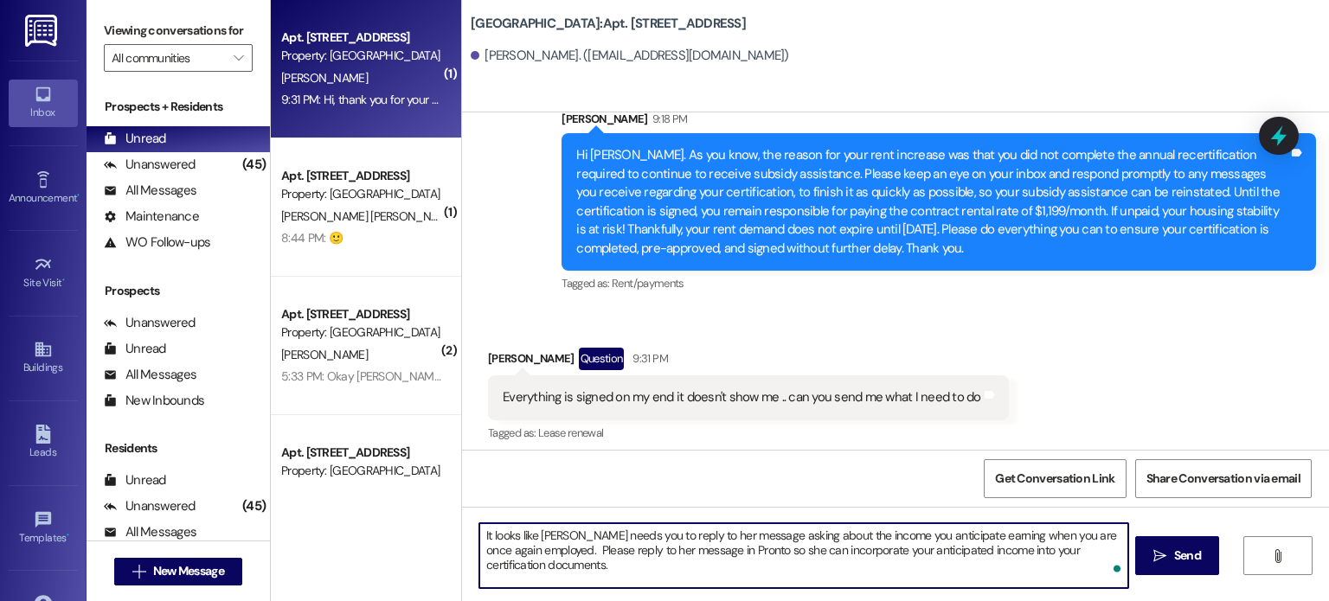
click at [530, 566] on textarea "It looks like [PERSON_NAME] needs you to reply to her message asking about the …" at bounding box center [803, 555] width 648 height 65
drag, startPoint x: 533, startPoint y: 565, endPoint x: 471, endPoint y: 567, distance: 62.3
click at [479, 567] on textarea "It looks like [PERSON_NAME] needs you to reply to her message asking about the …" at bounding box center [803, 555] width 648 height 65
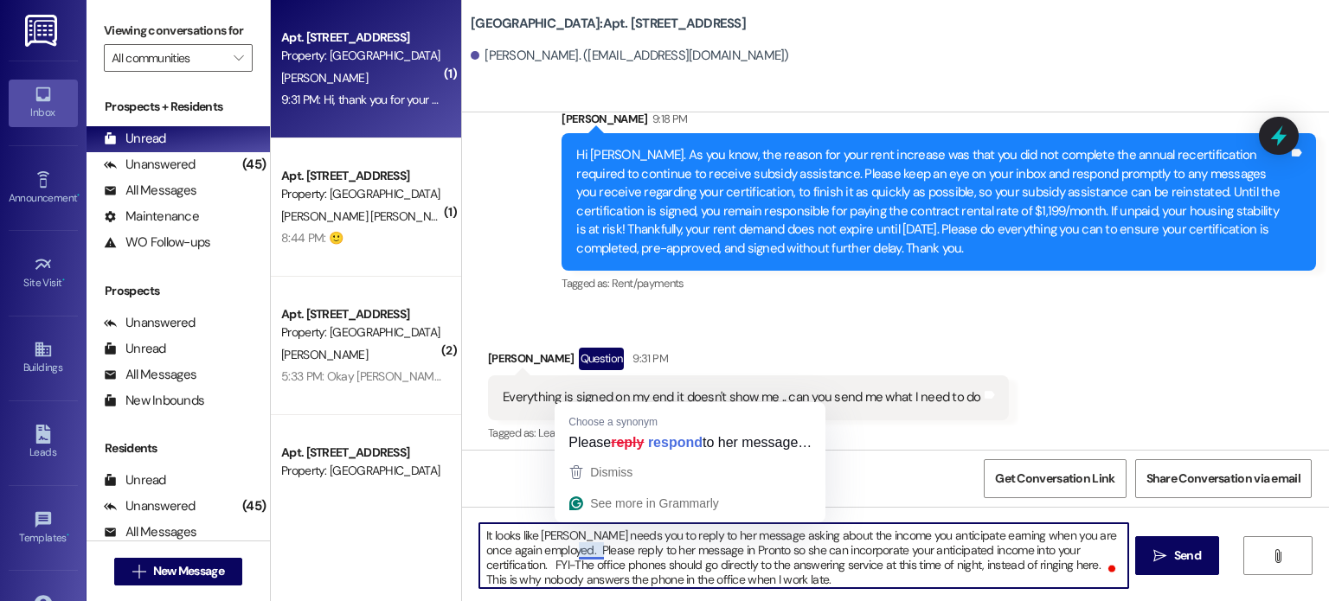
click at [581, 552] on textarea "It looks like [PERSON_NAME] needs you to reply to her message asking about the …" at bounding box center [803, 555] width 648 height 65
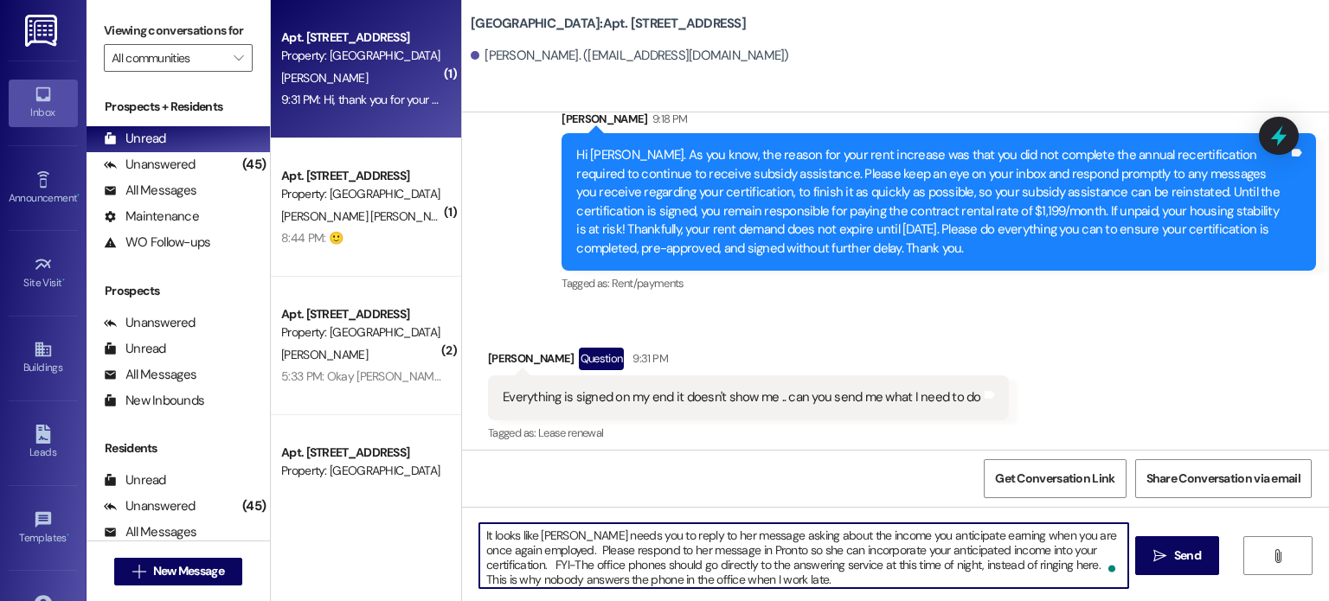
click at [1104, 549] on textarea "It looks like [PERSON_NAME] needs you to reply to her message asking about the …" at bounding box center [803, 555] width 648 height 65
click at [772, 580] on textarea "It looks like [PERSON_NAME] needs you to reply to her message asking about the …" at bounding box center [803, 555] width 648 height 65
click at [616, 549] on textarea "It looks like [PERSON_NAME] needs you to reply to her message asking about the …" at bounding box center [803, 555] width 648 height 65
click at [612, 549] on textarea "It looks like [PERSON_NAME] needs you to reply to her message asking about the …" at bounding box center [803, 555] width 648 height 65
click at [546, 563] on textarea "It looks like [PERSON_NAME] needs you to reply to her message asking about the …" at bounding box center [803, 555] width 648 height 65
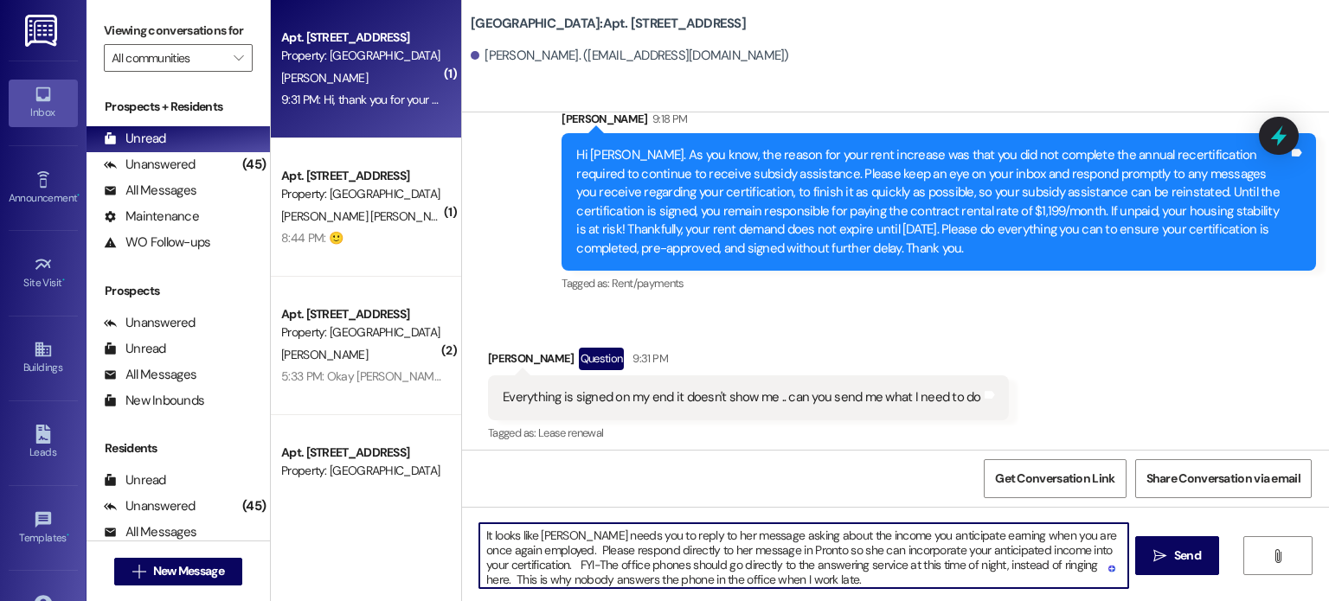
drag, startPoint x: 660, startPoint y: 562, endPoint x: 693, endPoint y: 562, distance: 32.9
click at [693, 562] on textarea "It looks like [PERSON_NAME] needs you to reply to her message asking about the …" at bounding box center [803, 555] width 648 height 65
click at [859, 582] on textarea "It looks like [PERSON_NAME] needs you to reply to her message asking about the …" at bounding box center [803, 555] width 648 height 65
click at [479, 535] on textarea "It looks like [PERSON_NAME] needs you to reply to her message asking about the …" at bounding box center [803, 555] width 648 height 65
click at [702, 550] on textarea "Thank you for the speedy reply! It looks like [PERSON_NAME] needs you to reply …" at bounding box center [803, 555] width 648 height 65
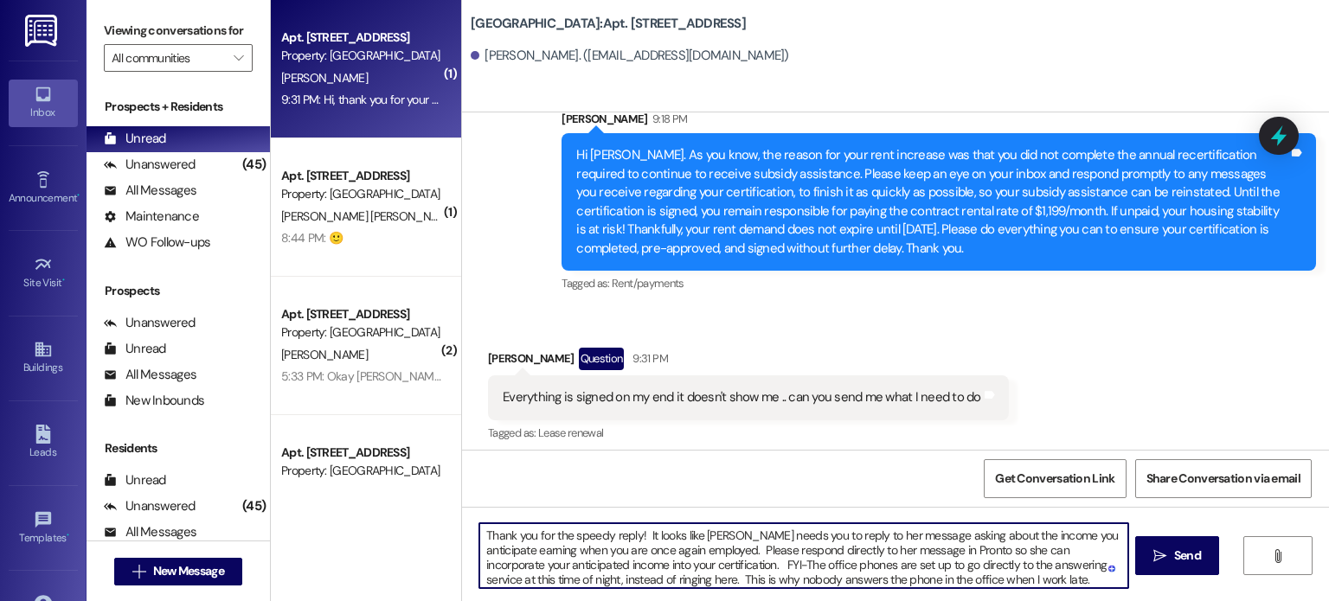
click at [624, 565] on textarea "Thank you for the speedy reply! It looks like [PERSON_NAME] needs you to reply …" at bounding box center [803, 555] width 648 height 65
click at [764, 562] on textarea "Thank you for the speedy reply! It looks like [PERSON_NAME] needs you to reply …" at bounding box center [803, 555] width 648 height 65
click at [1042, 577] on textarea "Thank you for the speedy reply! It looks like [PERSON_NAME] needs you to reply …" at bounding box center [803, 555] width 648 height 65
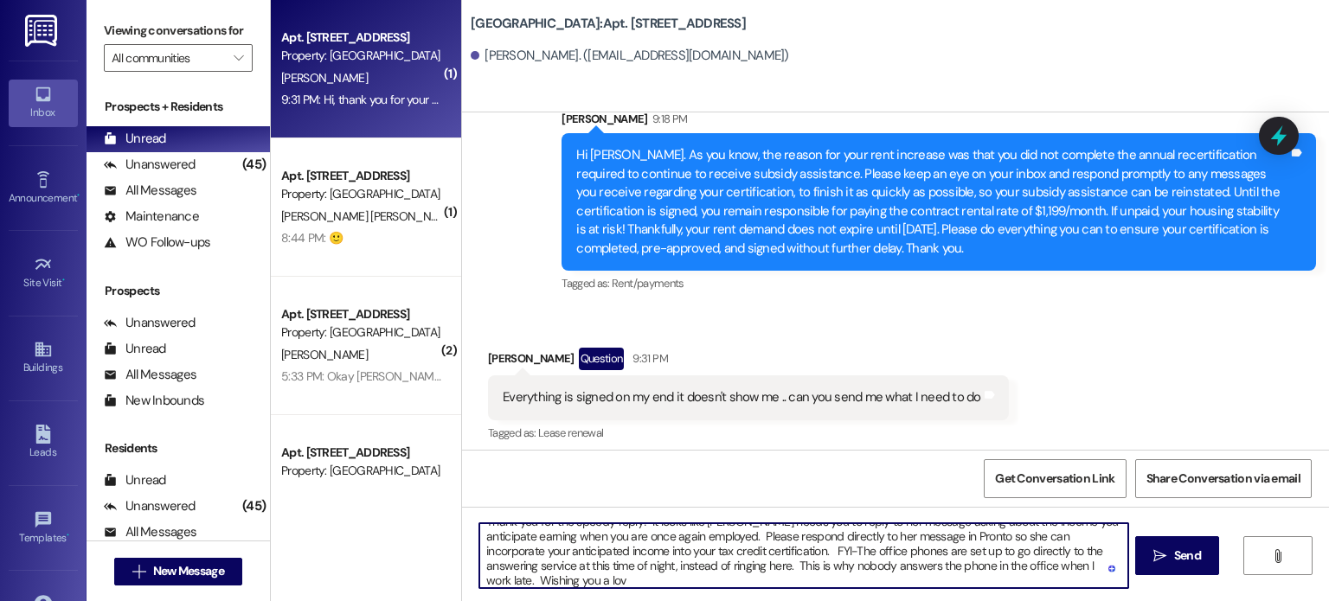
scroll to position [14, 0]
type textarea "Thank you for the speedy reply! It looks like [PERSON_NAME] needs you to reply …"
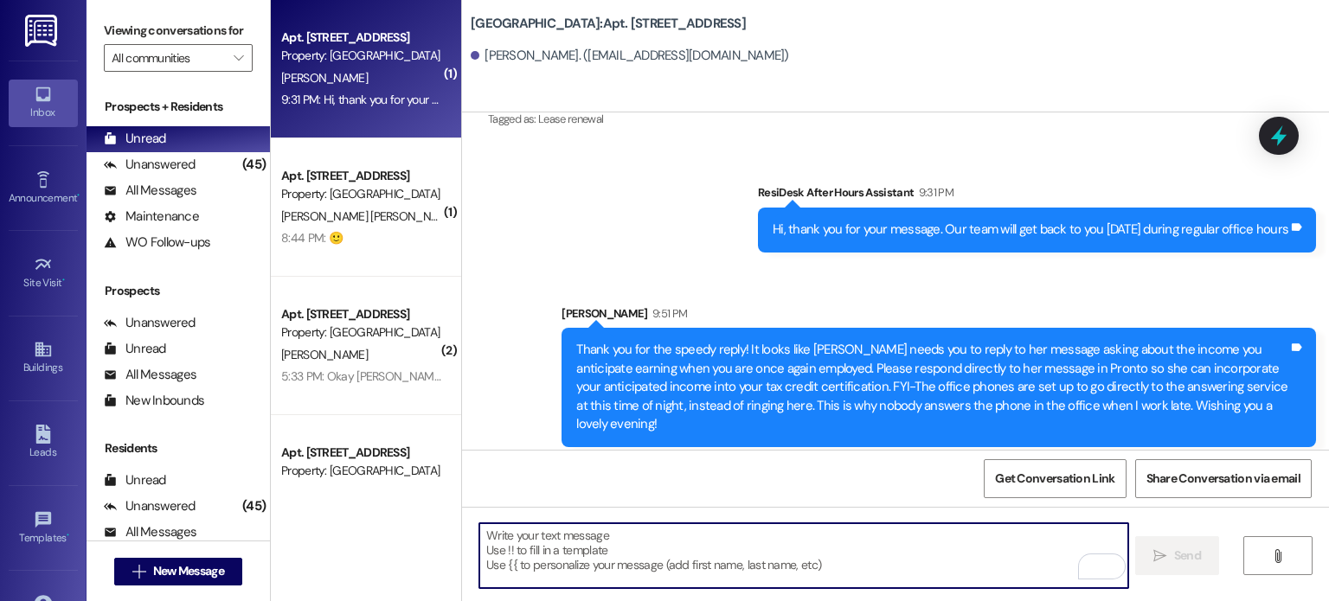
scroll to position [14719, 0]
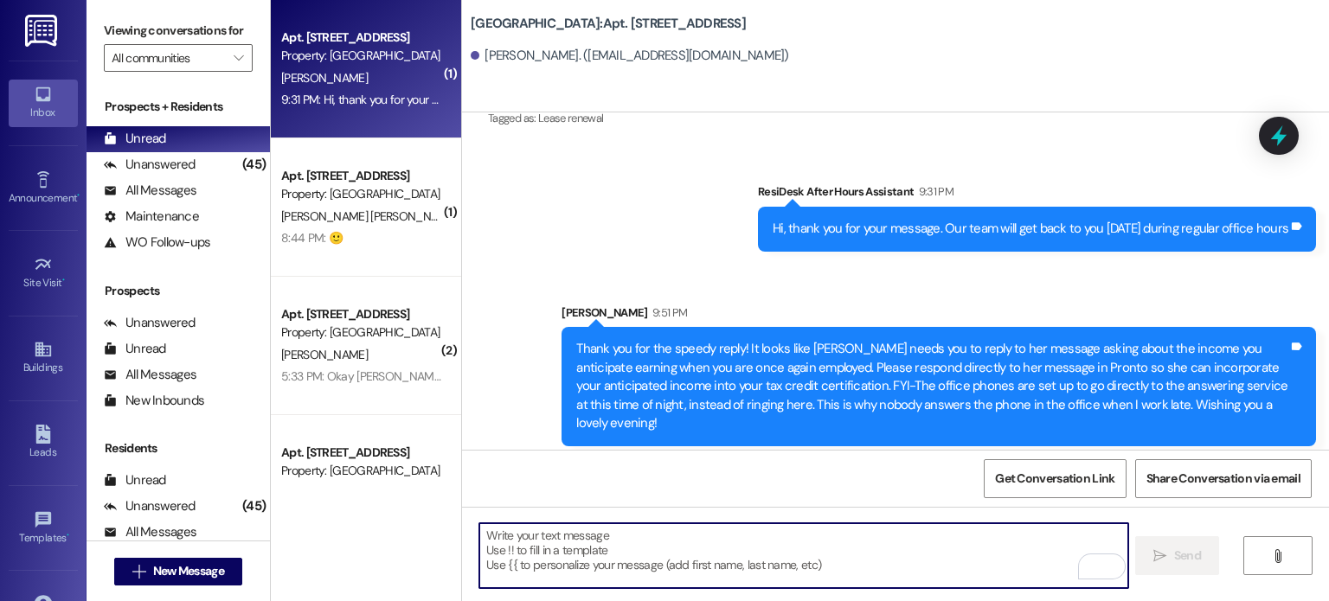
click at [571, 535] on textarea "To enrich screen reader interactions, please activate Accessibility in Grammarl…" at bounding box center [803, 555] width 648 height 65
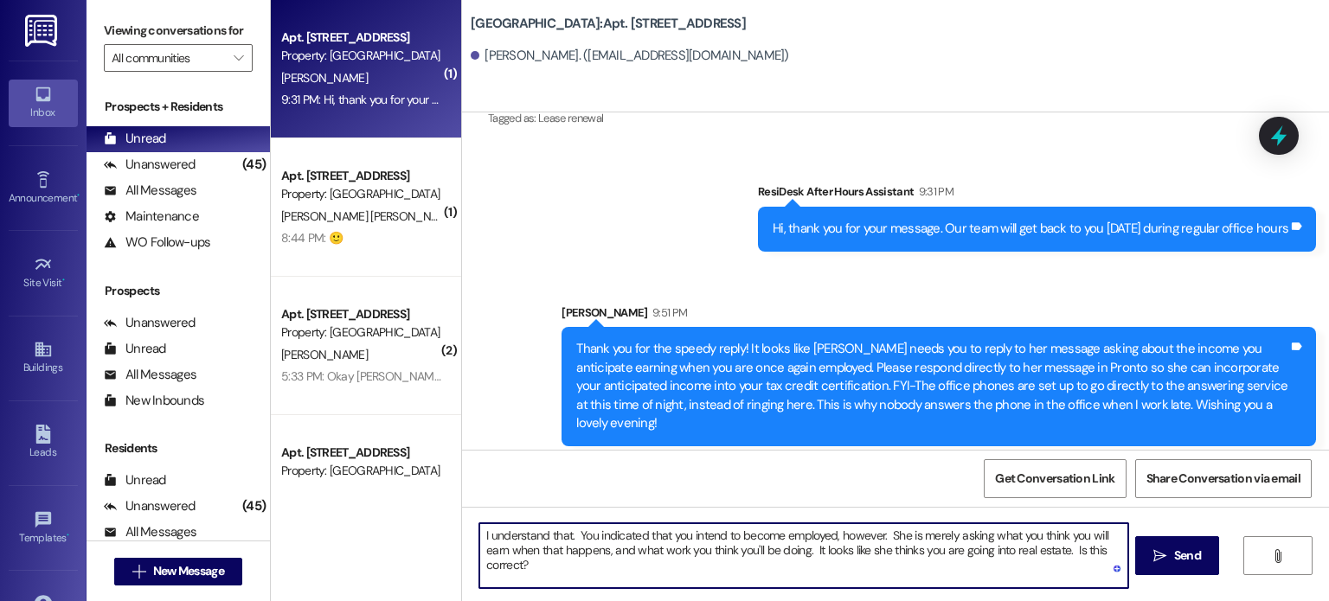
drag, startPoint x: 883, startPoint y: 549, endPoint x: 915, endPoint y: 551, distance: 32.1
click at [915, 551] on textarea "I understand that. You indicated that you intend to become employed, however. S…" at bounding box center [803, 555] width 648 height 65
type textarea "I understand that. You indicated that you intend to become employed, however. S…"
click at [1188, 548] on span "Send" at bounding box center [1187, 556] width 27 height 18
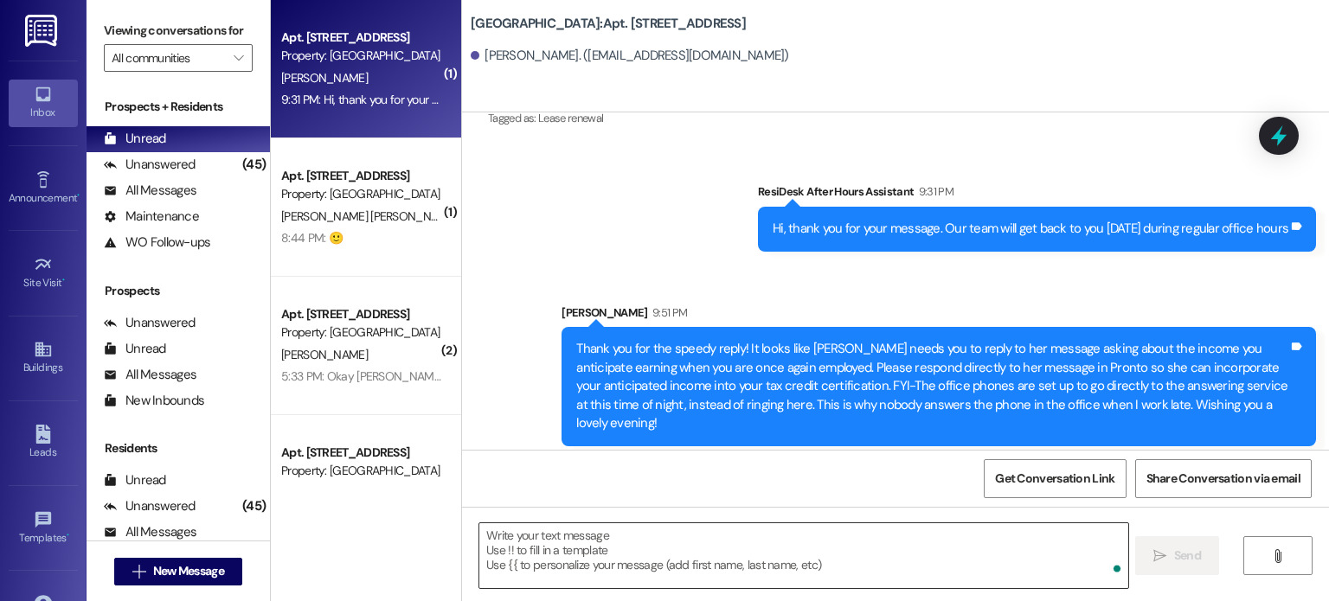
scroll to position [14718, 0]
